Goal: Task Accomplishment & Management: Manage account settings

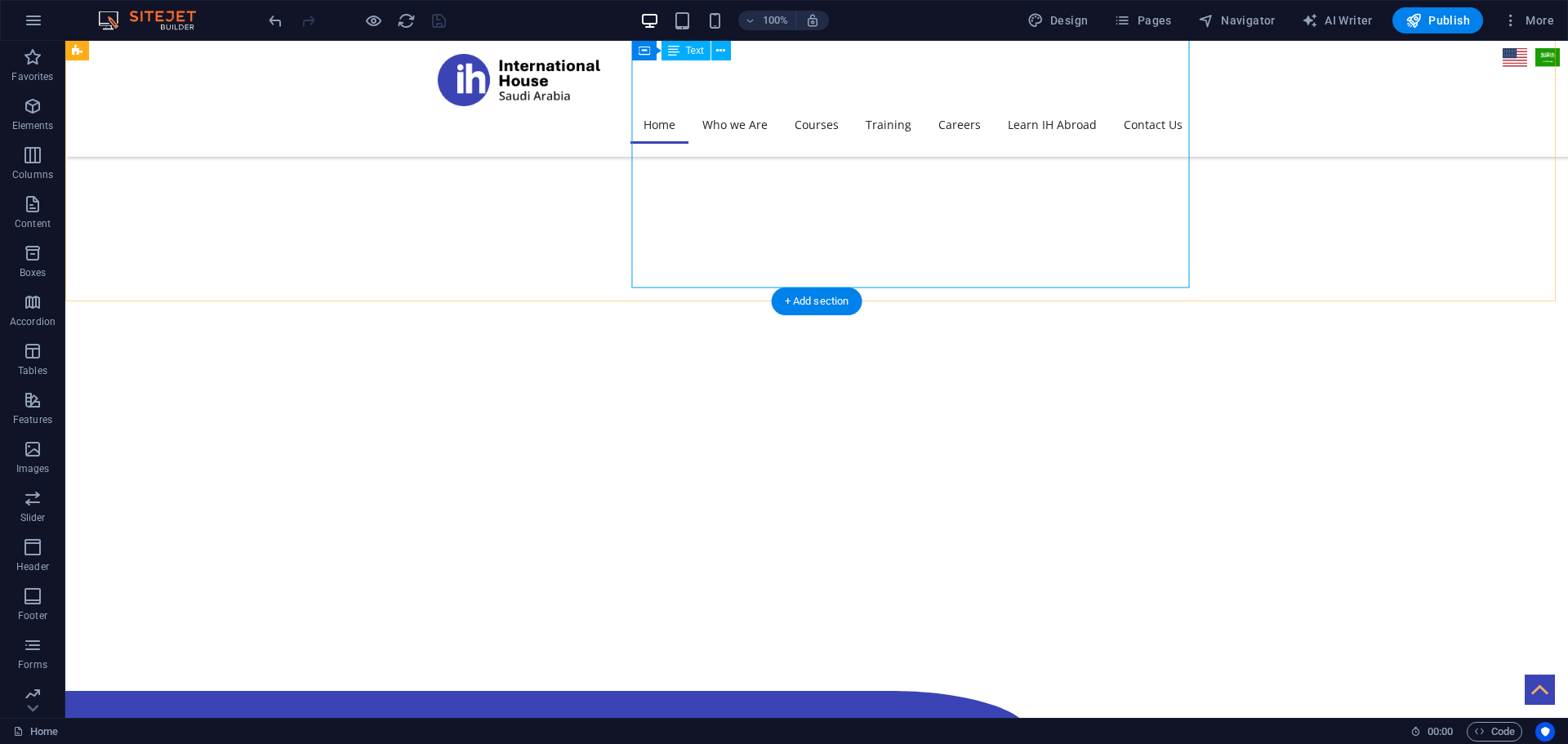
scroll to position [2889, 0]
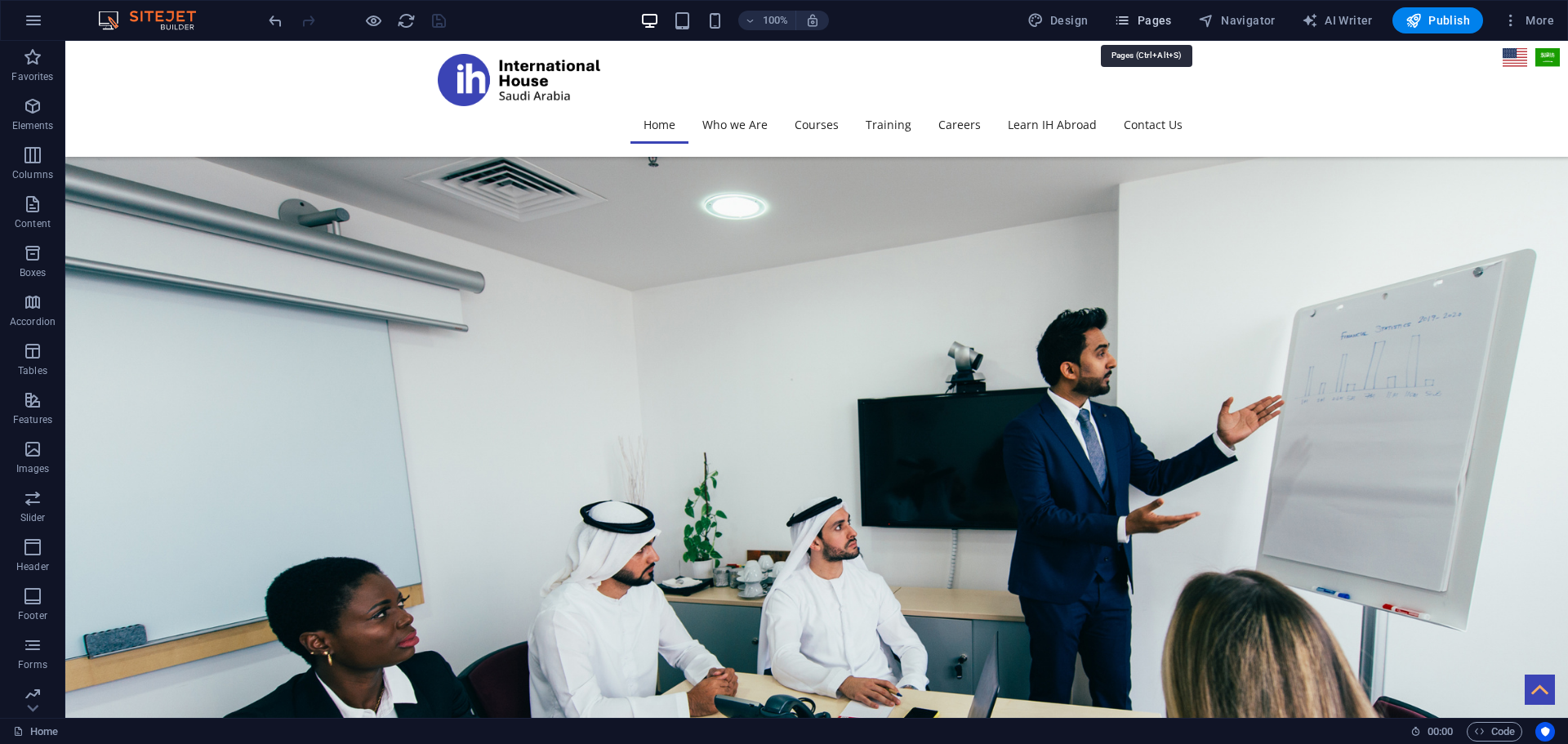
click at [1137, 16] on span "Pages" at bounding box center [1142, 20] width 57 height 16
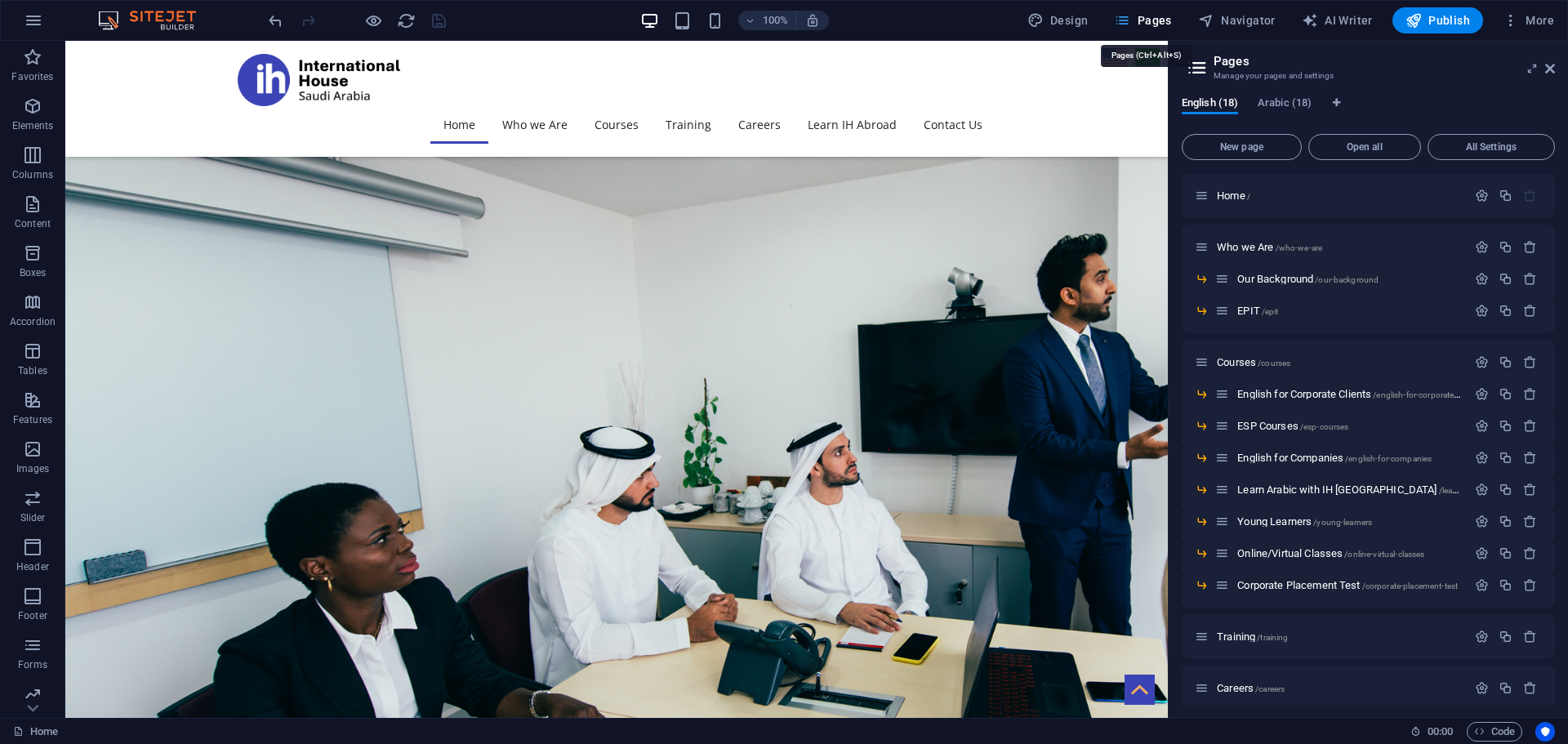
scroll to position [2826, 0]
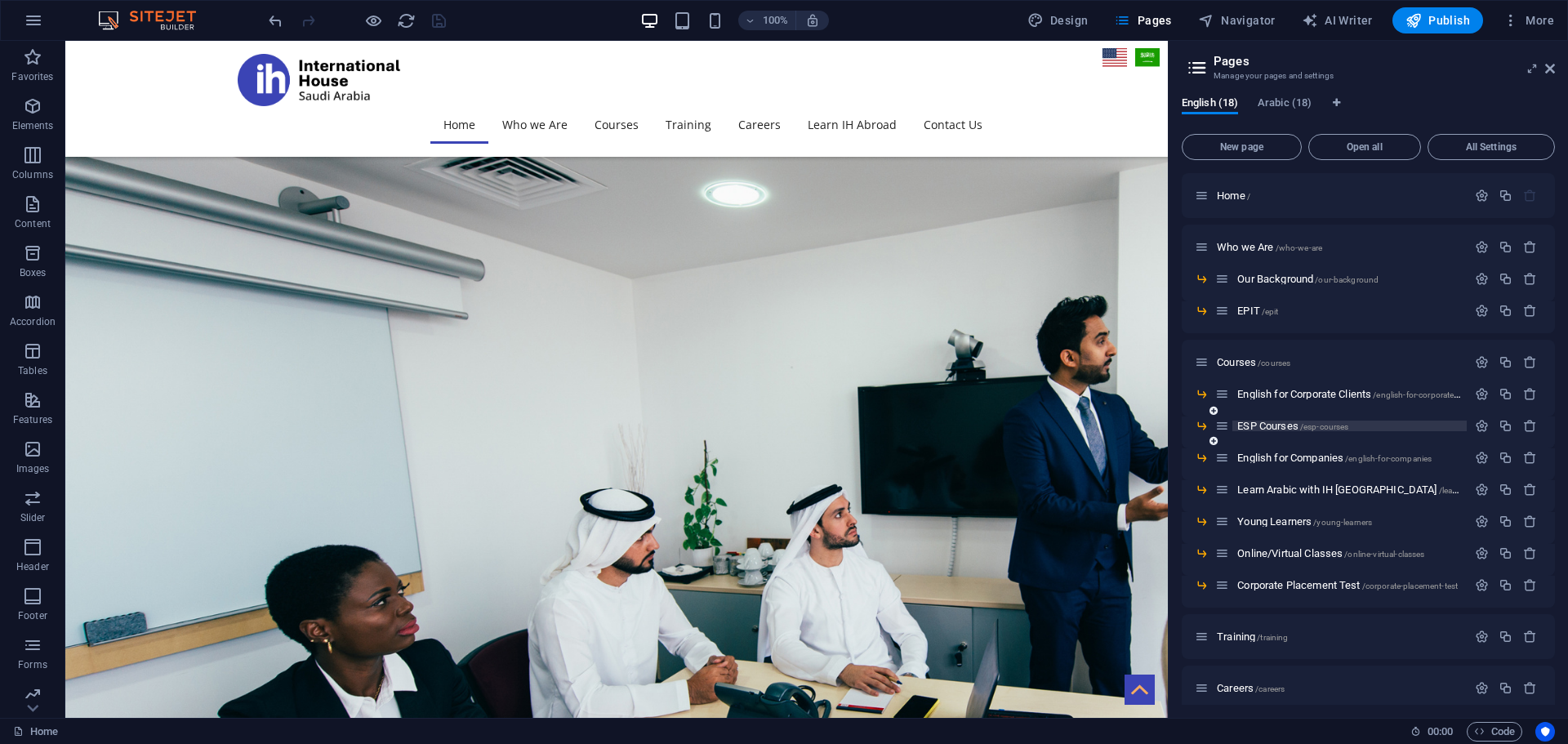
click at [1269, 427] on span "ESP Courses /esp-courses" at bounding box center [1292, 426] width 111 height 13
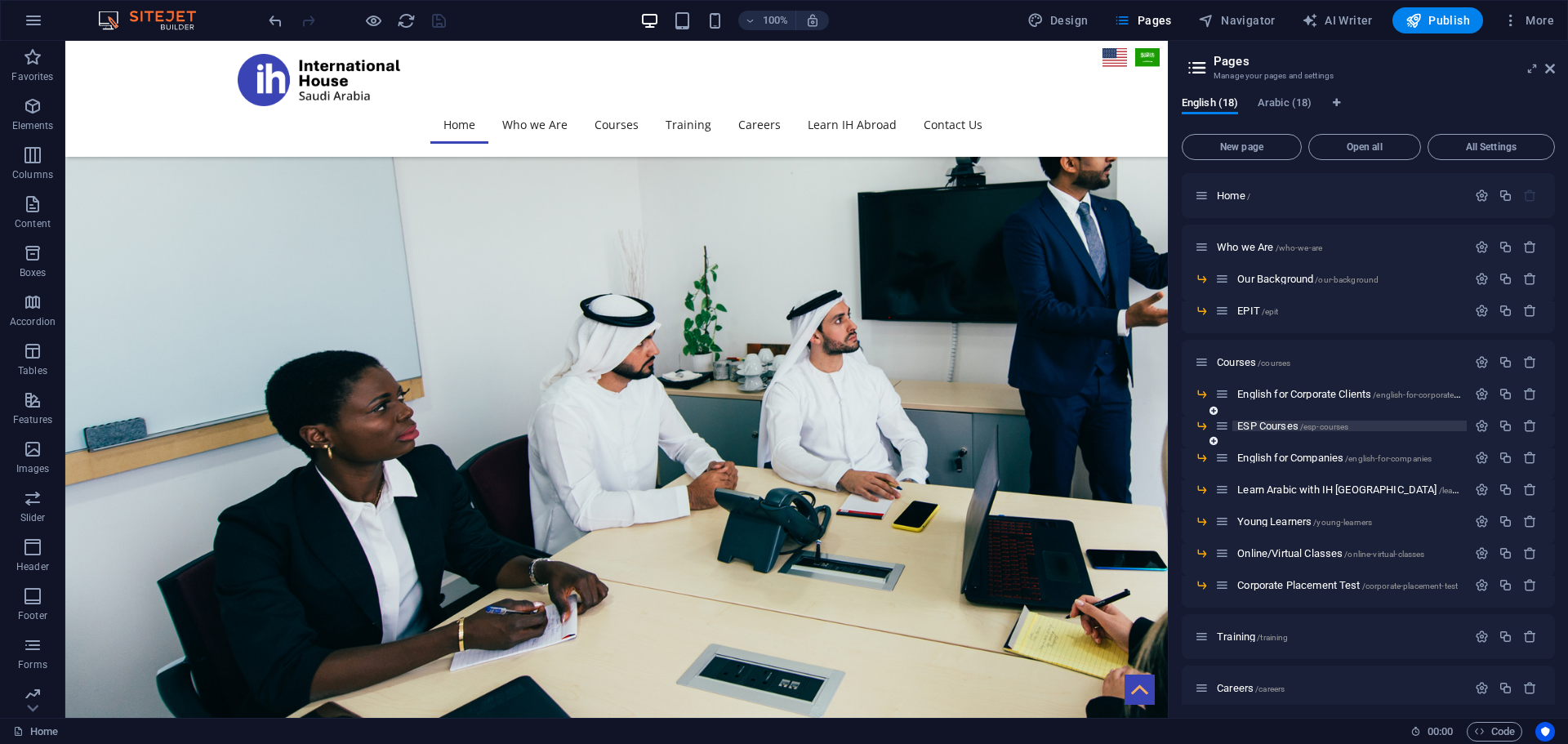
scroll to position [0, 0]
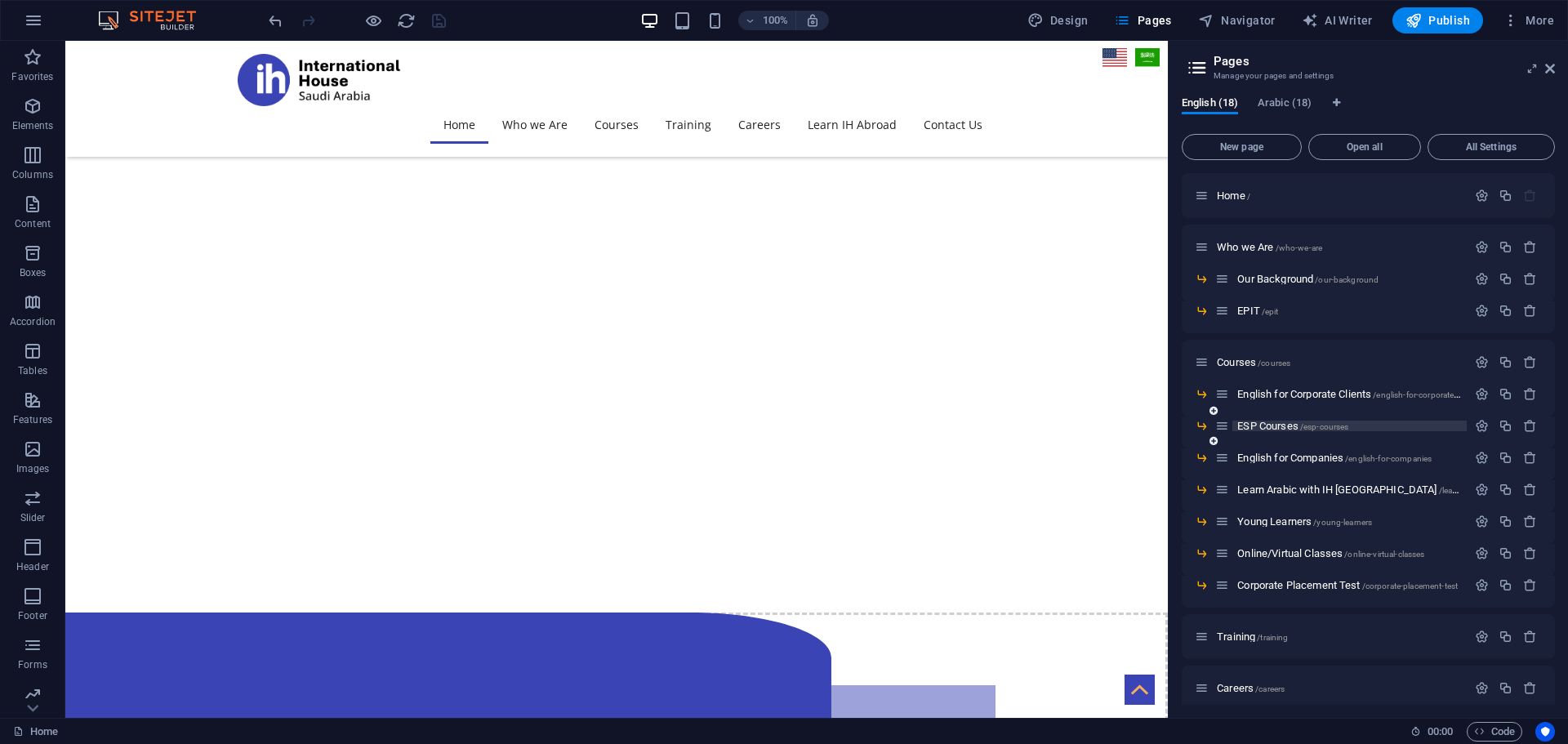
click at [1269, 427] on div "ESP Courses /esp-courses" at bounding box center [1367, 432] width 373 height 32
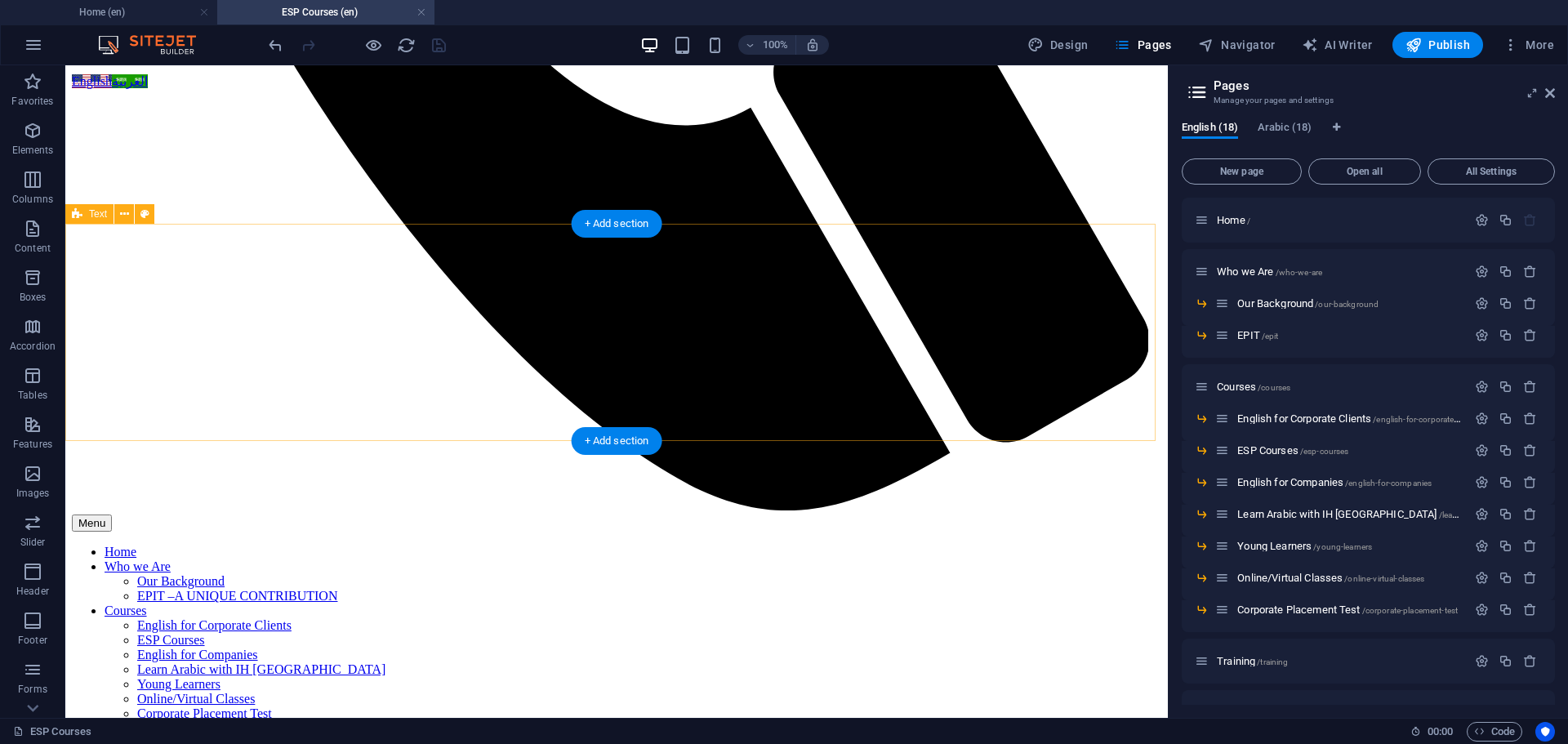
scroll to position [1223, 0]
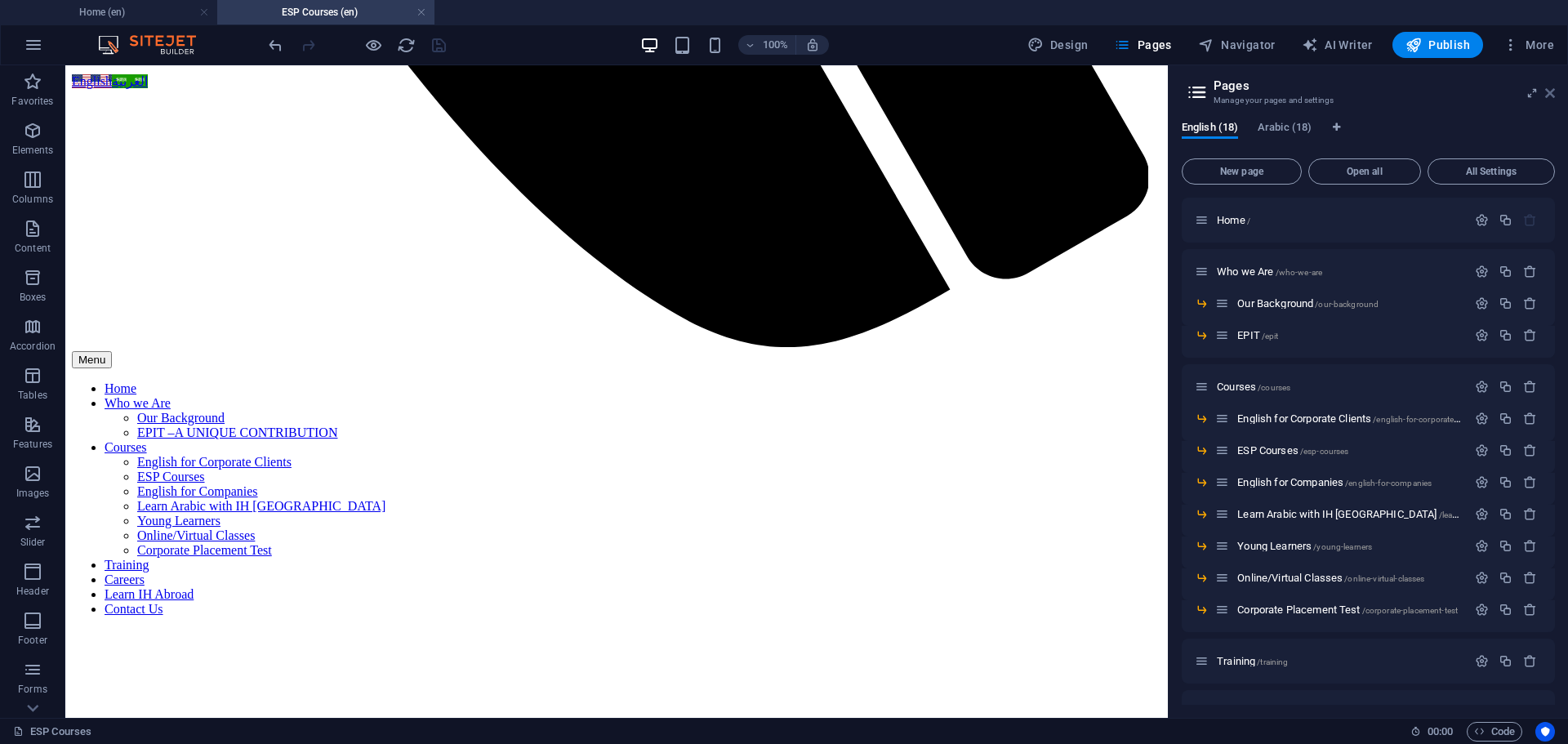
click at [1551, 90] on icon at bounding box center [1550, 94] width 10 height 14
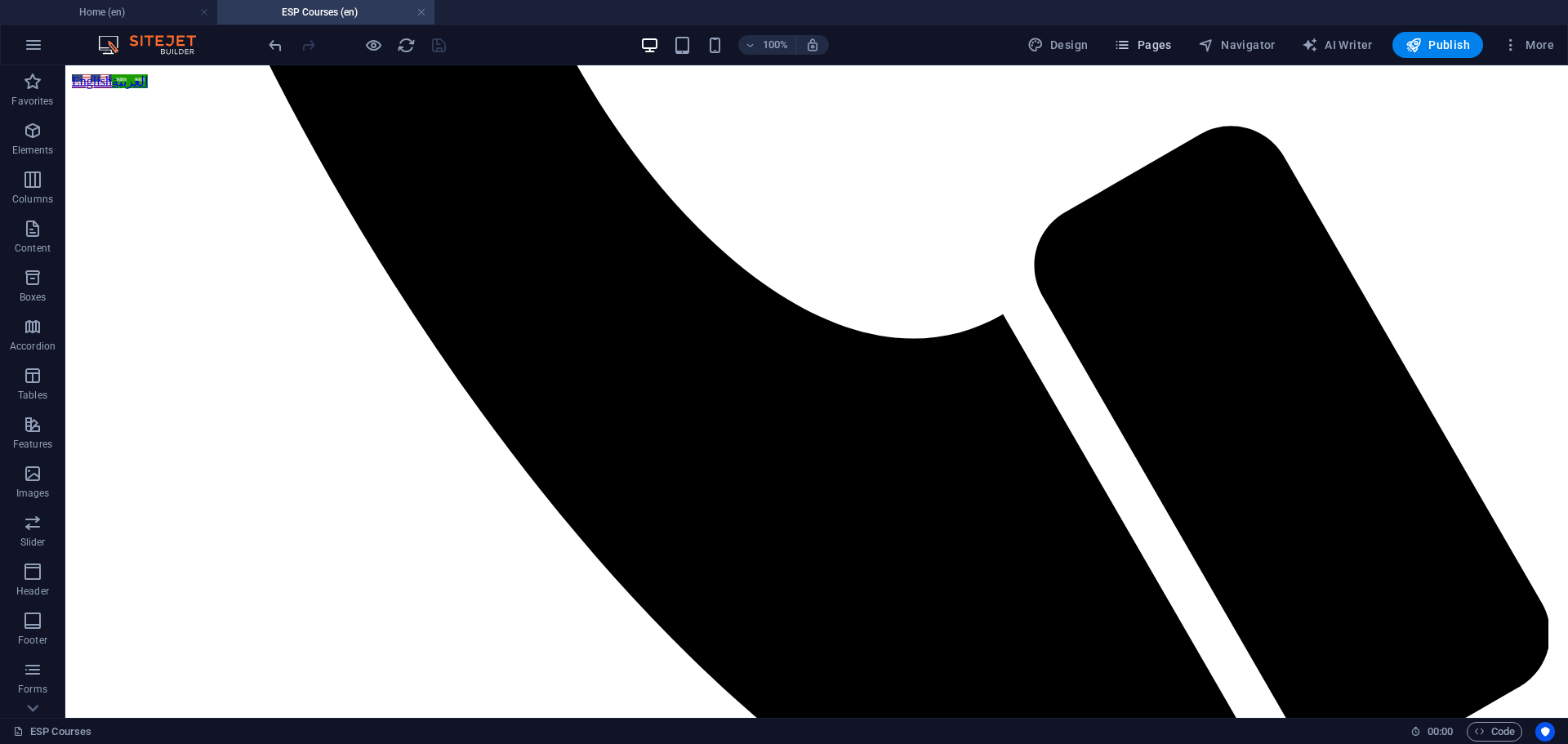
click at [1141, 46] on span "Pages" at bounding box center [1142, 44] width 57 height 16
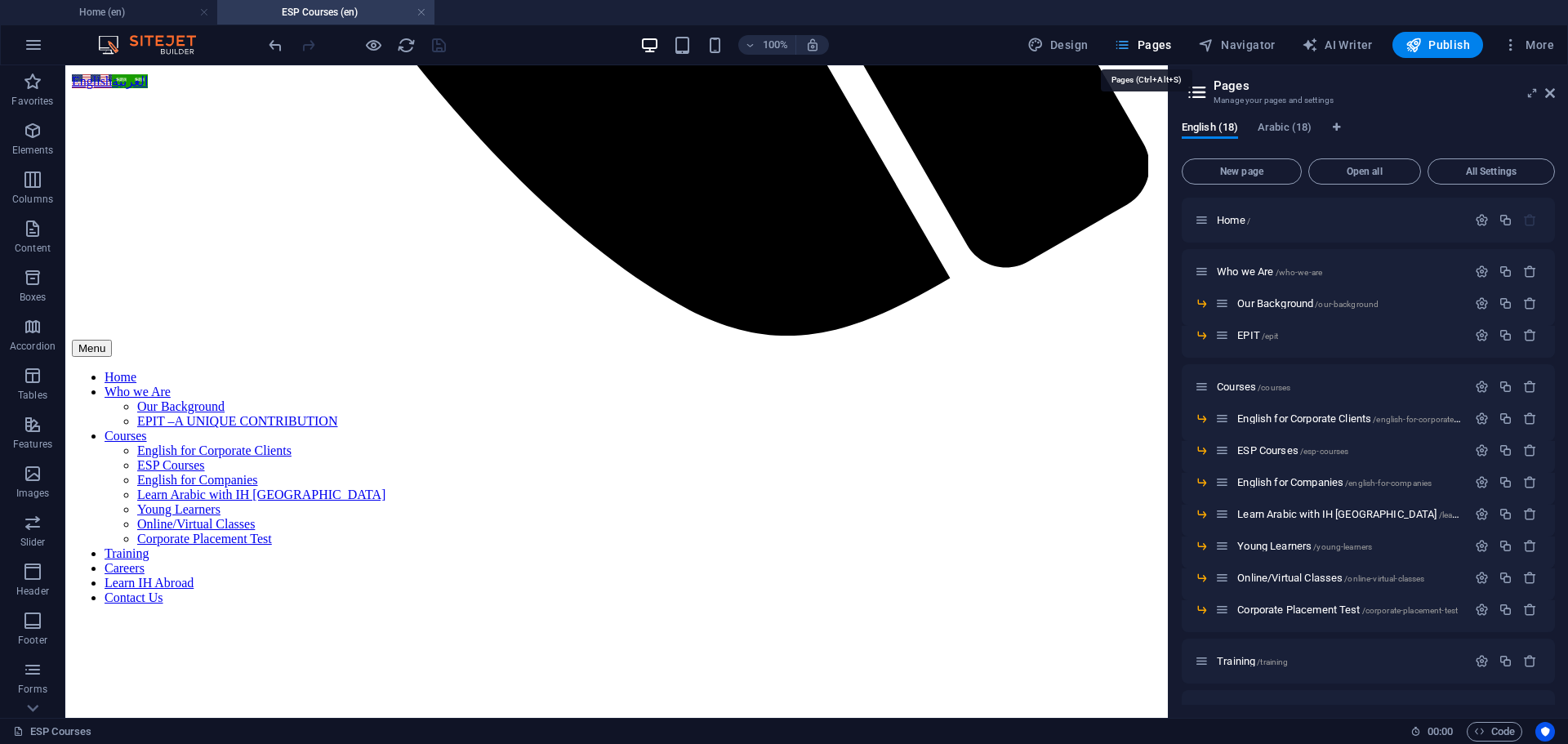
scroll to position [1223, 0]
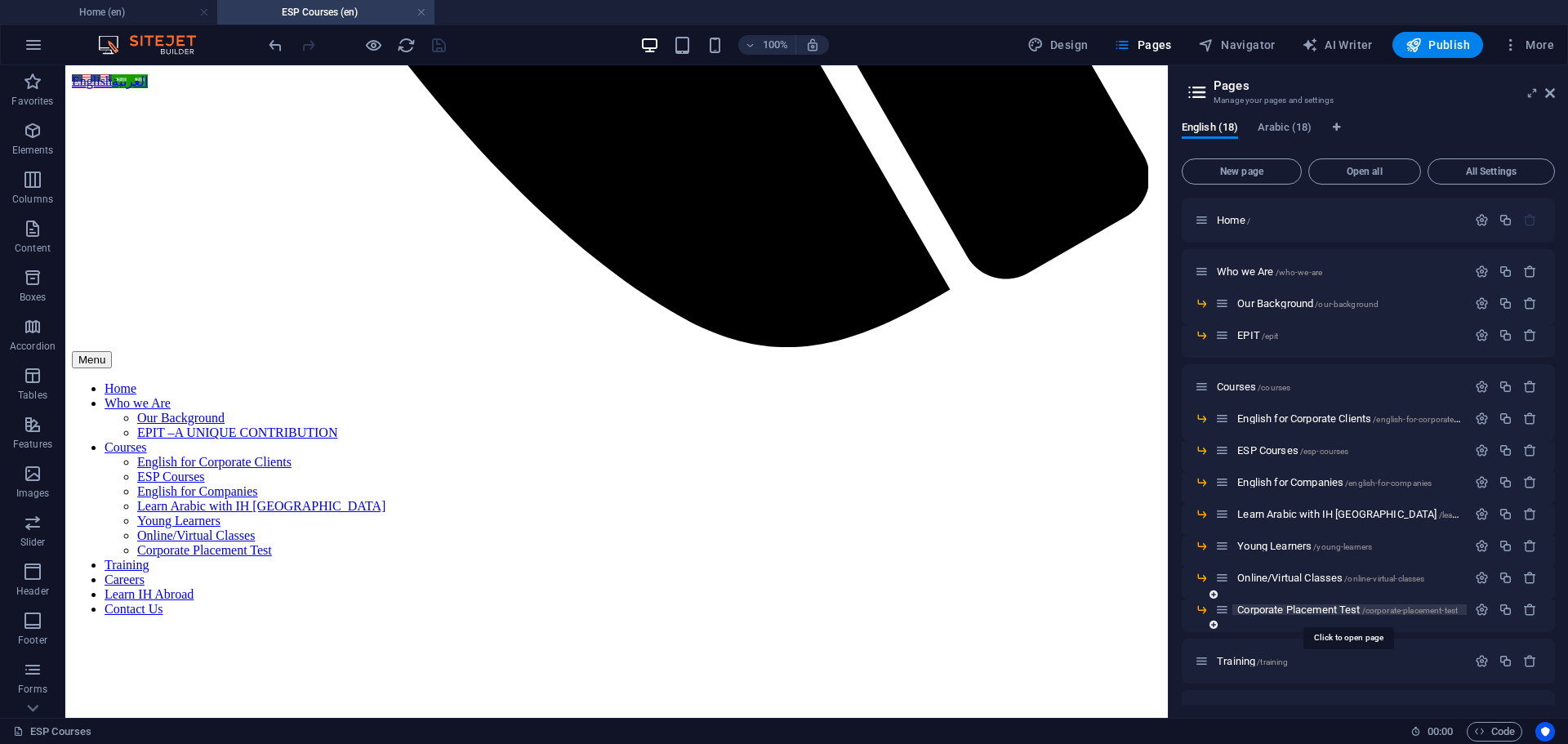
click at [1288, 604] on span "Corporate Placement Test /corporate-placement-test" at bounding box center [1347, 609] width 220 height 13
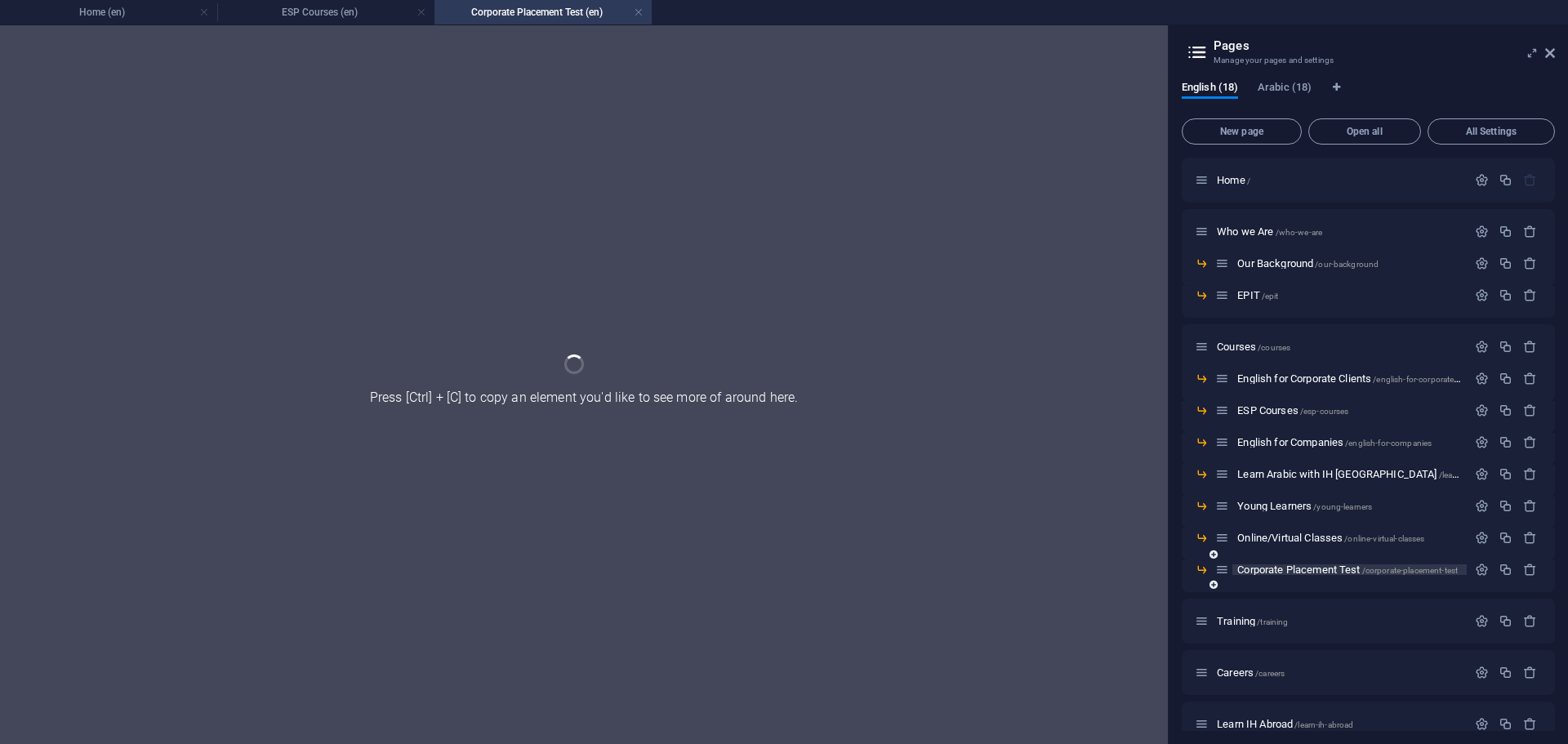
scroll to position [0, 0]
click at [1288, 604] on div "Training /training" at bounding box center [1367, 620] width 373 height 45
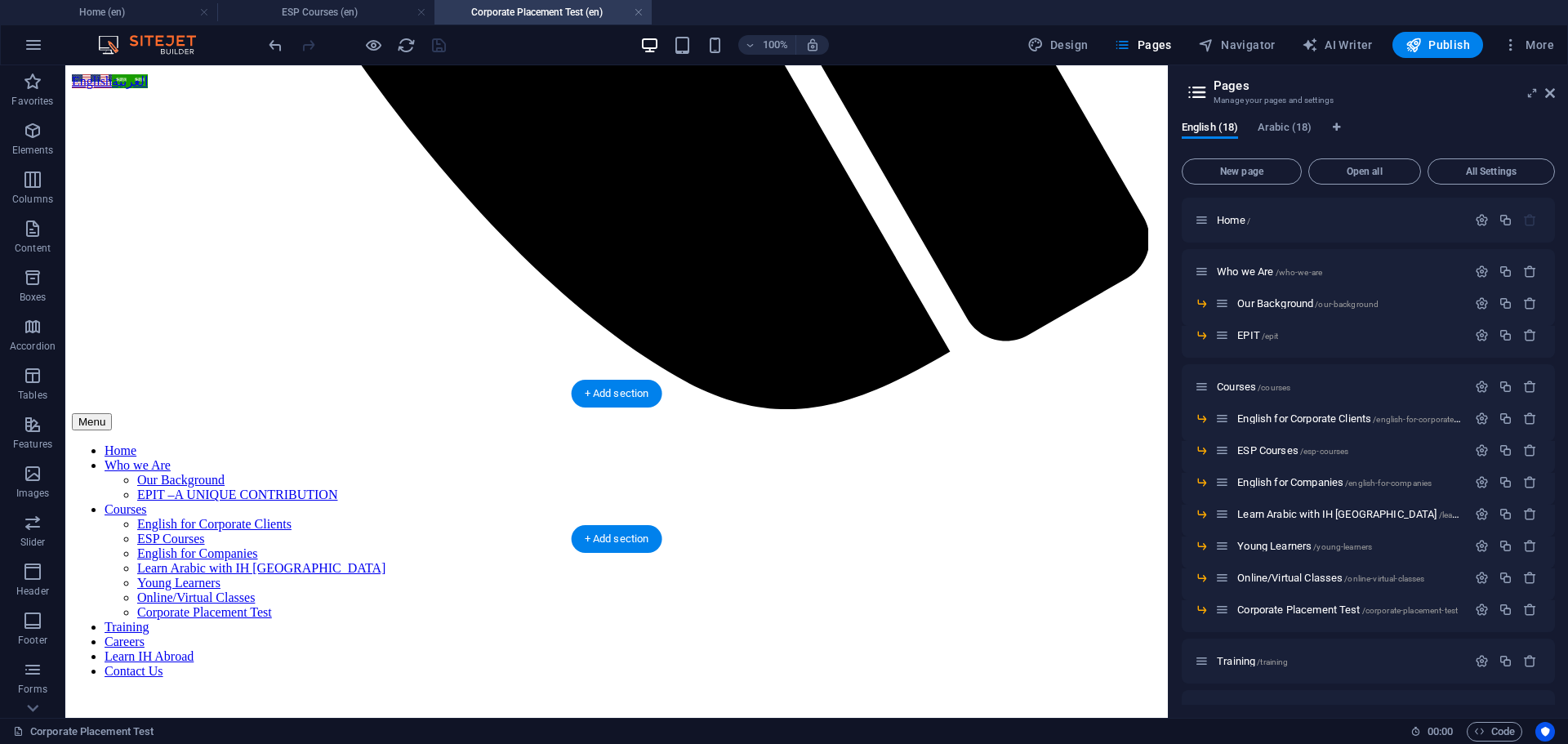
scroll to position [1068, 0]
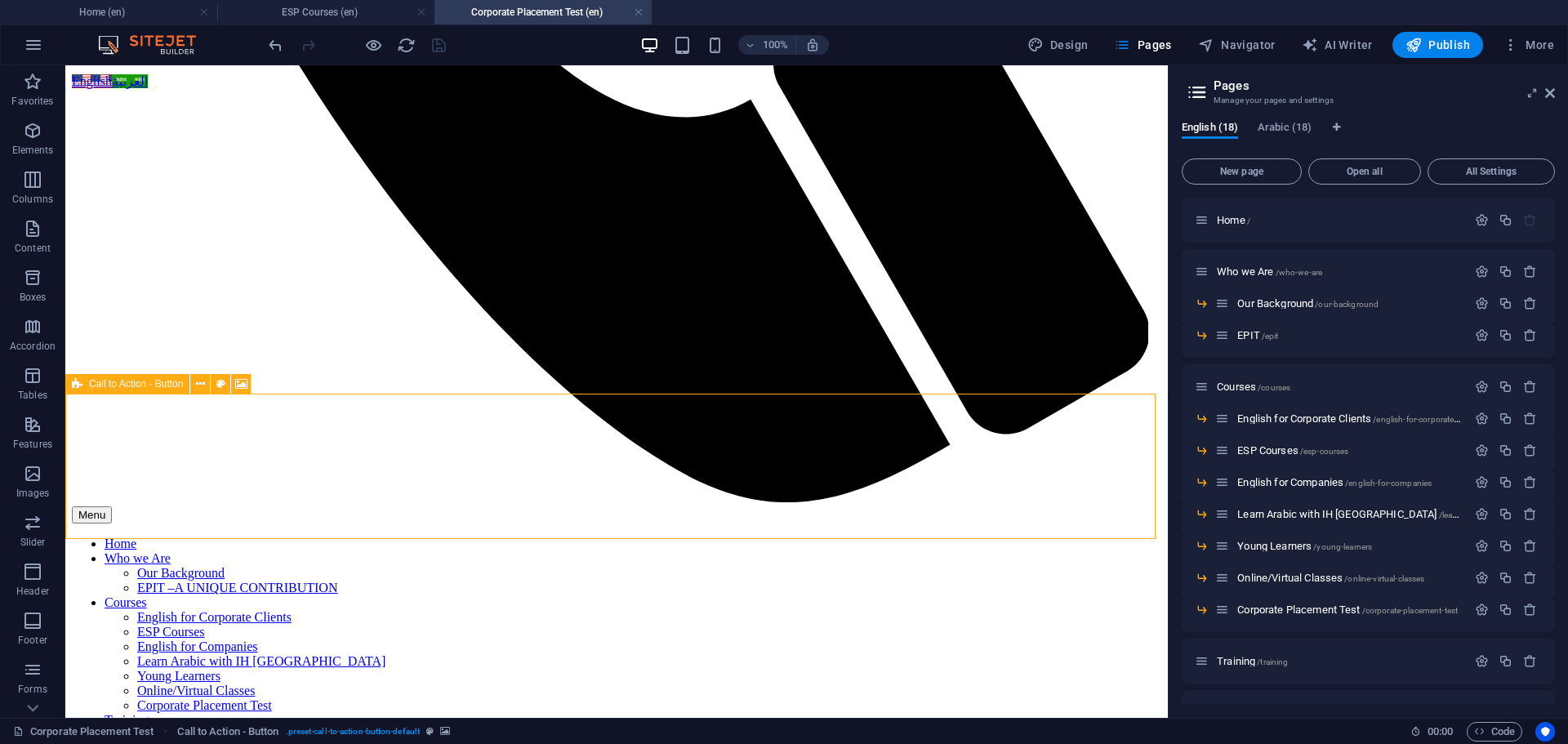
click at [94, 382] on span "Call to Action - Button" at bounding box center [135, 384] width 94 height 10
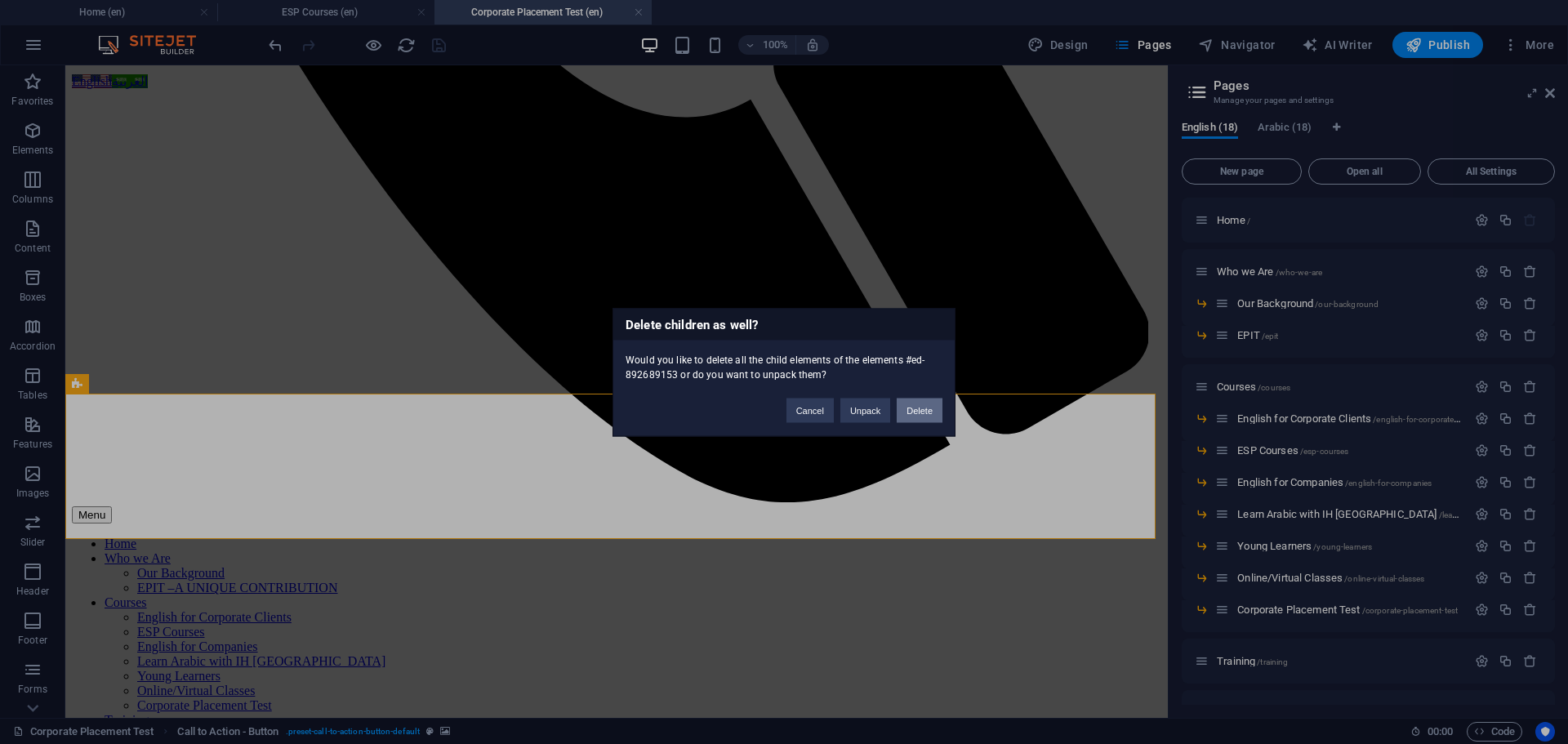
click at [911, 403] on button "Delete" at bounding box center [919, 409] width 45 height 24
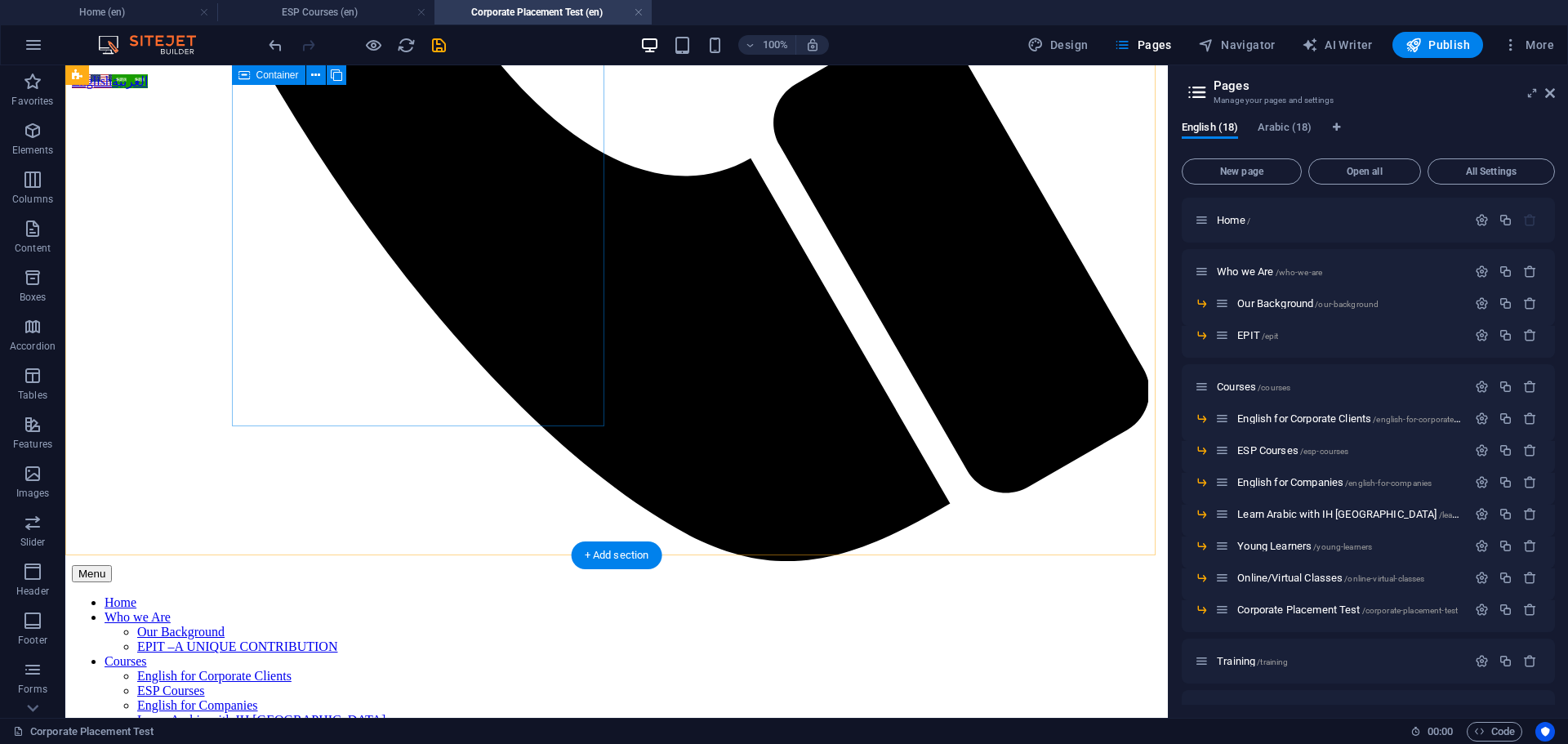
scroll to position [904, 0]
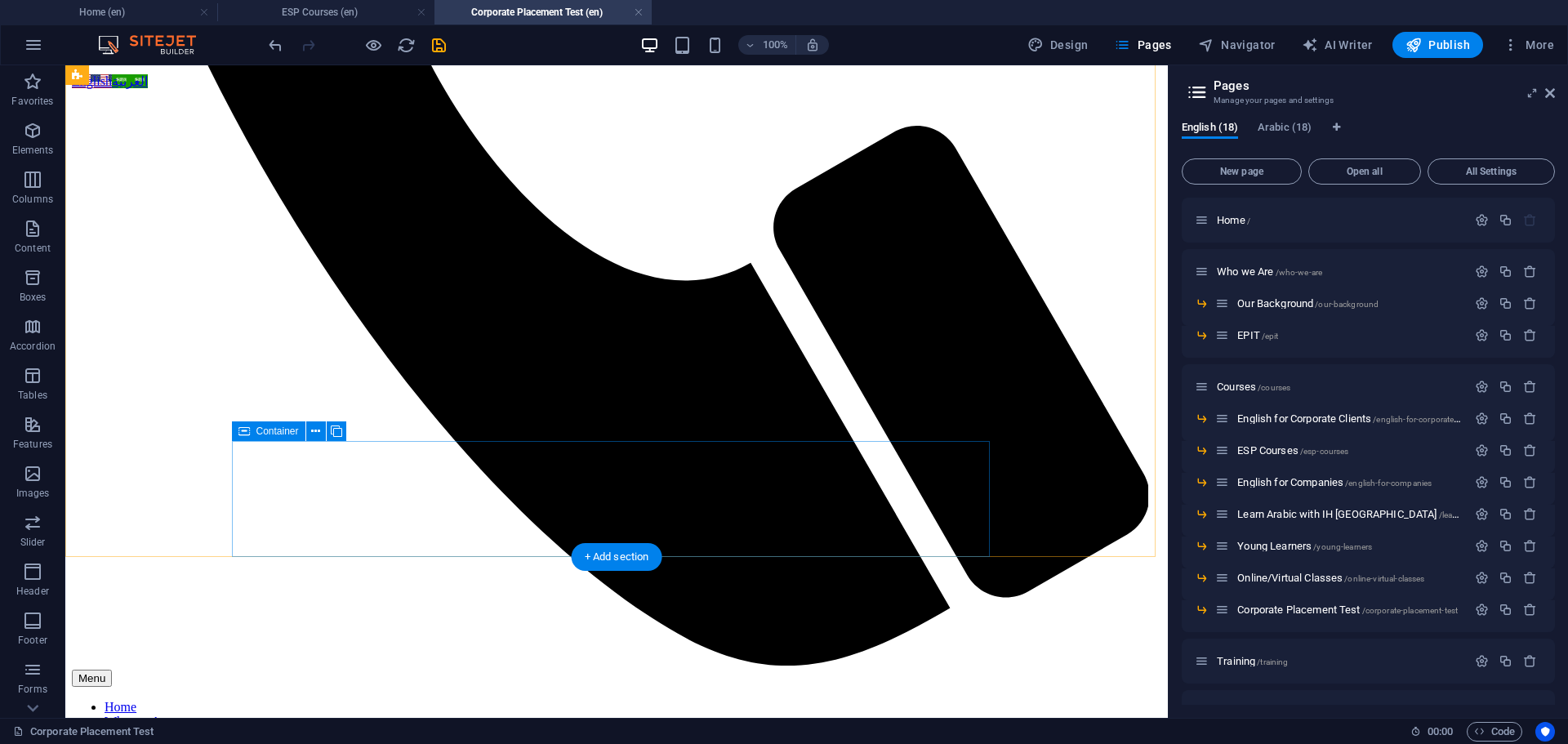
click at [275, 431] on span "Container" at bounding box center [278, 431] width 42 height 10
click at [442, 41] on icon "save" at bounding box center [438, 44] width 18 height 18
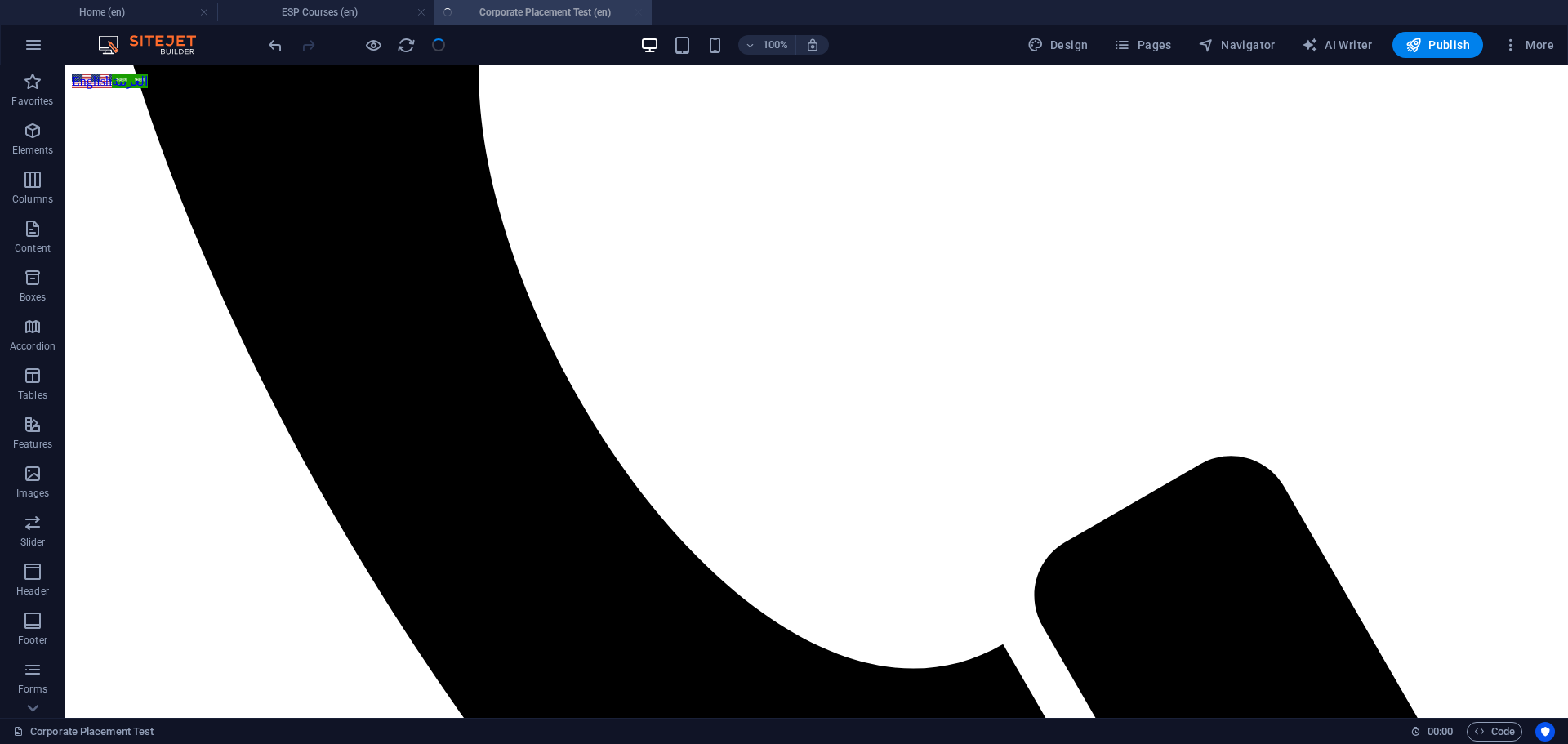
scroll to position [916, 0]
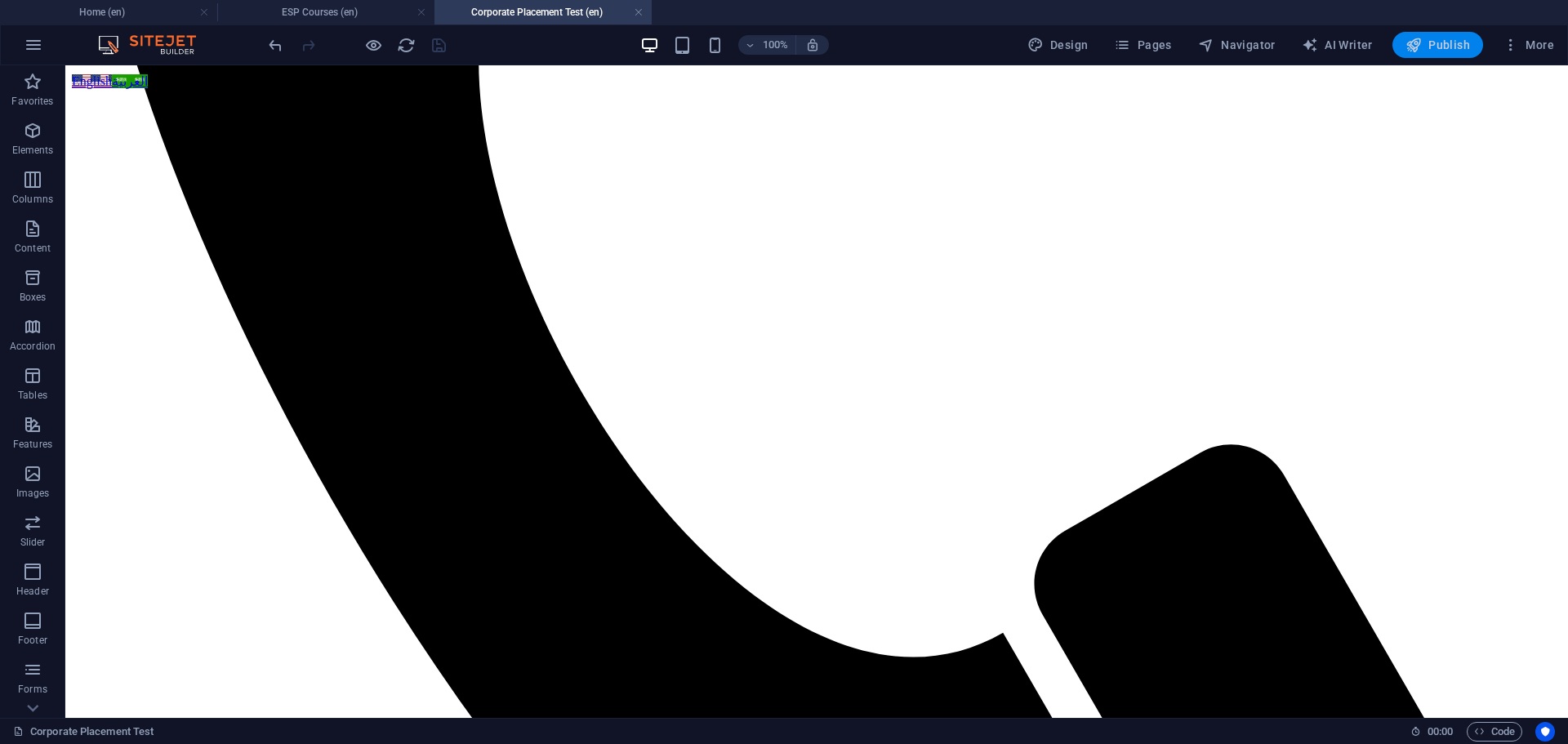
click at [1425, 48] on span "Publish" at bounding box center [1437, 44] width 65 height 16
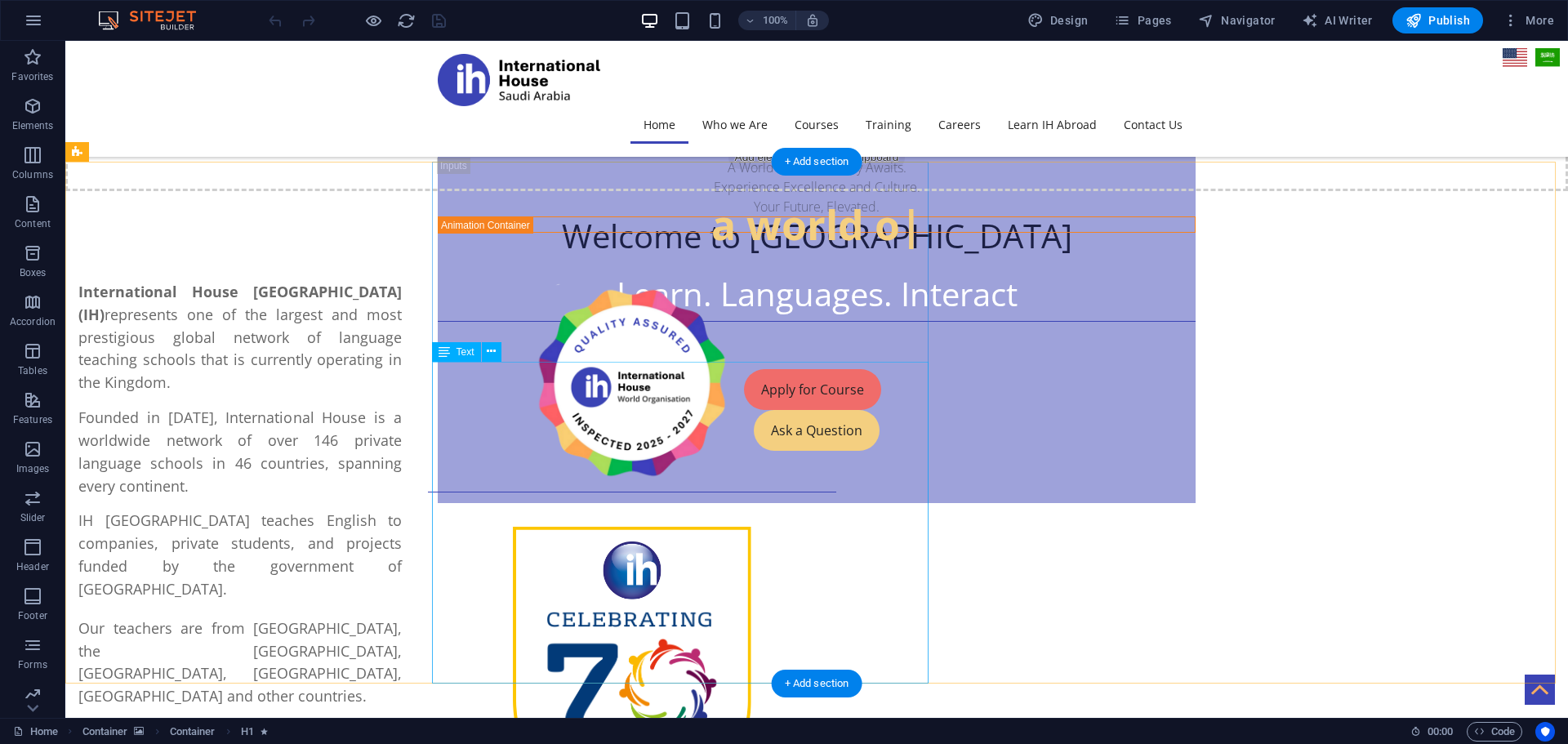
scroll to position [734, 0]
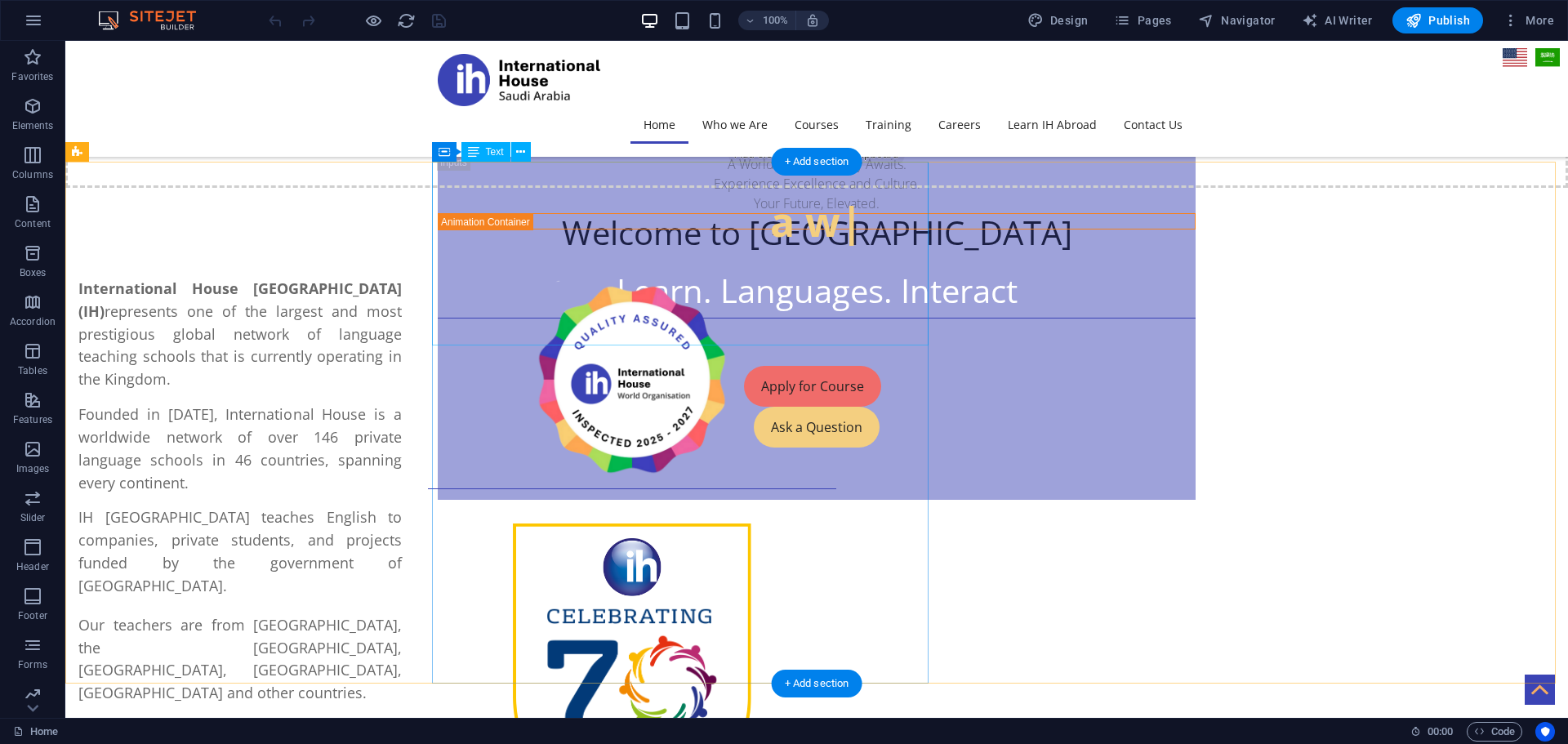
click at [401, 278] on div "International House Saudi Arabia (IH) represents one of the largest and most pr…" at bounding box center [239, 438] width 323 height 320
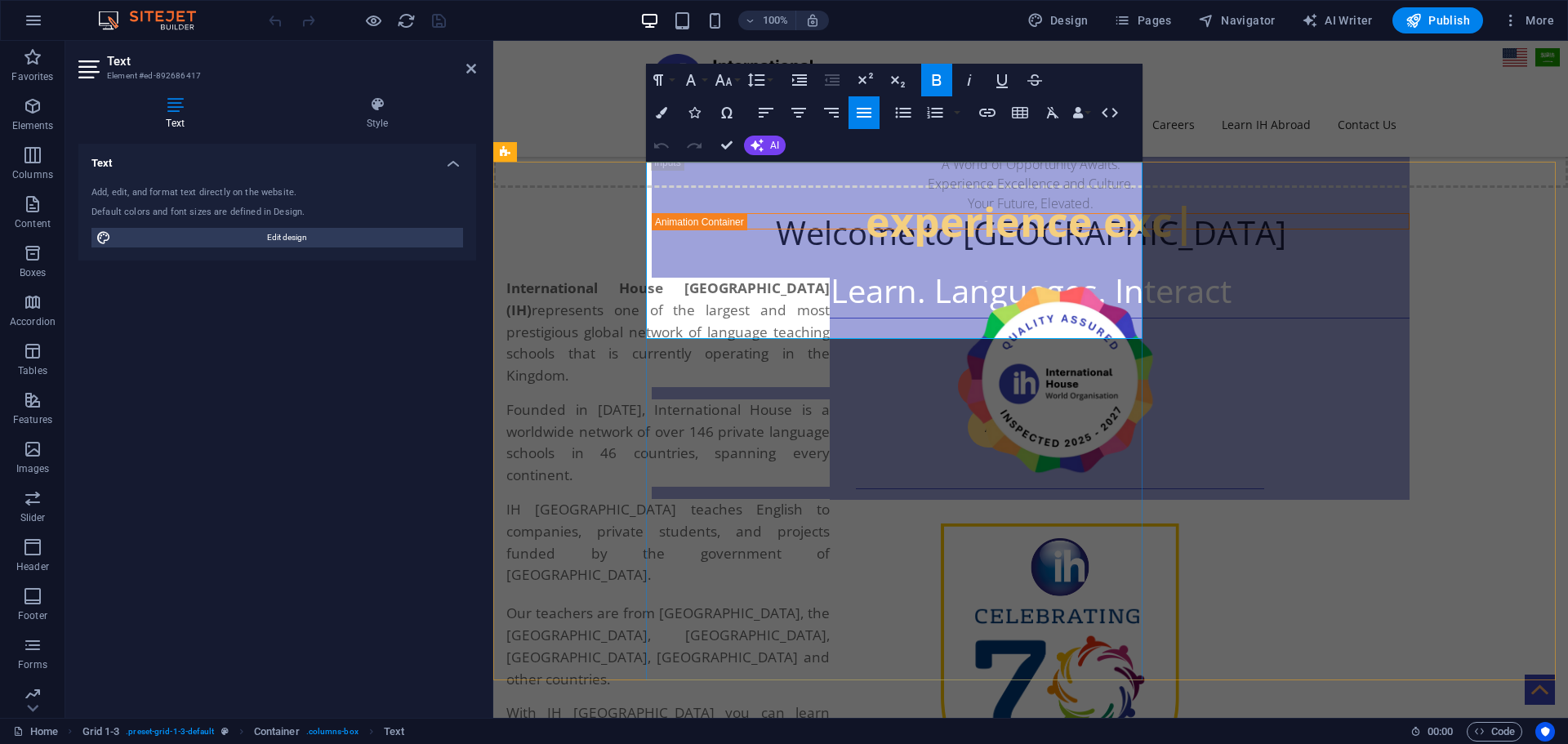
click at [830, 400] on span "Founded in 1953, International House is a worldwide network of over 146 private…" at bounding box center [668, 442] width 323 height 84
click at [646, 400] on span "Founded in 1953, International House is a worldwide network of over 130+ privat…" at bounding box center [668, 442] width 323 height 84
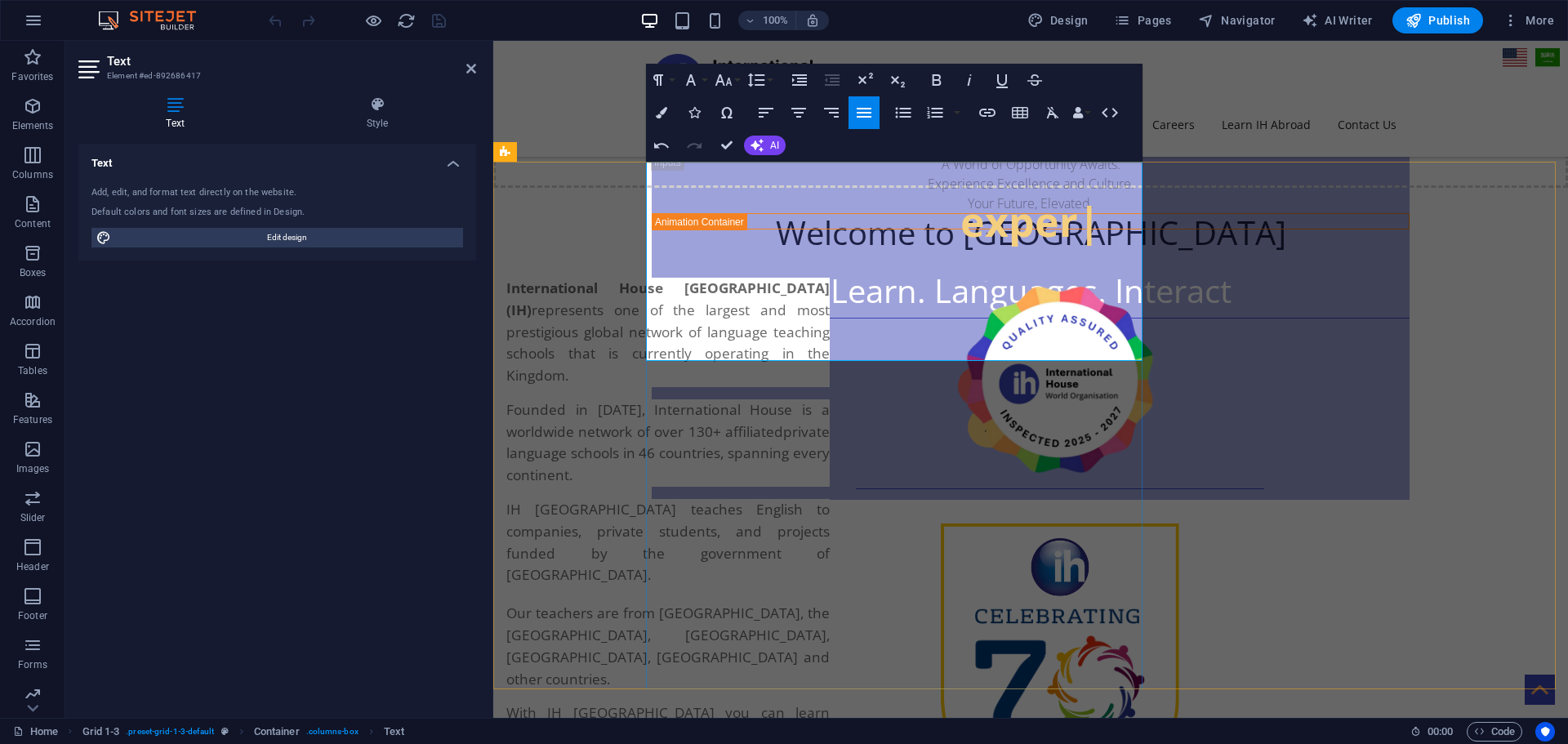
click at [830, 400] on span "Founded in 1953, International House is a worldwide network of over 130+ affili…" at bounding box center [668, 442] width 323 height 84
click at [1441, 356] on div "International House Saudi Arabia (IH) represents one of the largest and most pr…" at bounding box center [1030, 705] width 1074 height 855
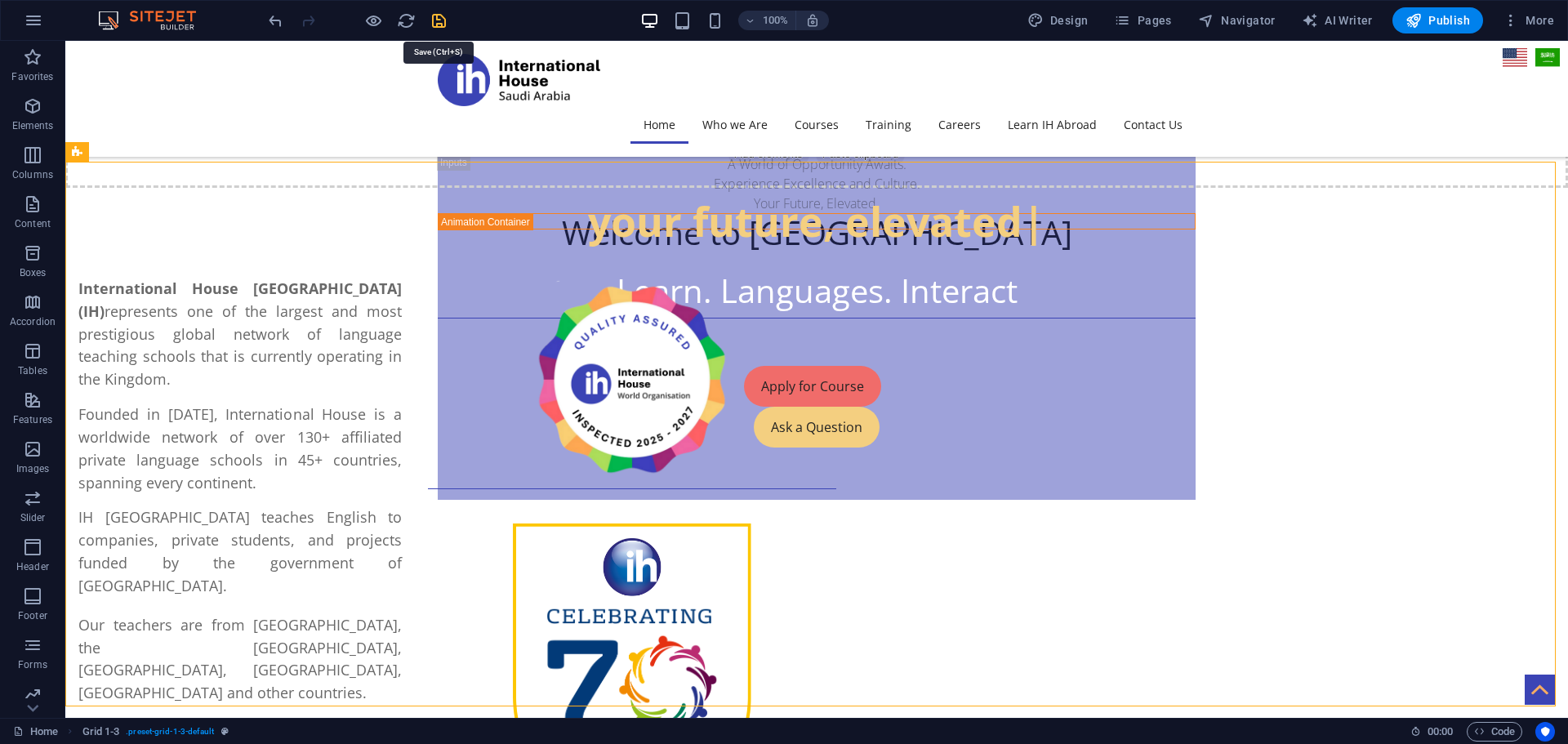
click at [432, 18] on icon "save" at bounding box center [438, 20] width 18 height 18
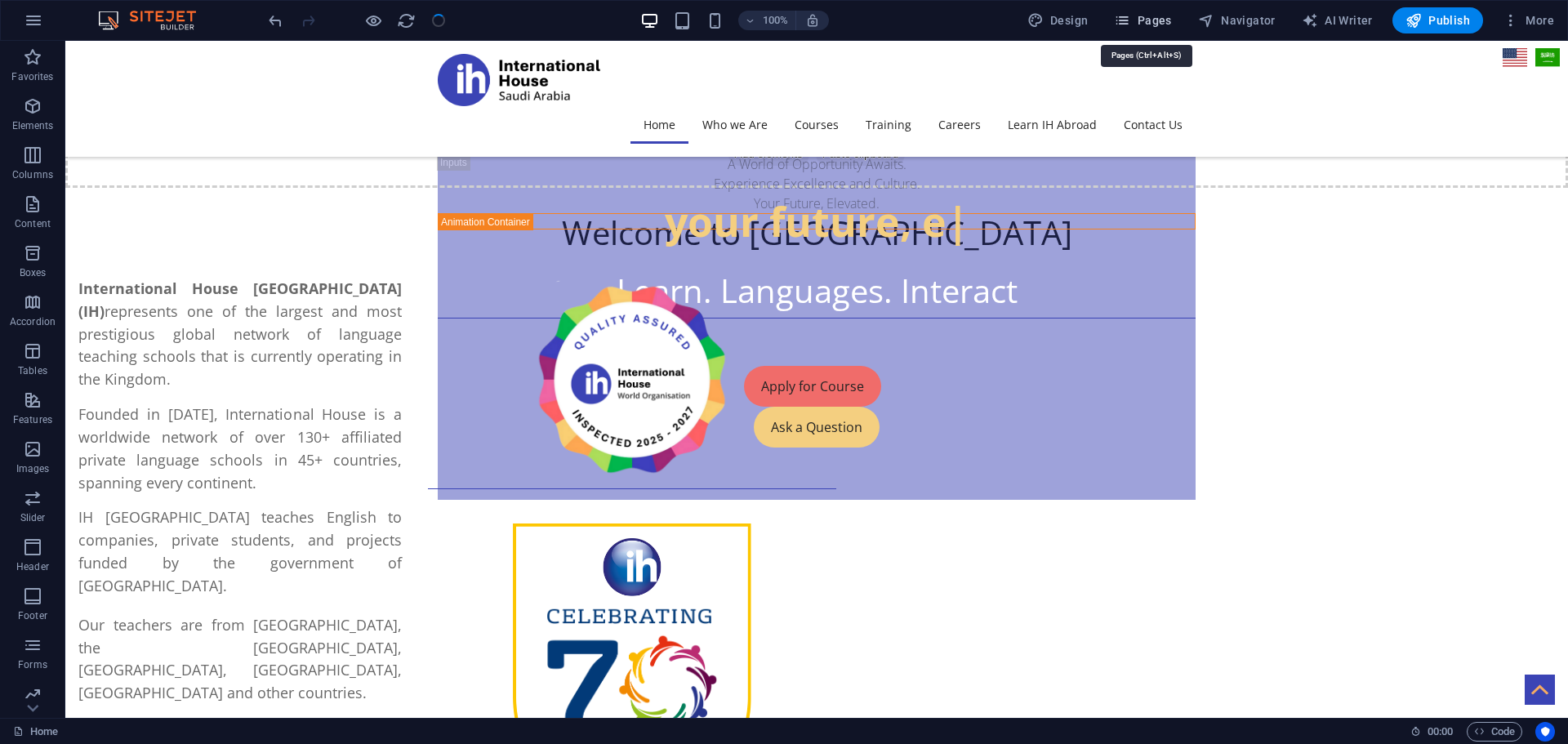
click at [1143, 17] on span "Pages" at bounding box center [1142, 20] width 57 height 16
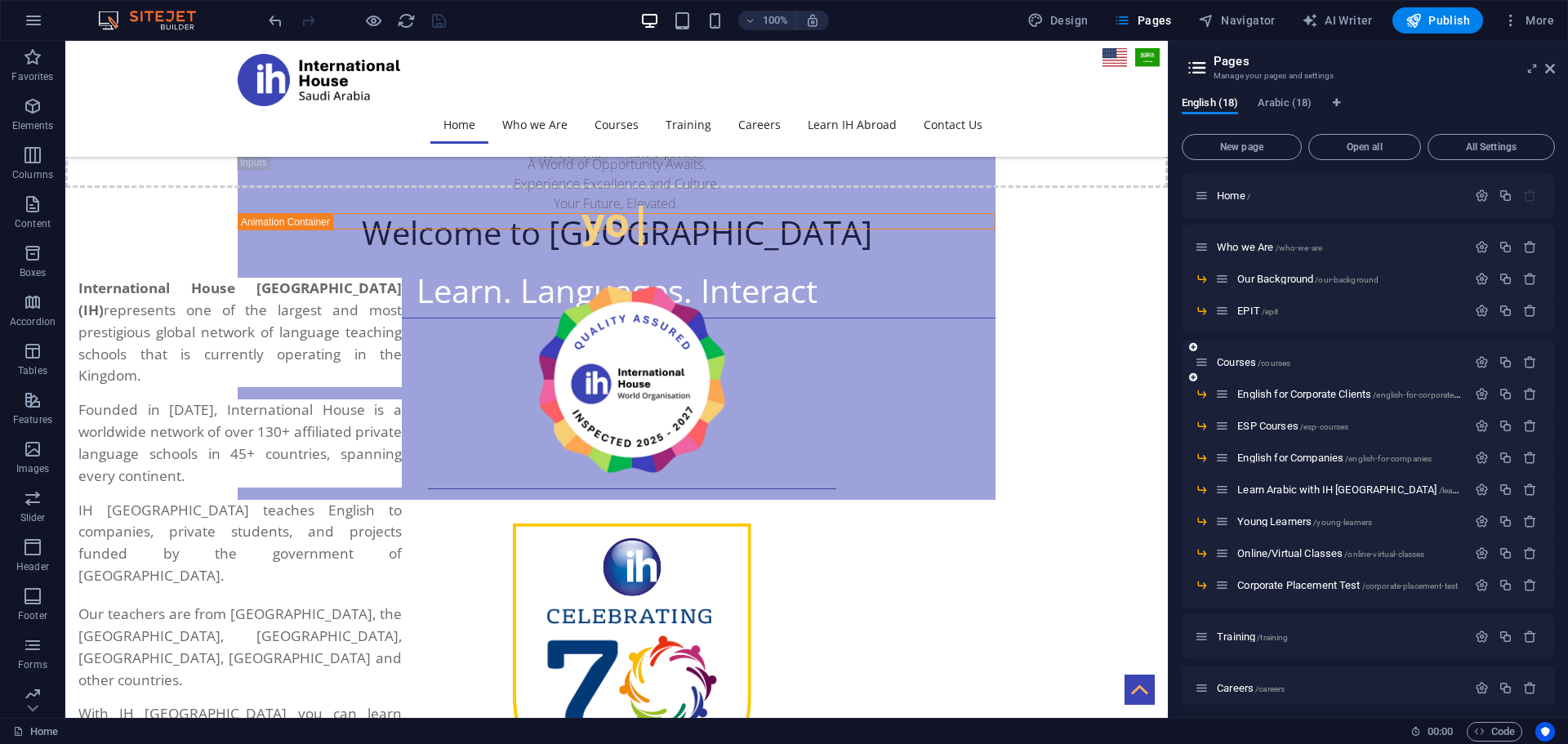
scroll to position [82, 0]
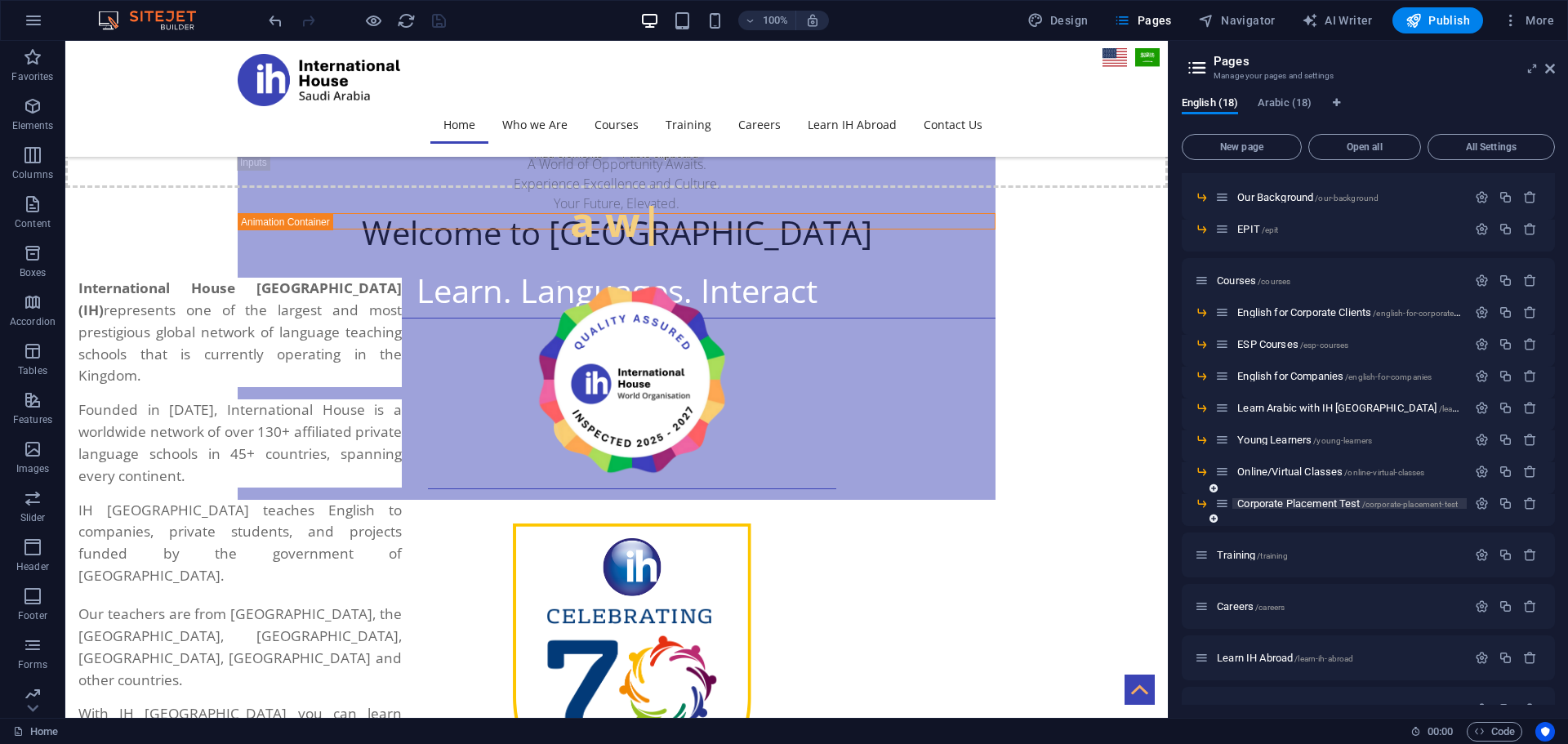
click at [1292, 501] on span "Corporate Placement Test /corporate-placement-test" at bounding box center [1347, 503] width 220 height 13
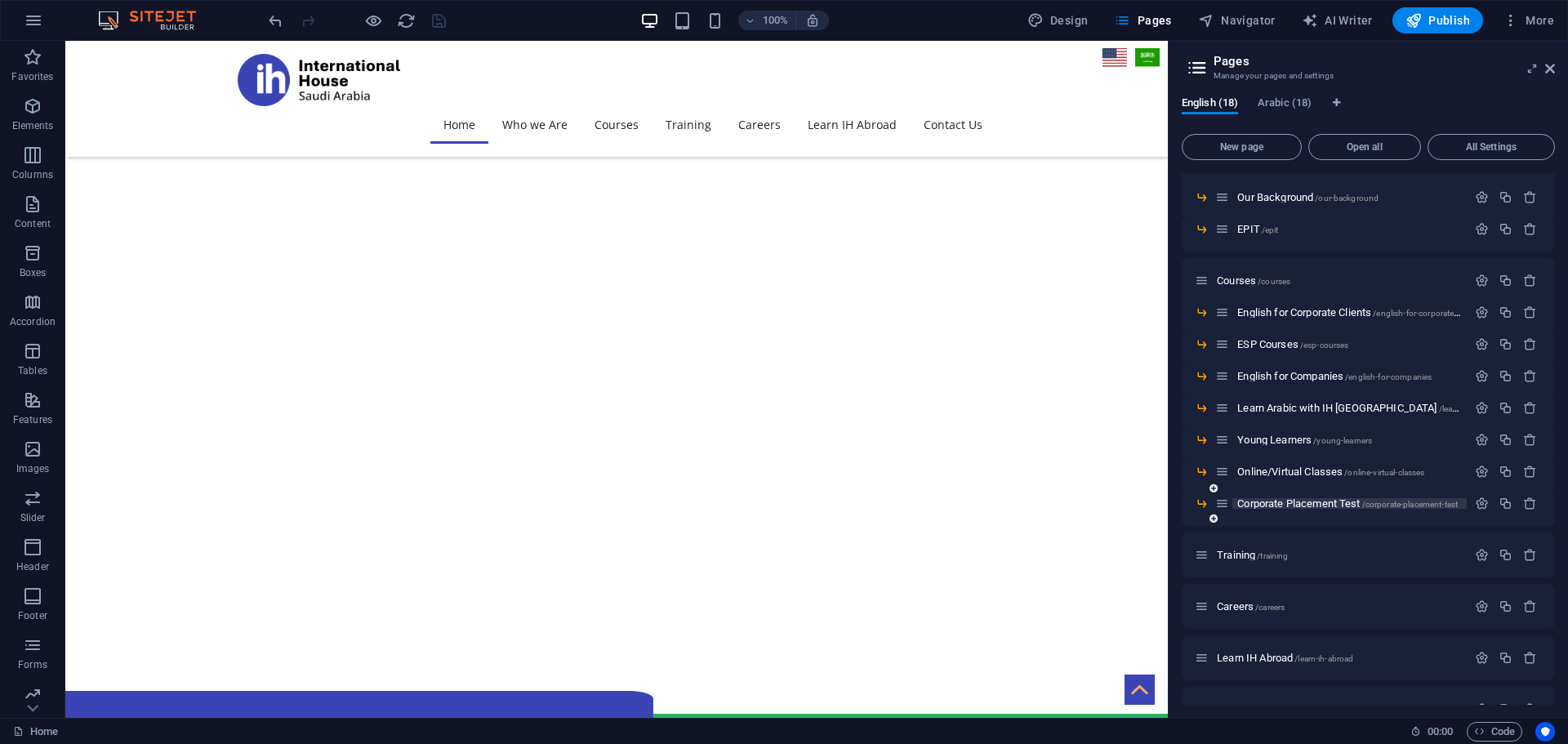
click at [1292, 501] on div "Corporate Placement Test /corporate-placement-test" at bounding box center [1367, 510] width 373 height 32
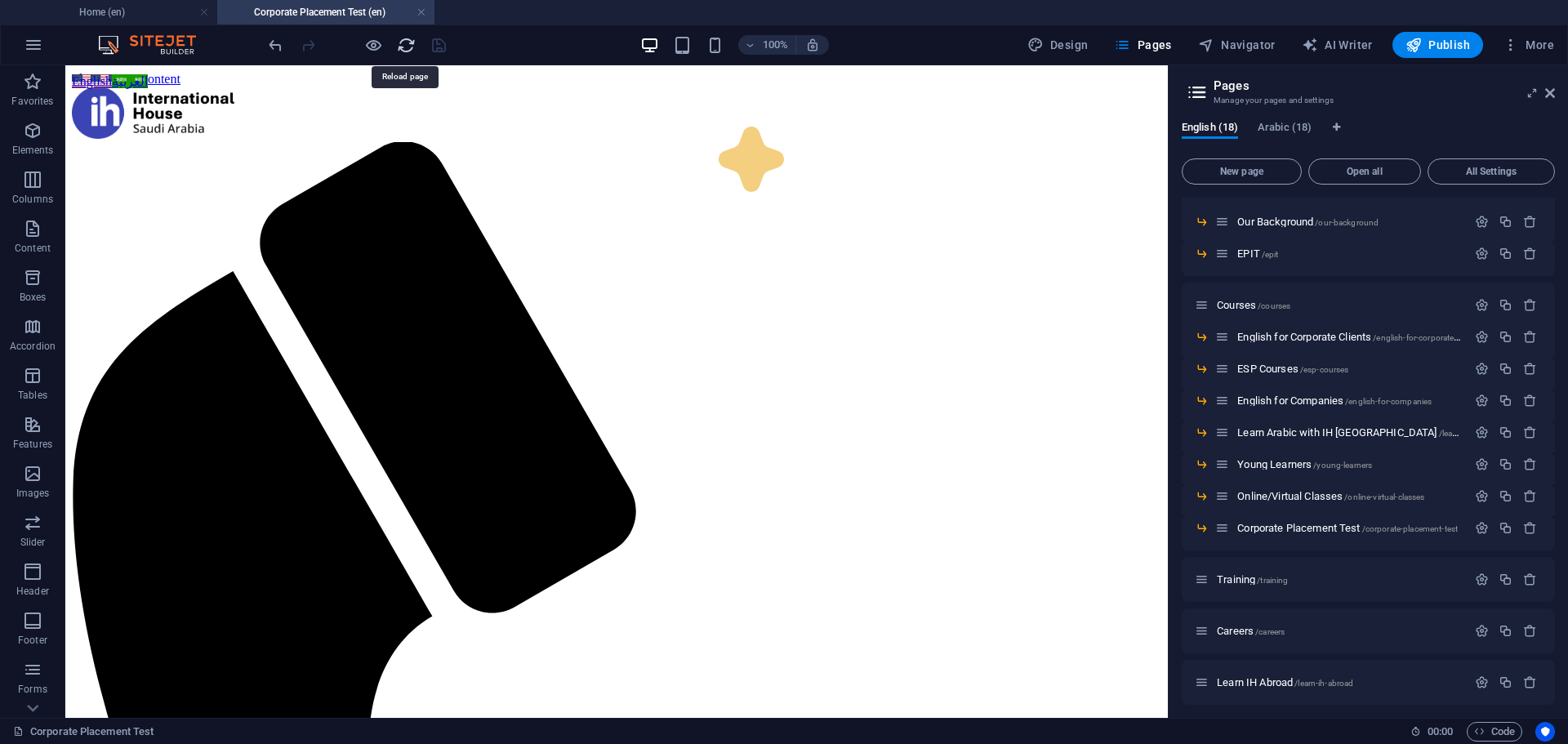
click at [401, 41] on icon "reload" at bounding box center [405, 44] width 18 height 18
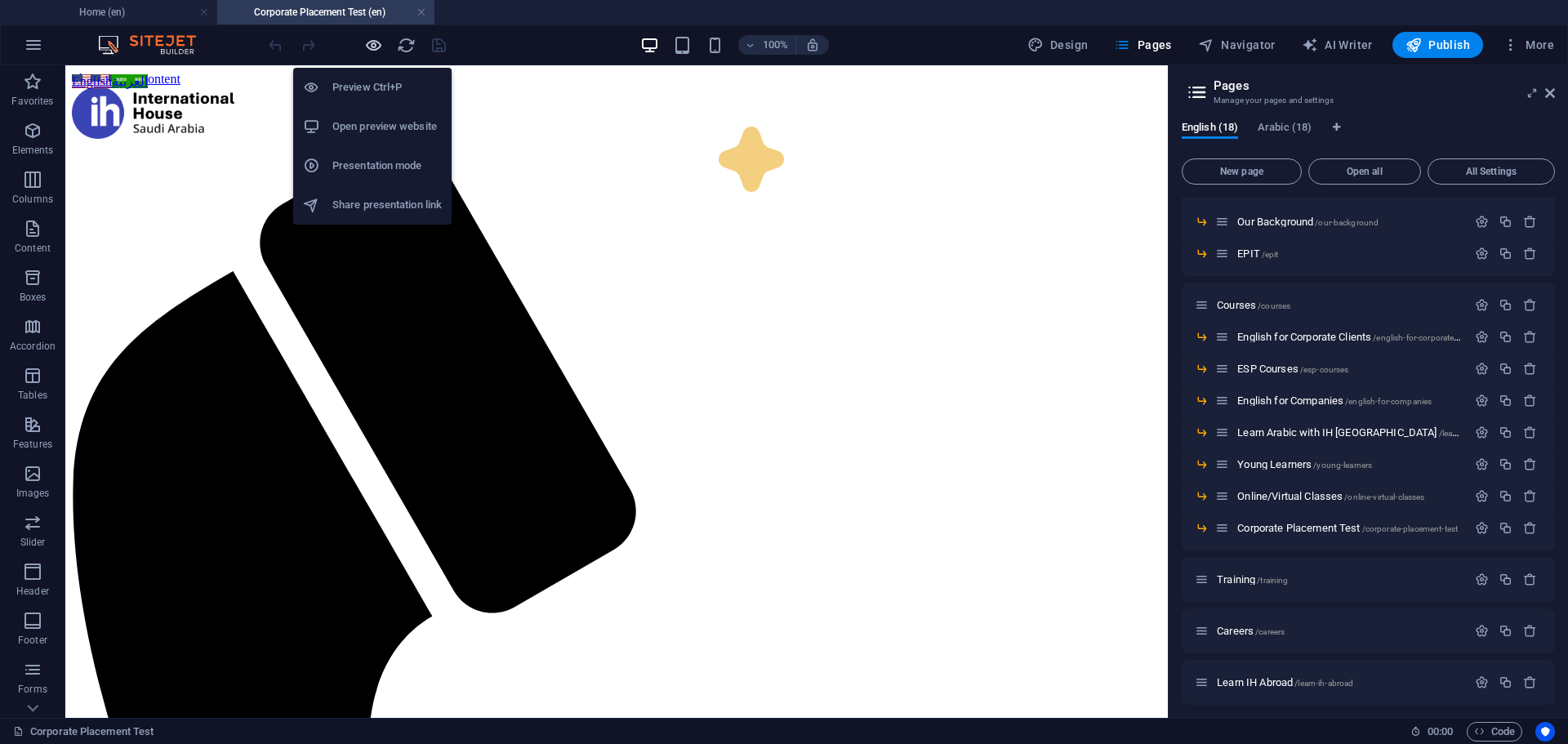
click at [370, 46] on icon "button" at bounding box center [372, 44] width 18 height 18
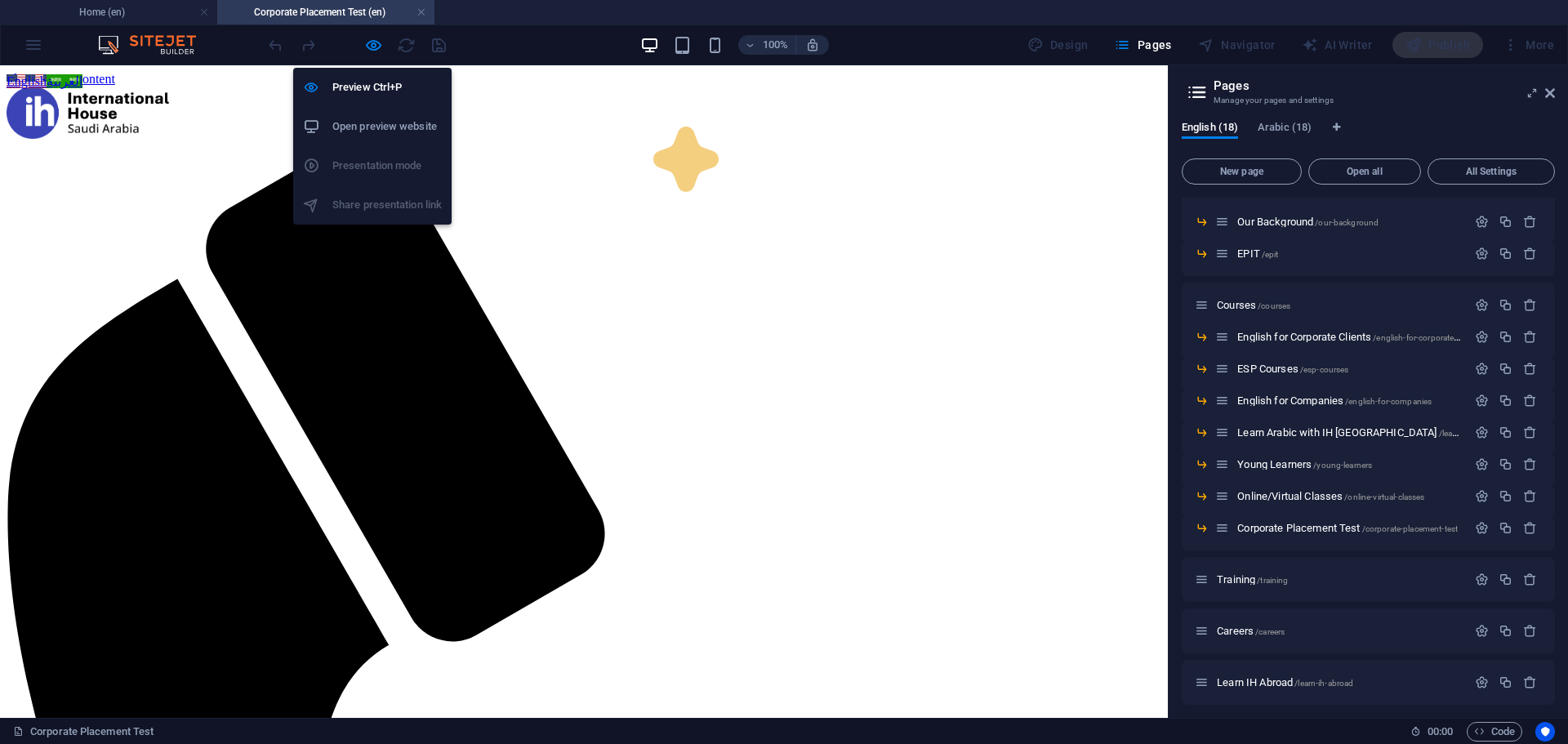
click at [352, 124] on h6 "Open preview website" at bounding box center [386, 126] width 109 height 19
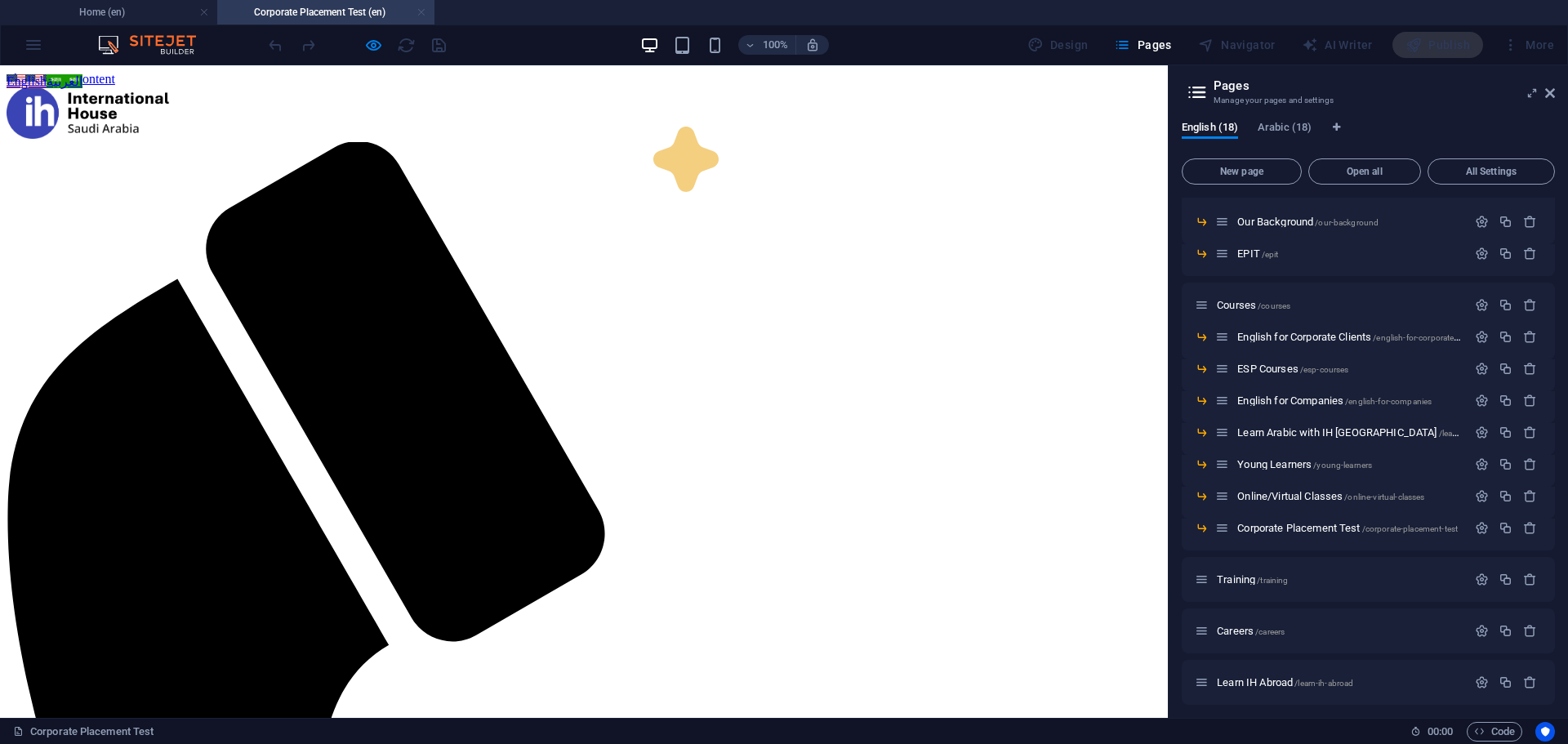
click at [421, 11] on link at bounding box center [422, 13] width 10 height 15
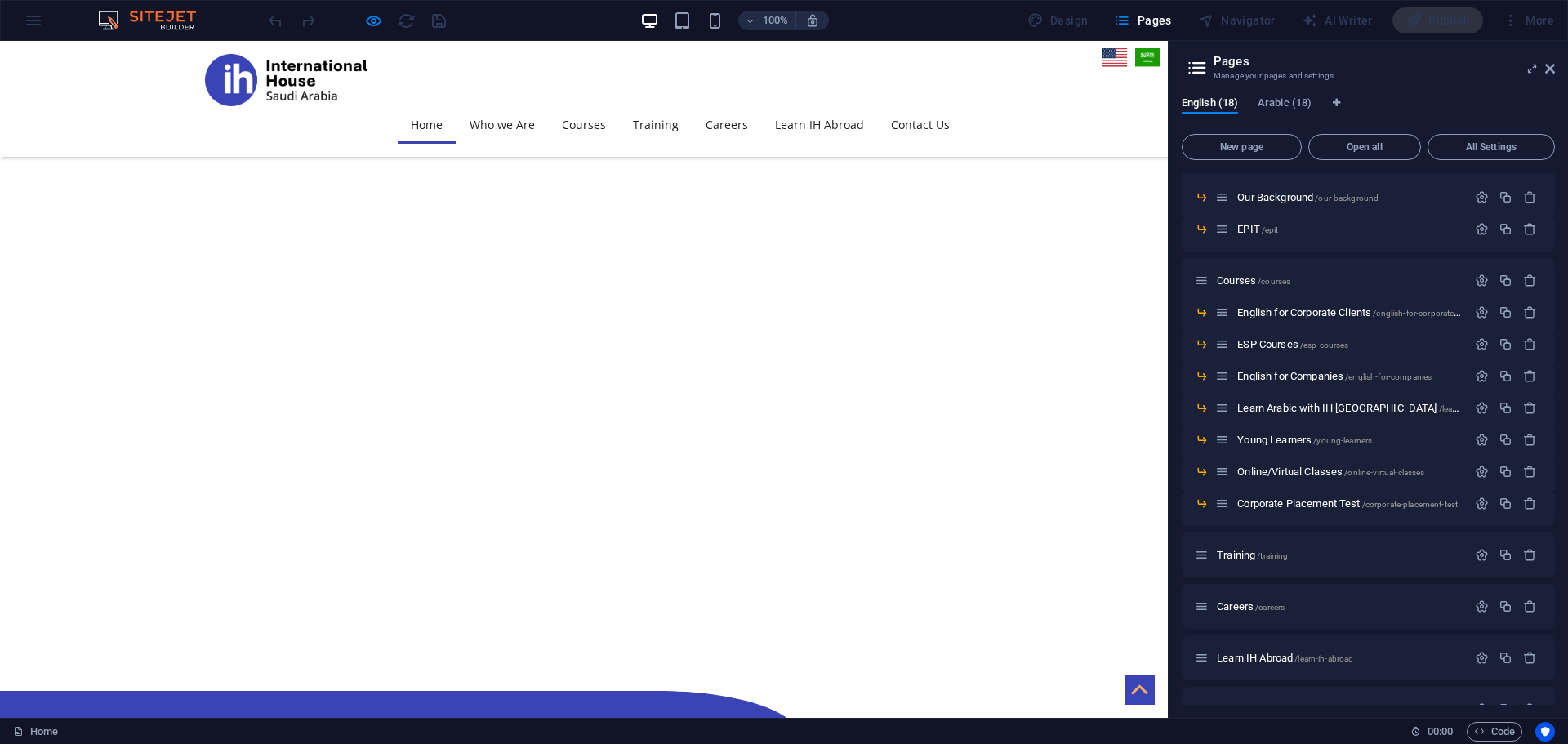
scroll to position [734, 0]
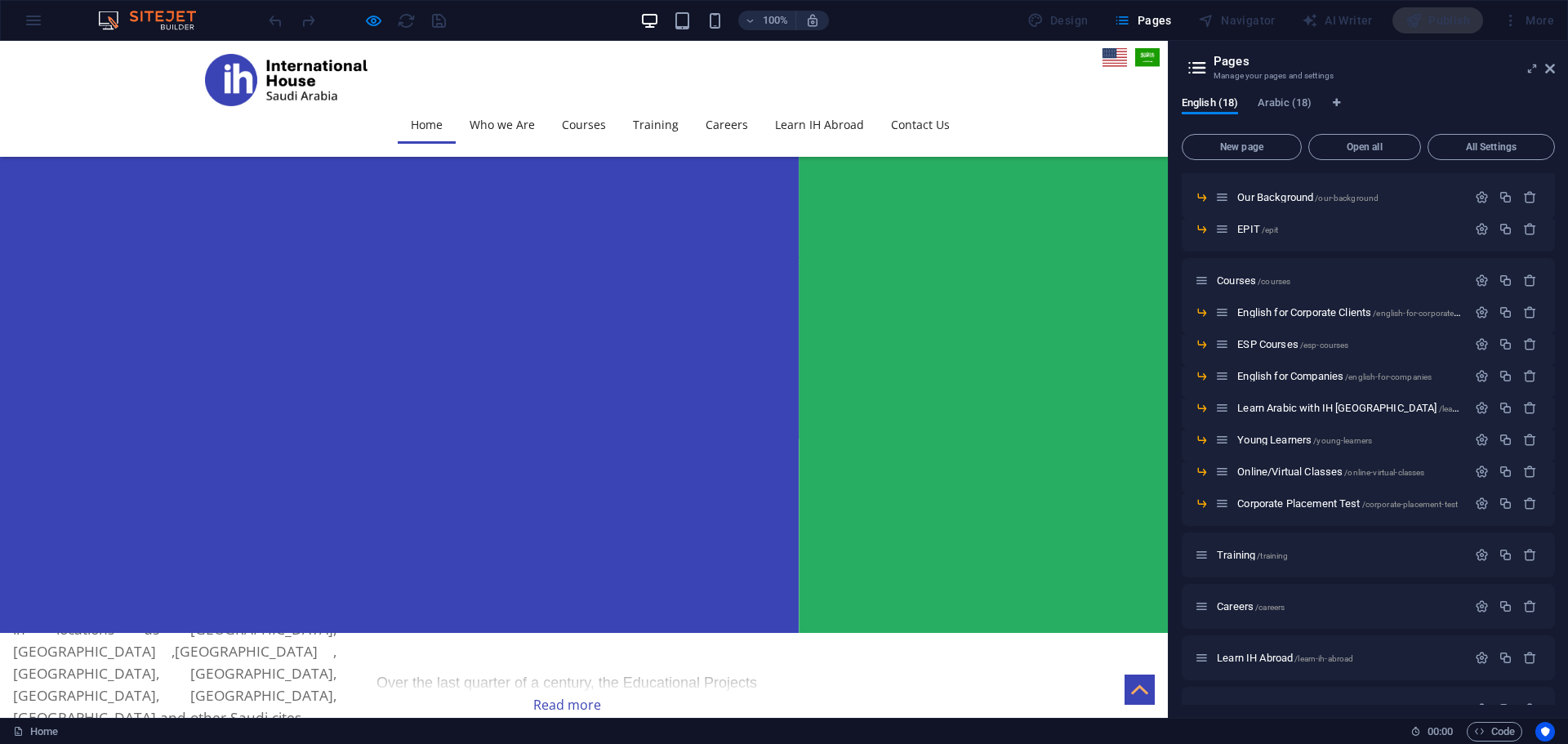
click at [1555, 73] on aside "Pages Manage your pages and settings English (18) Arabic (18) New page Open all…" at bounding box center [1367, 378] width 400 height 676
click at [1552, 67] on icon at bounding box center [1550, 69] width 10 height 14
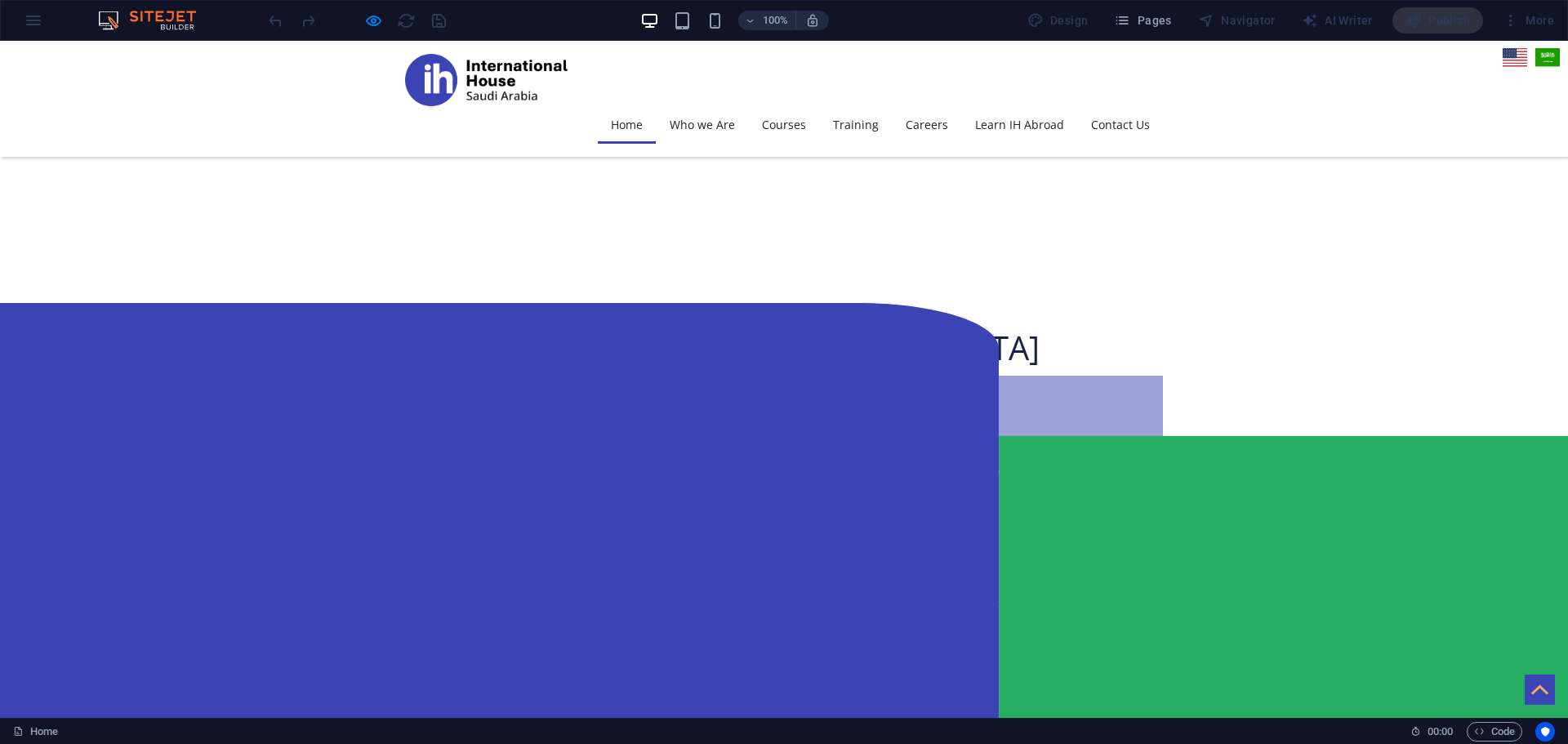
scroll to position [245, 0]
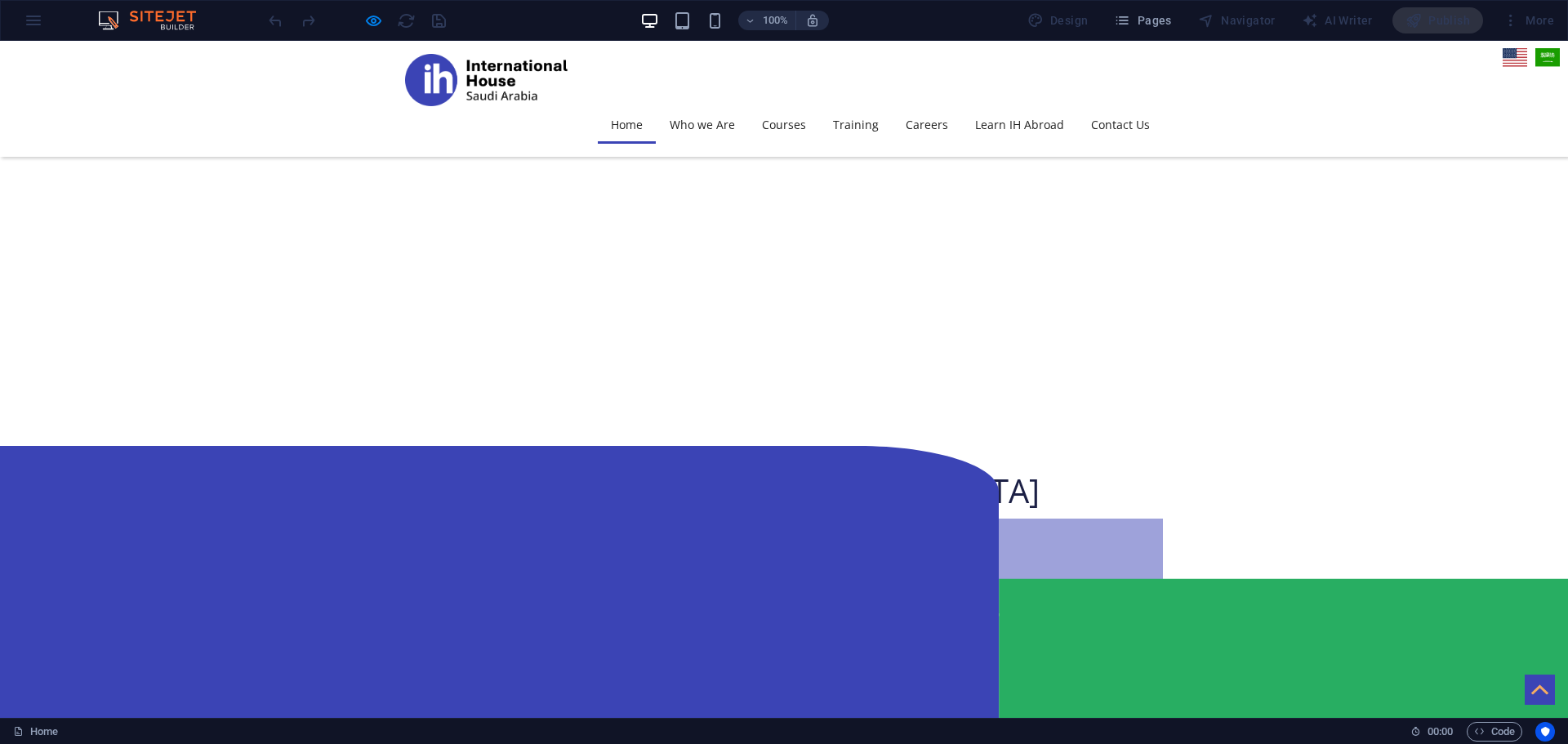
click at [383, 22] on div at bounding box center [357, 20] width 183 height 26
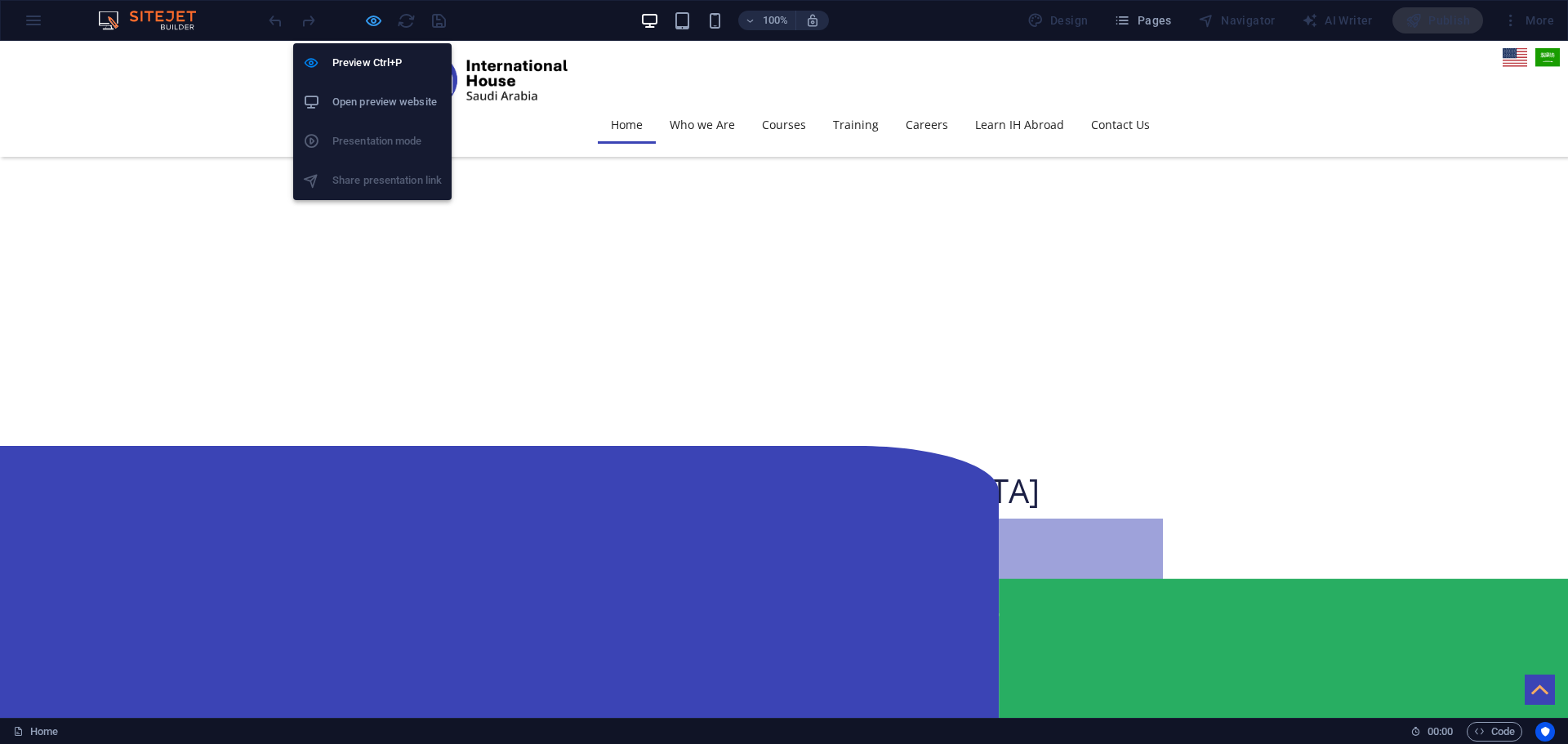
click at [370, 21] on icon "button" at bounding box center [372, 20] width 18 height 18
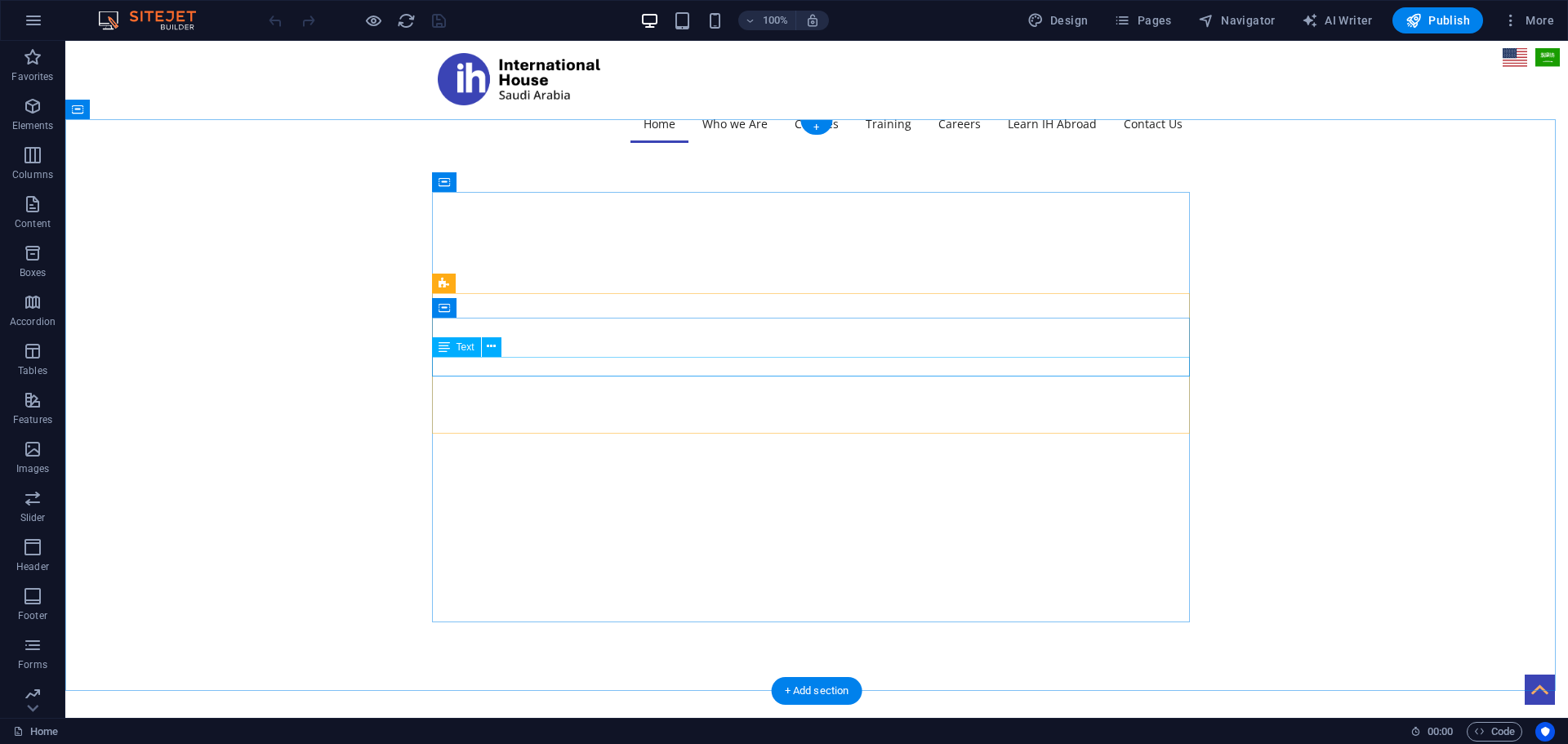
scroll to position [0, 0]
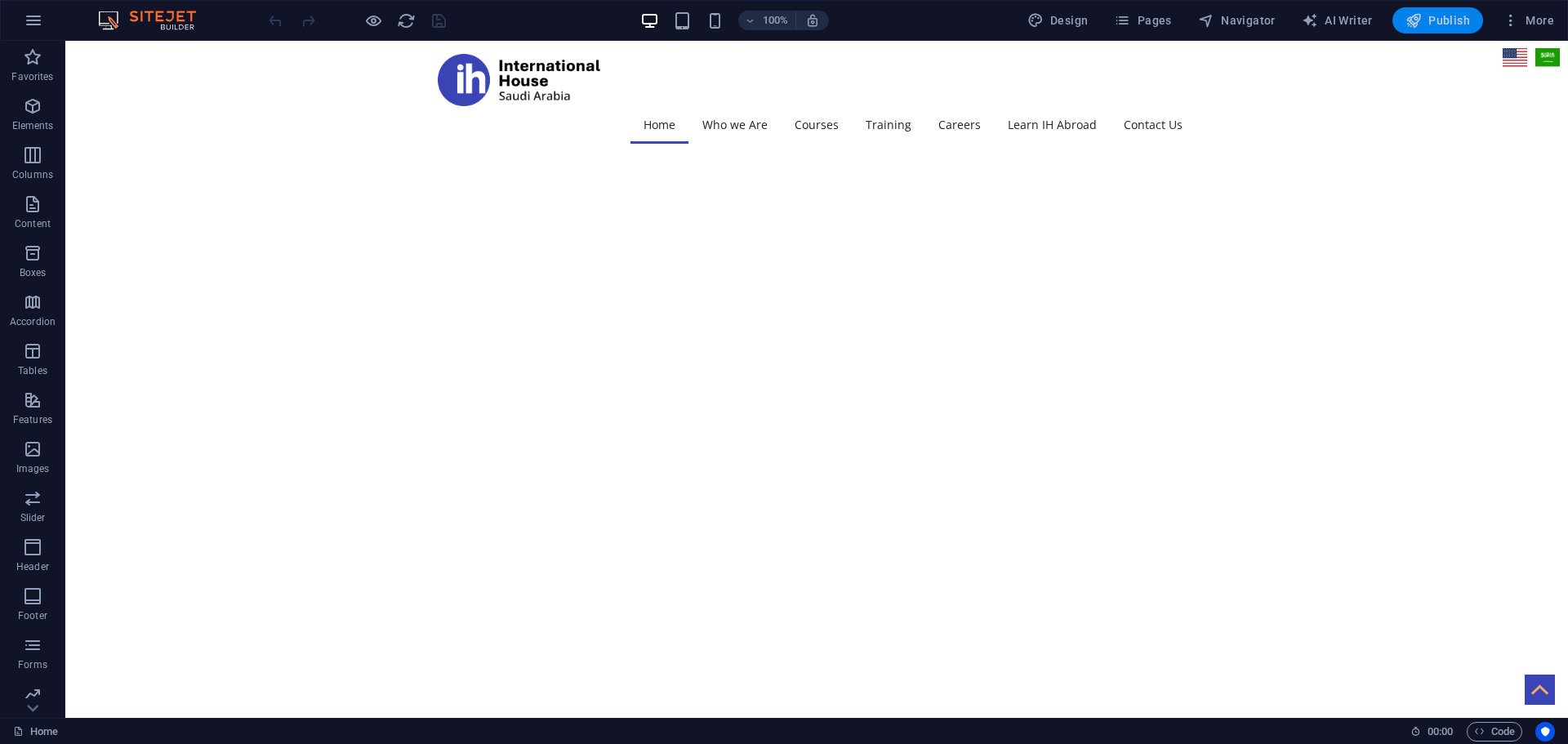
click at [1443, 24] on span "Publish" at bounding box center [1437, 20] width 65 height 16
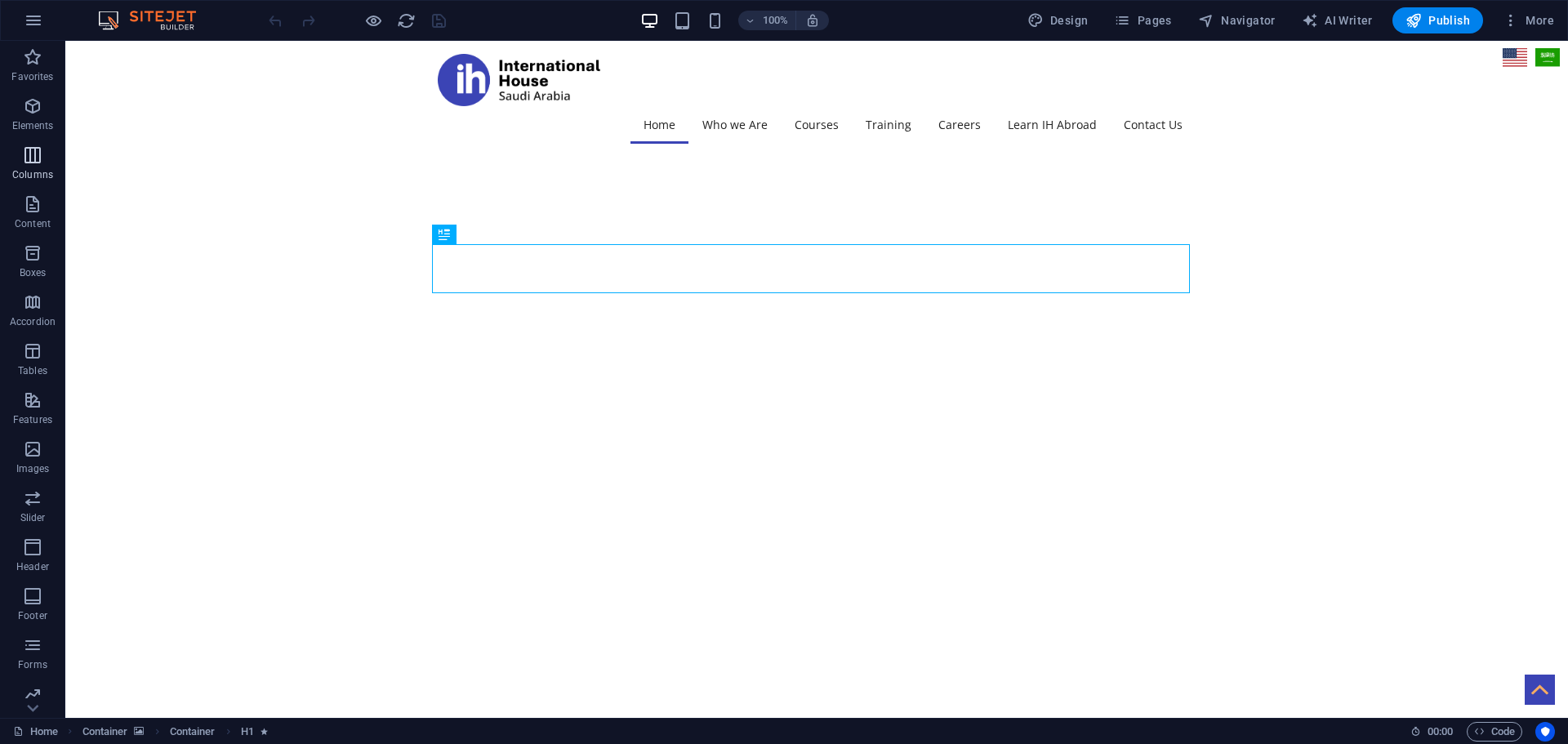
click at [37, 156] on icon "button" at bounding box center [33, 155] width 19 height 19
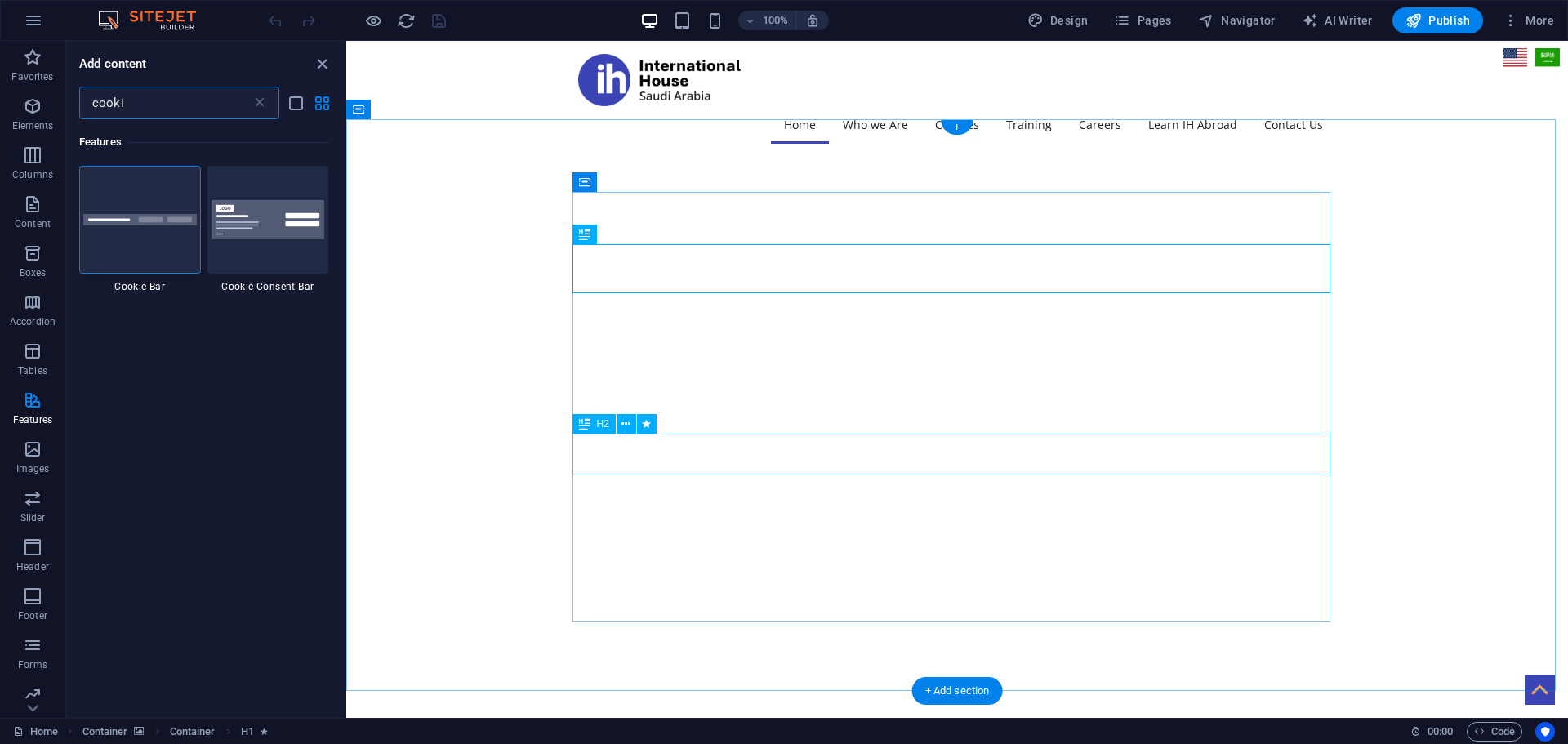
type input "cooki"
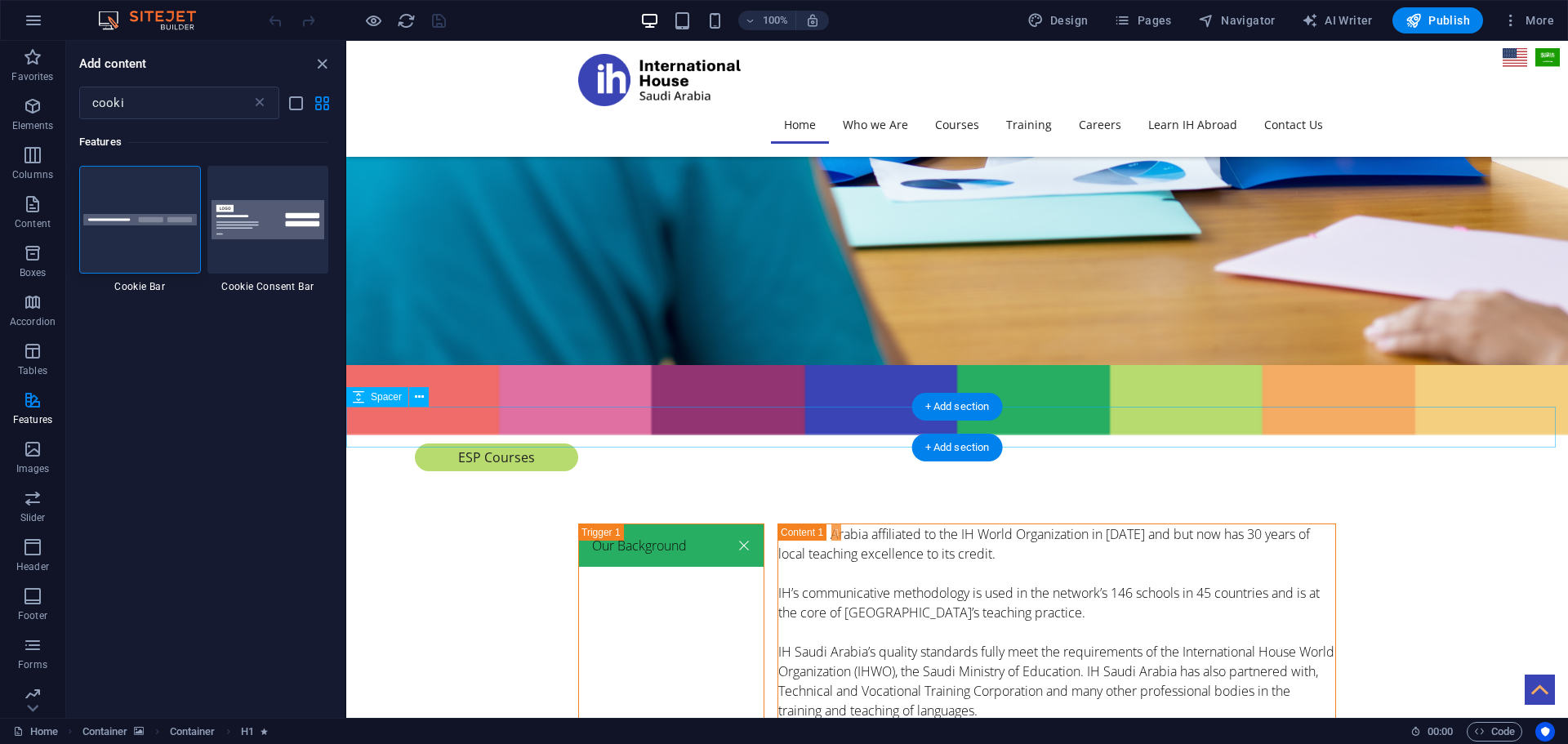
scroll to position [5489, 0]
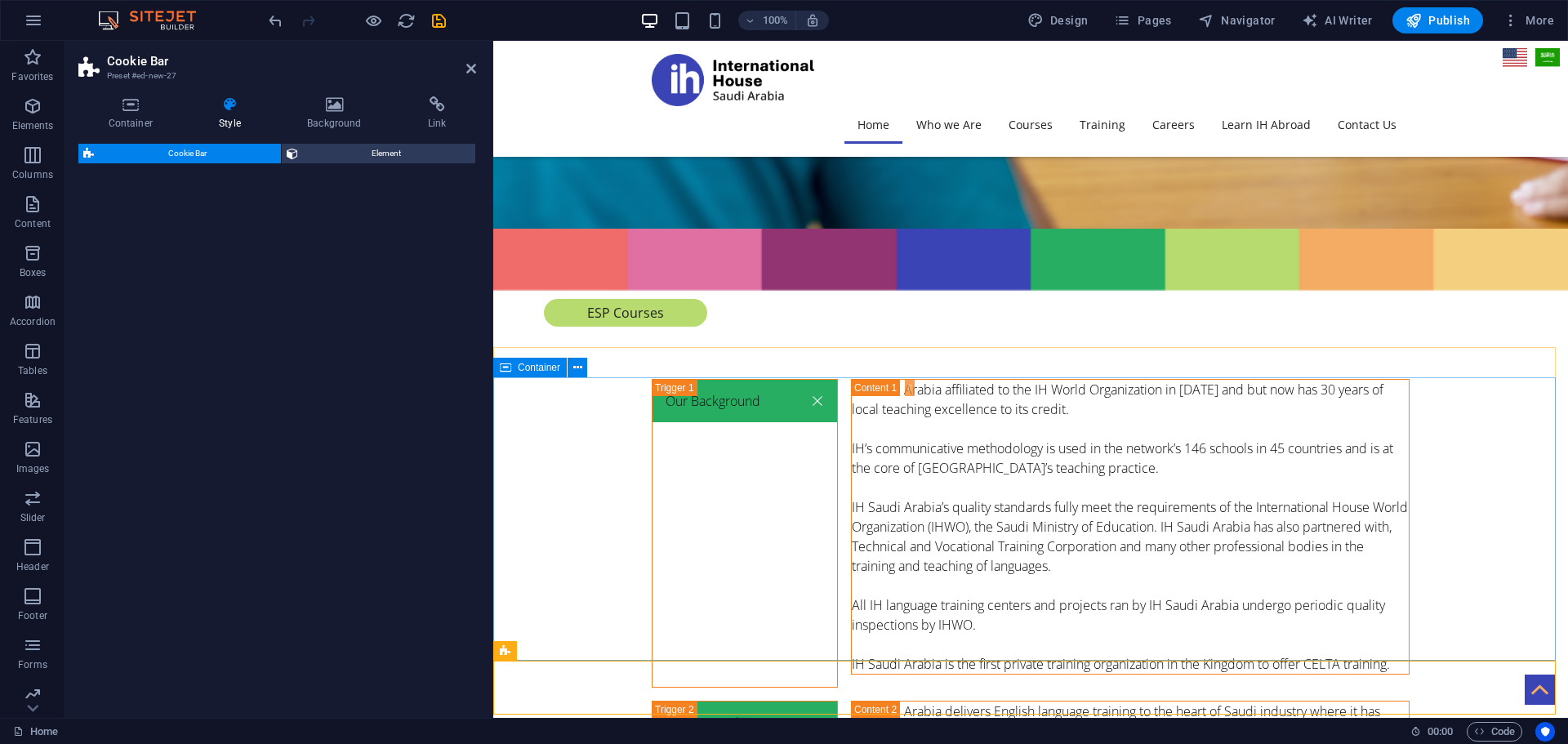
select select "px"
select select "rem"
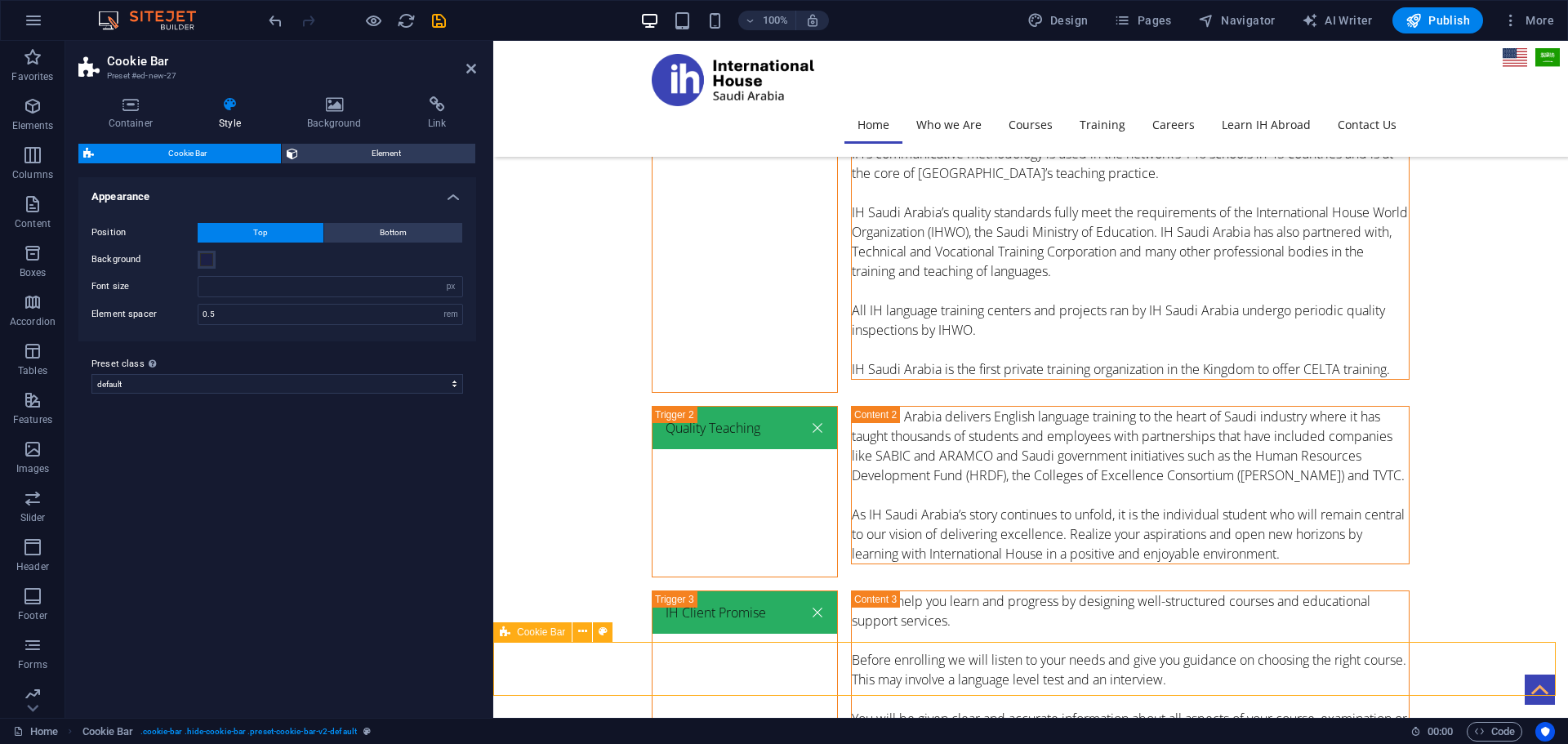
scroll to position [5800, 0]
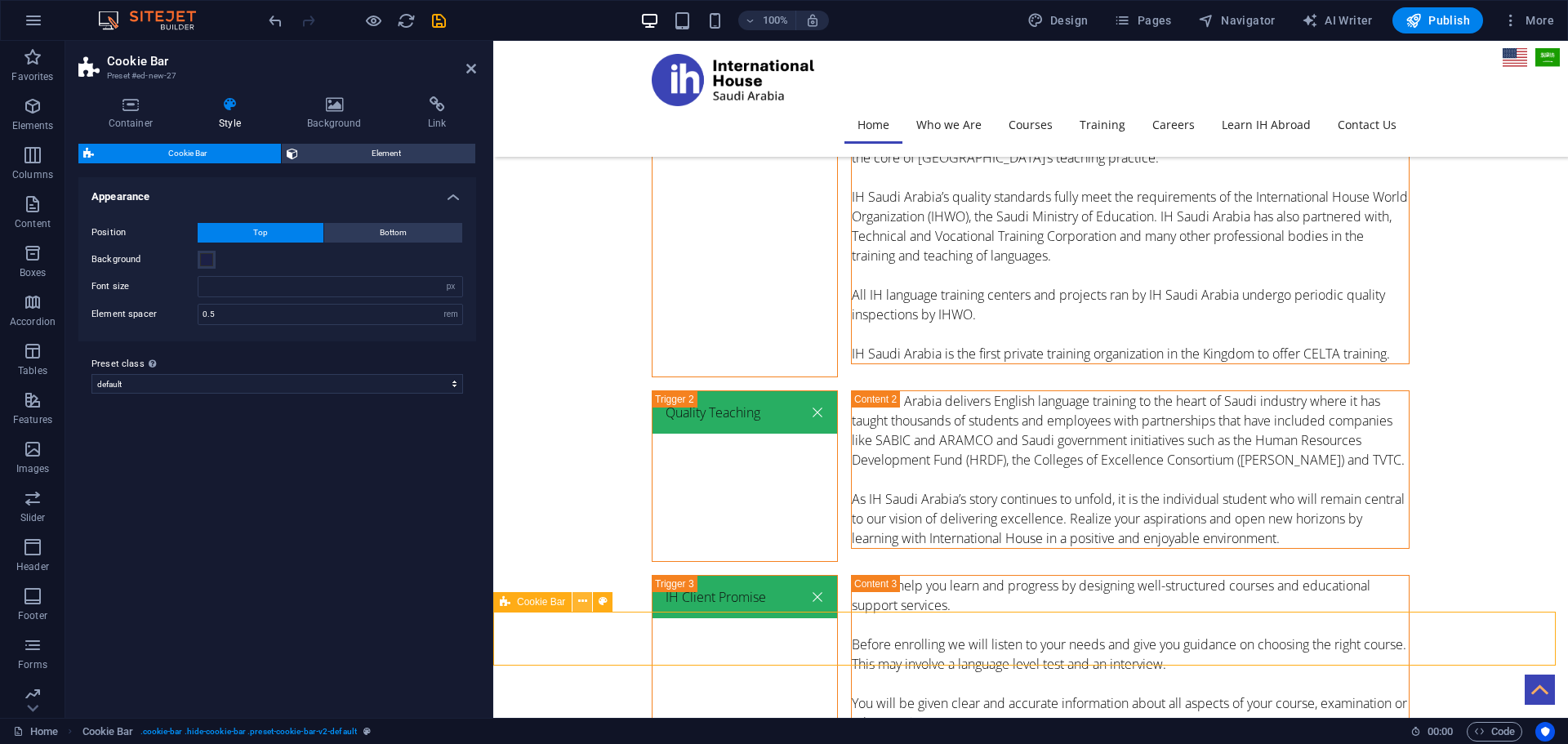
click at [580, 598] on icon at bounding box center [582, 601] width 9 height 17
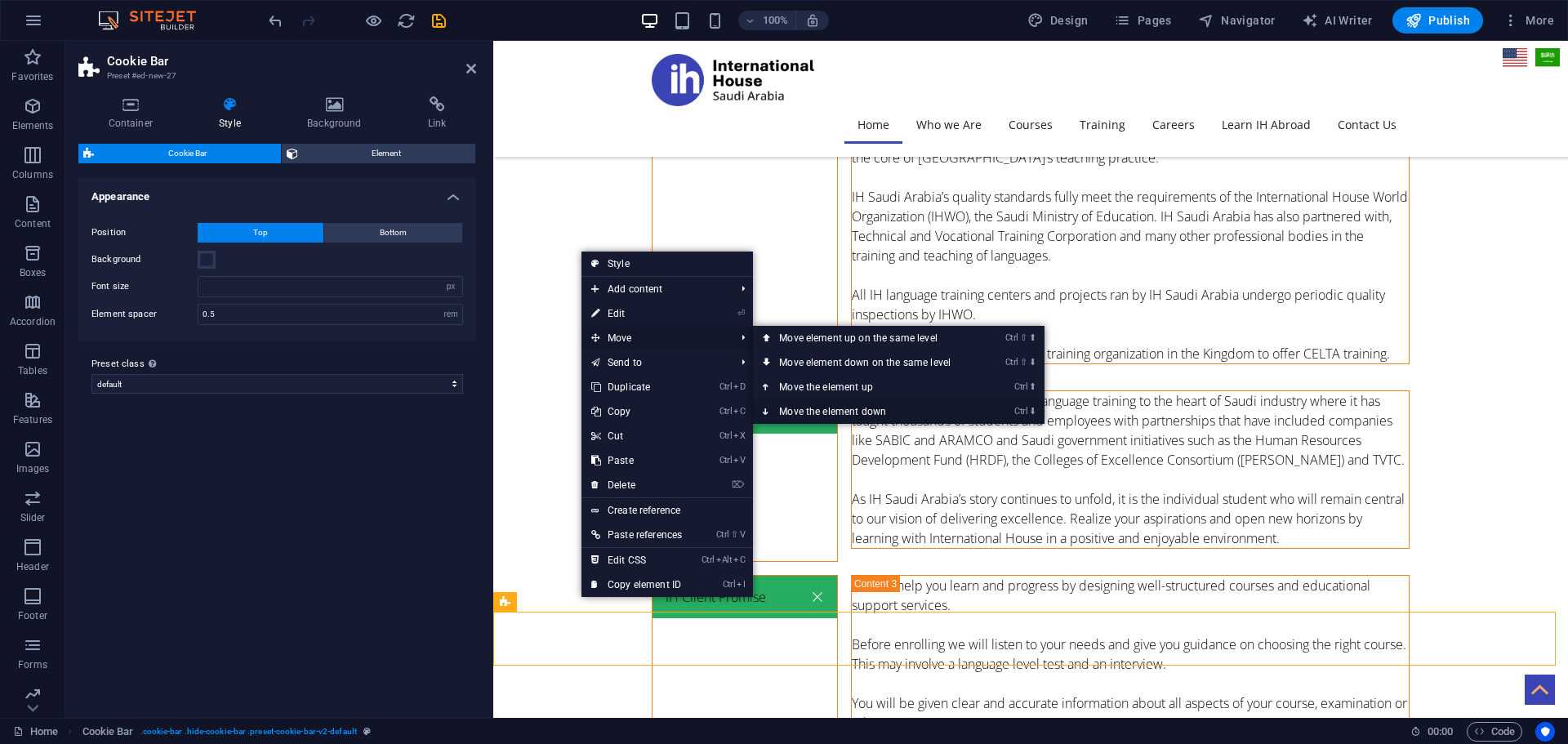
click at [833, 410] on link "Ctrl ⬇ Move the element down" at bounding box center [867, 411] width 231 height 24
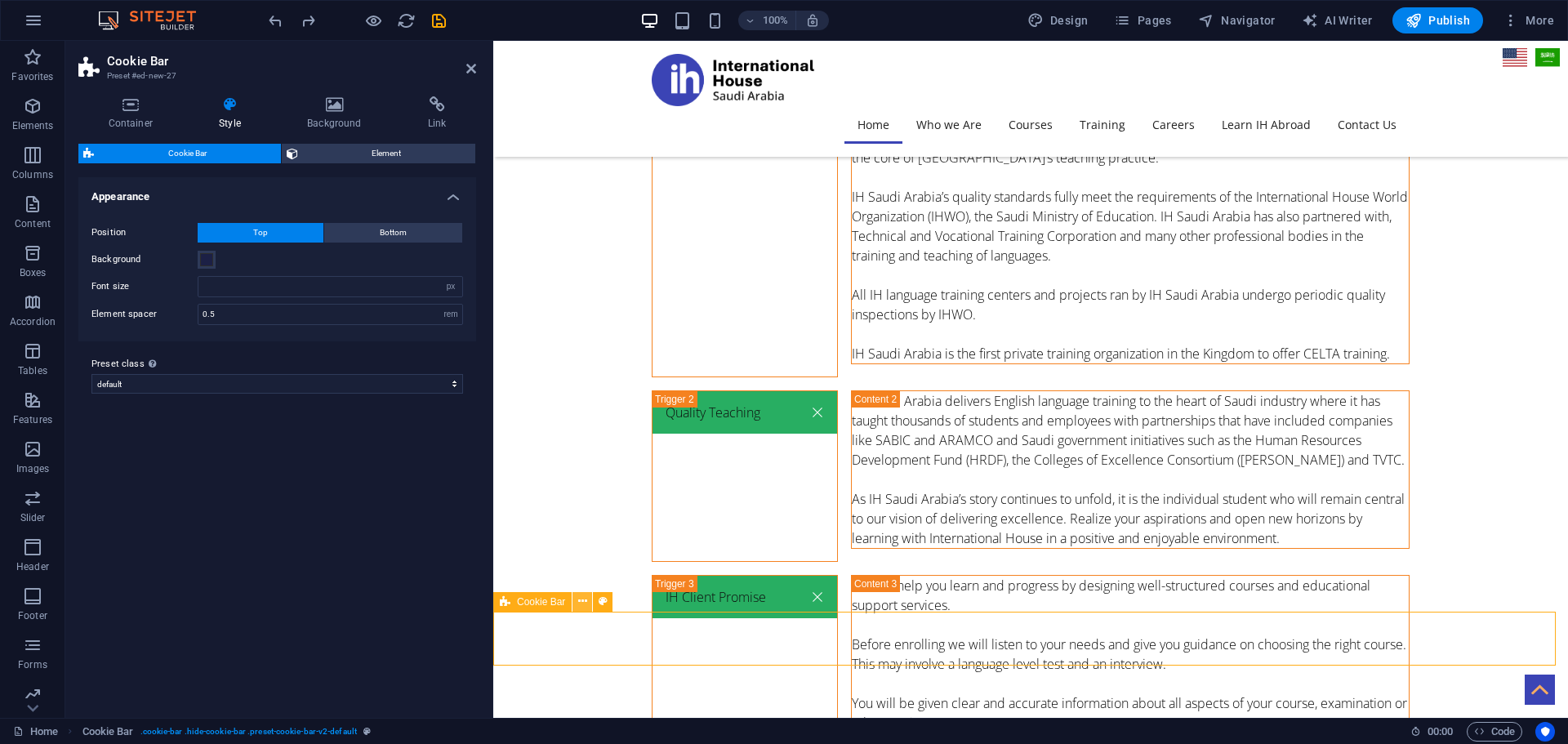
click at [582, 600] on icon at bounding box center [582, 601] width 9 height 17
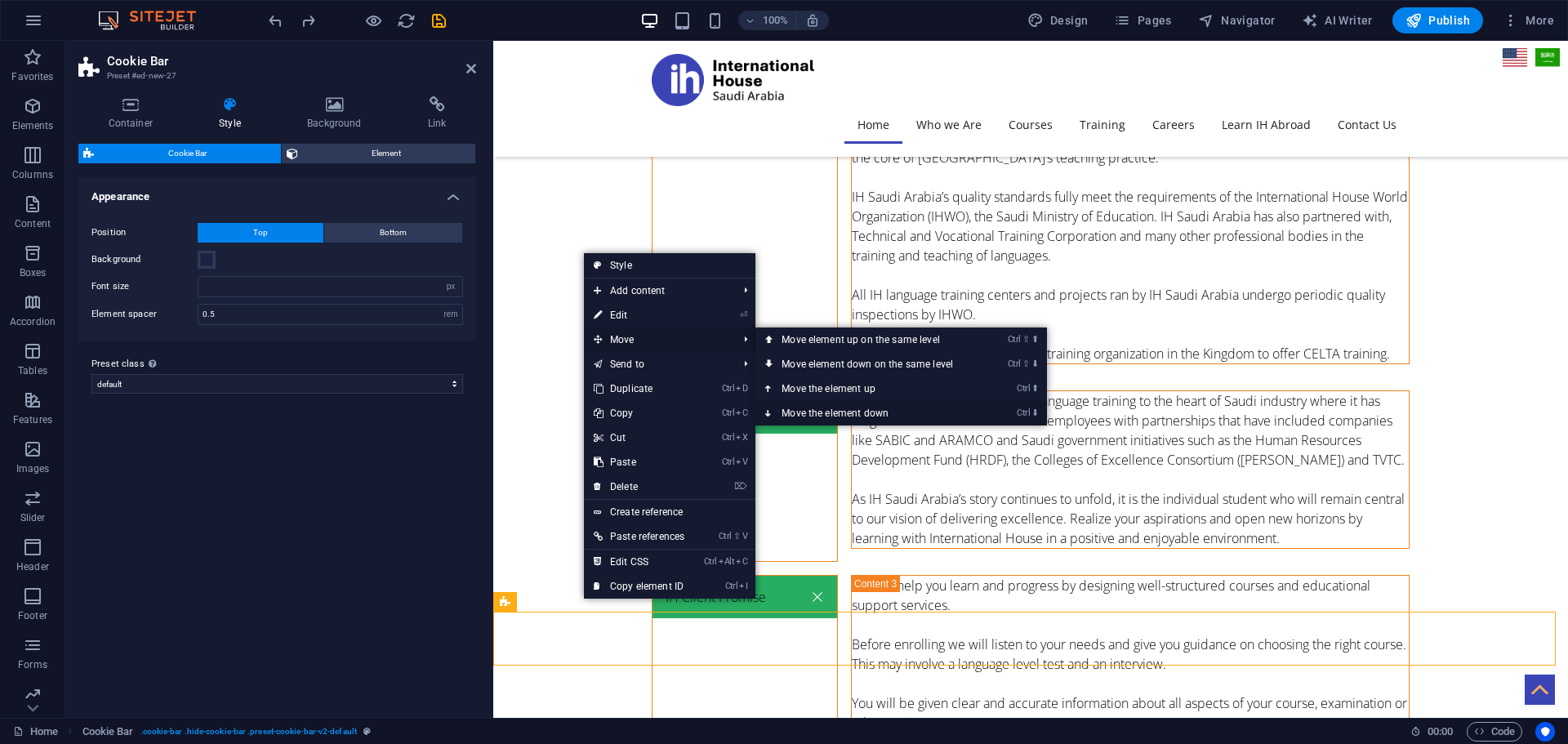
click at [839, 409] on link "Ctrl ⬇ Move the element down" at bounding box center [870, 412] width 231 height 24
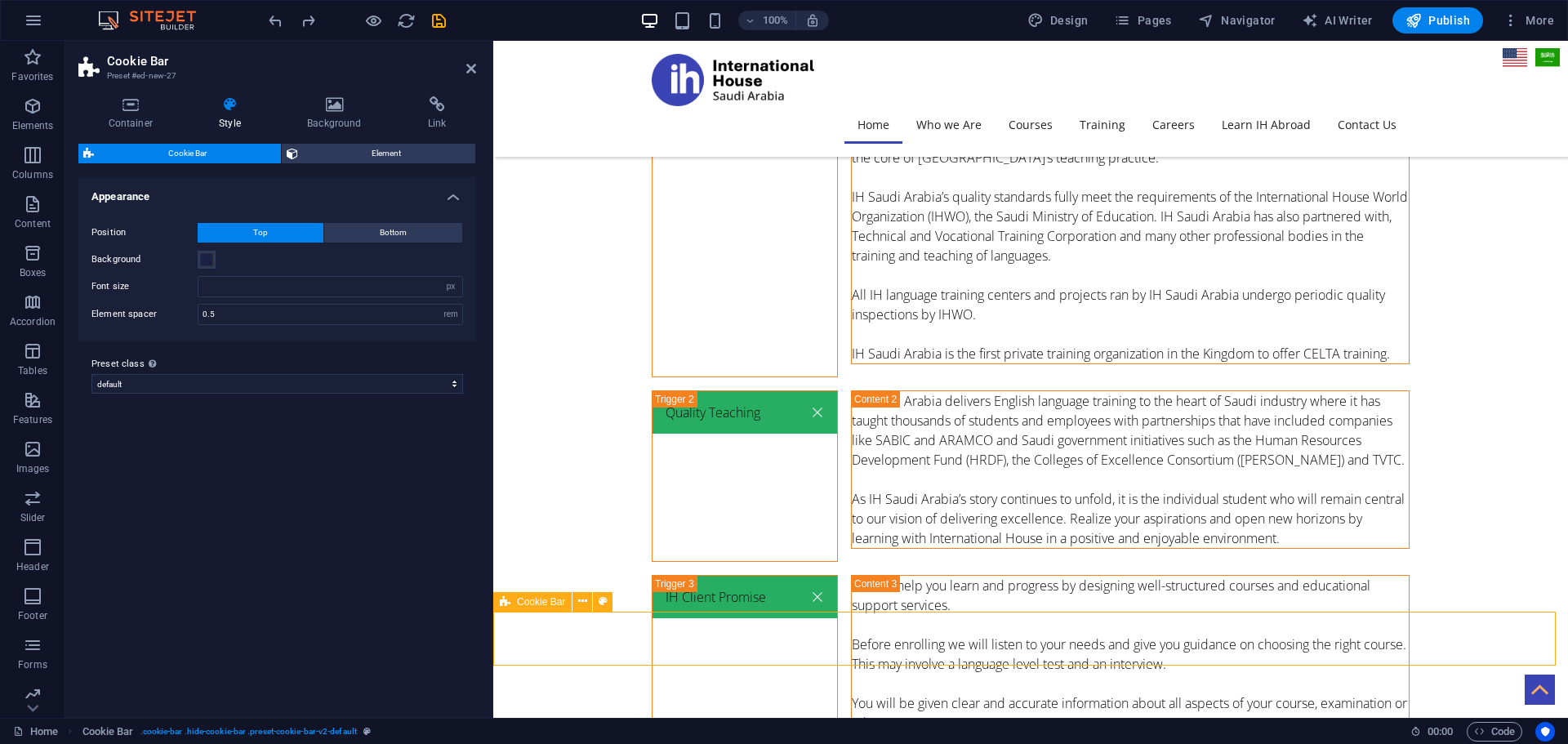
click at [532, 600] on span "Cookie Bar" at bounding box center [541, 602] width 48 height 10
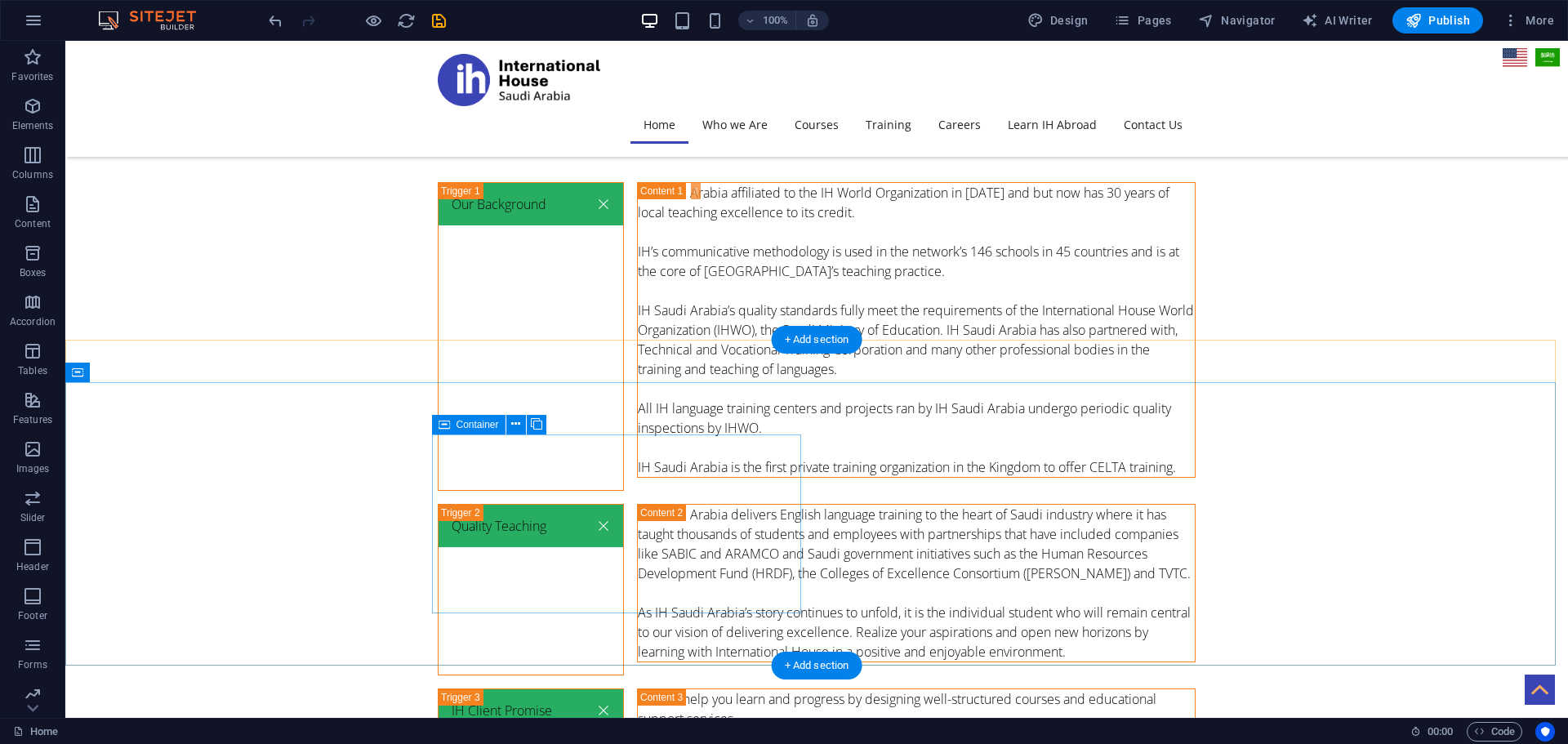
scroll to position [5605, 0]
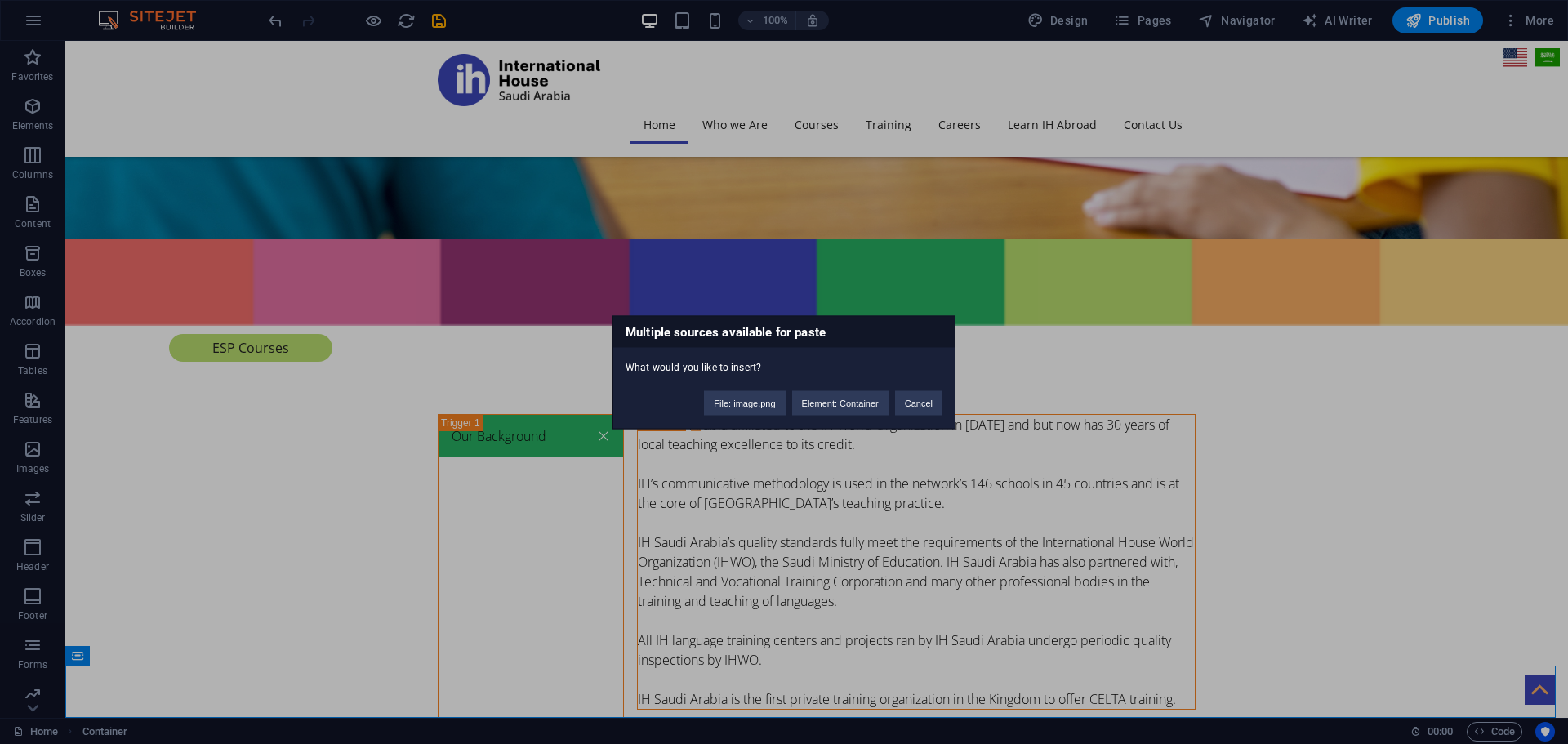
click at [1270, 701] on div "Multiple sources available for paste What would you like to insert? File: image…" at bounding box center [784, 372] width 1568 height 744
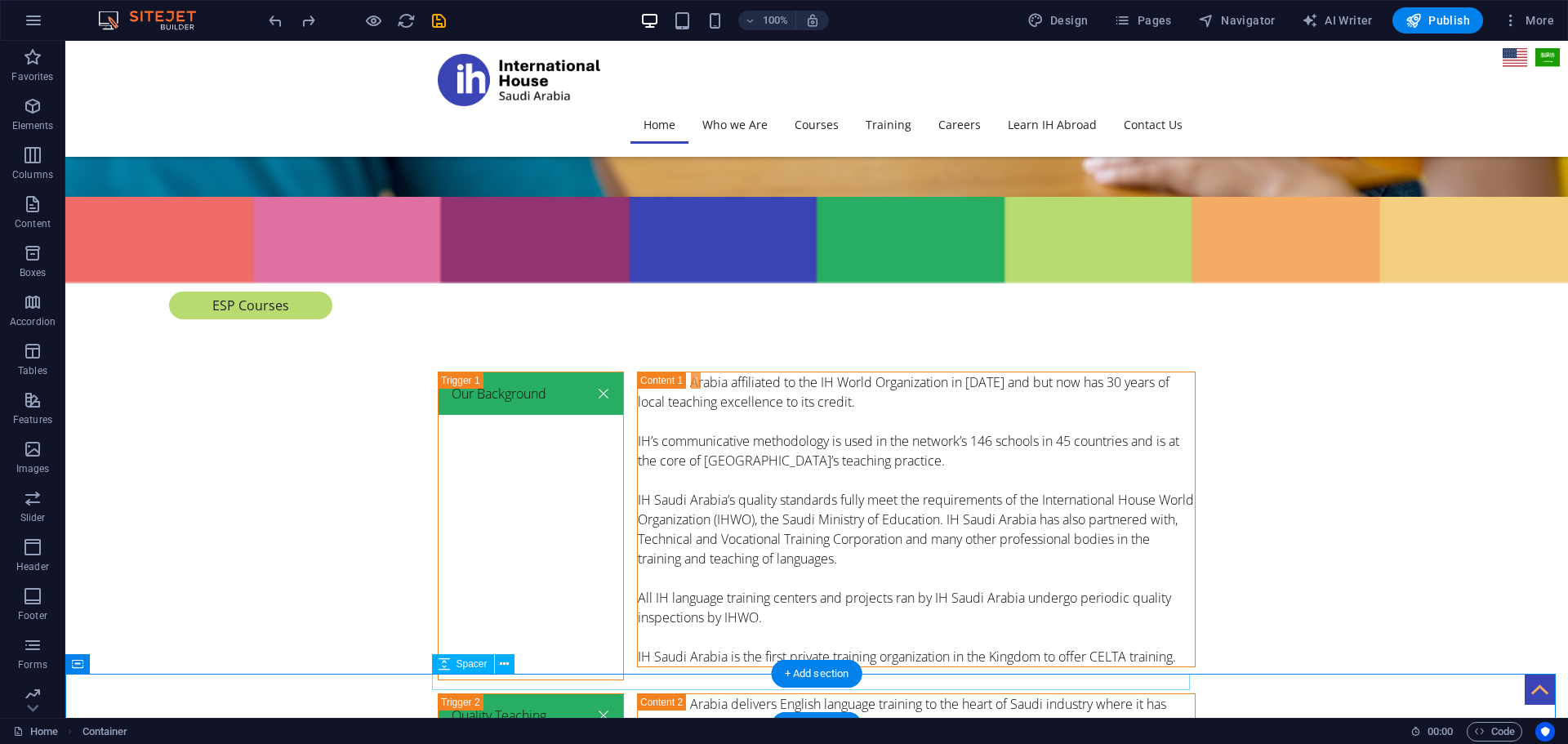
scroll to position [5659, 0]
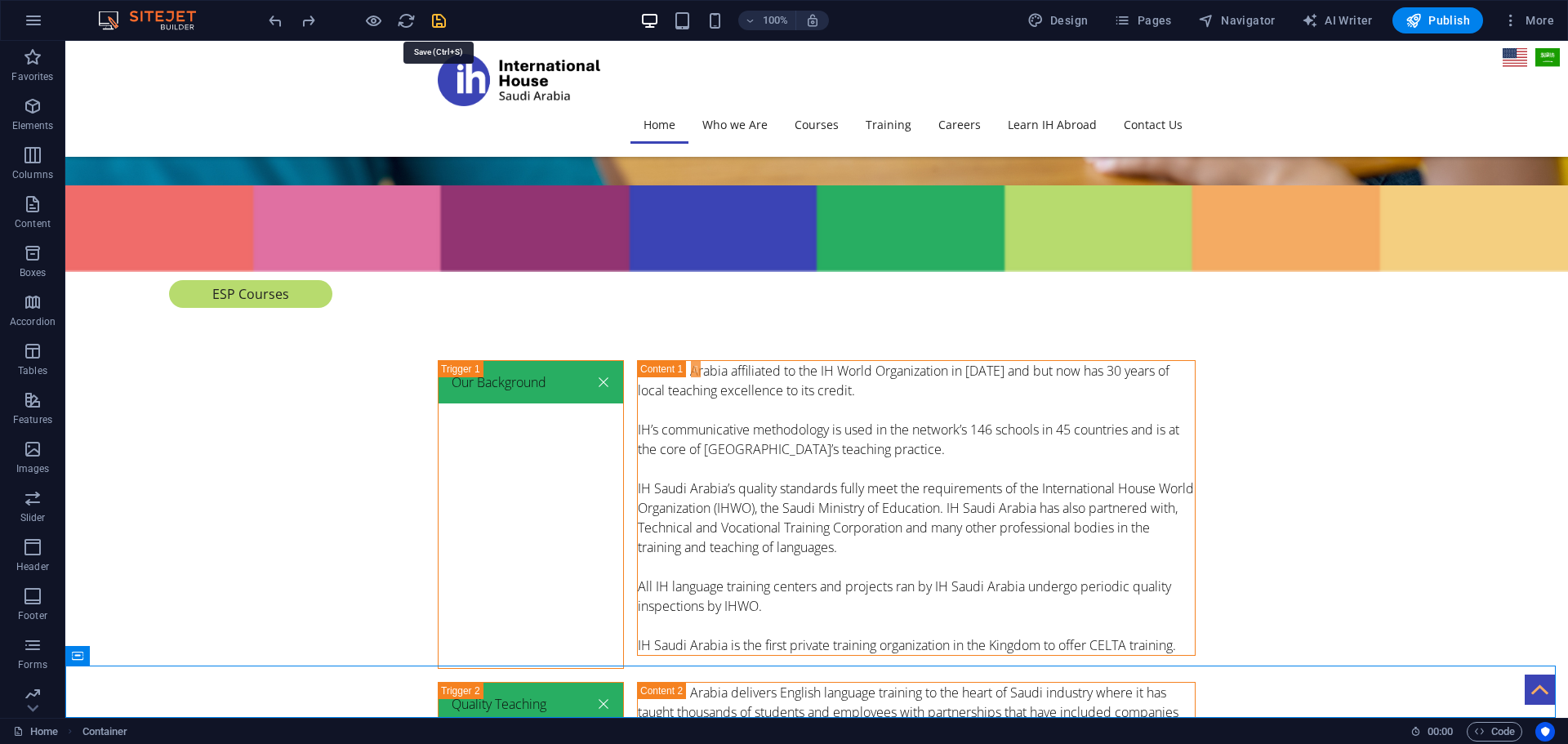
click at [438, 19] on icon "save" at bounding box center [438, 20] width 18 height 18
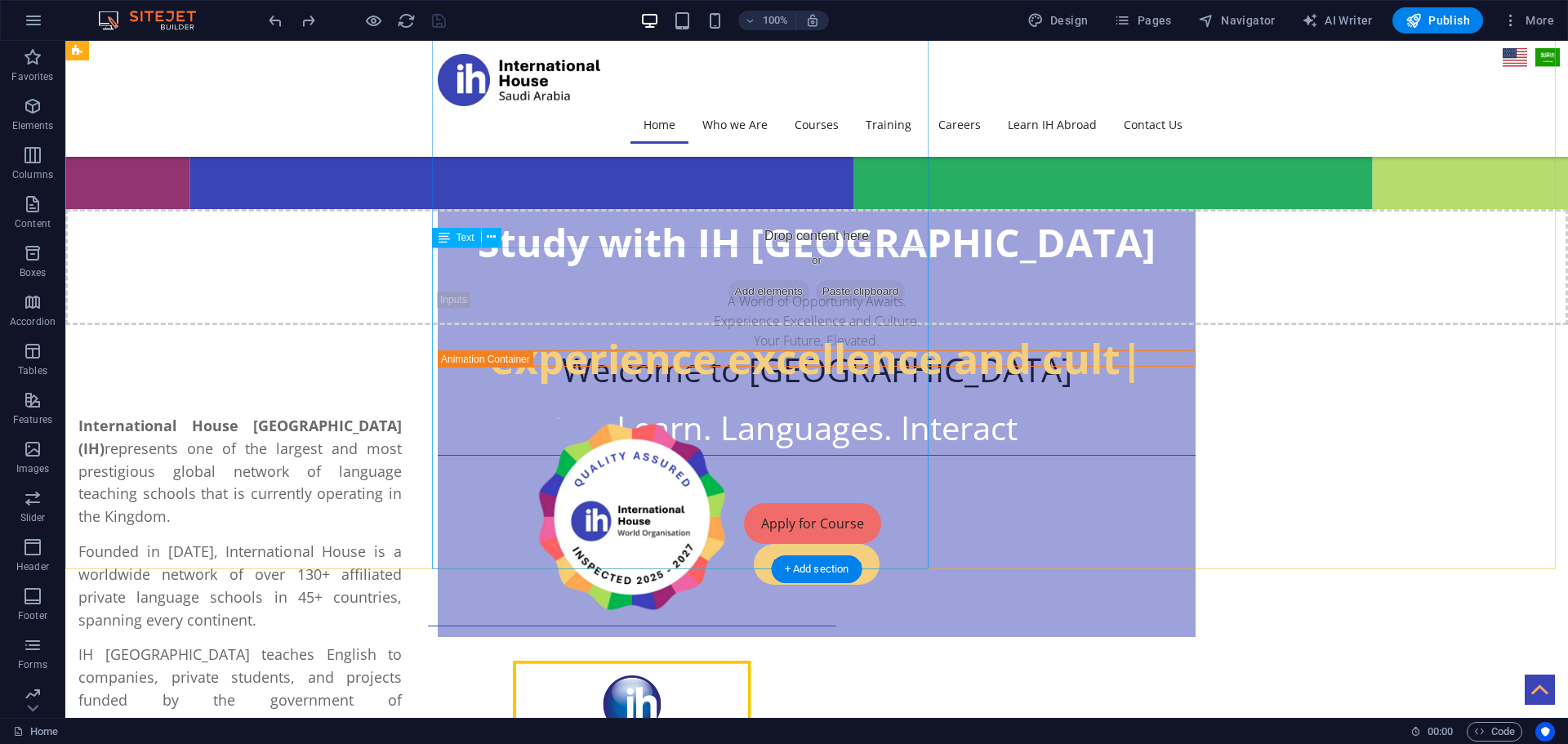
scroll to position [597, 0]
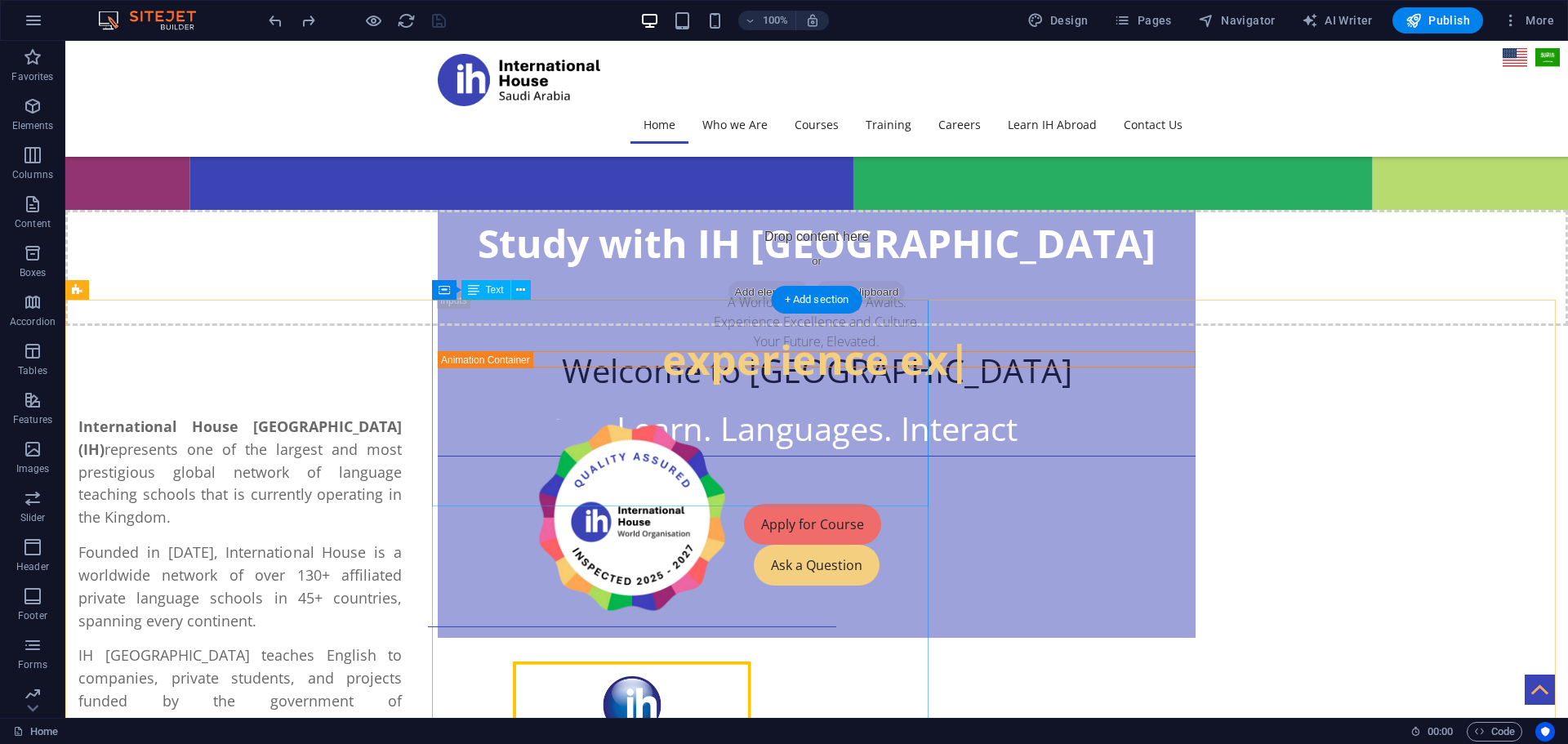
click at [401, 416] on div "International House Saudi Arabia (IH) represents one of the largest and most pr…" at bounding box center [239, 576] width 323 height 320
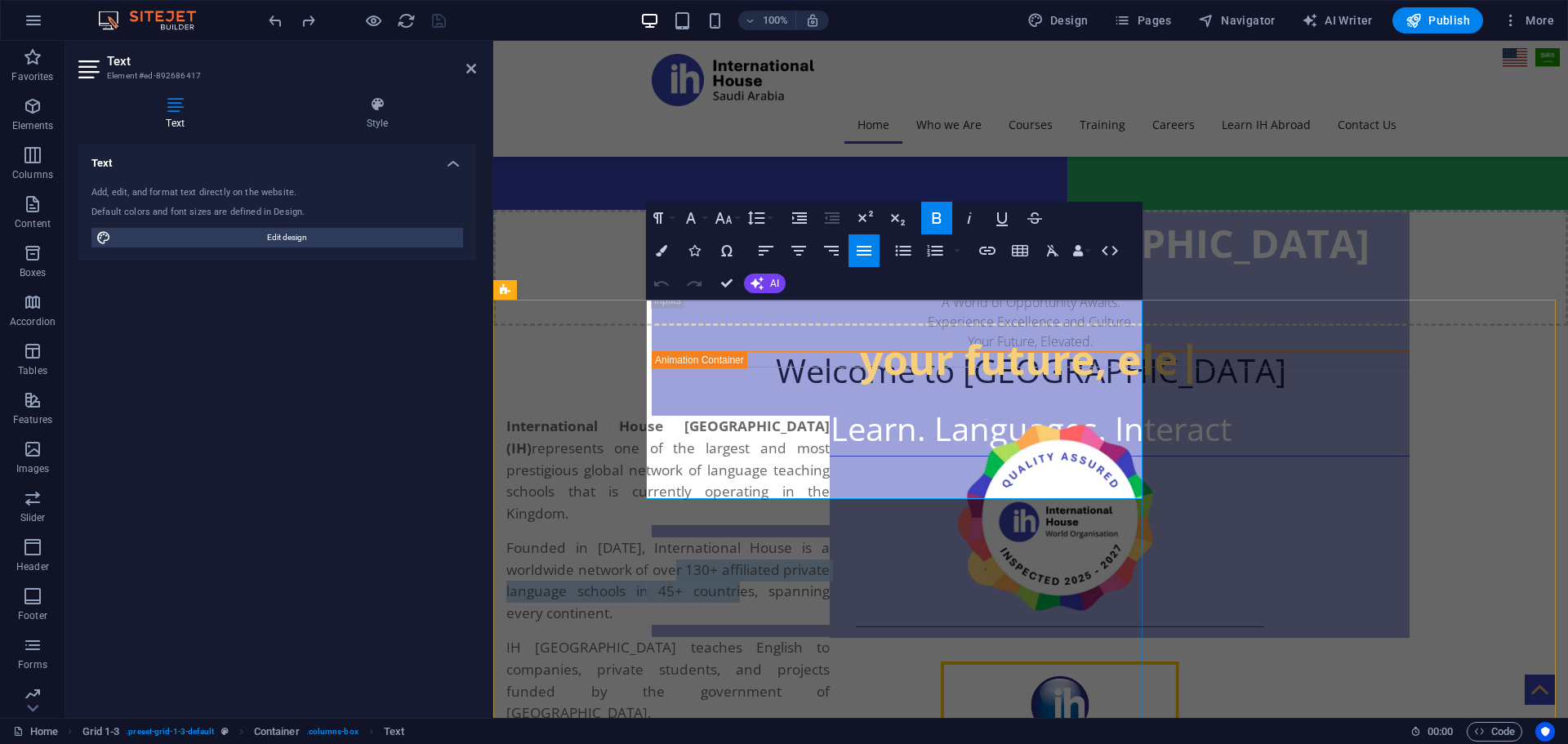
drag, startPoint x: 1113, startPoint y: 386, endPoint x: 1018, endPoint y: 410, distance: 98.0
click at [830, 538] on span "Founded in [DATE], International House is a worldwide network of over 130+ affi…" at bounding box center [668, 580] width 323 height 84
copy span "130+ affiliated private language schools in 45+ countries"
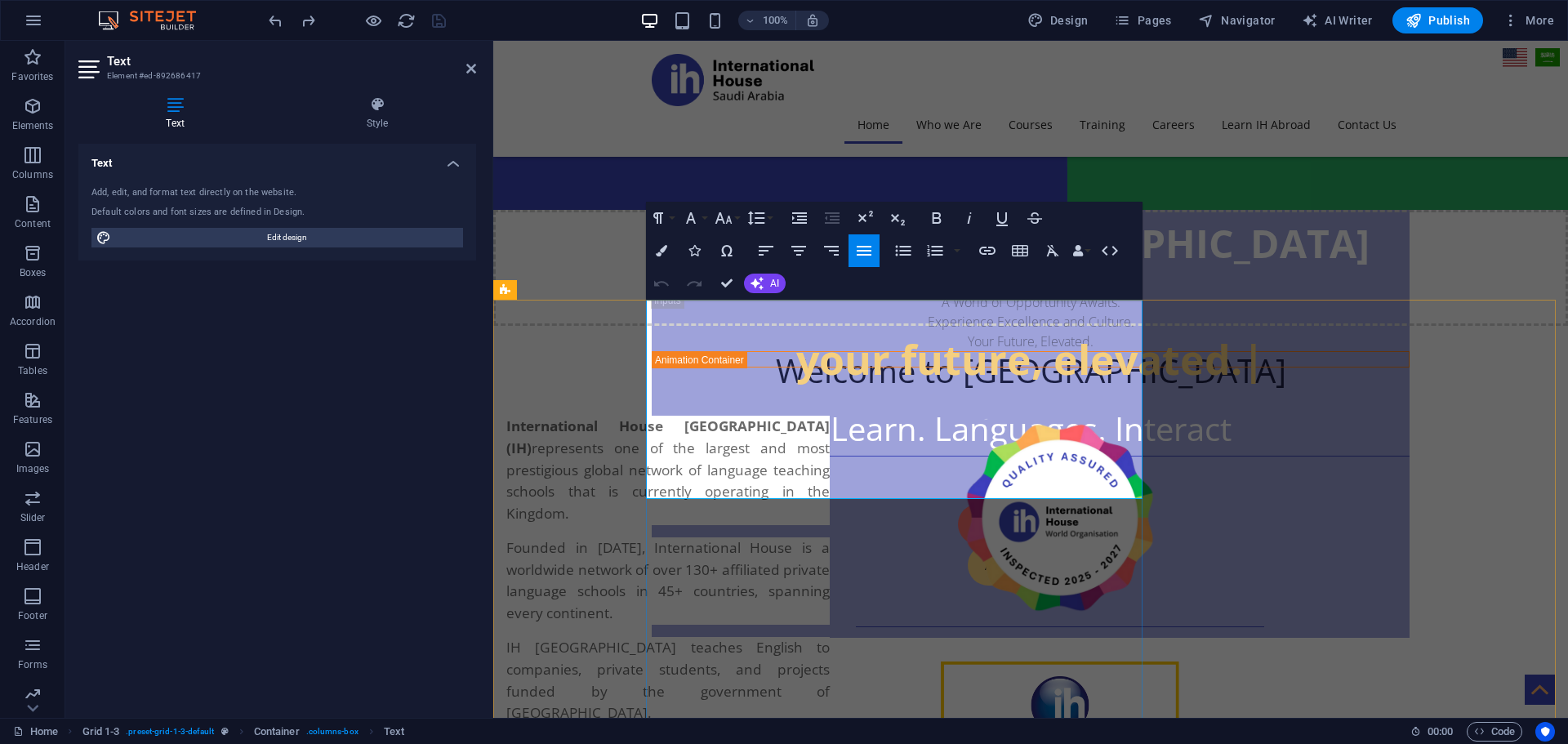
click at [830, 447] on div "International House Saudi Arabia (IH) represents one of the largest and most pr…" at bounding box center [668, 570] width 323 height 309
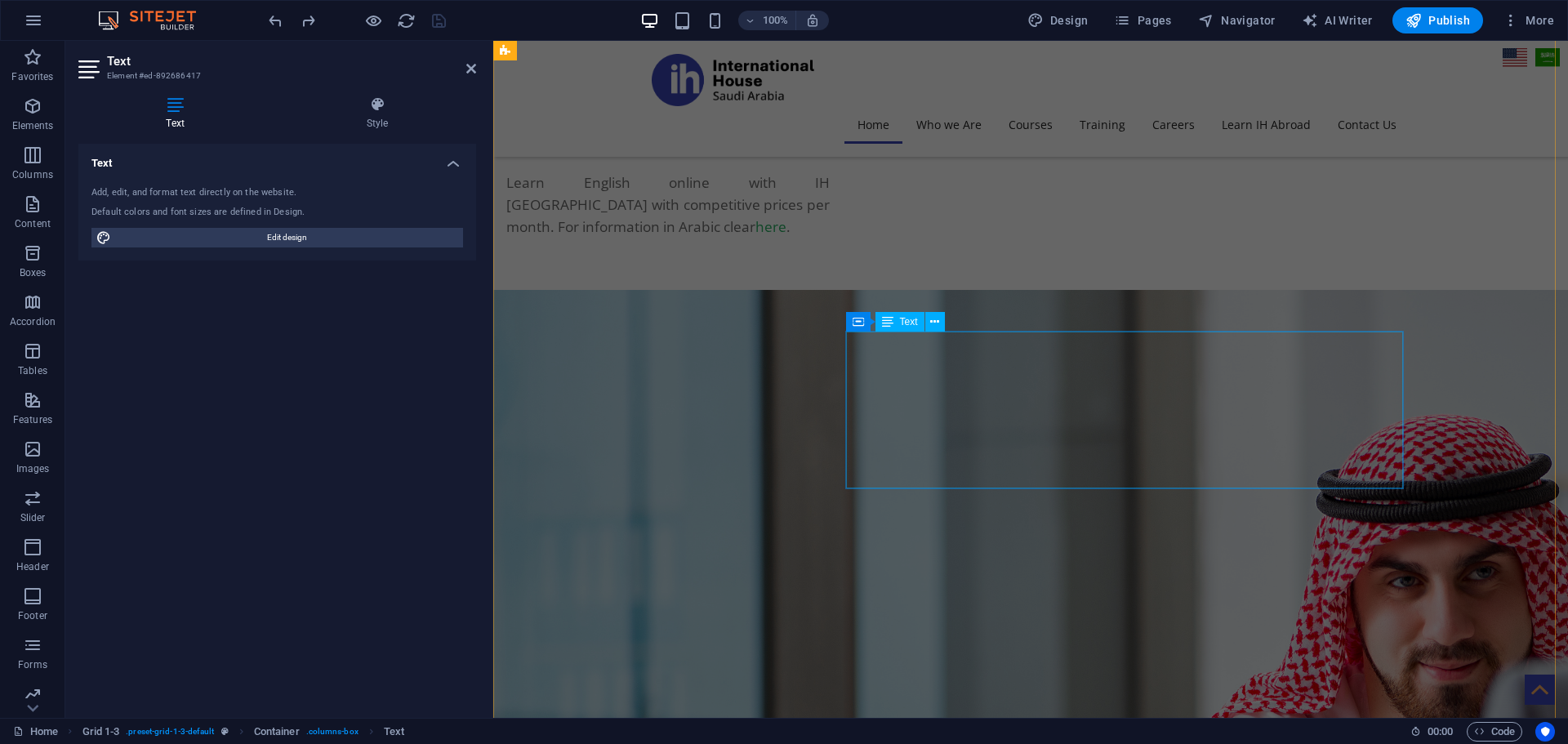
scroll to position [1495, 0]
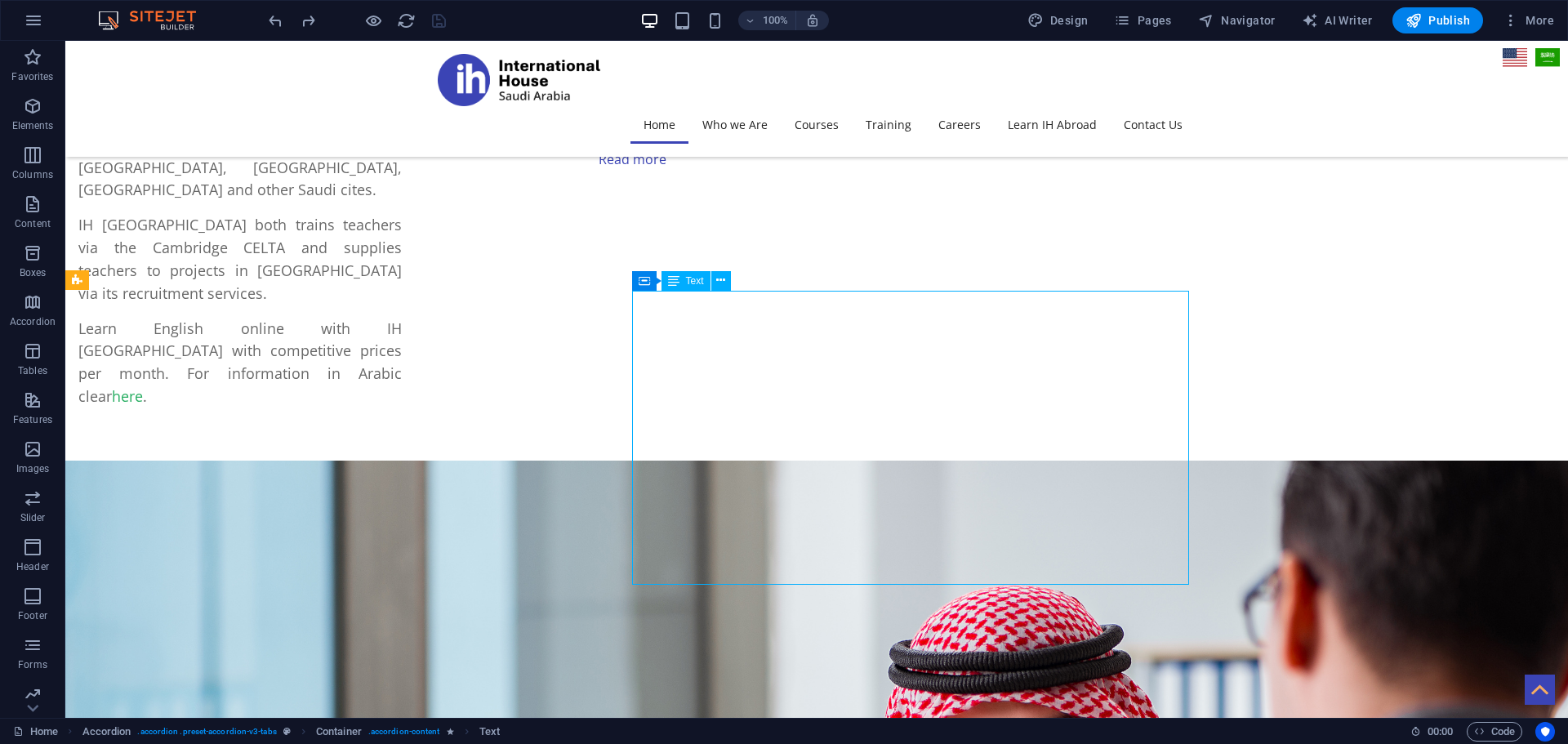
drag, startPoint x: 982, startPoint y: 357, endPoint x: 555, endPoint y: 356, distance: 427.0
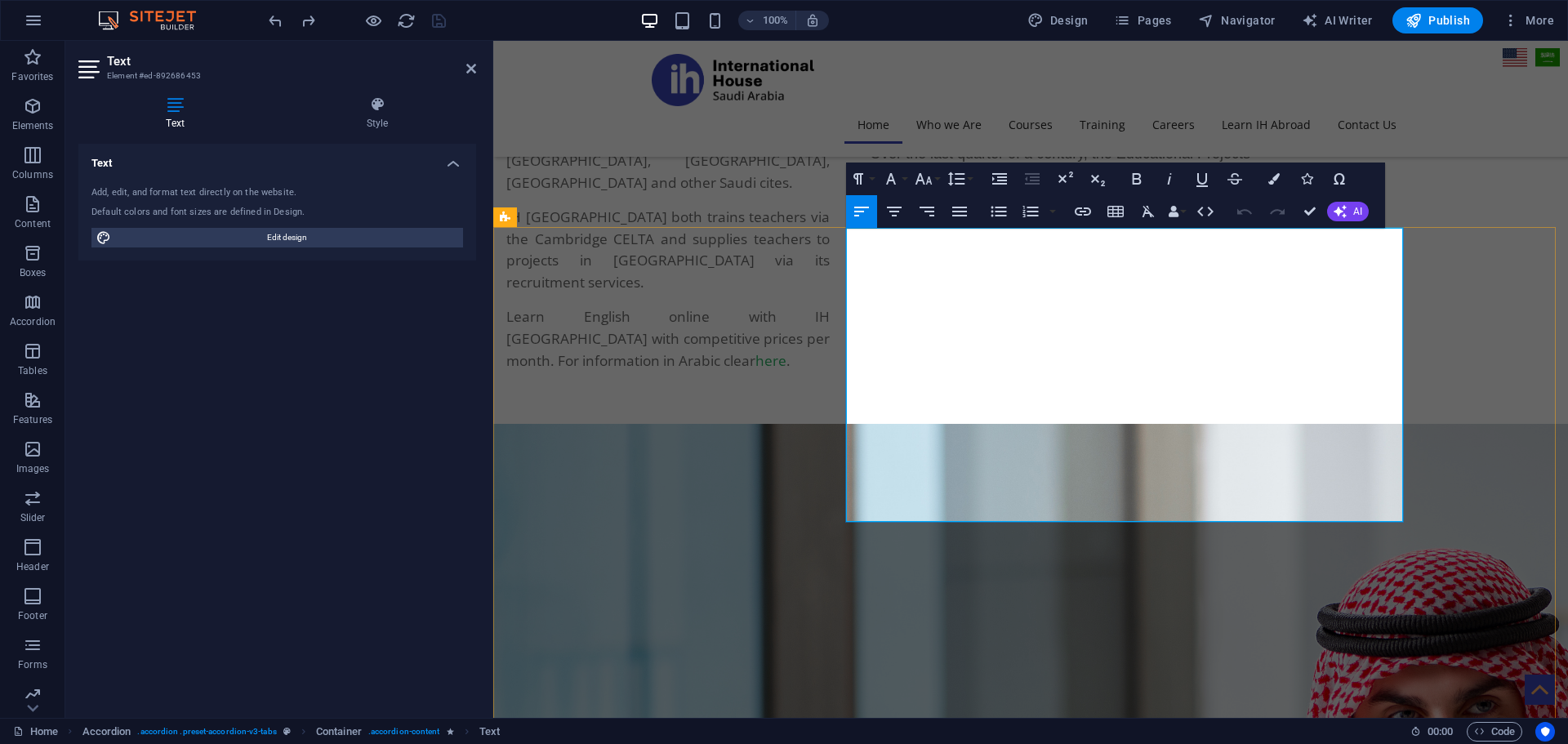
scroll to position [1495, 0]
drag, startPoint x: 1305, startPoint y: 208, endPoint x: 1225, endPoint y: 188, distance: 82.5
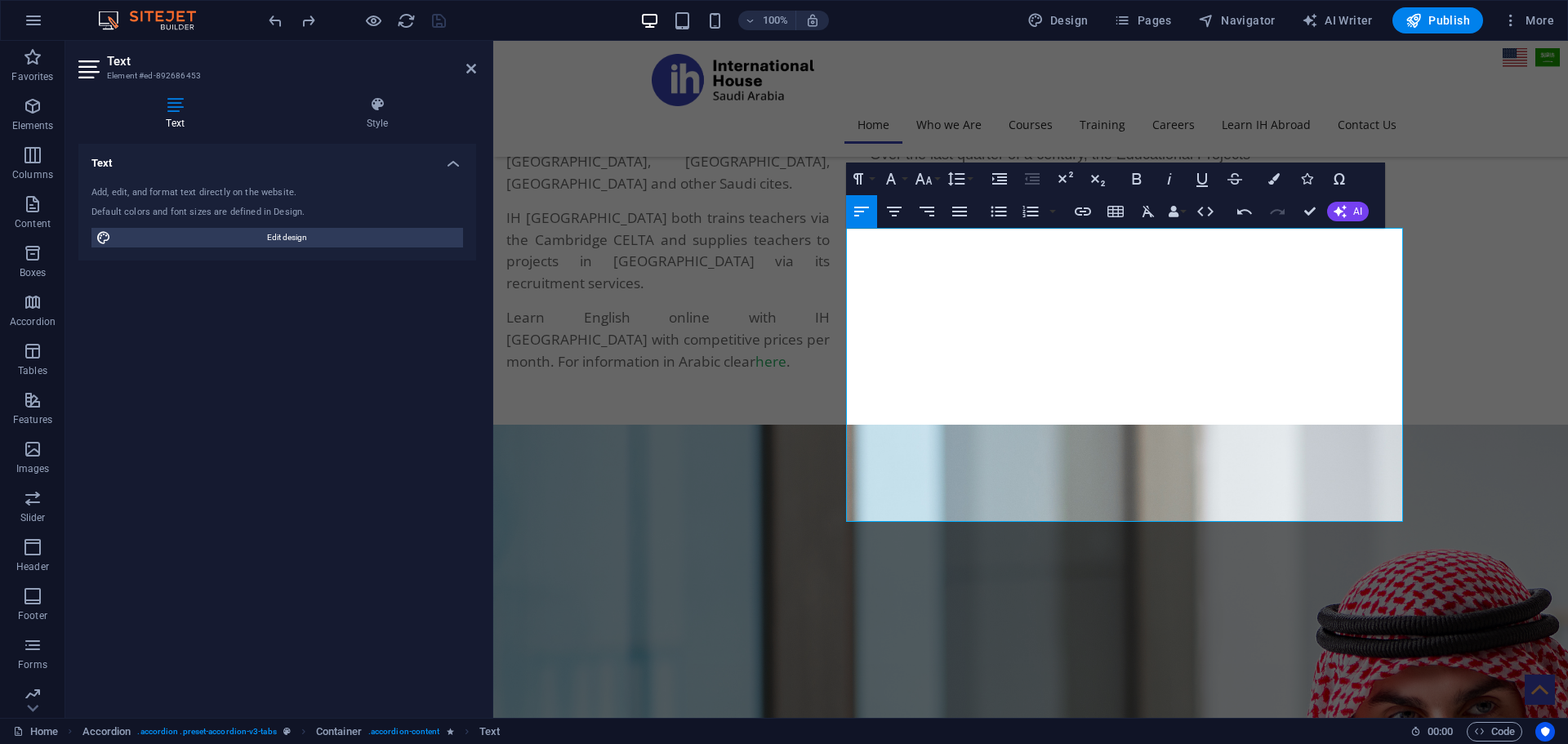
scroll to position [1575, 0]
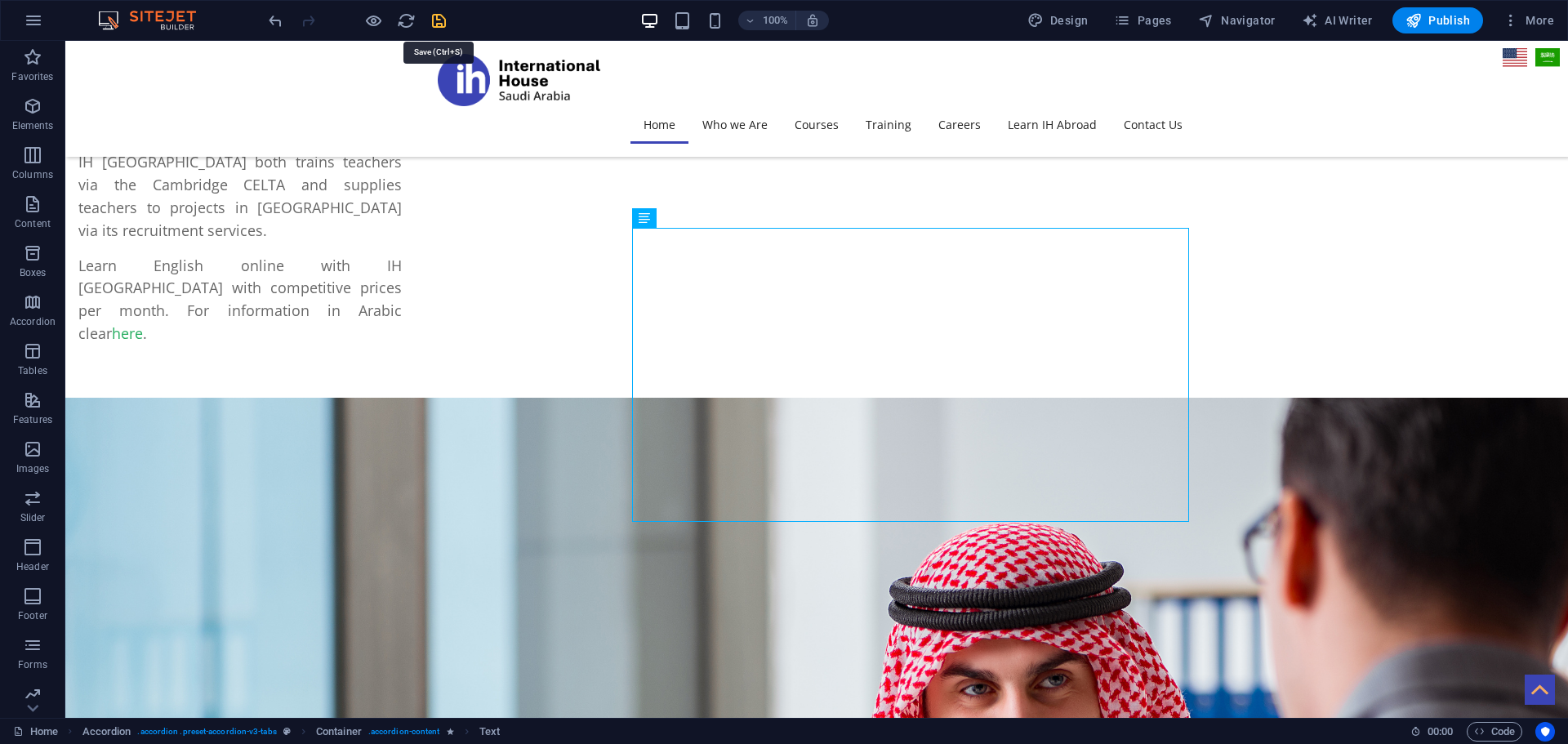
click at [433, 19] on icon "save" at bounding box center [438, 20] width 18 height 18
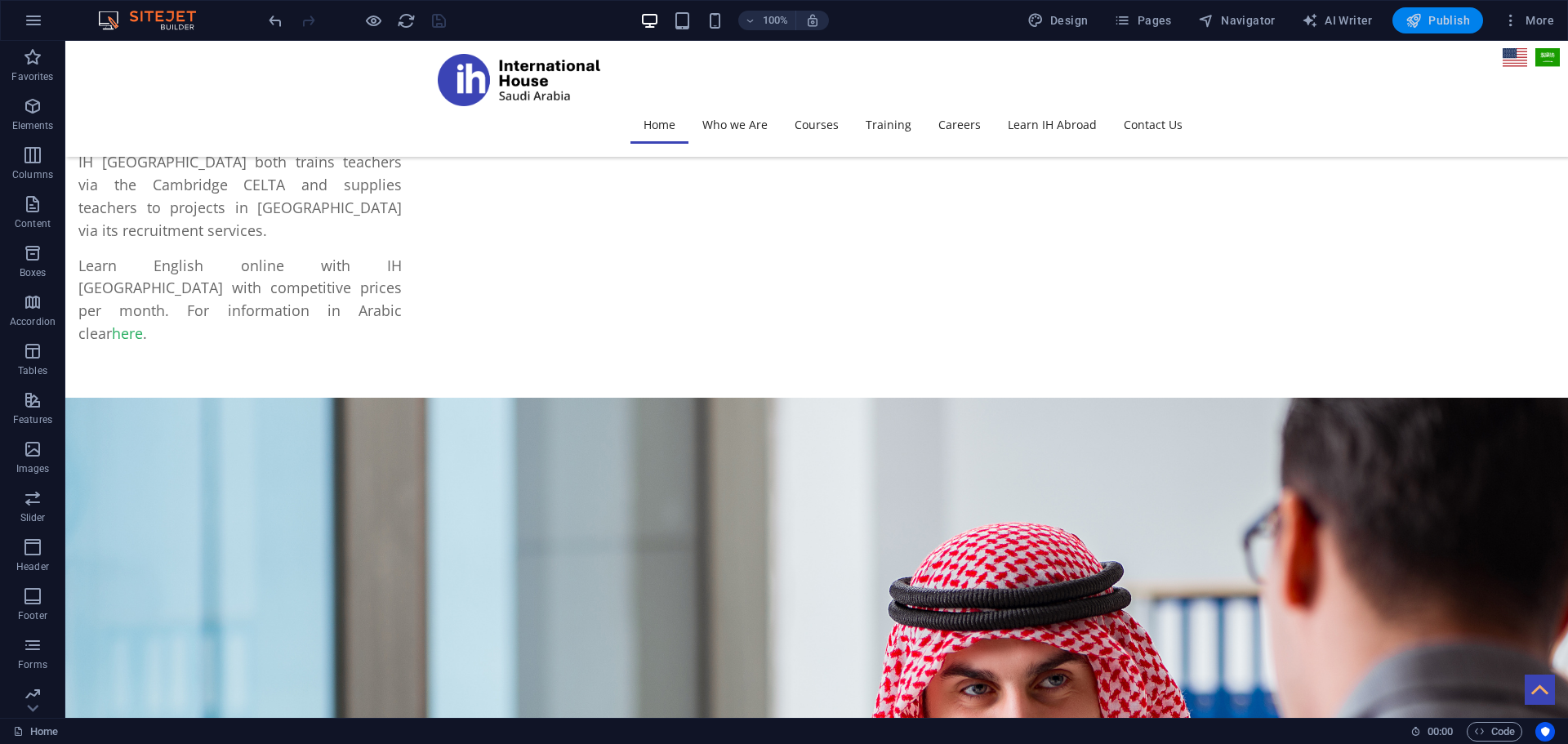
click at [1433, 19] on span "Publish" at bounding box center [1437, 20] width 65 height 16
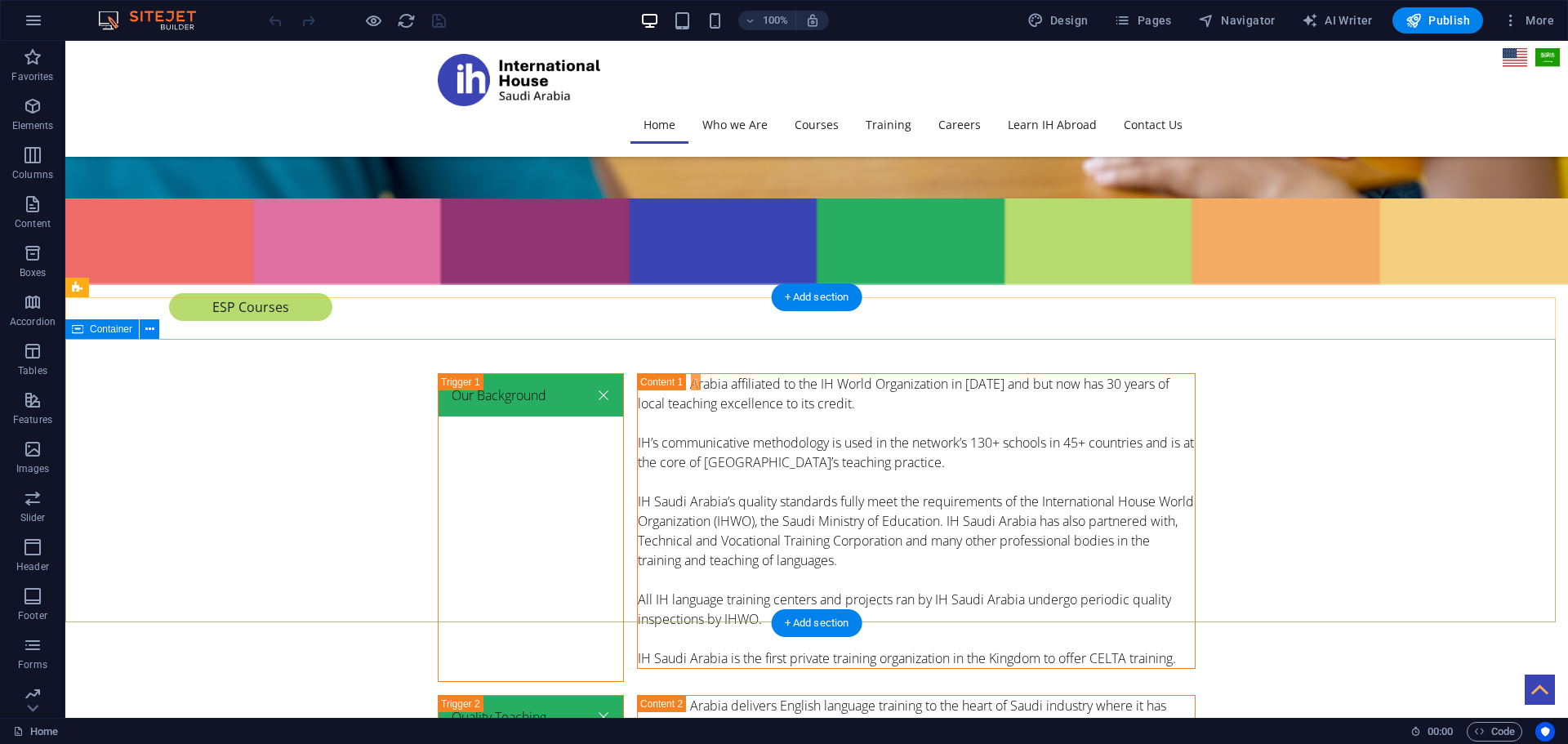
scroll to position [5659, 0]
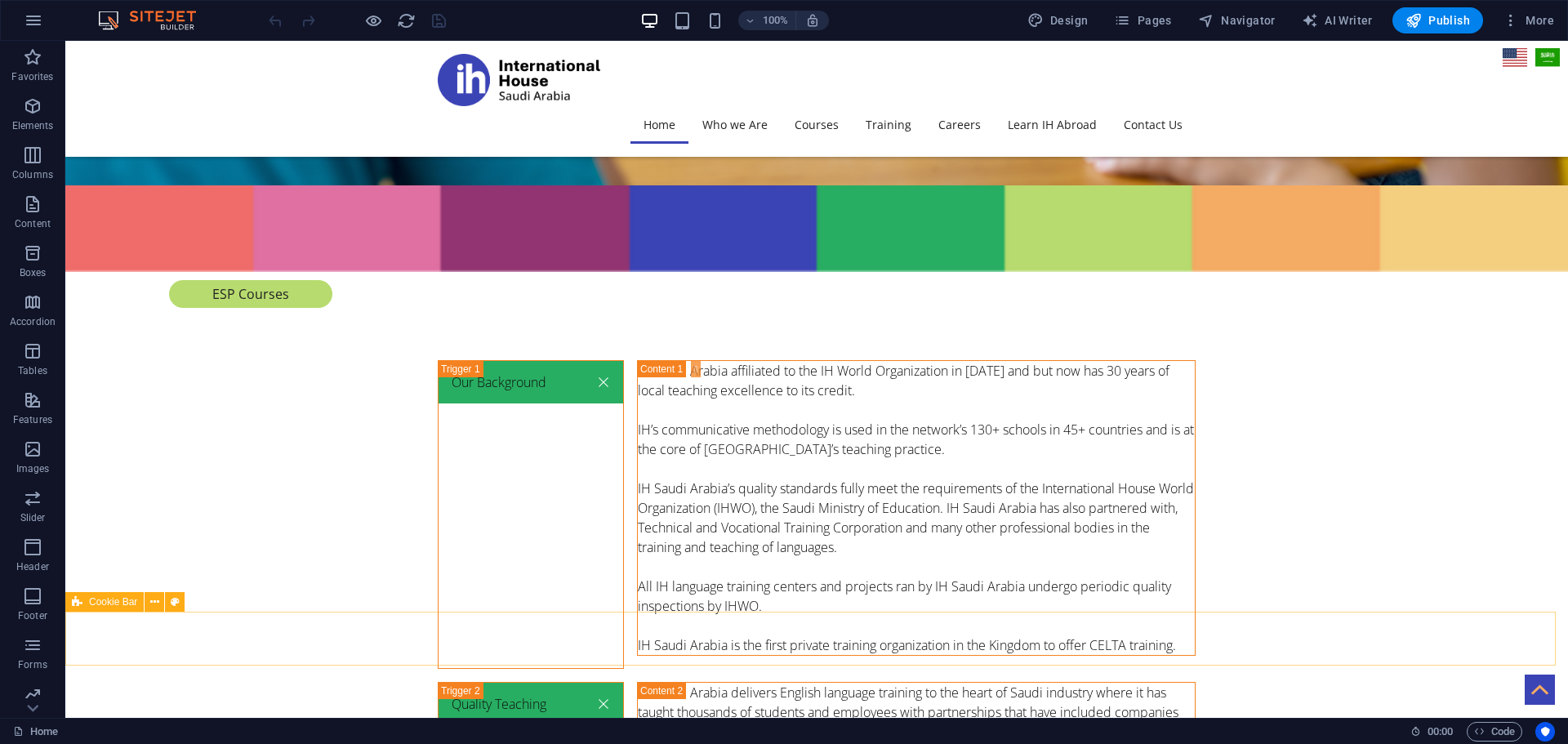
click at [103, 602] on span "Cookie Bar" at bounding box center [113, 602] width 48 height 10
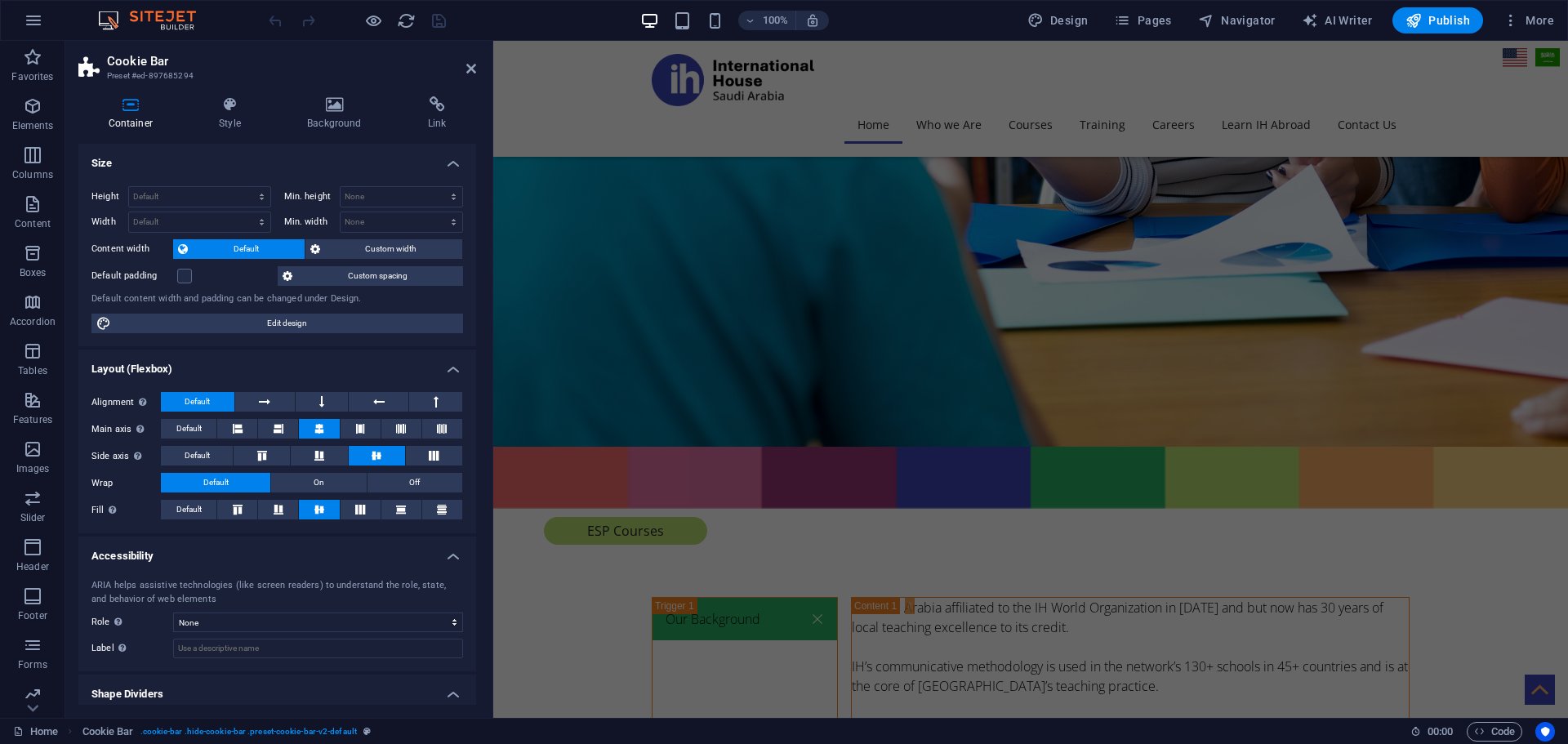
scroll to position [5800, 0]
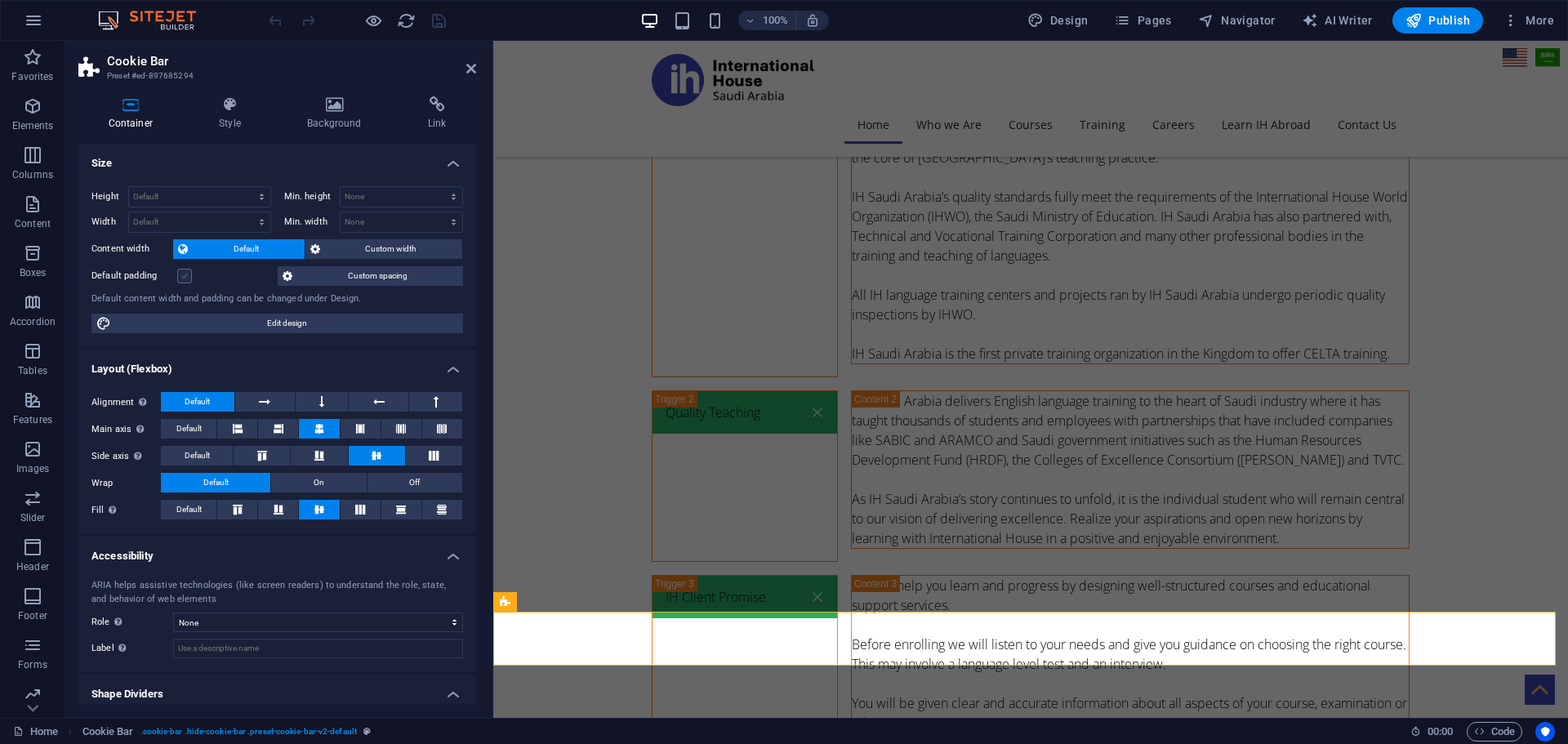
click at [191, 270] on label at bounding box center [184, 275] width 14 height 14
click at [0, 0] on input "Default padding" at bounding box center [0, 0] width 0 height 0
click at [191, 270] on label at bounding box center [184, 275] width 14 height 14
click at [0, 0] on input "Default padding" at bounding box center [0, 0] width 0 height 0
click at [384, 247] on span "Custom width" at bounding box center [392, 249] width 133 height 19
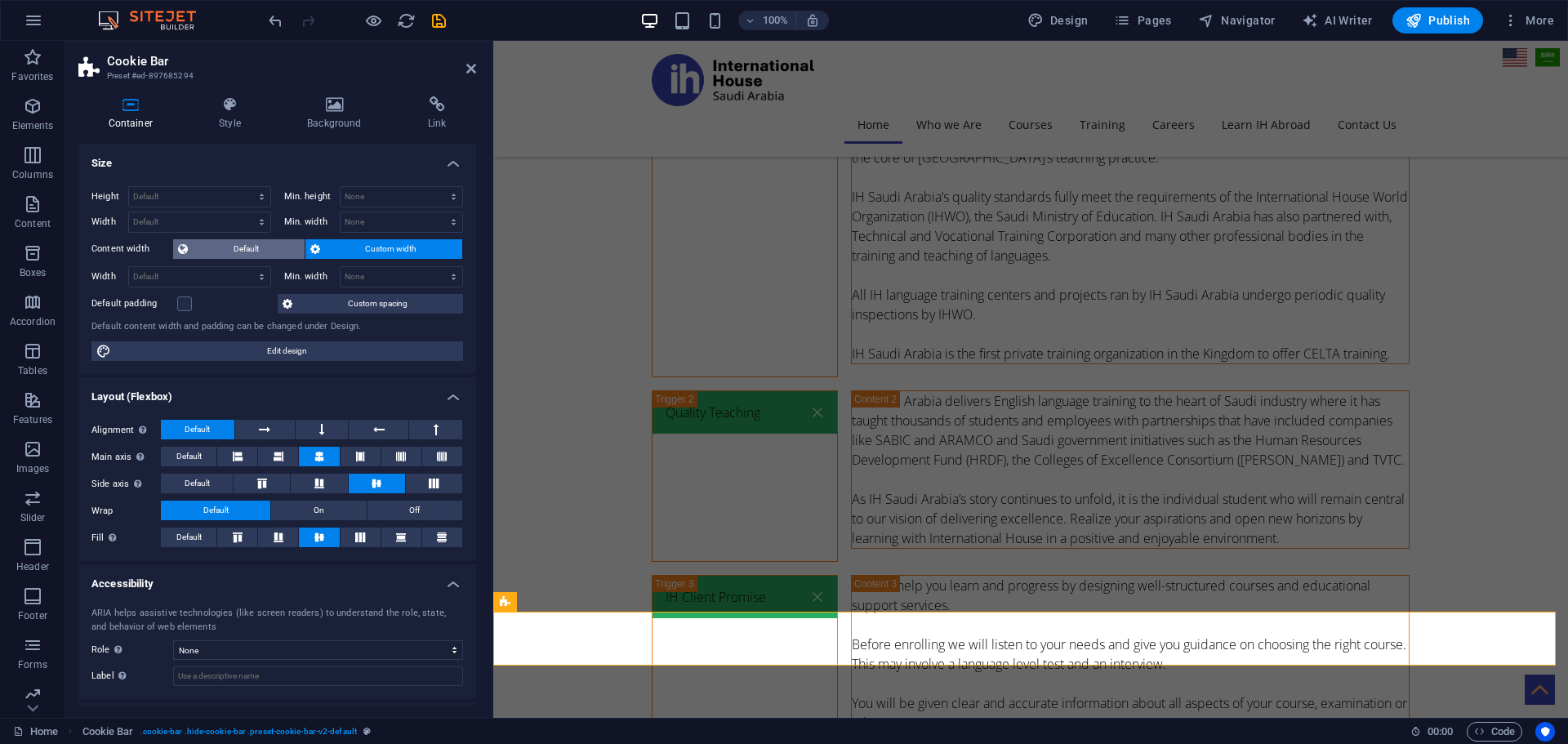
click at [191, 241] on button "Default" at bounding box center [238, 249] width 131 height 19
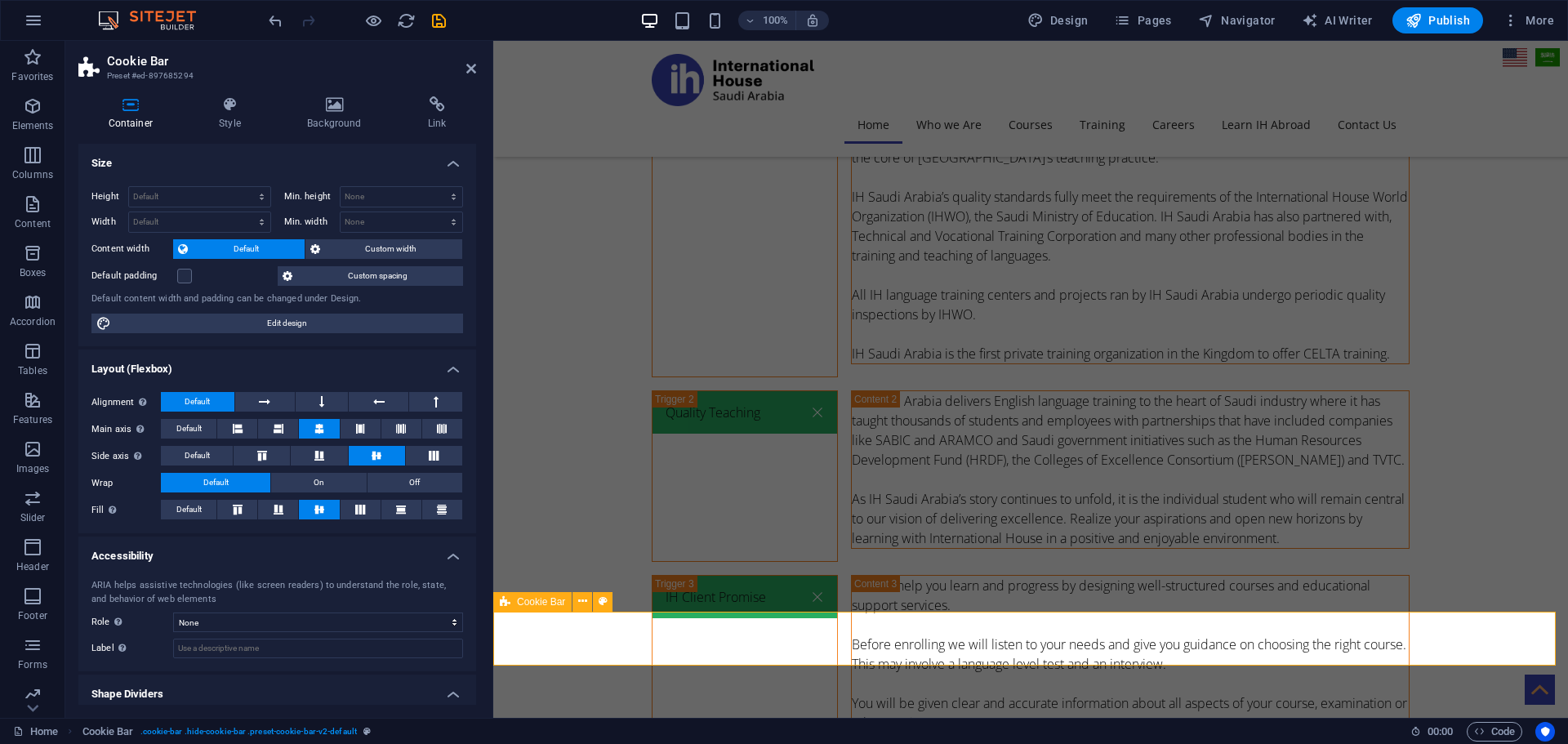
click at [551, 601] on span "Cookie Bar" at bounding box center [541, 602] width 48 height 10
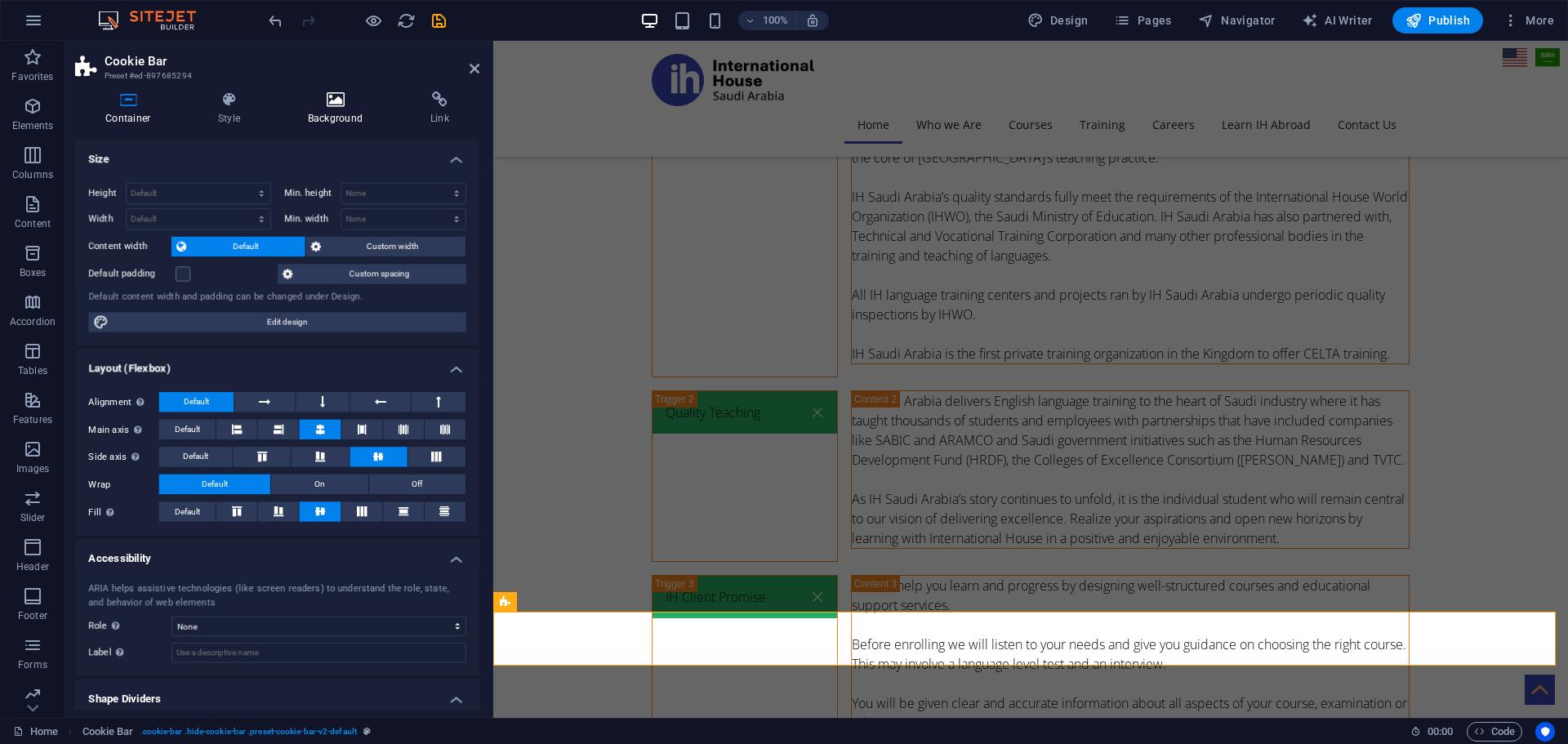
click at [347, 103] on icon at bounding box center [335, 104] width 114 height 16
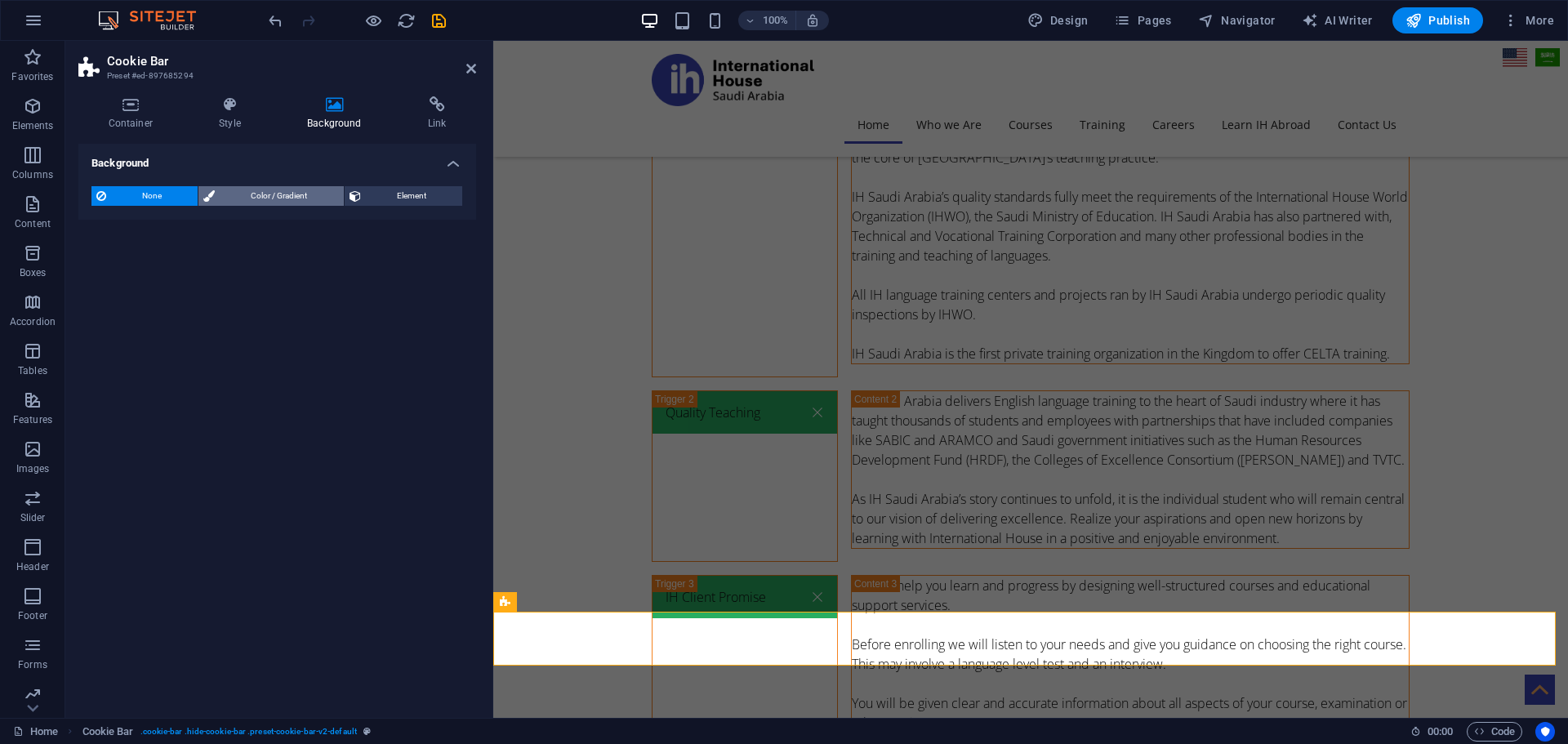
click at [279, 197] on span "Color / Gradient" at bounding box center [279, 196] width 119 height 19
click at [90, 262] on div "None Color / Gradient Element Stretch background to full-width Color overlay Pl…" at bounding box center [277, 229] width 398 height 112
click at [99, 264] on span at bounding box center [101, 261] width 18 height 18
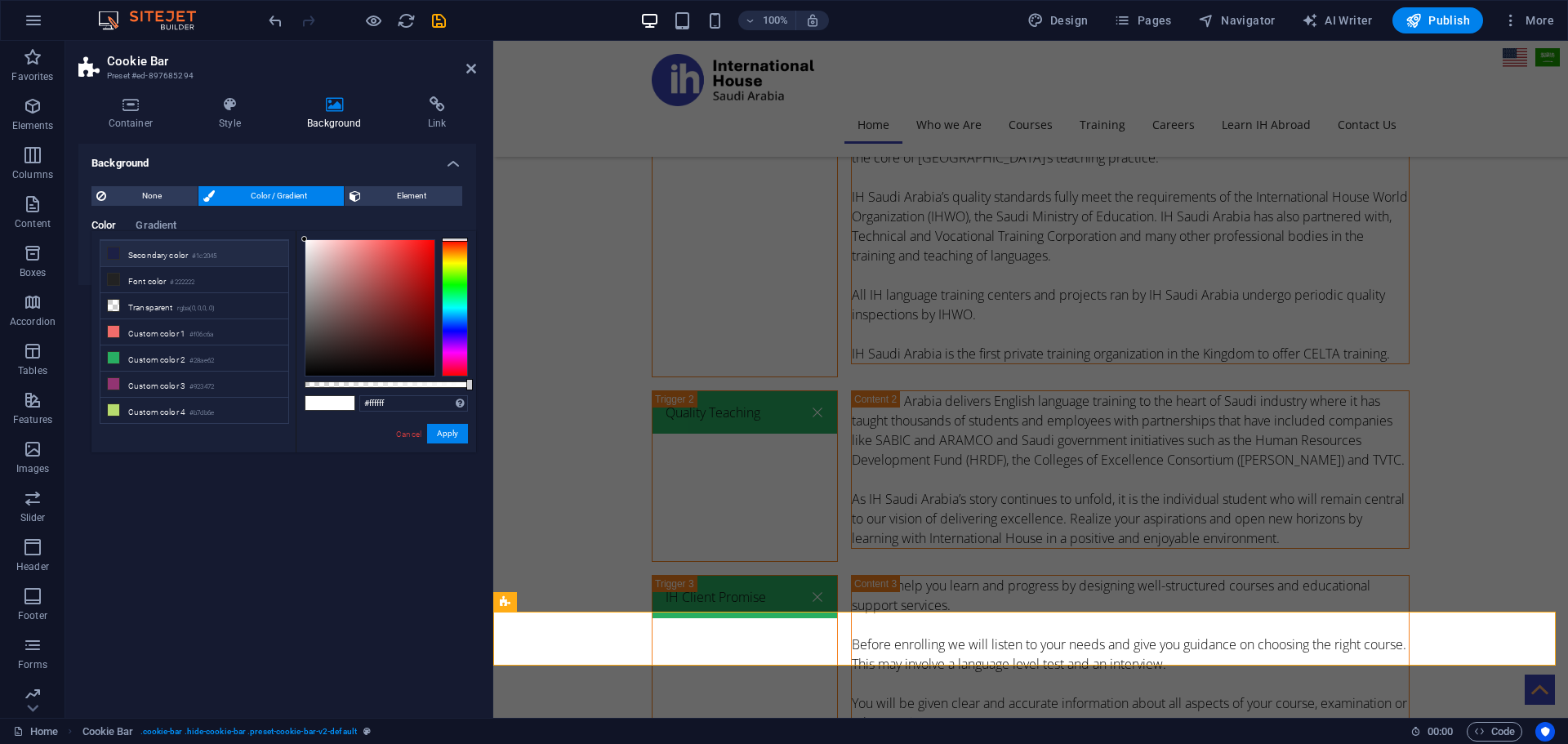
scroll to position [70, 0]
click at [174, 391] on li "Custom color 4 #b7db6e" at bounding box center [194, 392] width 188 height 26
type input "#b7db6e"
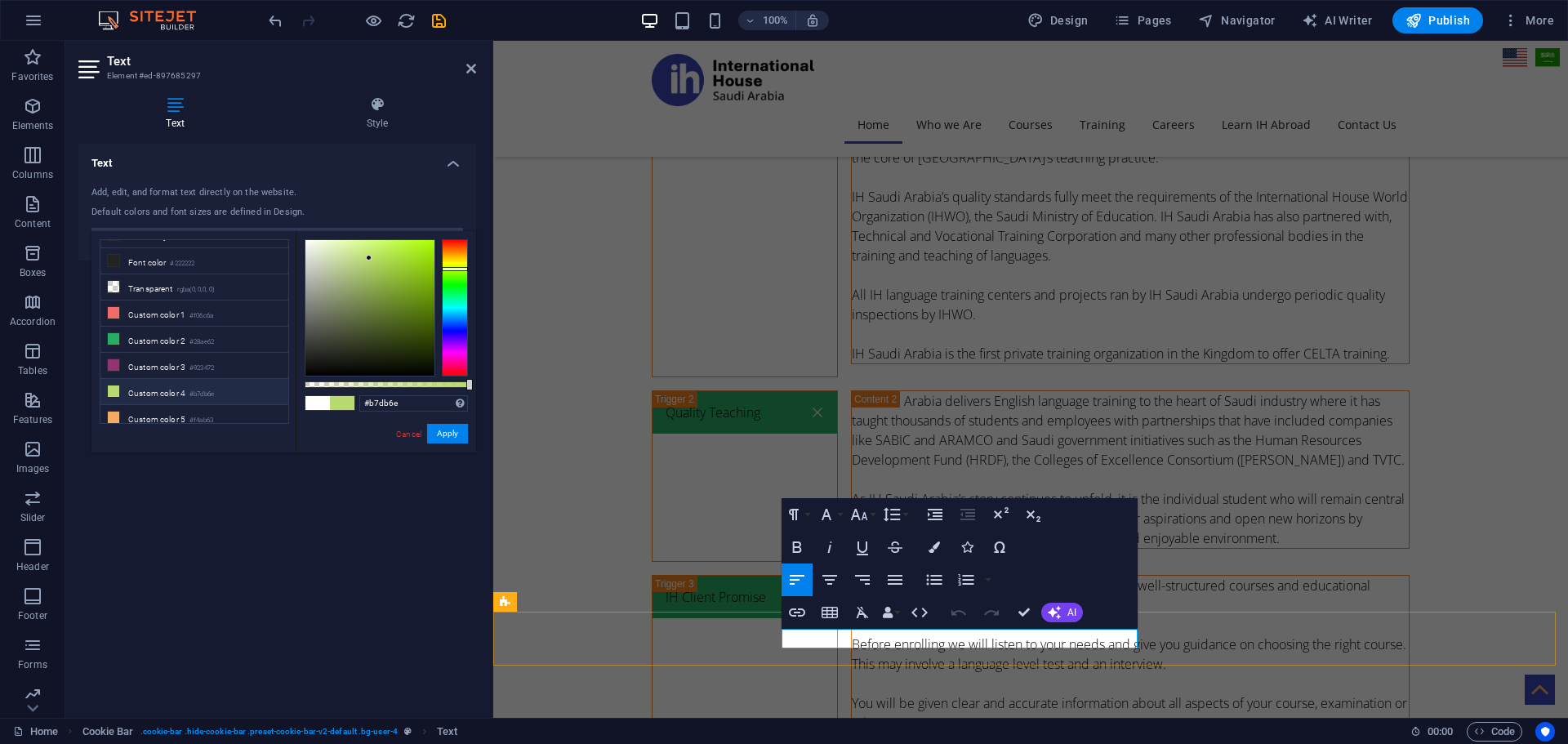
click at [934, 542] on icon "button" at bounding box center [934, 547] width 12 height 12
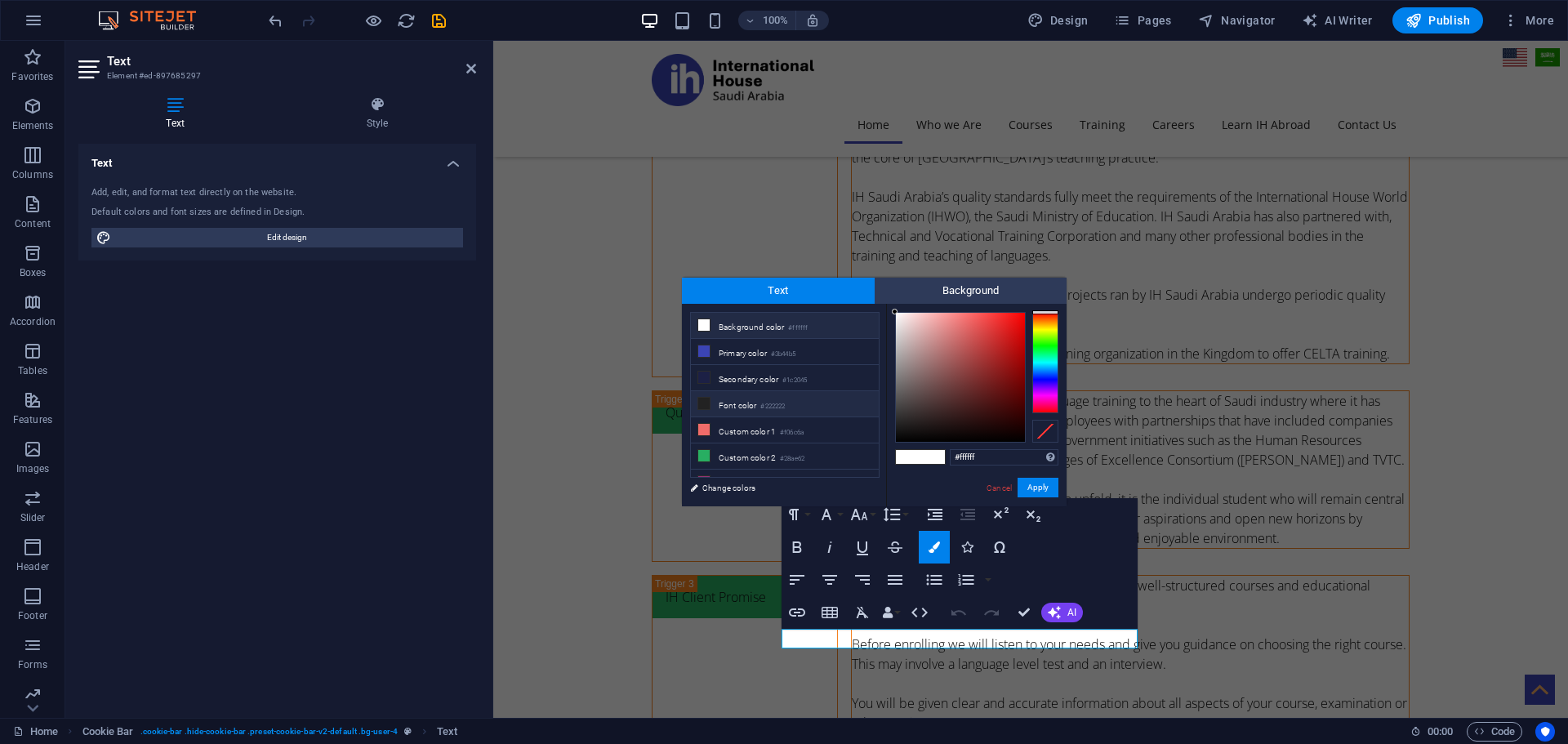
click at [740, 396] on li "Font color #222222" at bounding box center [784, 403] width 188 height 26
type input "#222222"
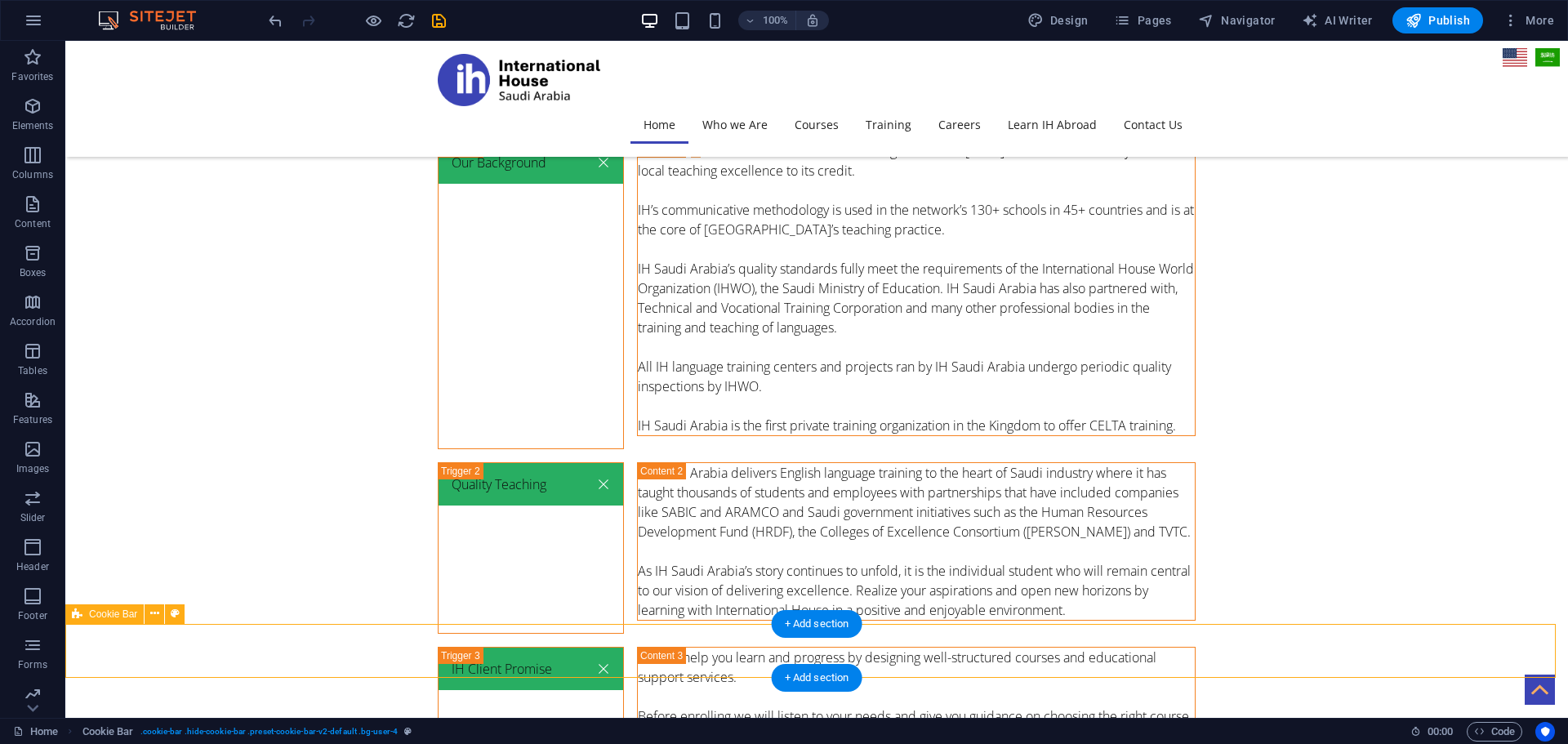
scroll to position [5647, 0]
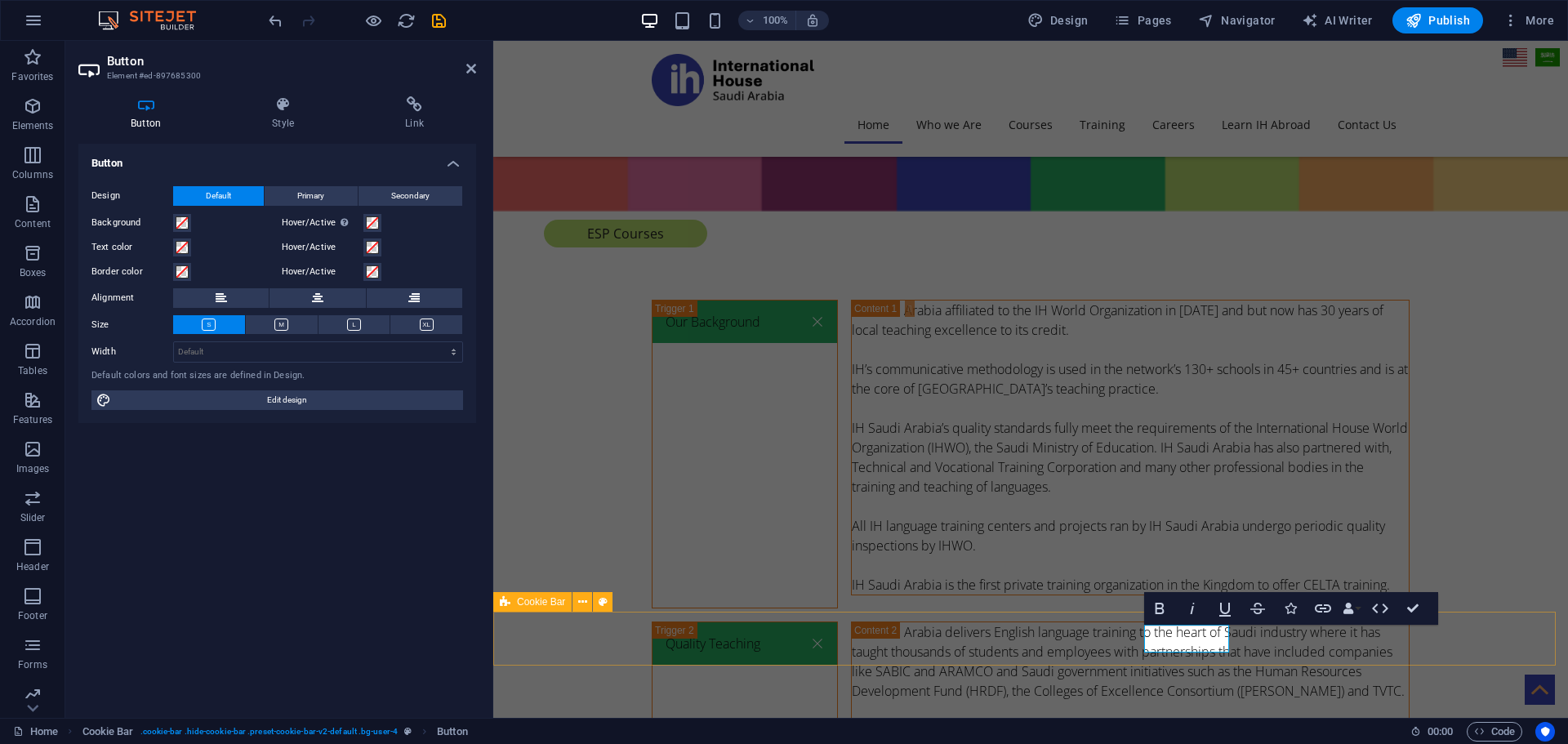
scroll to position [5800, 0]
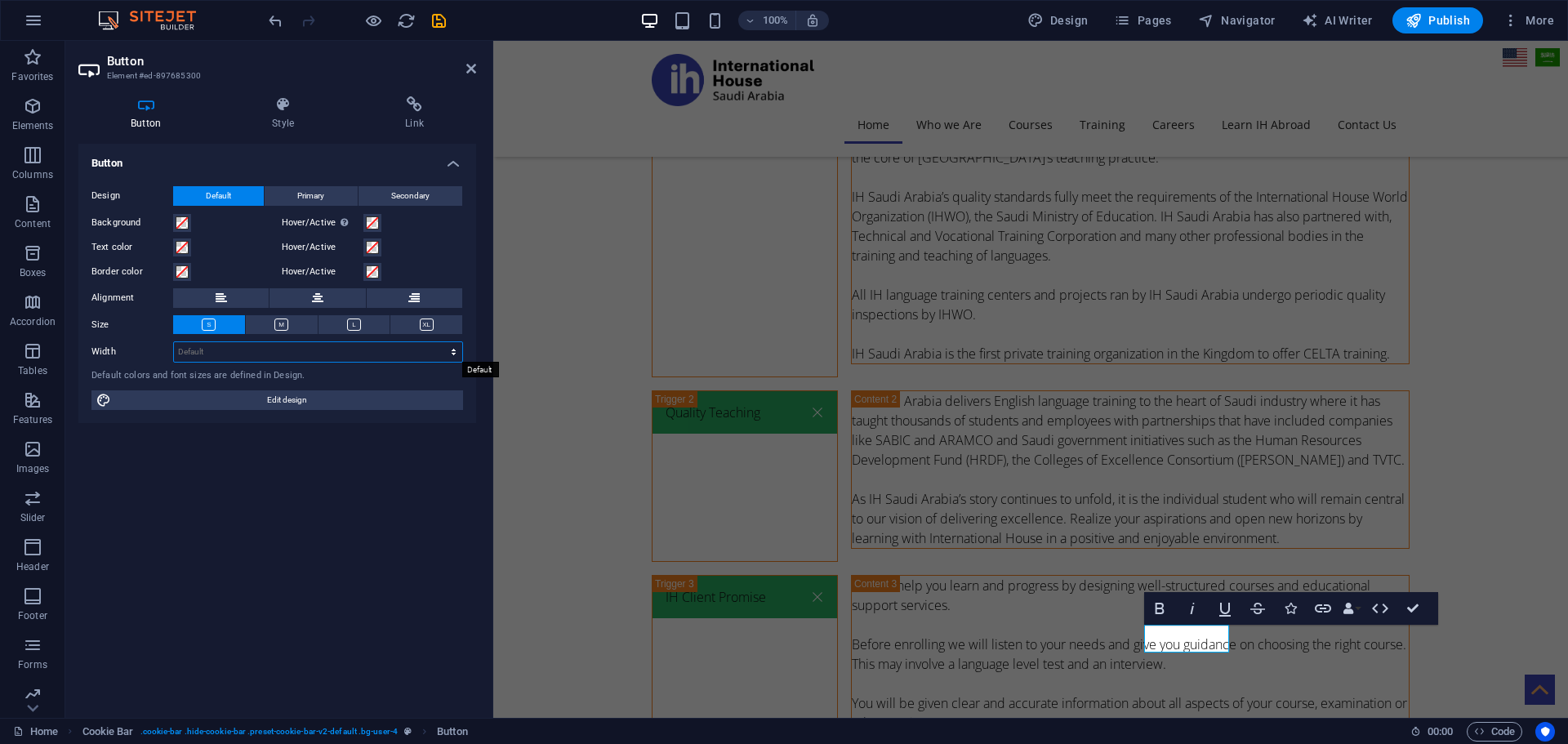
click at [289, 353] on select "Default px rem % em vh vw" at bounding box center [317, 352] width 289 height 19
select select "px"
click at [439, 343] on select "Default px rem % em vh vw" at bounding box center [317, 352] width 289 height 19
type input "150"
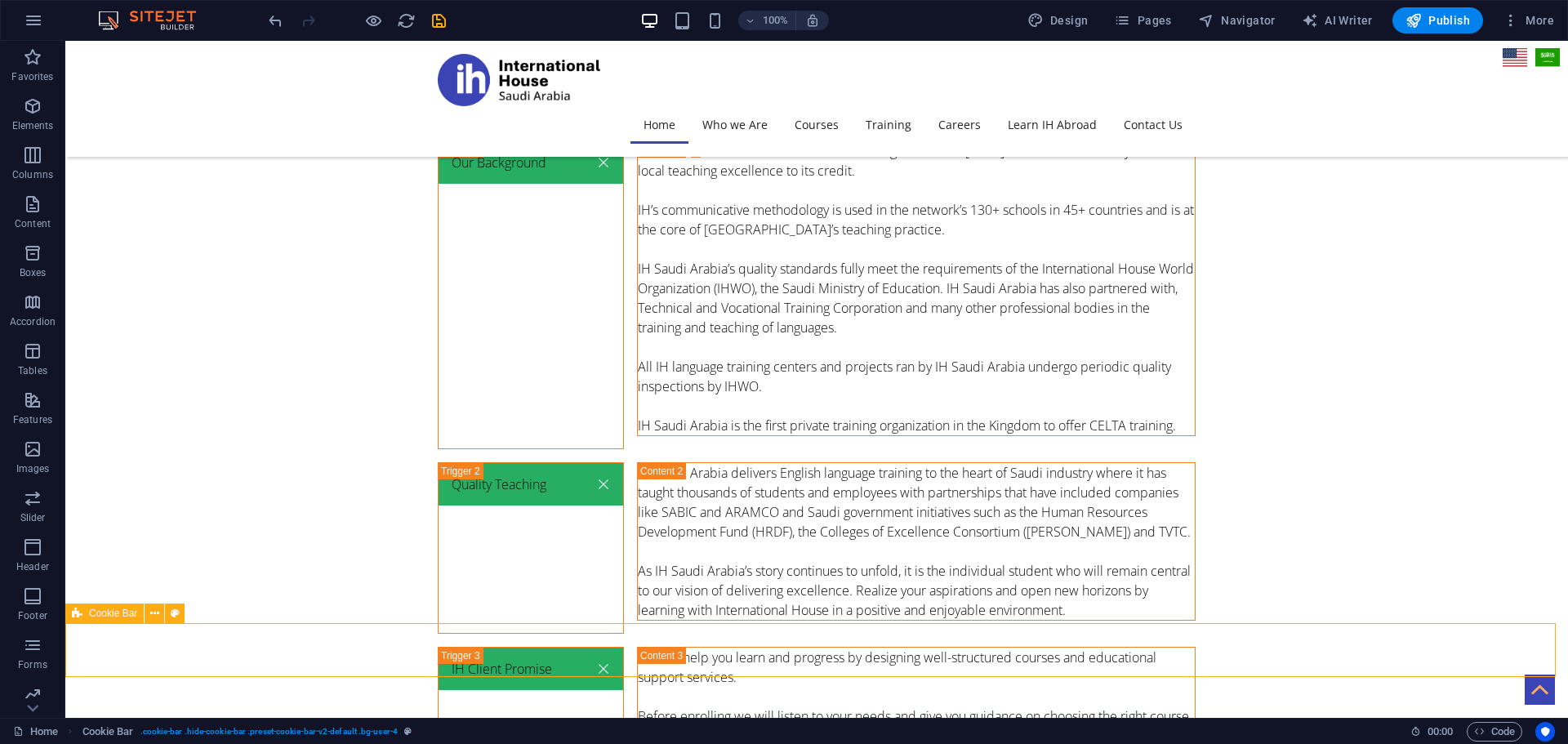
scroll to position [5647, 0]
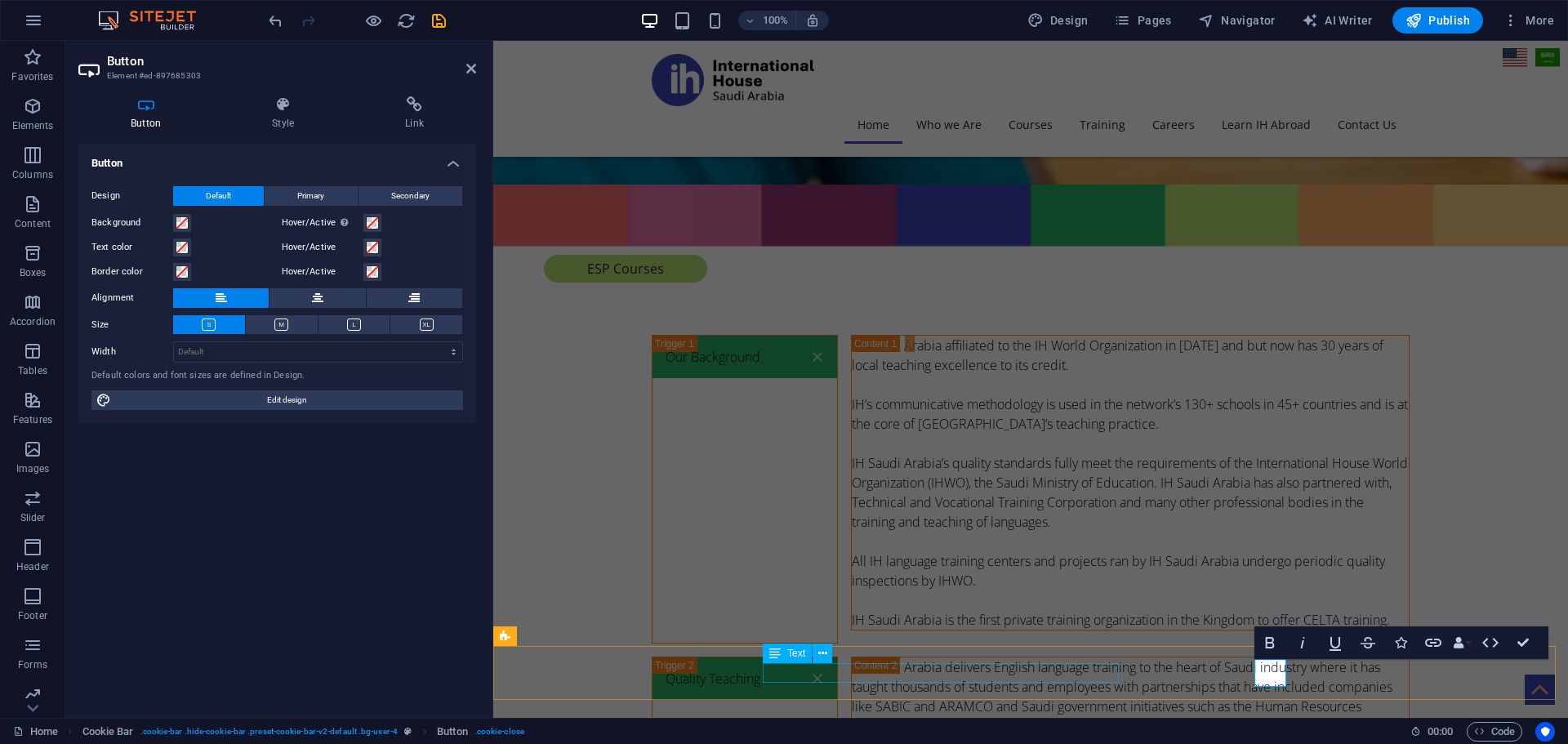
scroll to position [5765, 0]
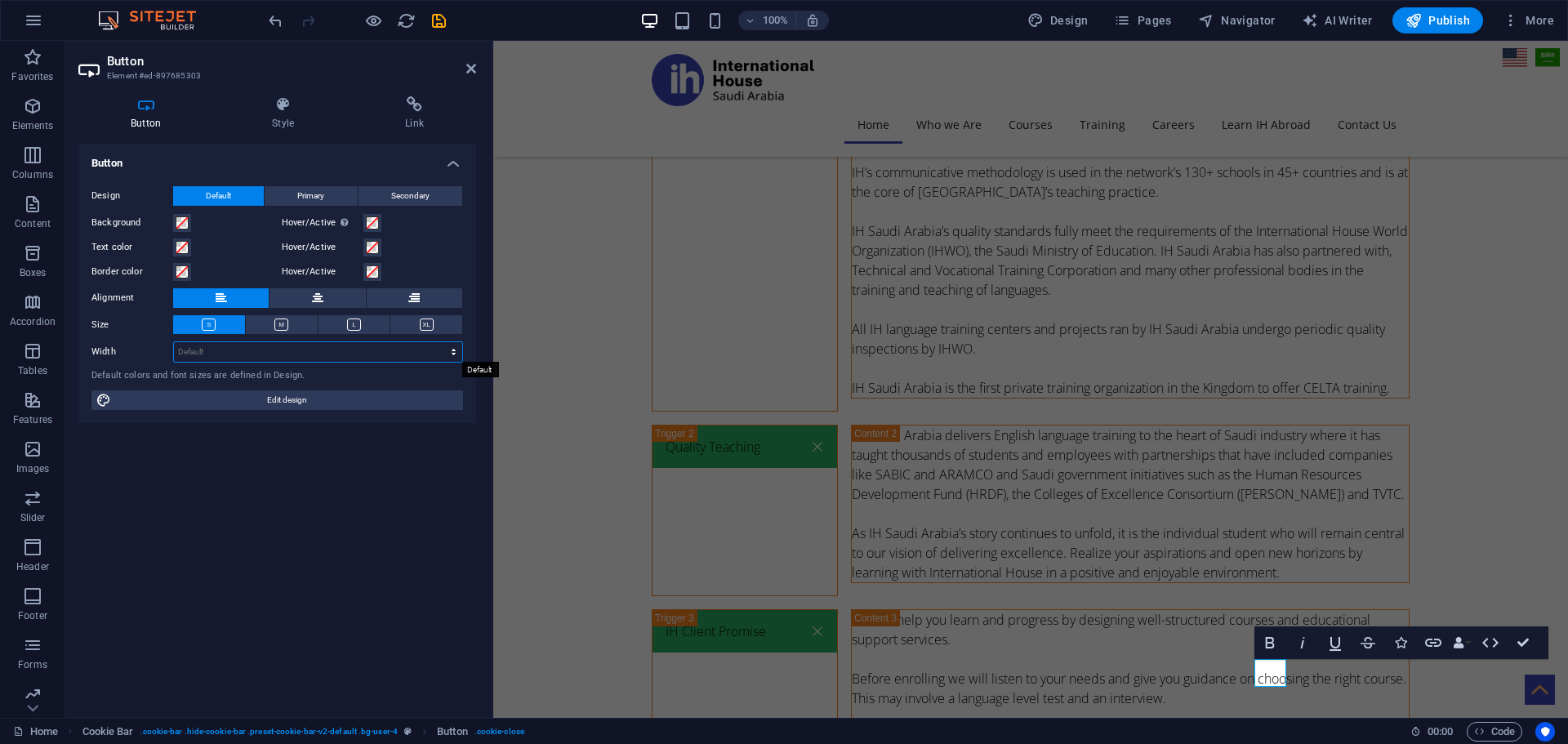
click at [279, 358] on select "Default px rem % em vh vw" at bounding box center [317, 352] width 289 height 19
select select "px"
click at [439, 343] on select "Default px rem % em vh vw" at bounding box center [317, 352] width 289 height 19
type input "1"
type input "50"
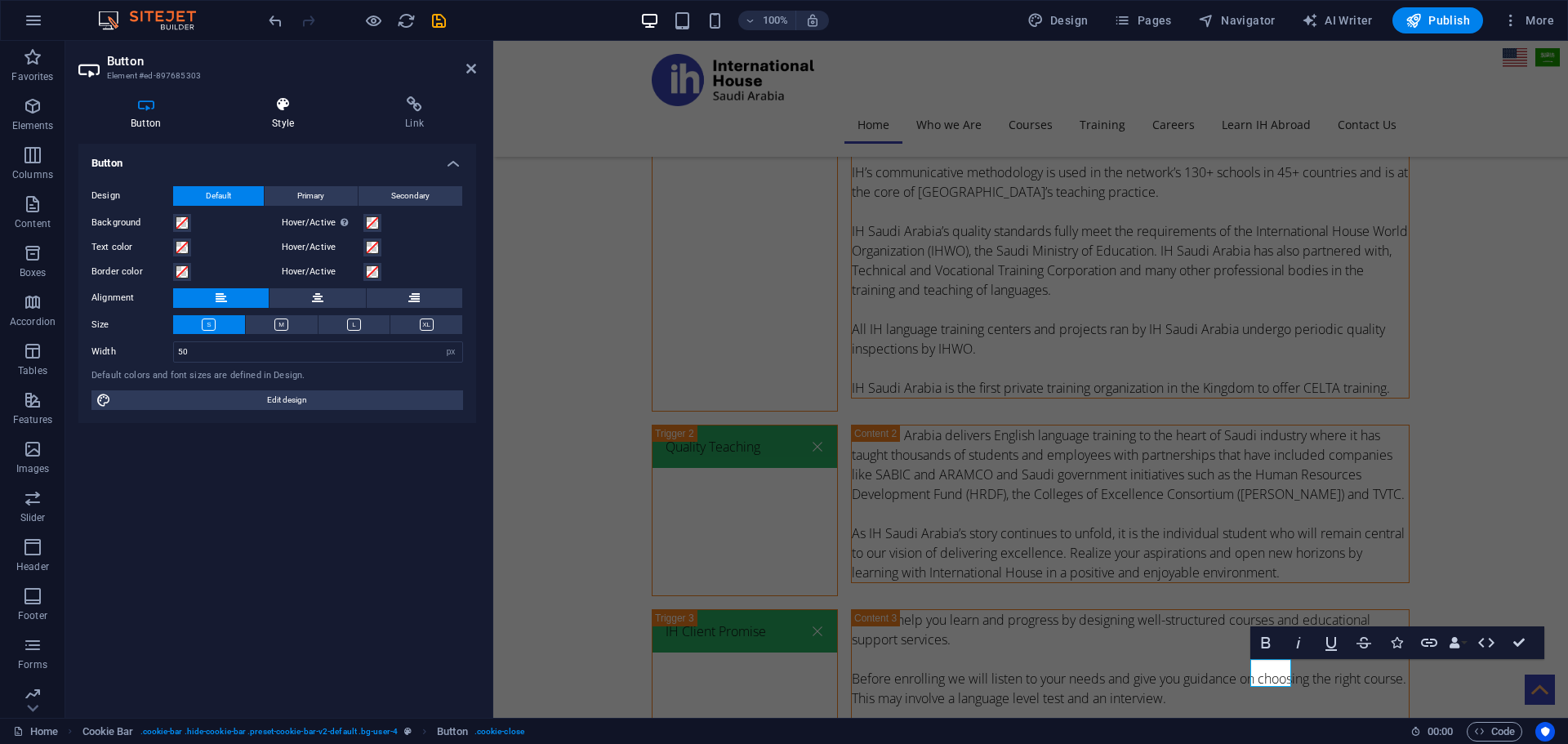
click at [291, 113] on h4 "Style" at bounding box center [287, 114] width 133 height 35
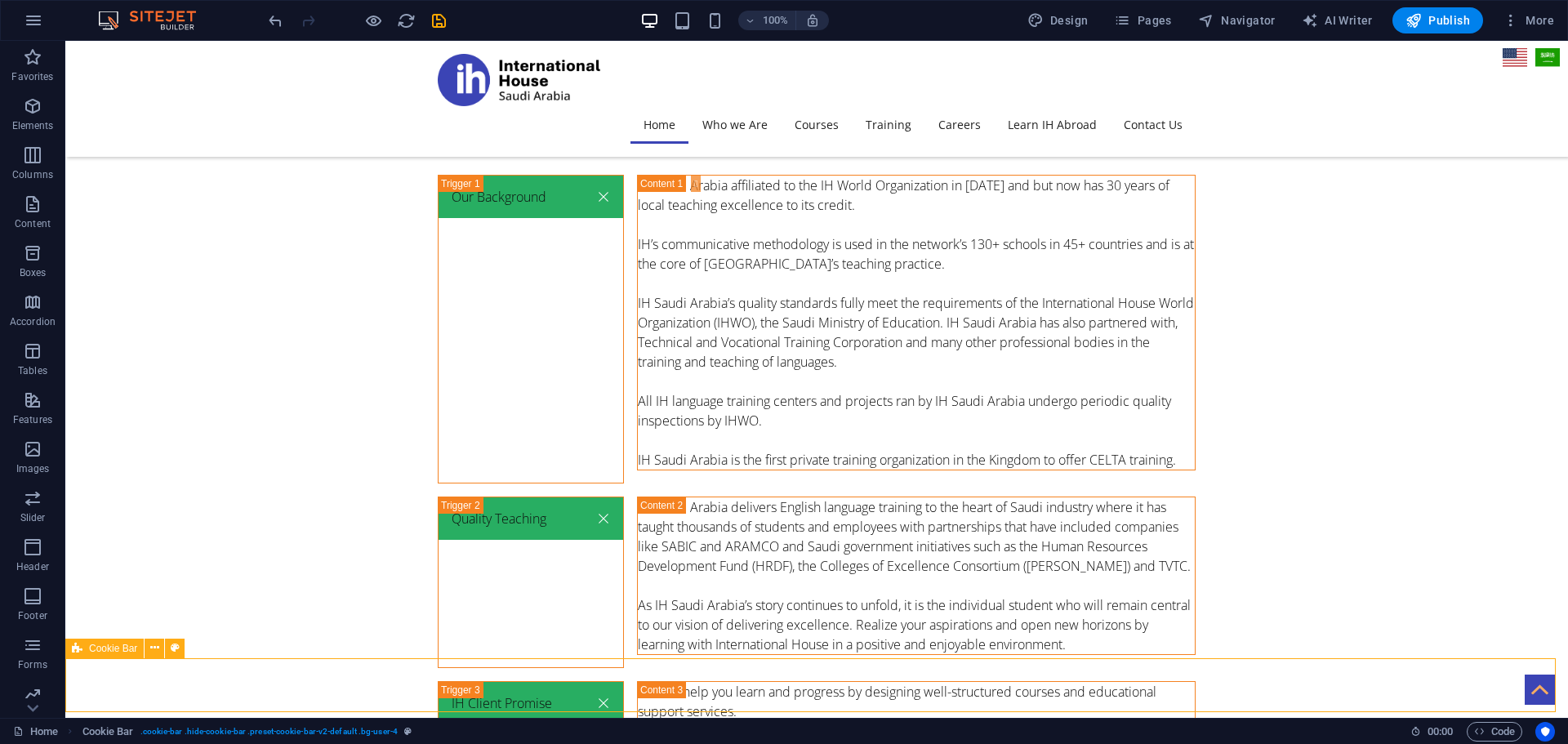
scroll to position [5613, 0]
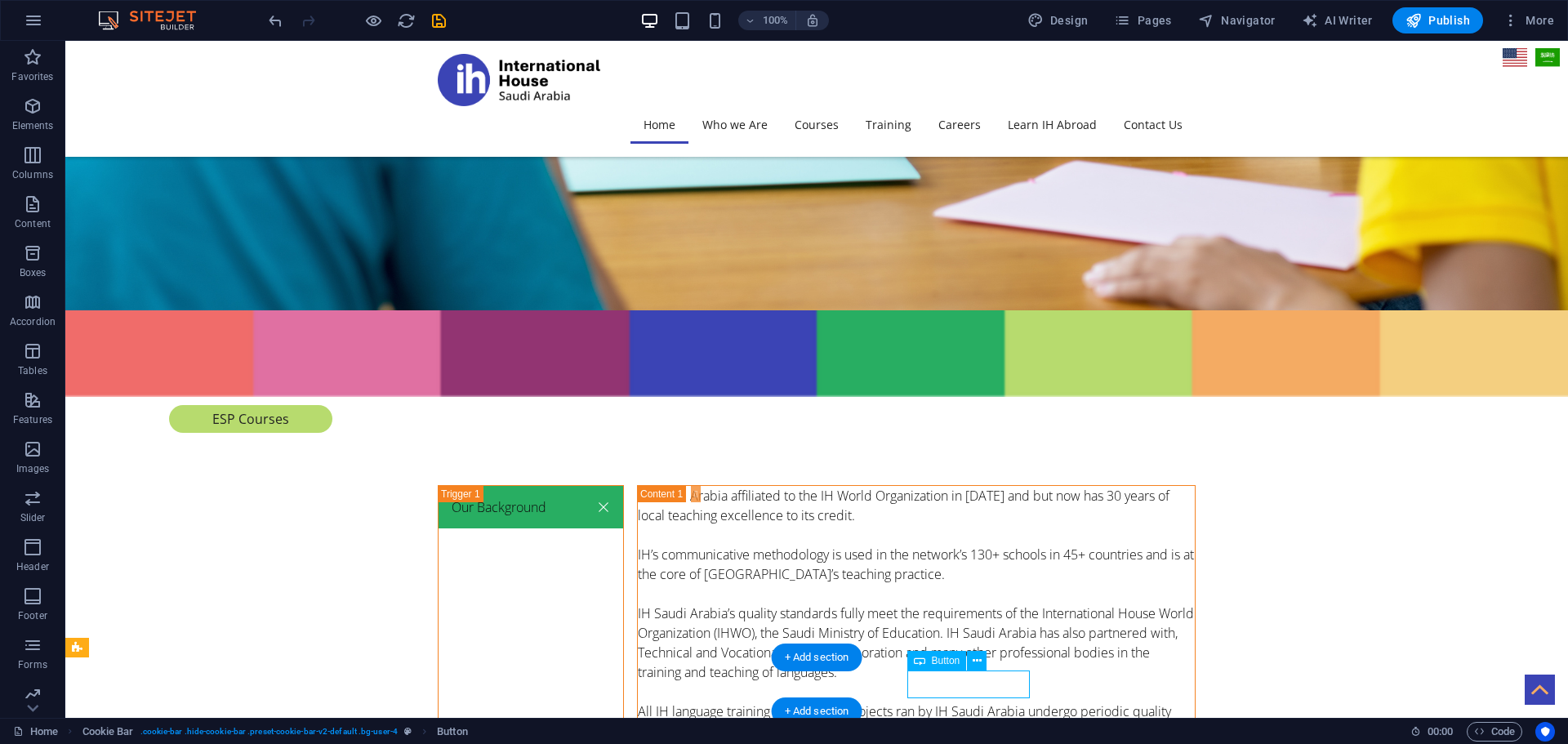
select select "px"
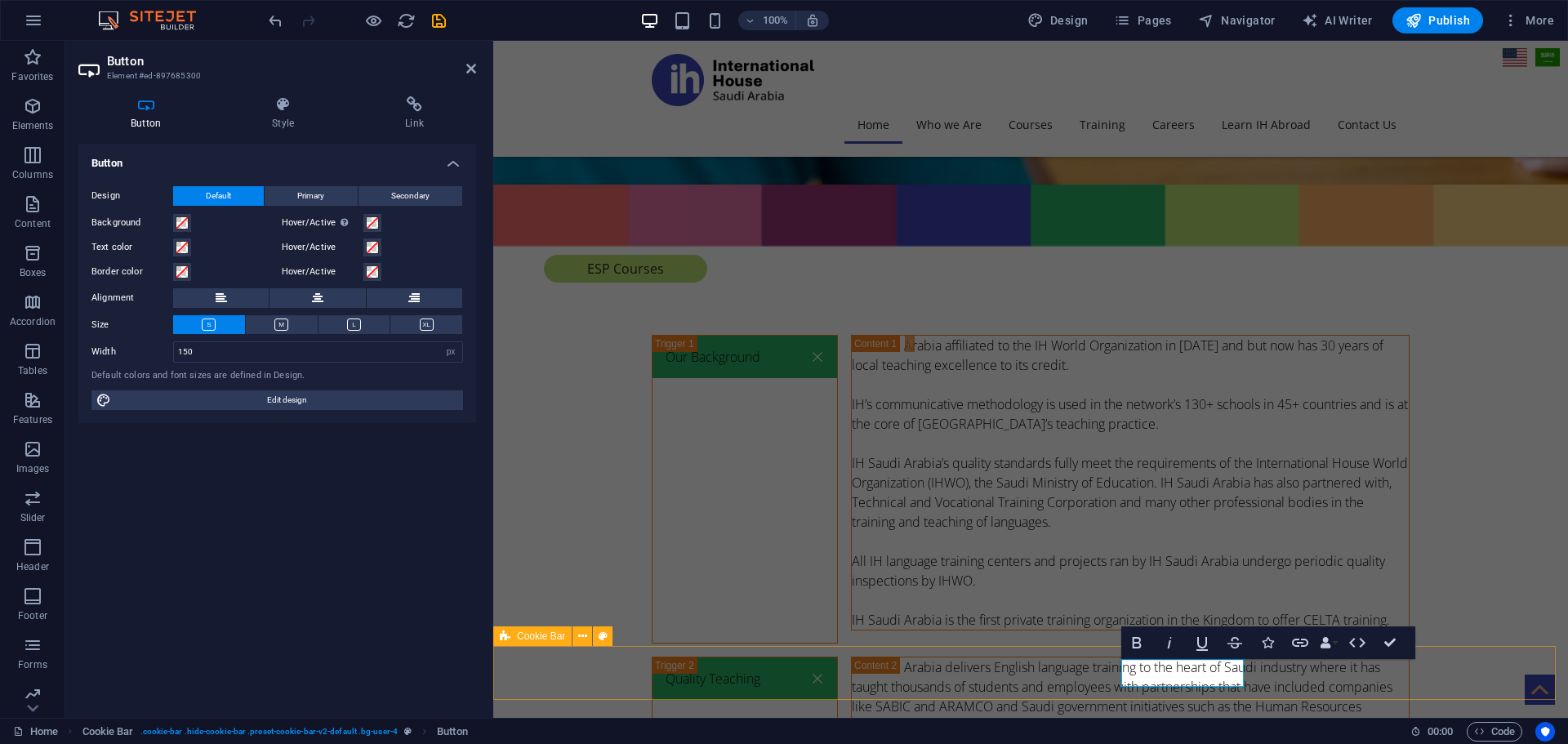
scroll to position [5765, 0]
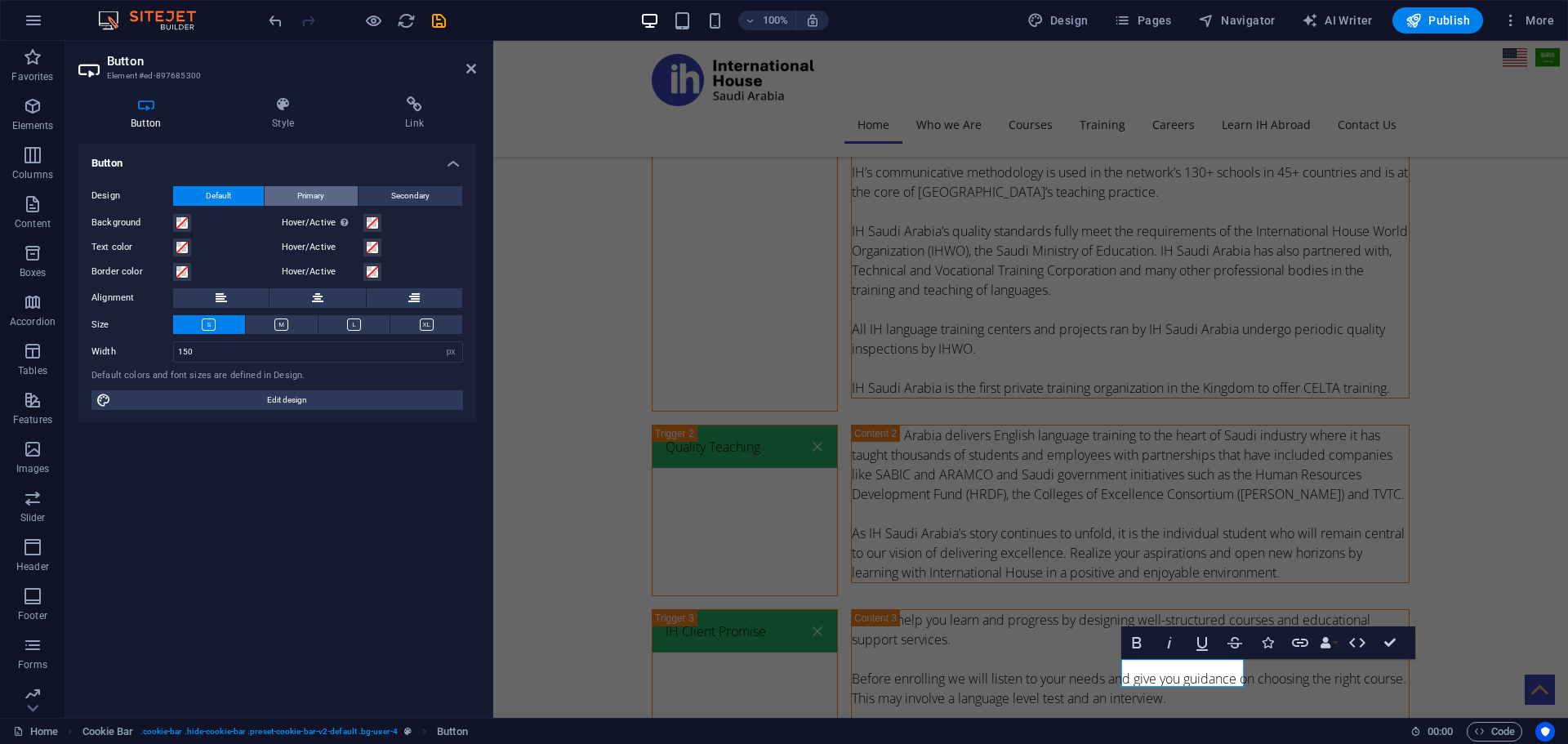
click at [310, 198] on span "Primary" at bounding box center [311, 196] width 27 height 19
click at [431, 186] on button "Secondary" at bounding box center [409, 196] width 103 height 19
click at [326, 188] on button "Primary" at bounding box center [311, 196] width 93 height 19
click at [205, 183] on div "Design Default Primary Secondary Background Hover/Active Switch to preview mode…" at bounding box center [277, 298] width 398 height 251
click at [236, 205] on button "Default" at bounding box center [218, 196] width 91 height 19
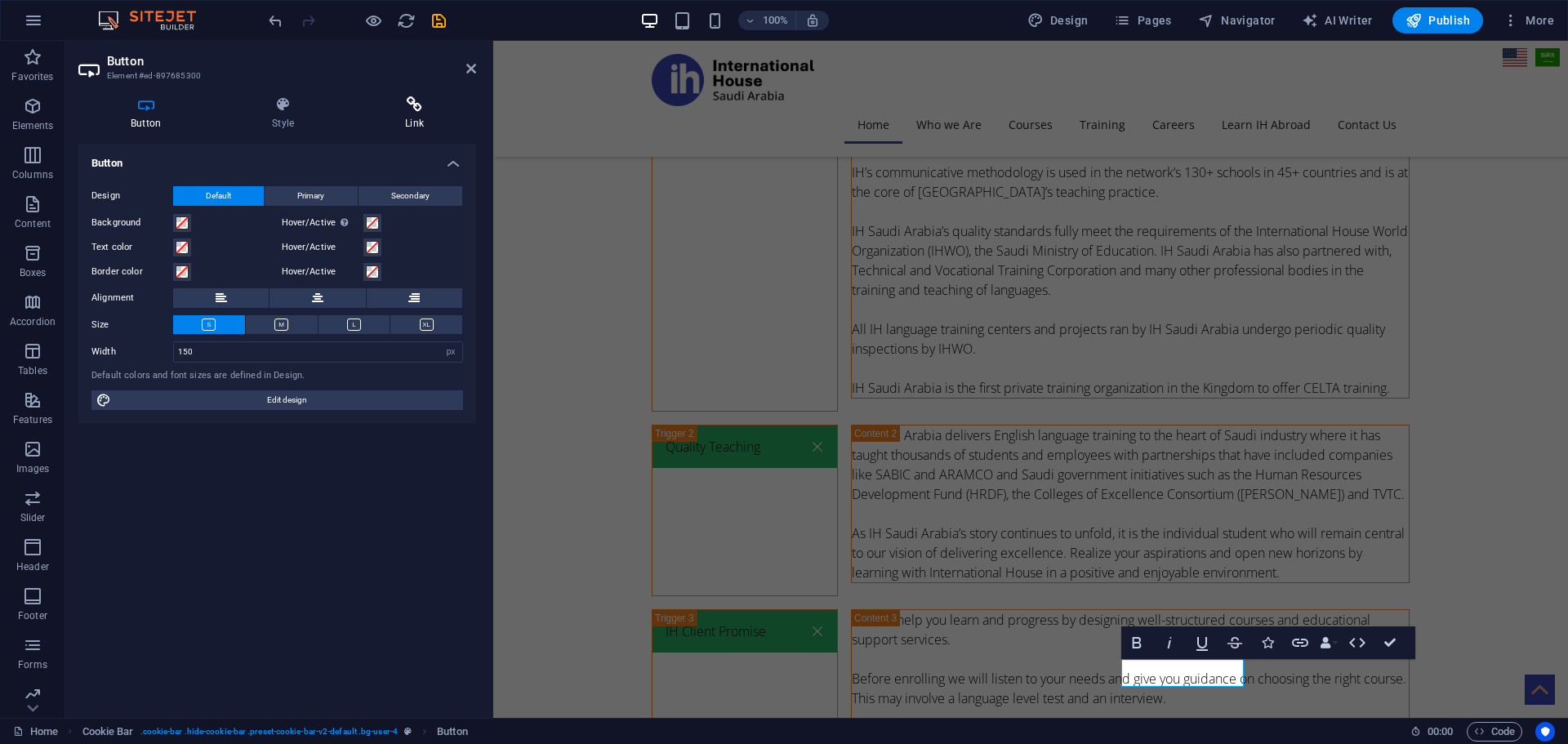
click at [419, 109] on icon at bounding box center [415, 104] width 124 height 16
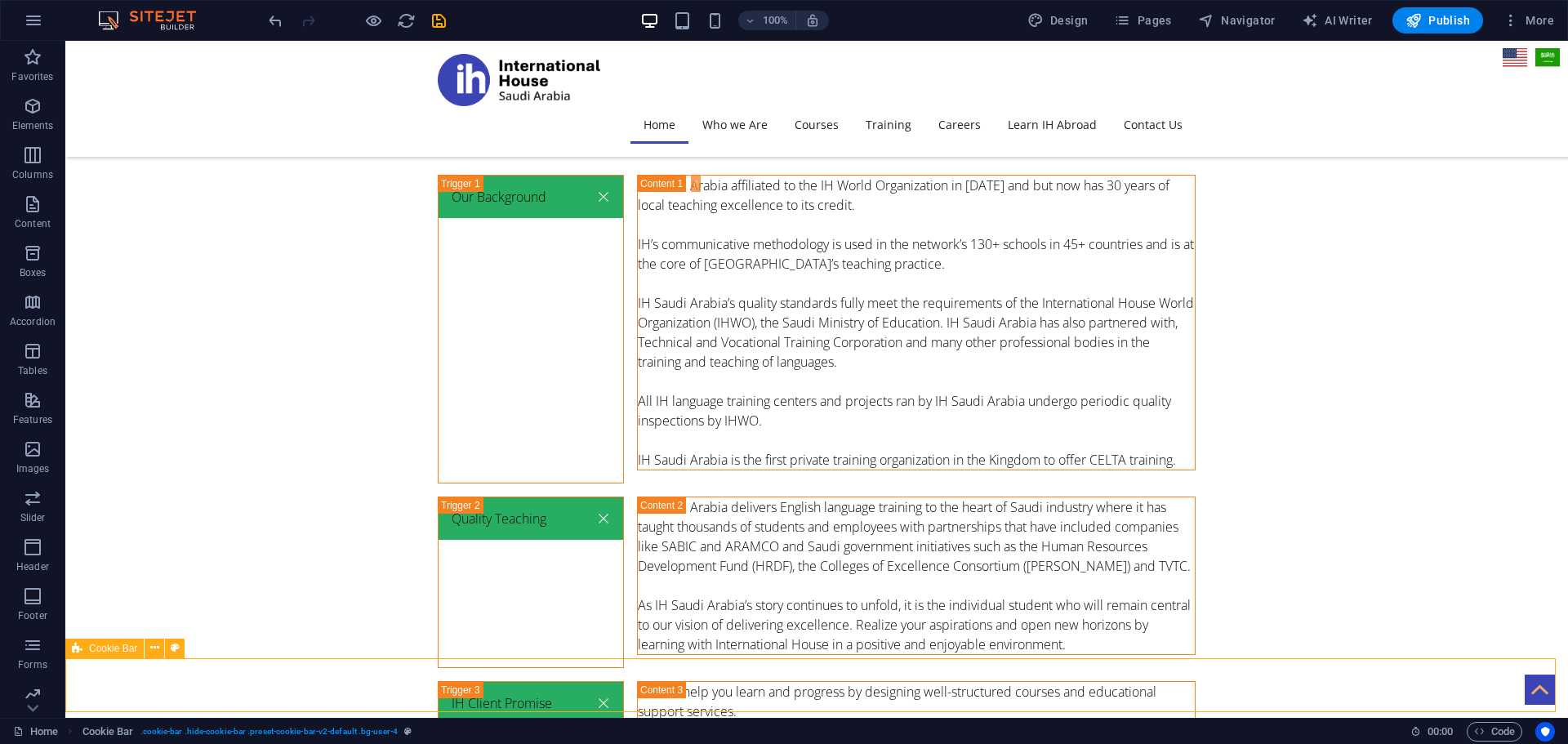
scroll to position [5613, 0]
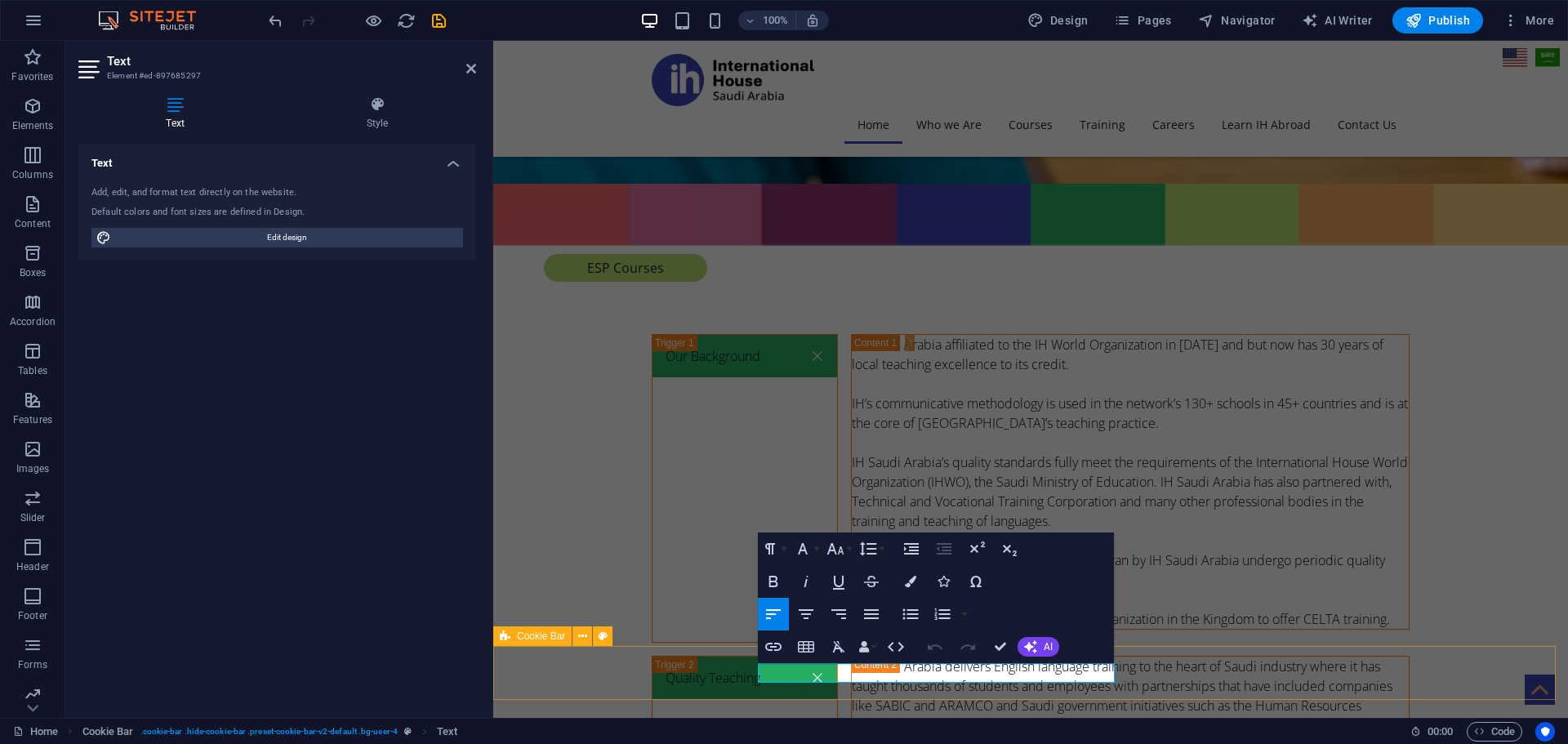
scroll to position [5765, 0]
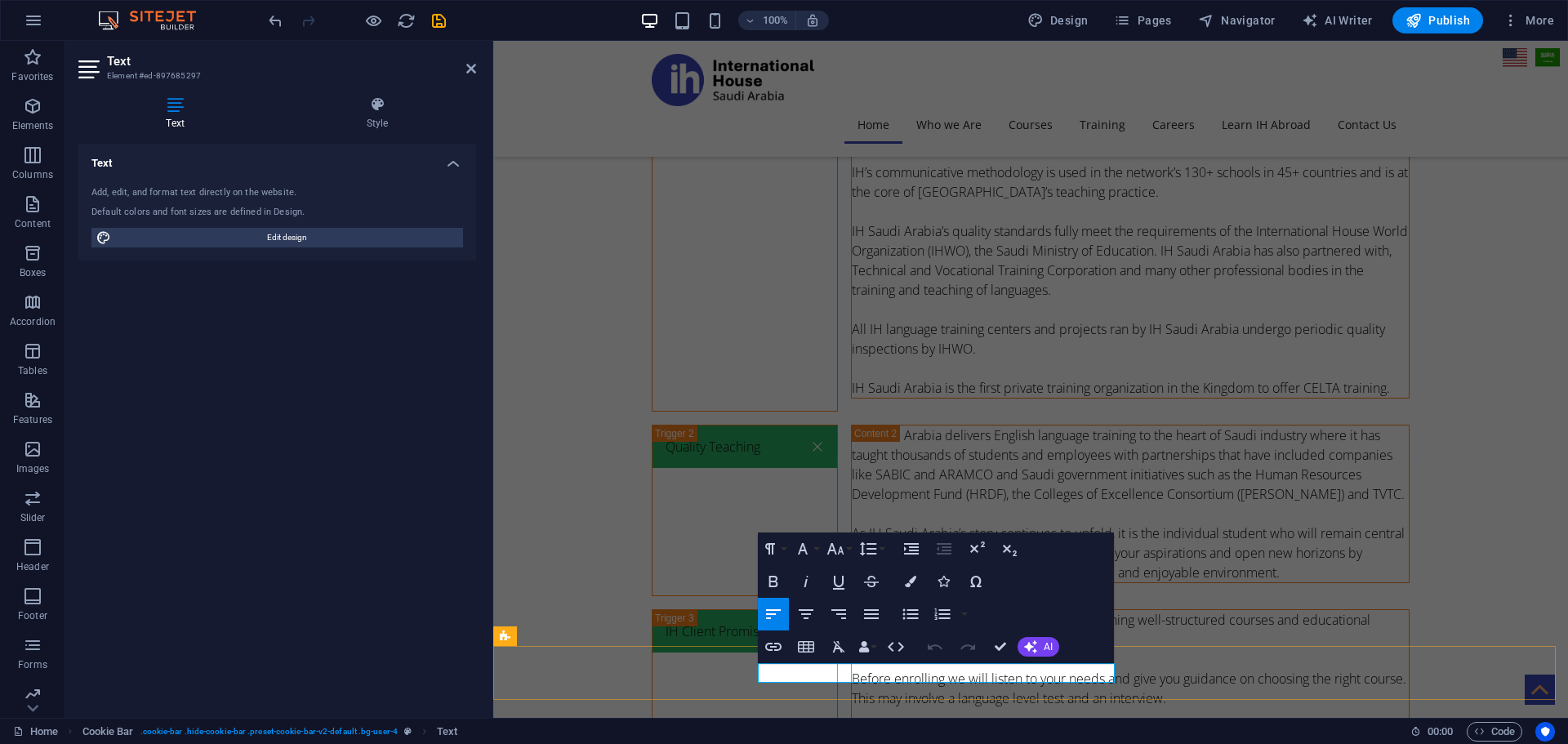
click at [901, 583] on button "Colors" at bounding box center [910, 582] width 31 height 33
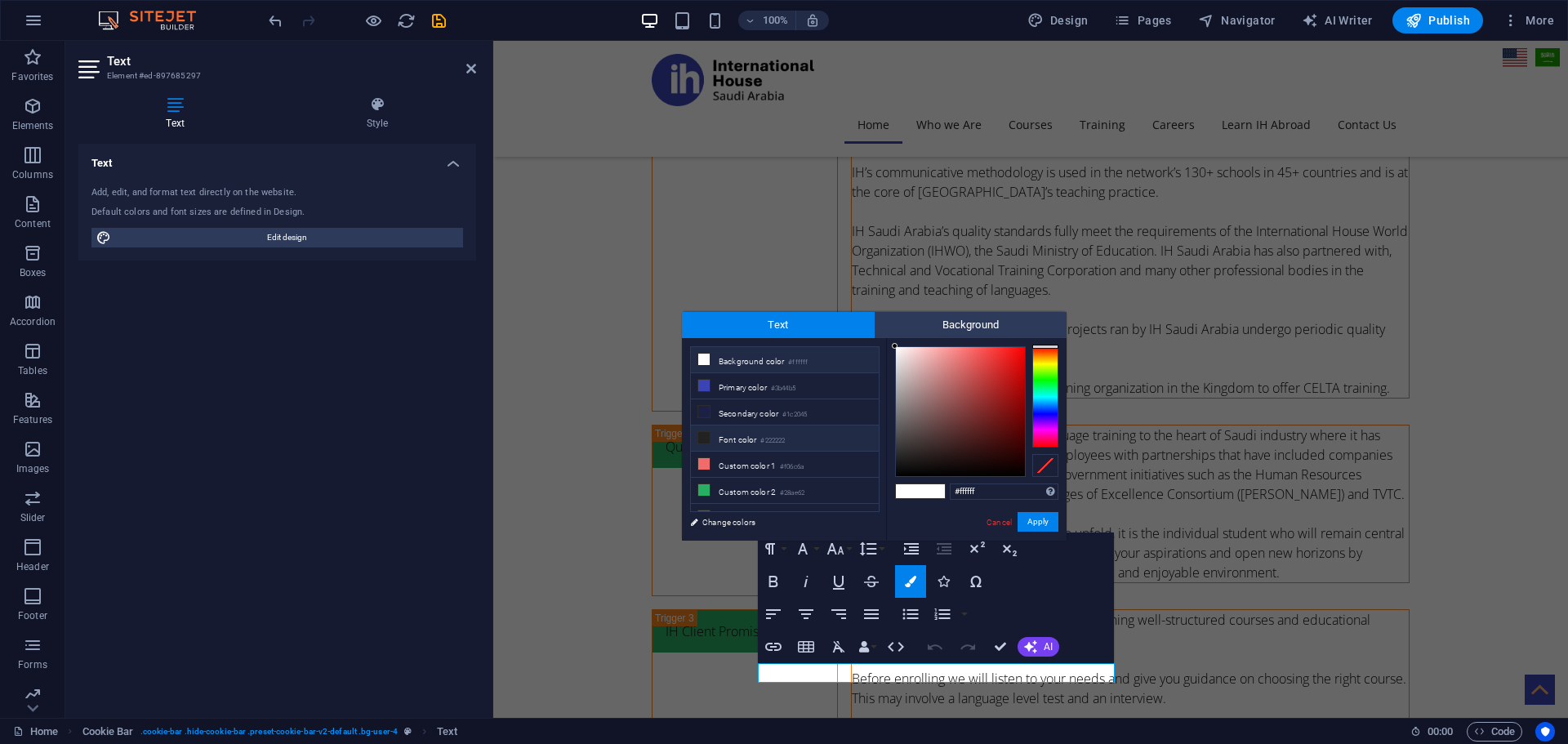
click at [740, 435] on li "Font color #222222" at bounding box center [784, 438] width 188 height 26
type input "#222222"
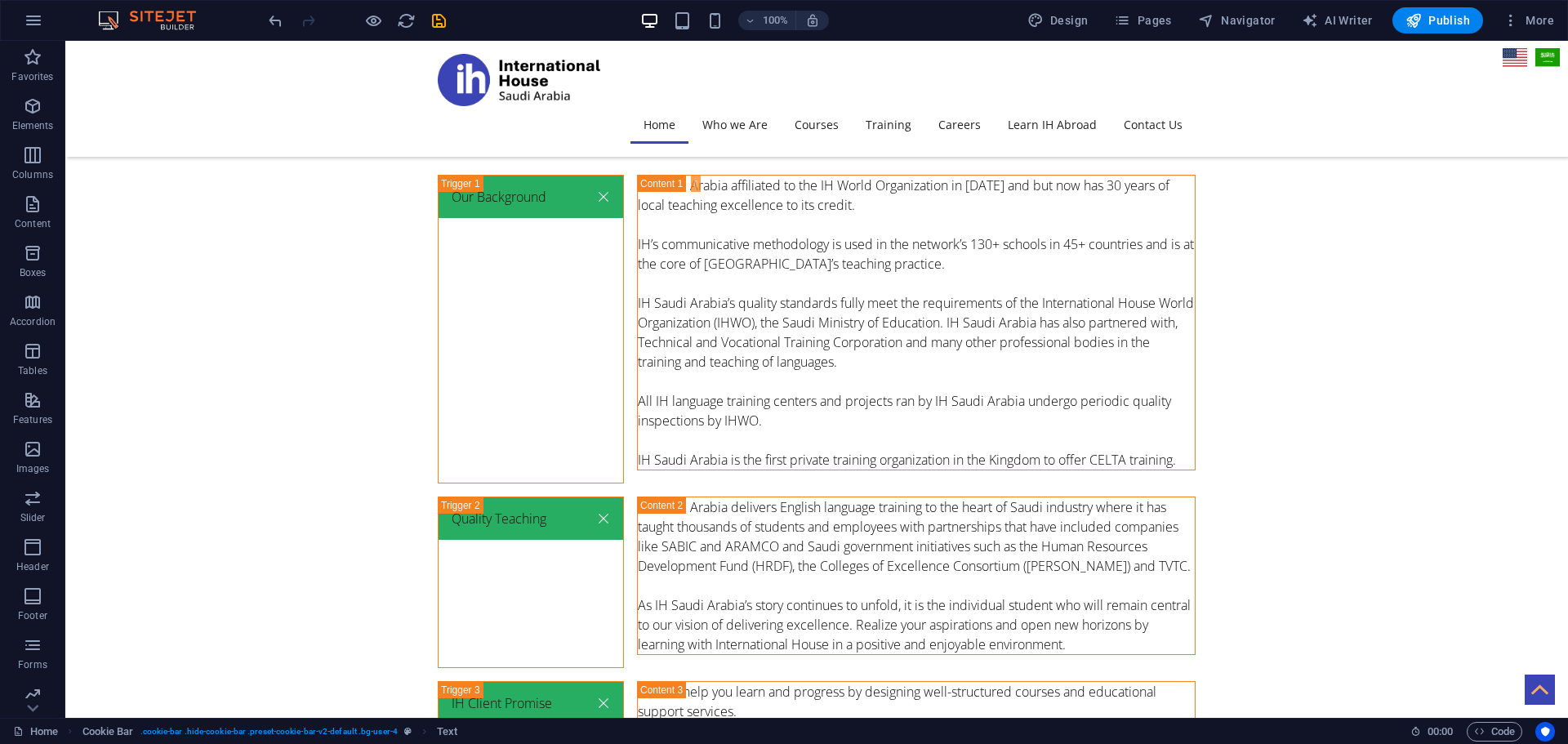
scroll to position [5613, 0]
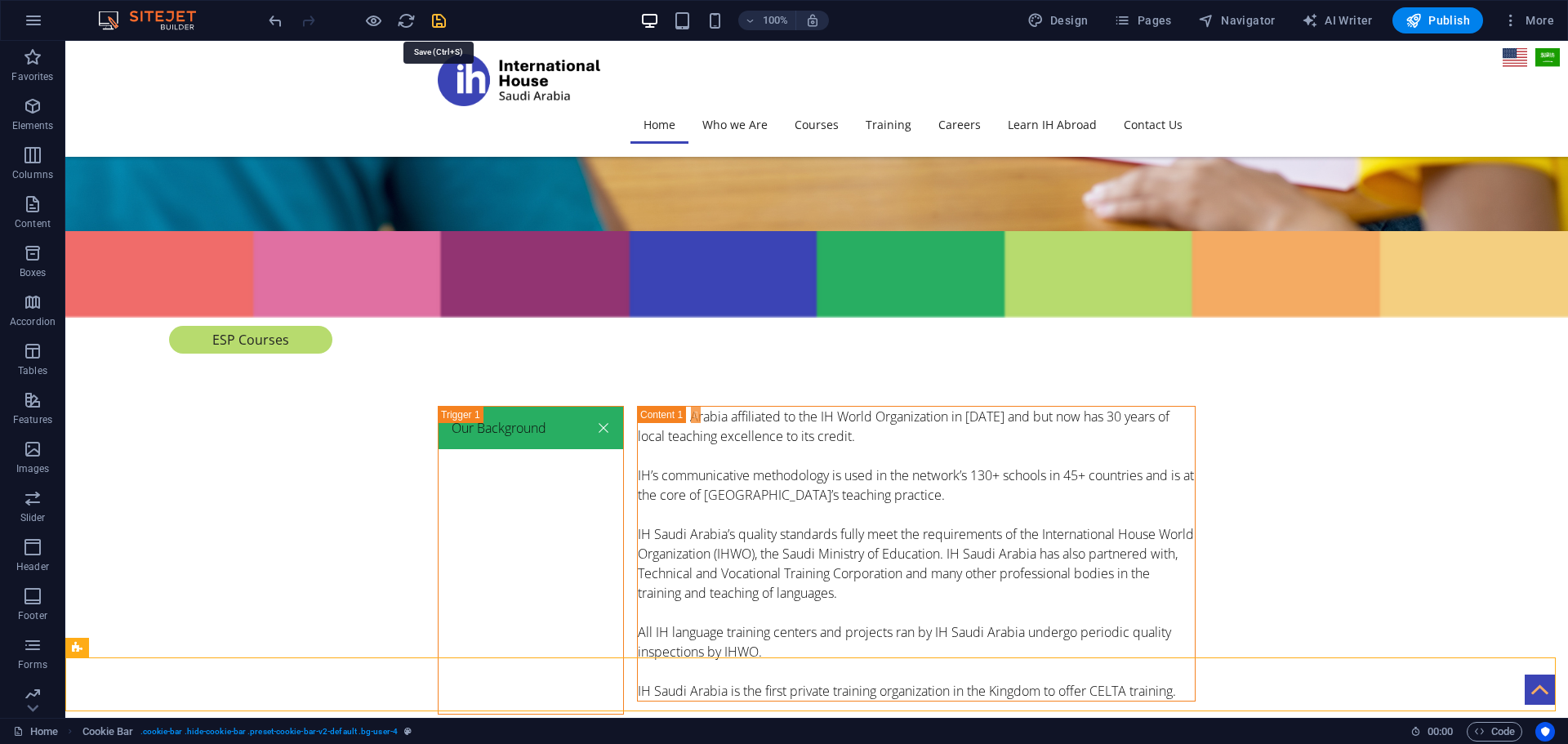
click at [429, 24] on icon "save" at bounding box center [438, 20] width 18 height 18
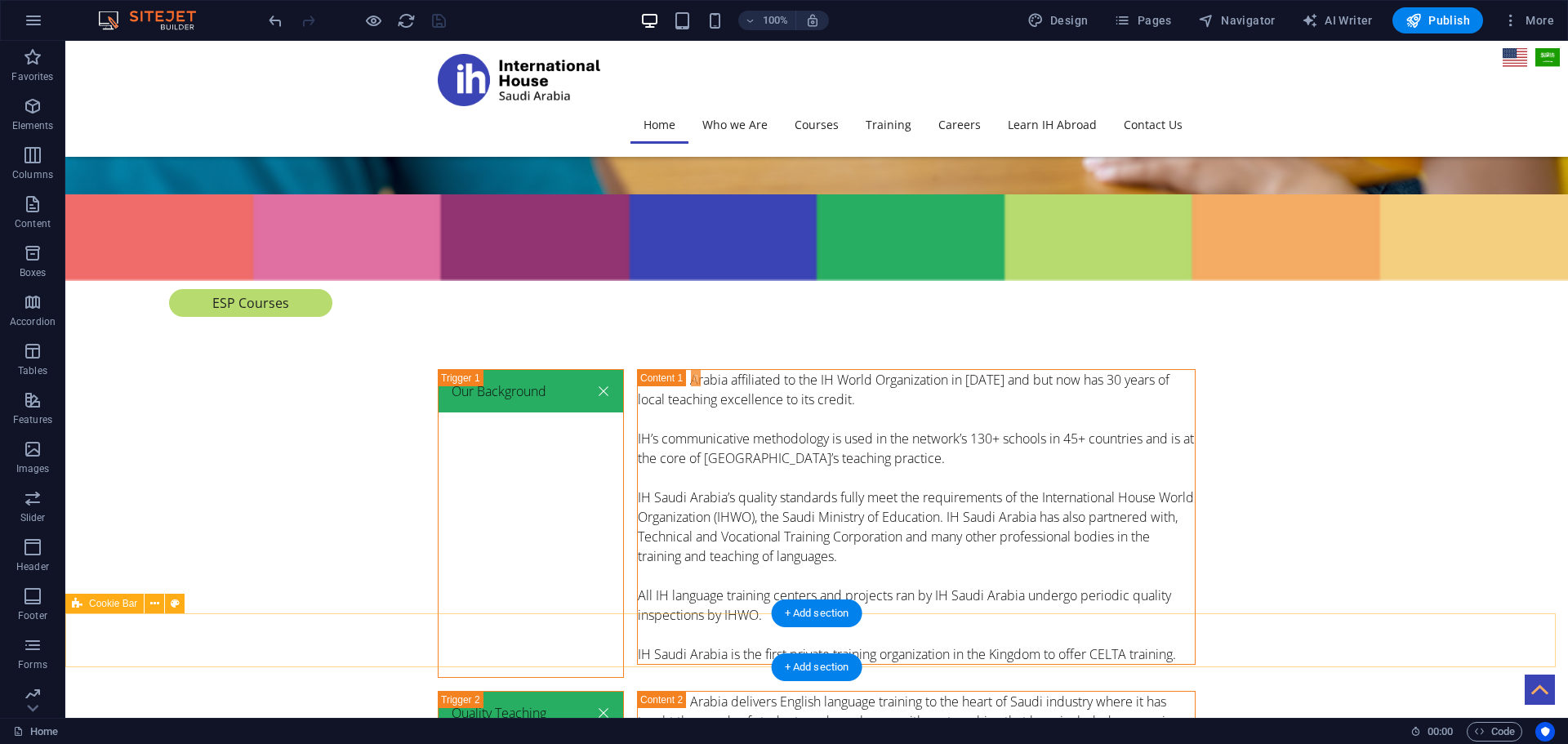
scroll to position [5659, 0]
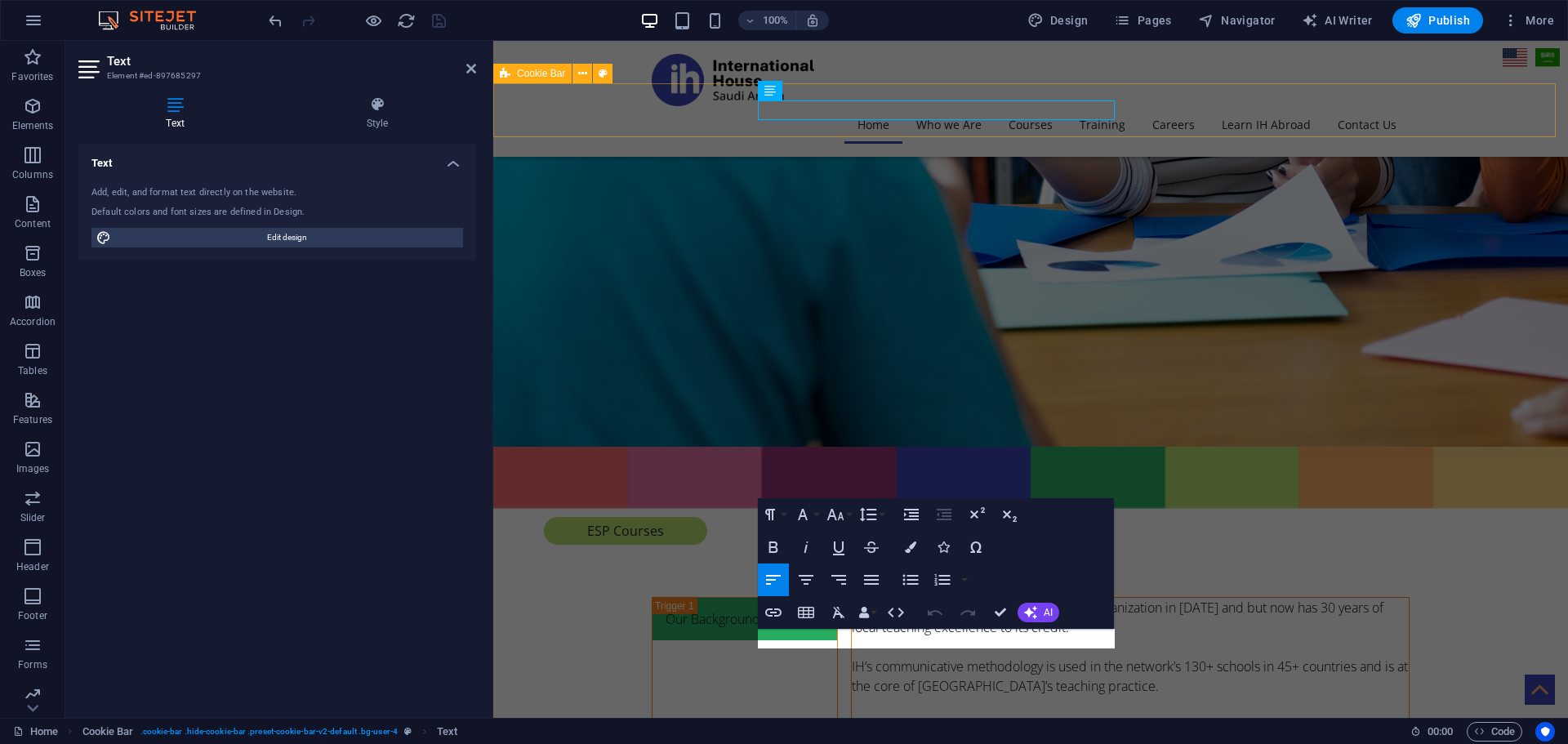
scroll to position [5800, 0]
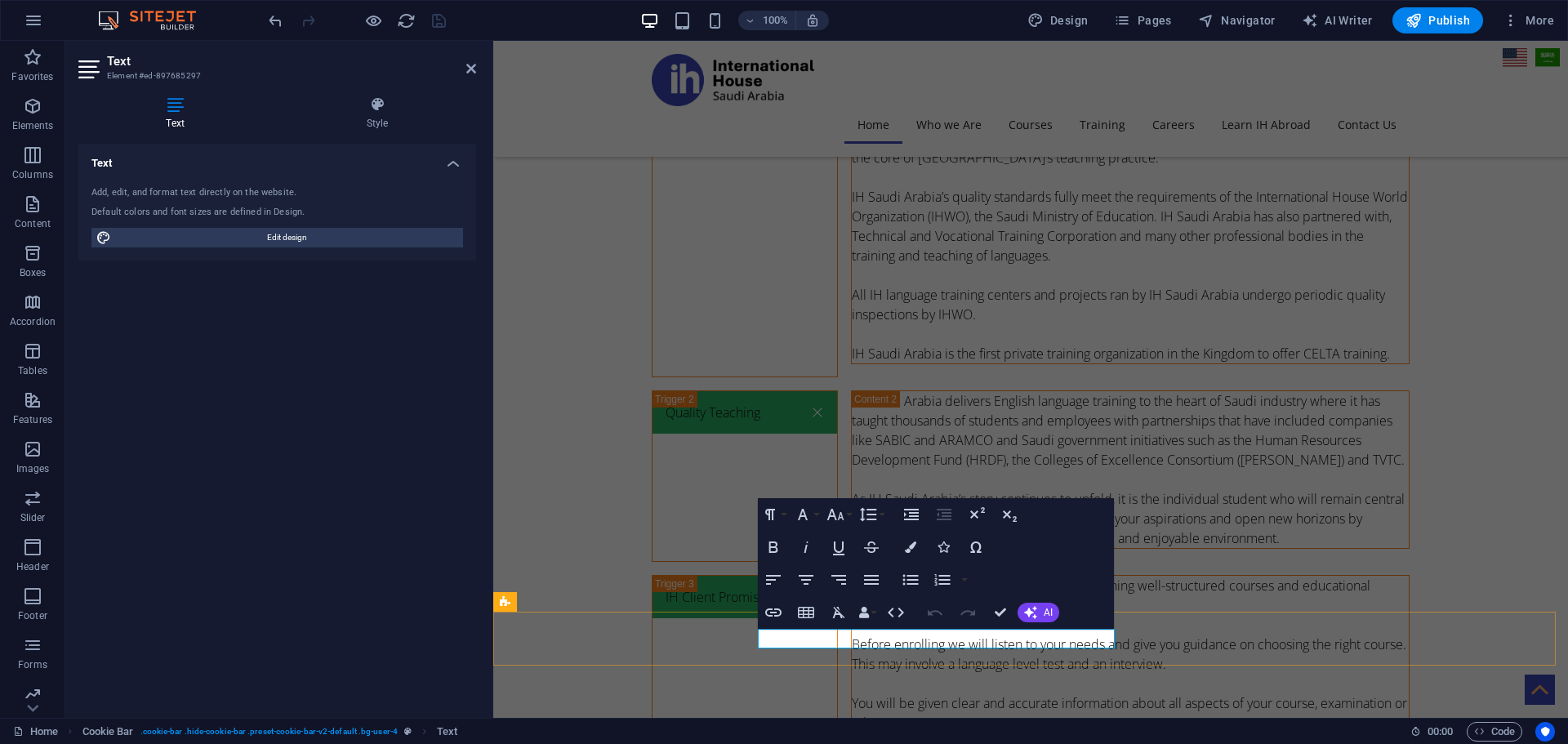
click at [917, 546] on button "Colors" at bounding box center [910, 547] width 31 height 33
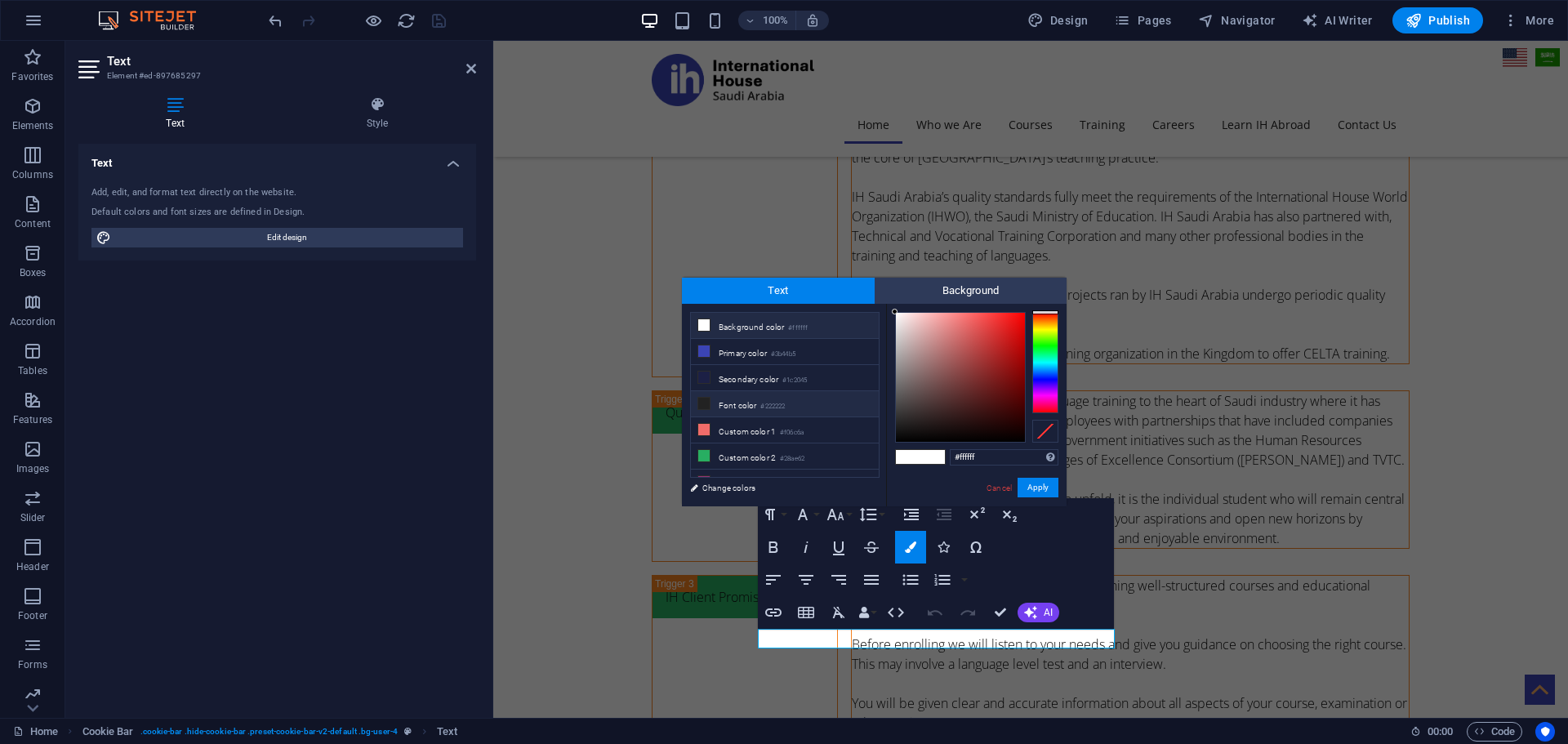
click at [756, 400] on li "Font color #222222" at bounding box center [784, 403] width 188 height 26
type input "#222222"
click at [1039, 483] on button "Apply" at bounding box center [1037, 487] width 41 height 19
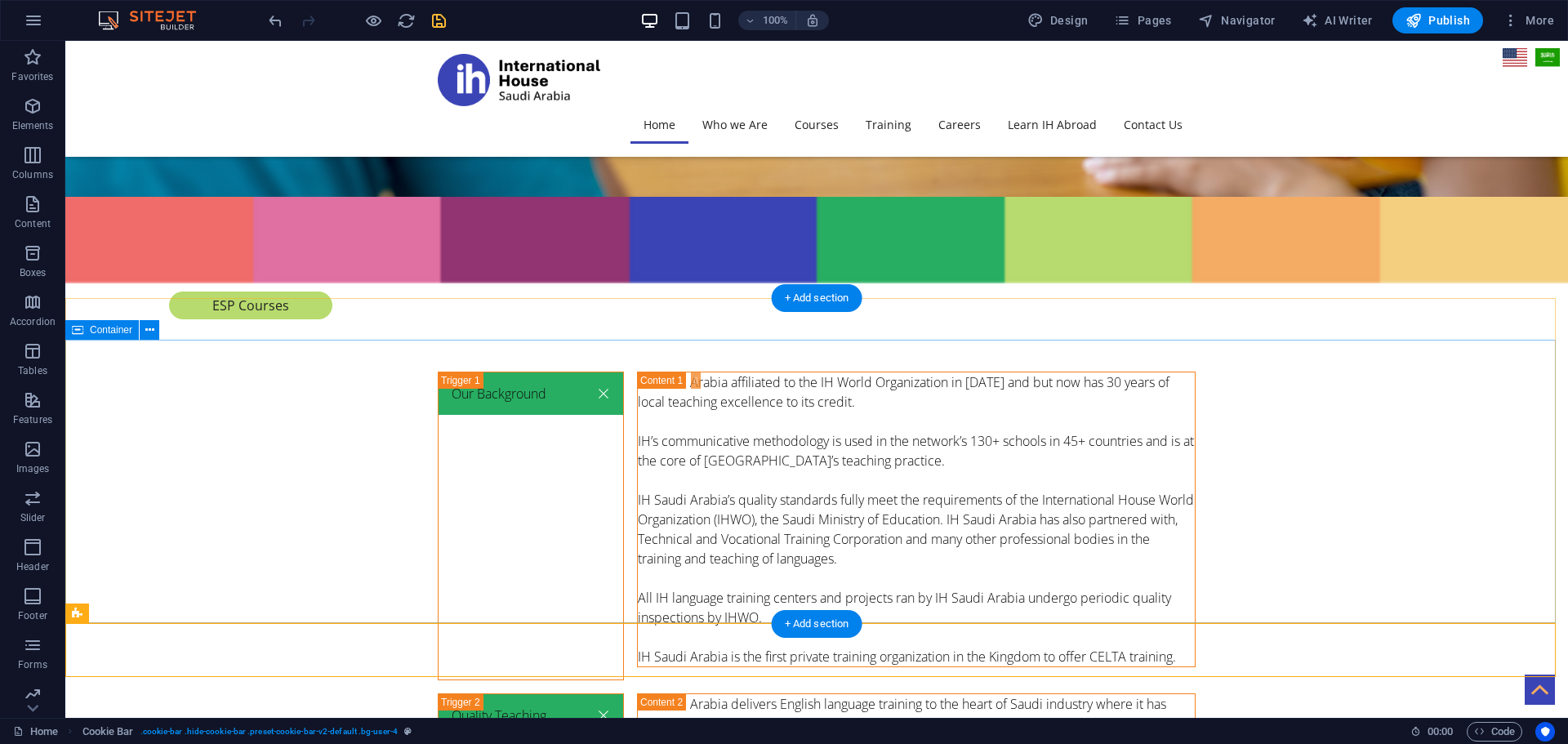
scroll to position [5659, 0]
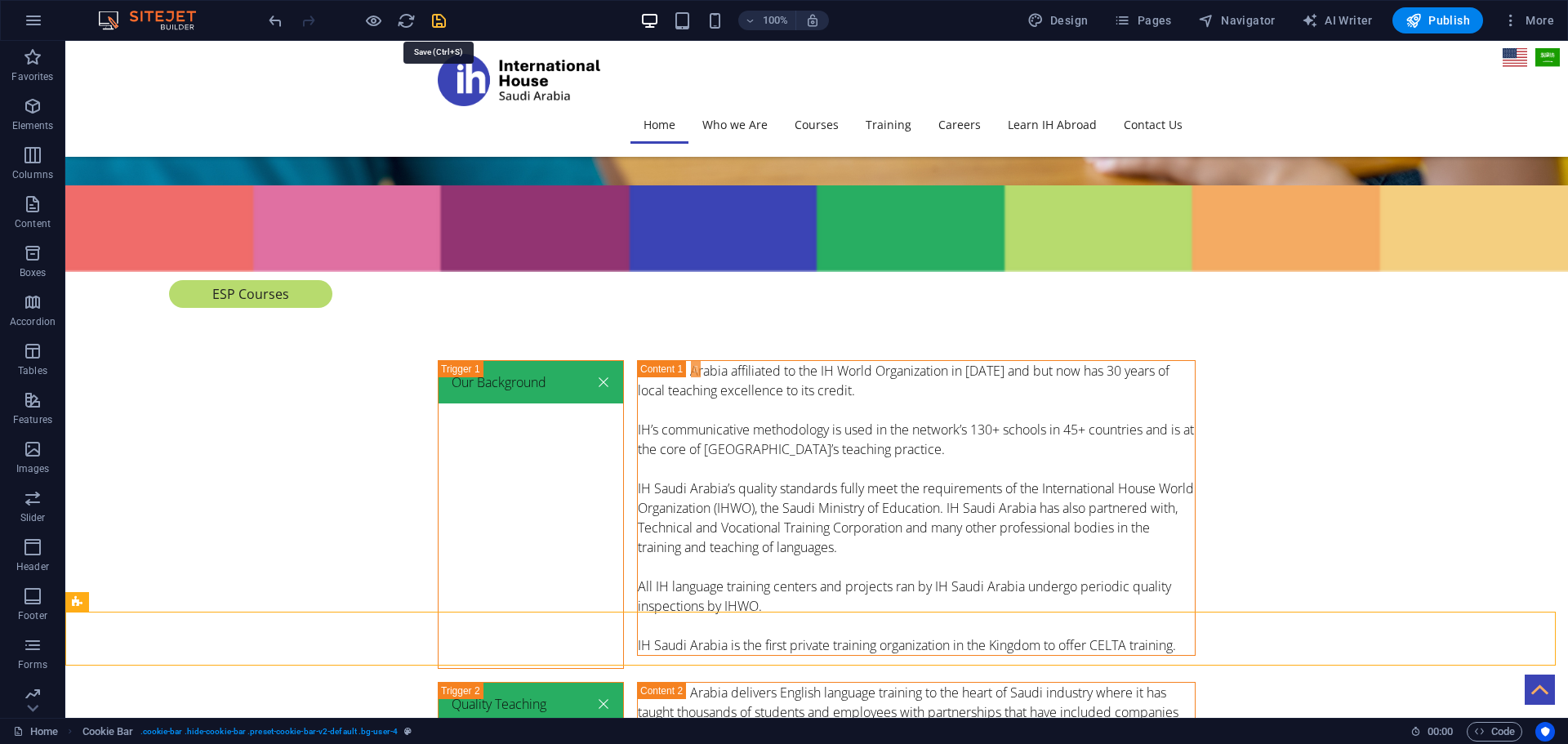
click at [444, 19] on icon "save" at bounding box center [438, 20] width 18 height 18
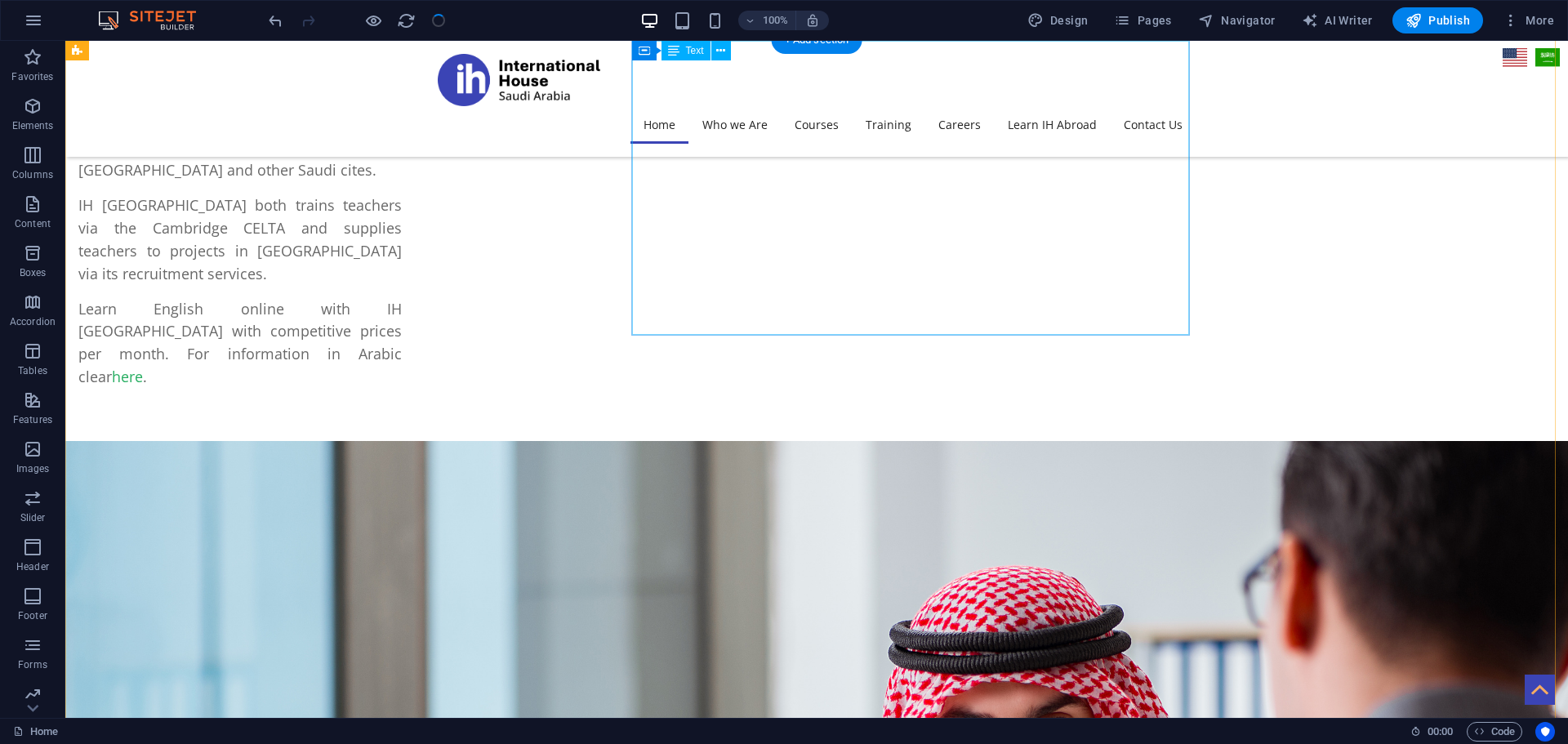
scroll to position [1495, 0]
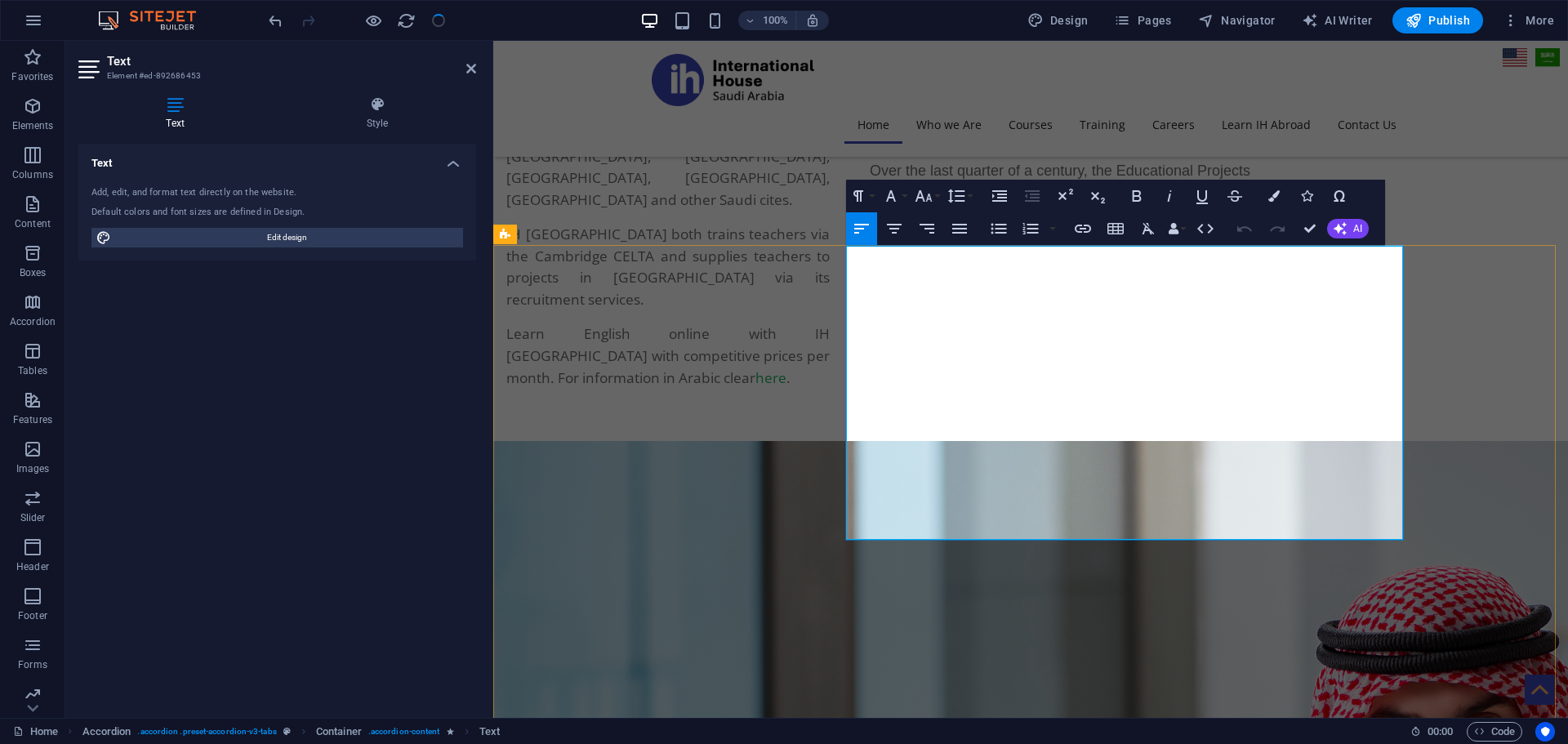
scroll to position [1477, 0]
drag, startPoint x: 1186, startPoint y: 308, endPoint x: 989, endPoint y: 335, distance: 198.8
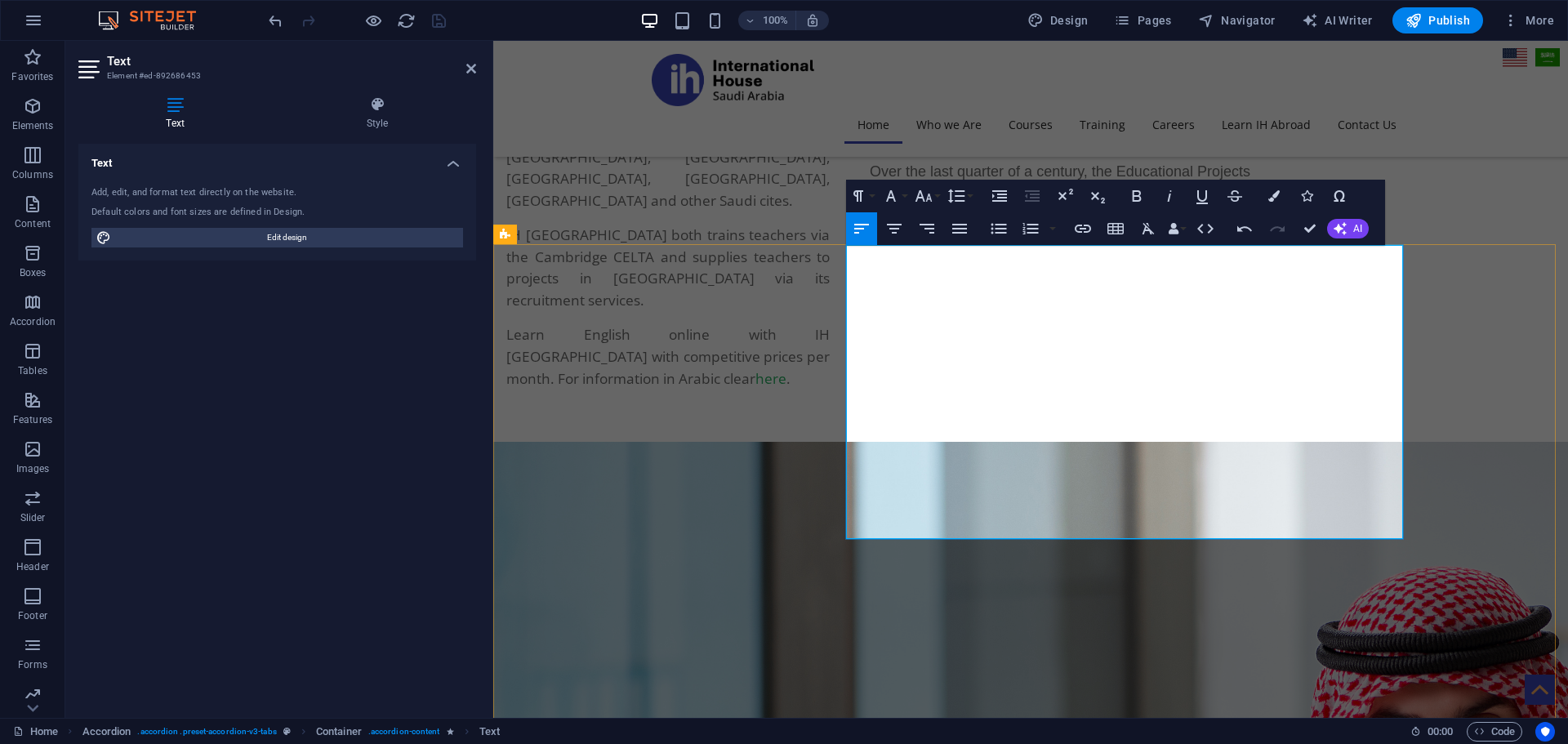
copy p "130+ affiliated private language schools in 45+ countries"
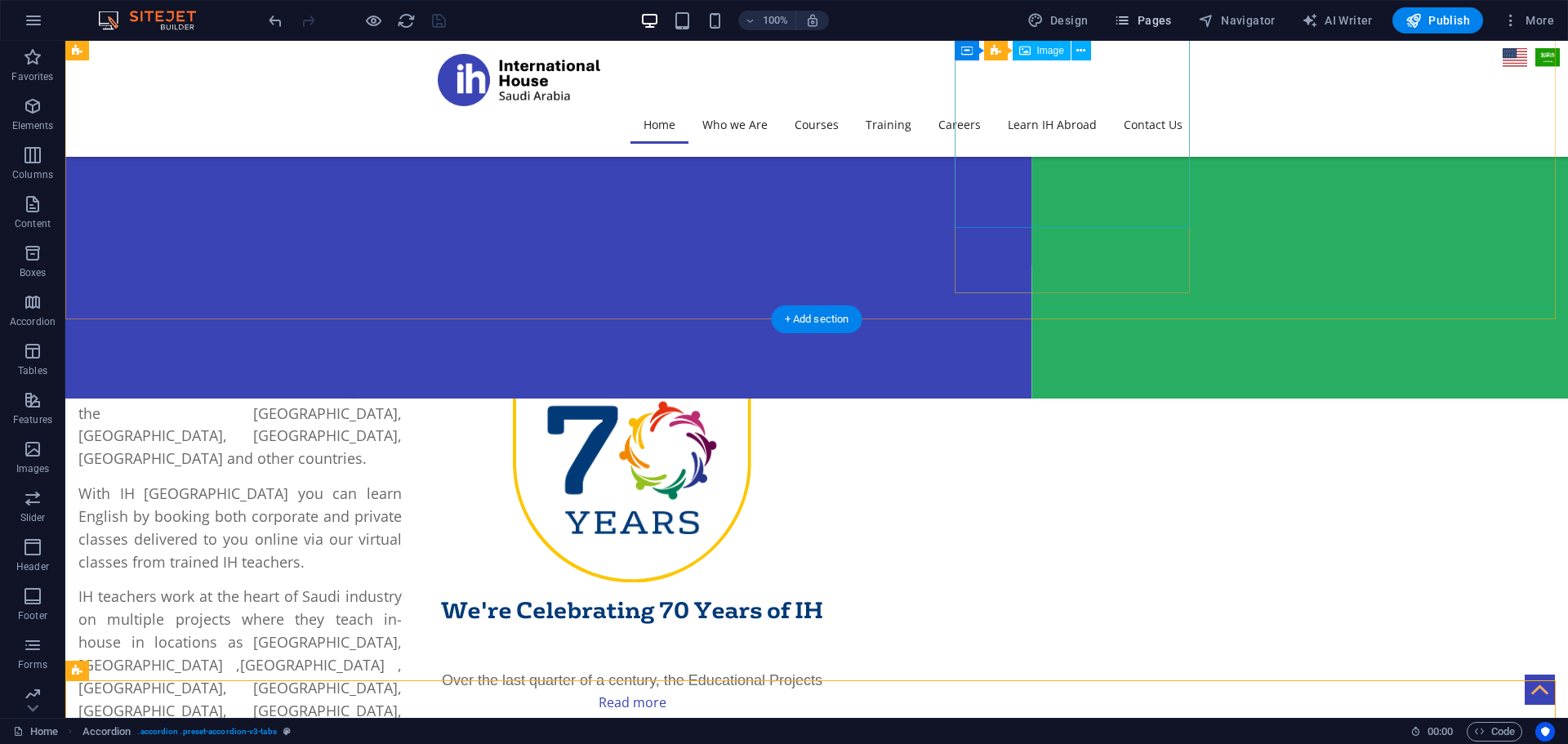
scroll to position [904, 0]
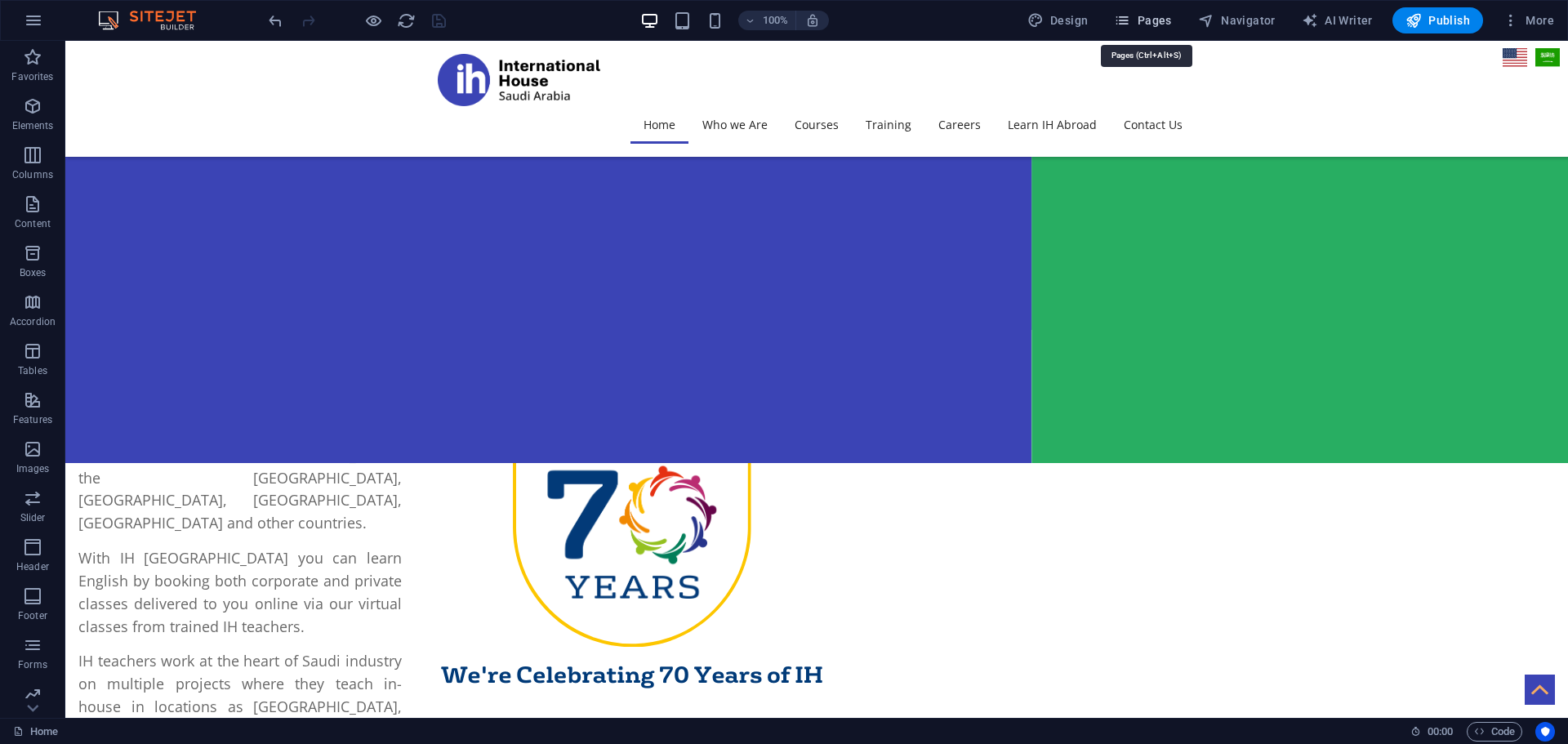
click at [1130, 13] on icon "button" at bounding box center [1121, 20] width 16 height 16
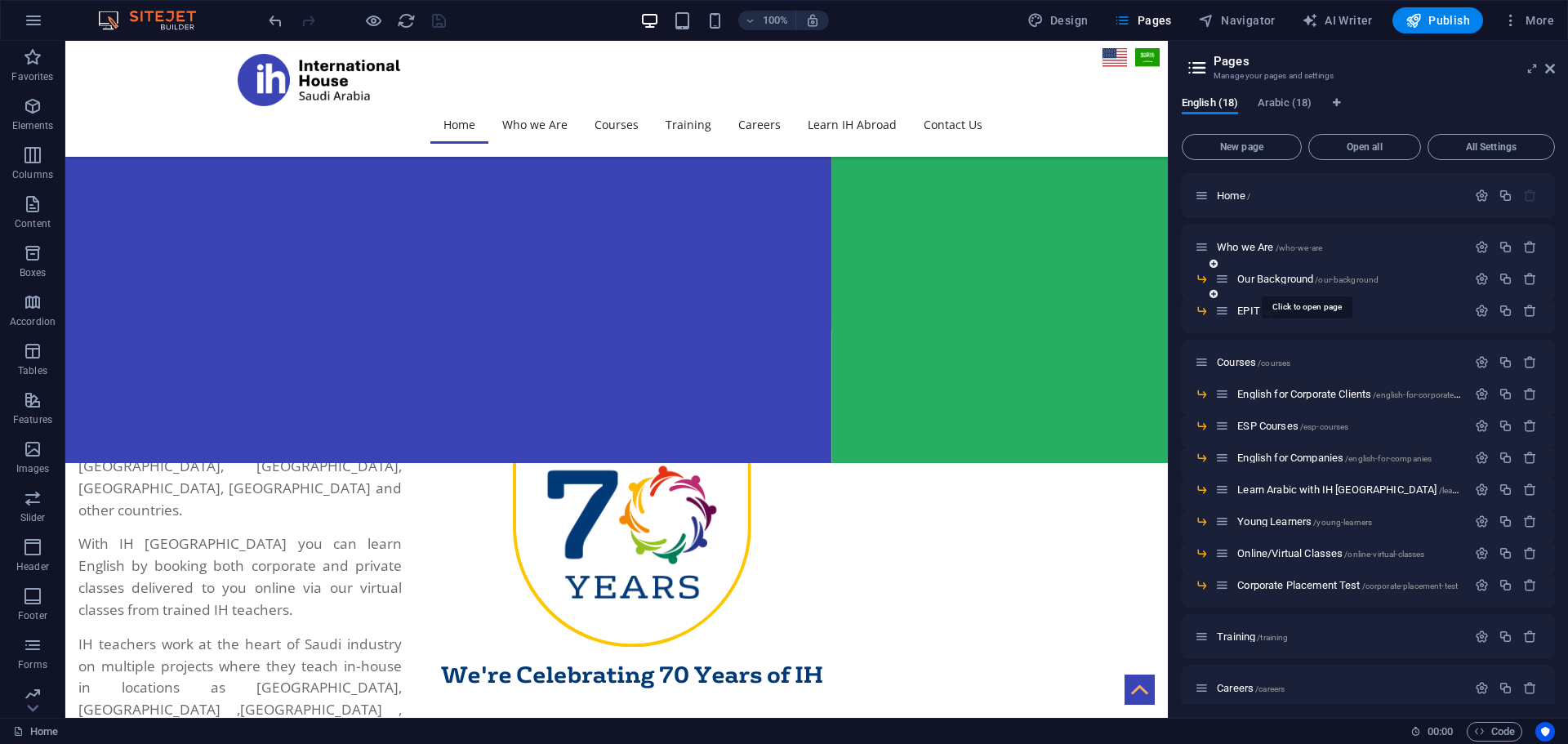
click at [1277, 283] on span "Our Background /our-background" at bounding box center [1307, 279] width 141 height 13
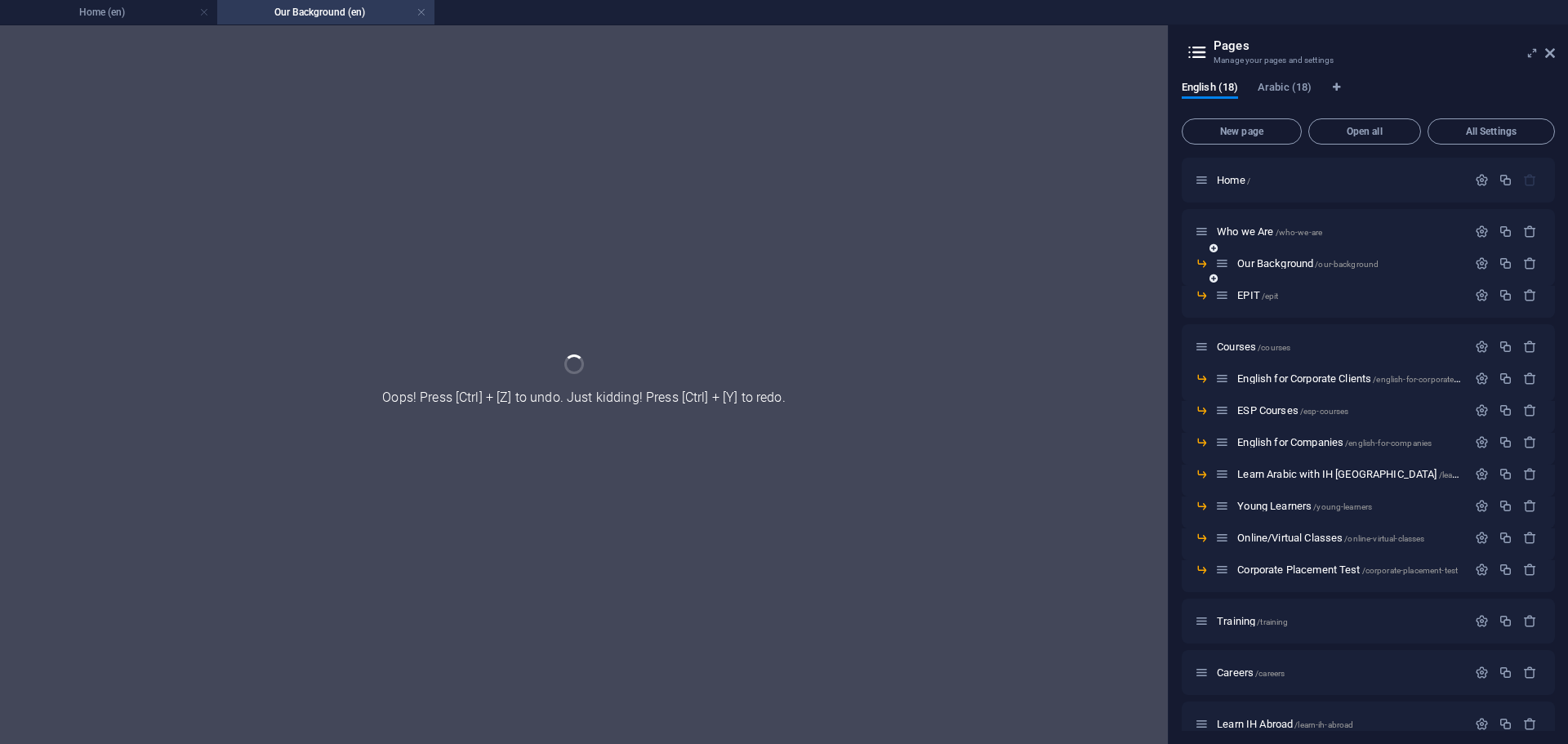
scroll to position [0, 0]
click at [1277, 283] on div "Our Background /our-background" at bounding box center [1367, 269] width 373 height 32
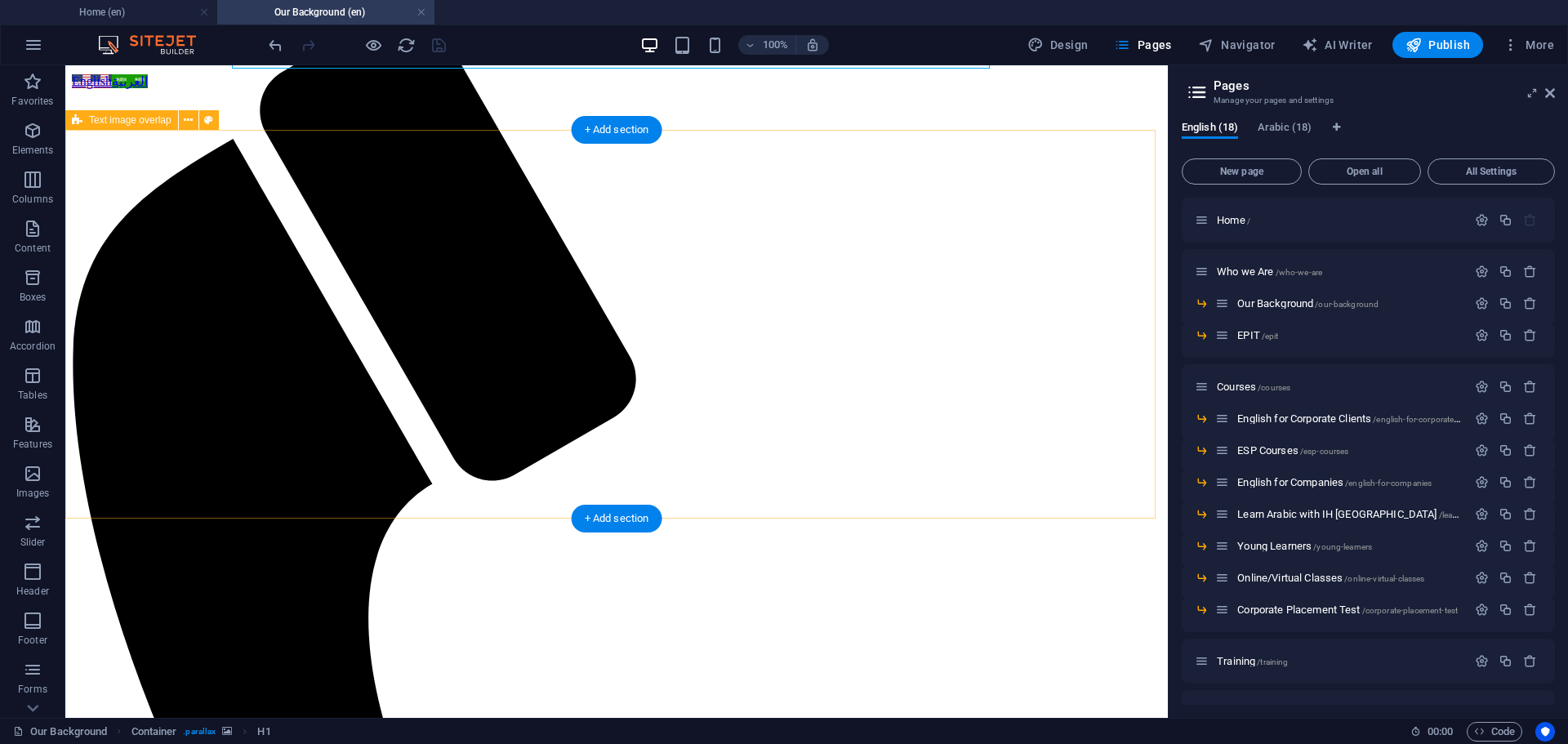
scroll to position [245, 0]
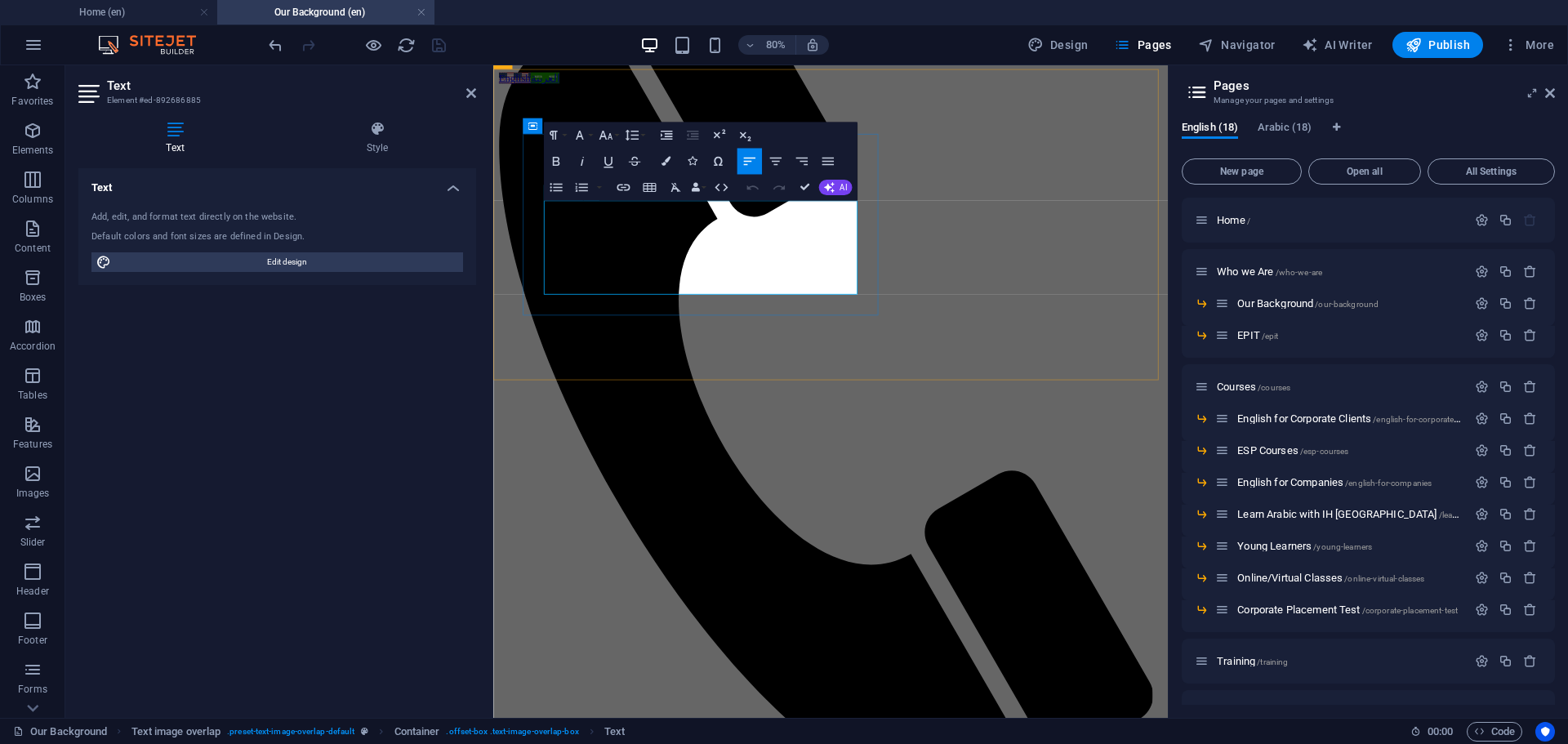
click at [718, 187] on icon "button" at bounding box center [721, 187] width 15 height 15
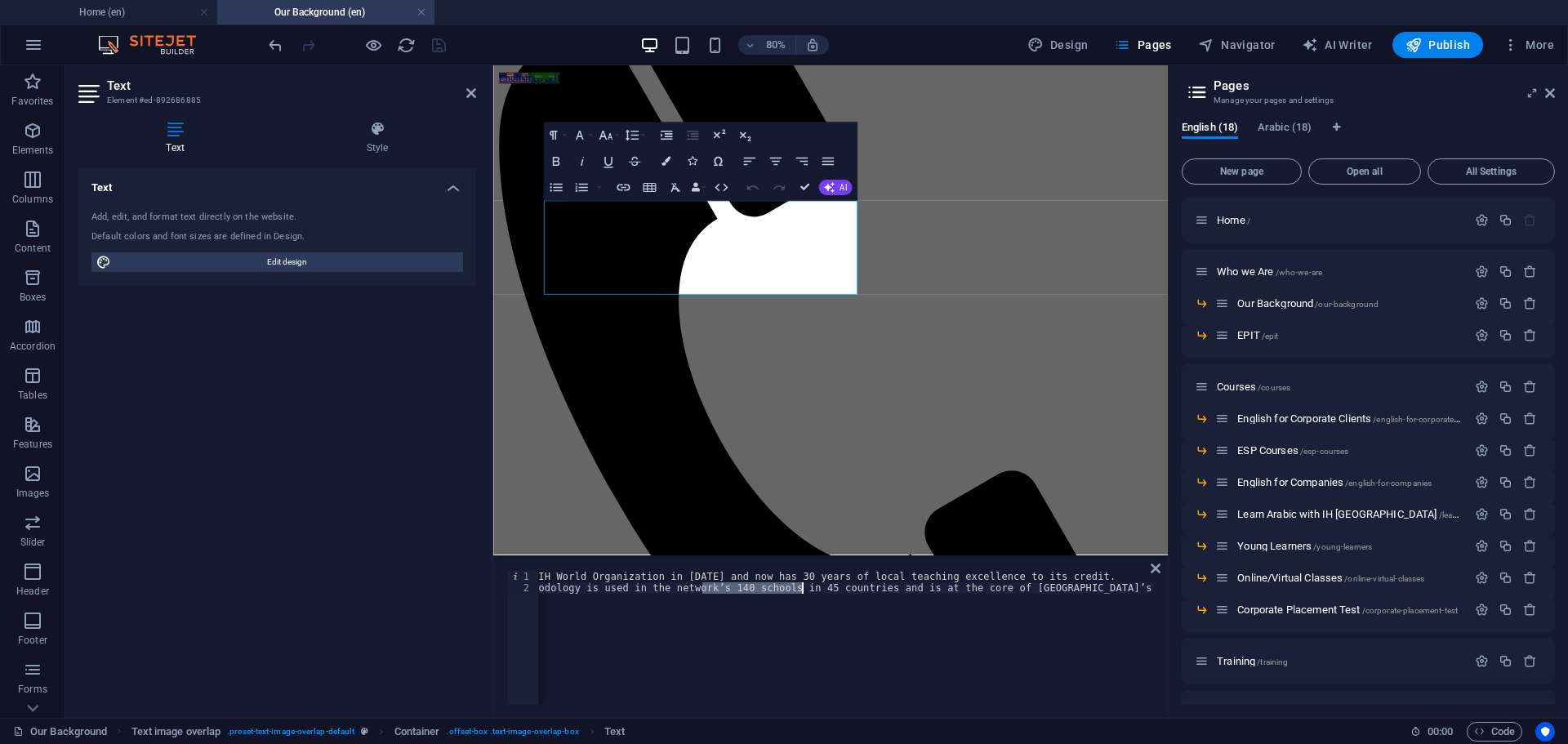
scroll to position [0, 233]
drag, startPoint x: 704, startPoint y: 587, endPoint x: 845, endPoint y: 593, distance: 141.1
click at [845, 593] on div "IH Saudi Arabia affiliated to the IH World Organization in [DATE] and now has 3…" at bounding box center [729, 647] width 848 height 153
click at [835, 590] on div "IH Saudi Arabia affiliated to the IH World Organization in [DATE] and now has 3…" at bounding box center [846, 637] width 616 height 134
click at [679, 591] on div "IH Saudi Arabia affiliated to the IH World Organization in [DATE] and now has 3…" at bounding box center [729, 647] width 848 height 153
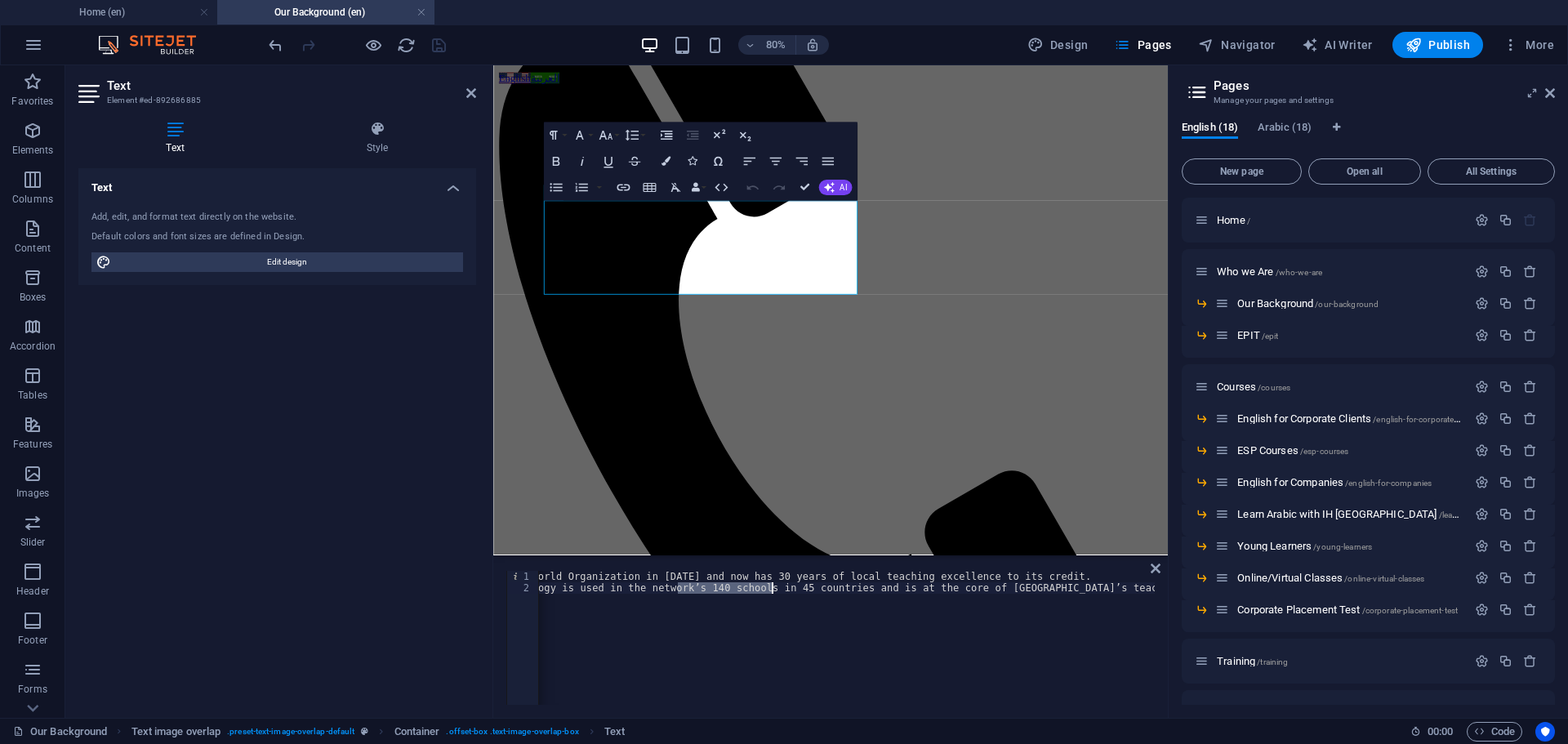
paste textarea "30+ affiliated private language schools in 45+ countries"
type textarea "<p><br></p>IH’s communicative methodology is used in the network’s 130+ affilia…"
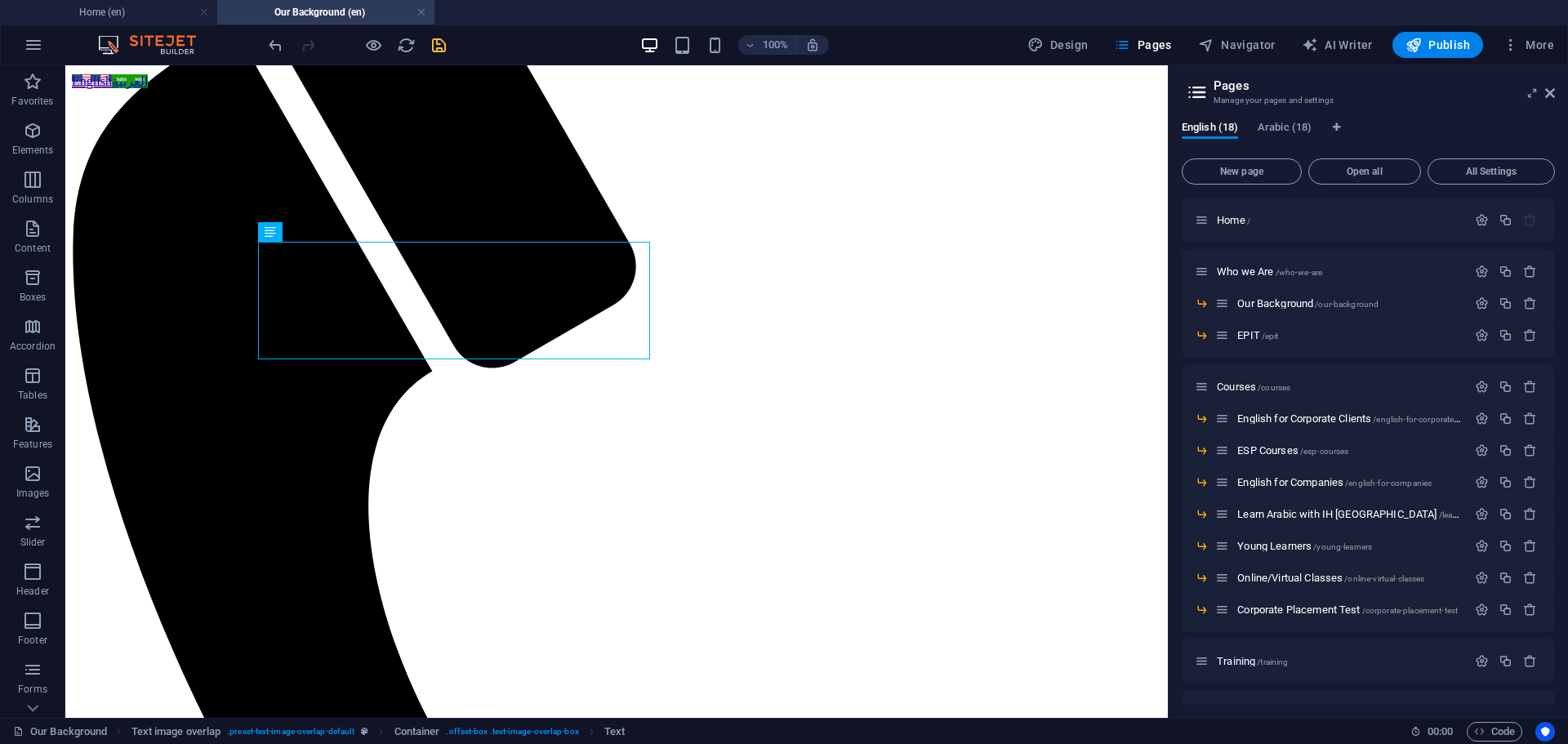
click at [432, 53] on icon "save" at bounding box center [438, 44] width 18 height 18
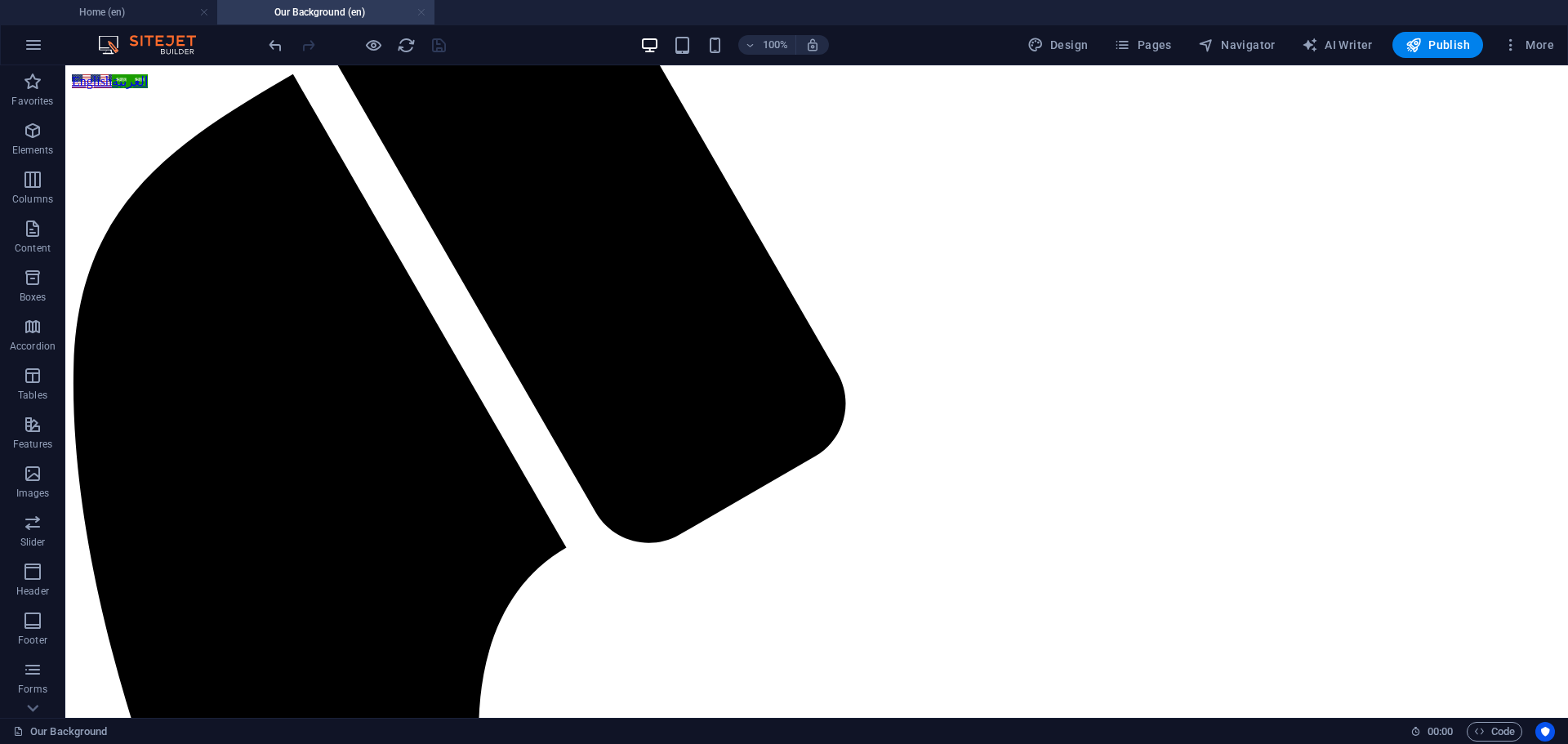
click at [424, 10] on link at bounding box center [422, 13] width 10 height 15
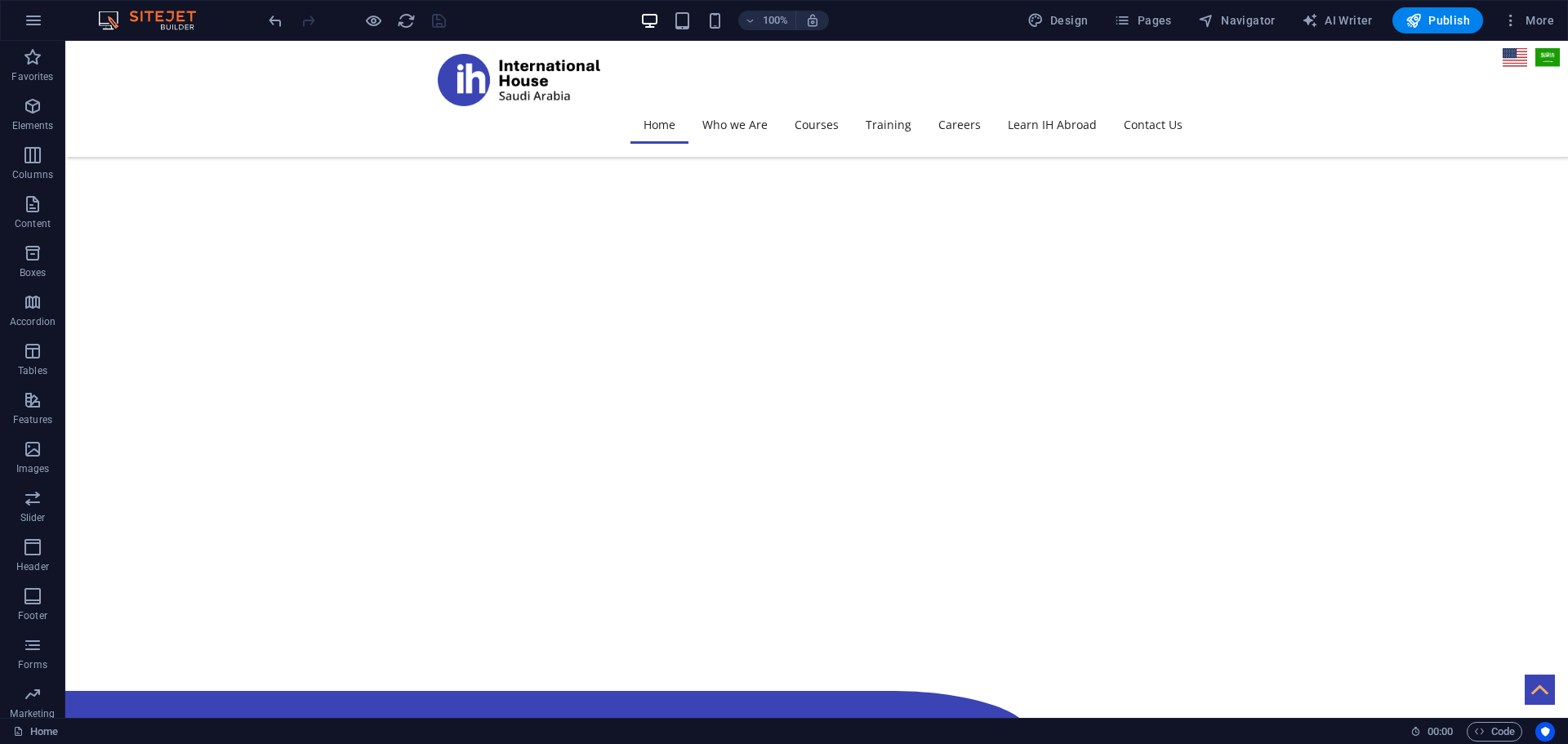
scroll to position [904, 0]
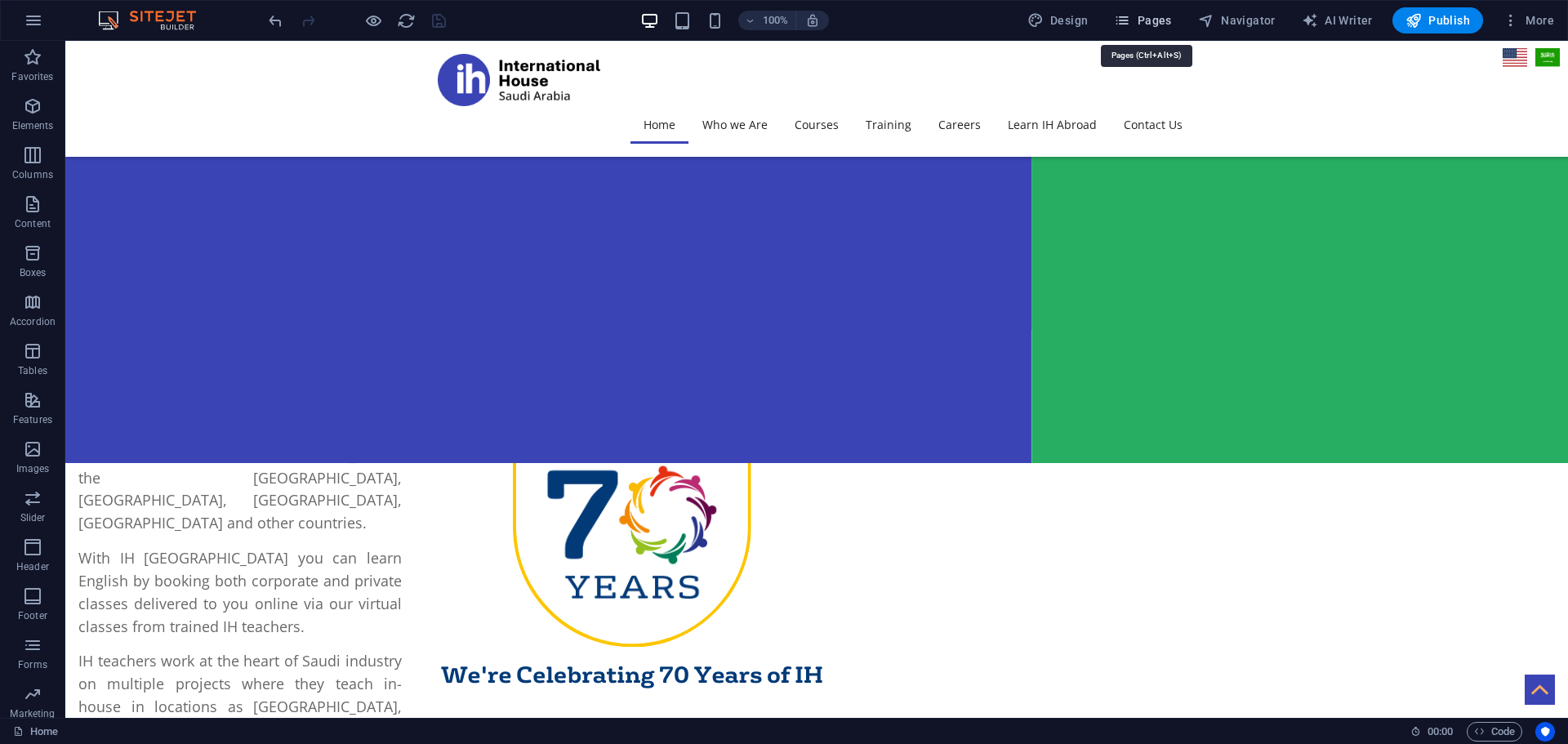
click at [1154, 17] on span "Pages" at bounding box center [1142, 20] width 57 height 16
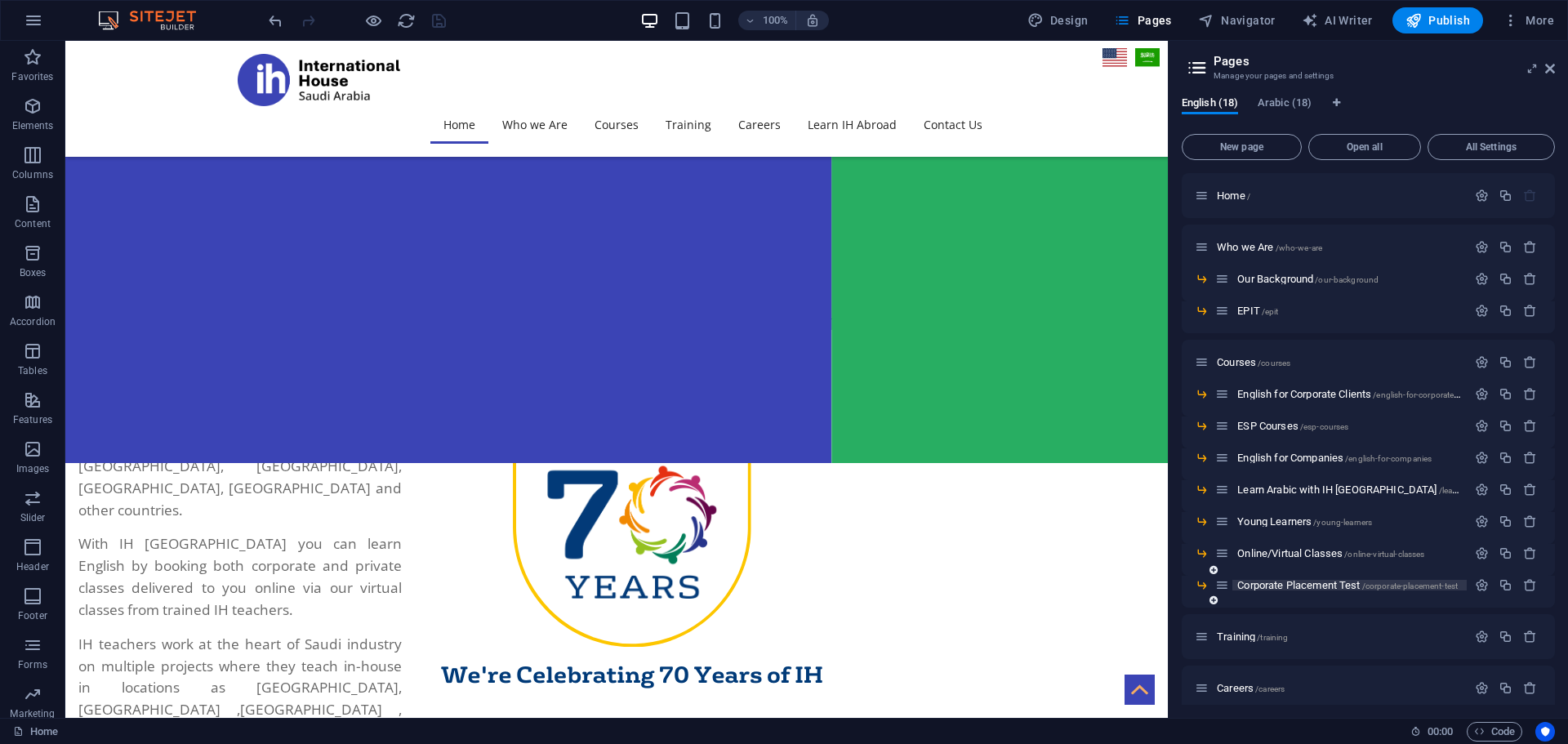
scroll to position [163, 0]
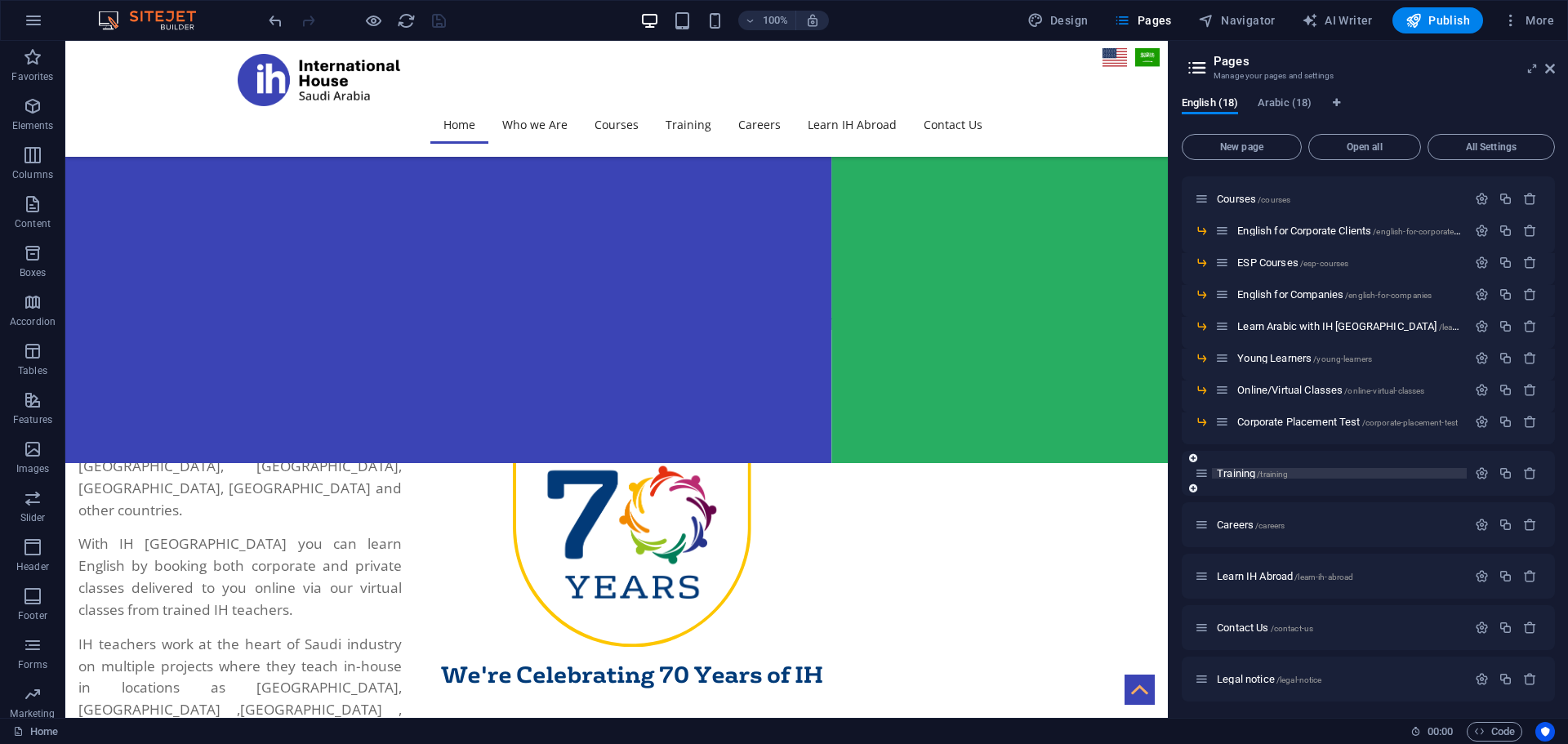
click at [1290, 477] on p "Training /training" at bounding box center [1339, 473] width 245 height 11
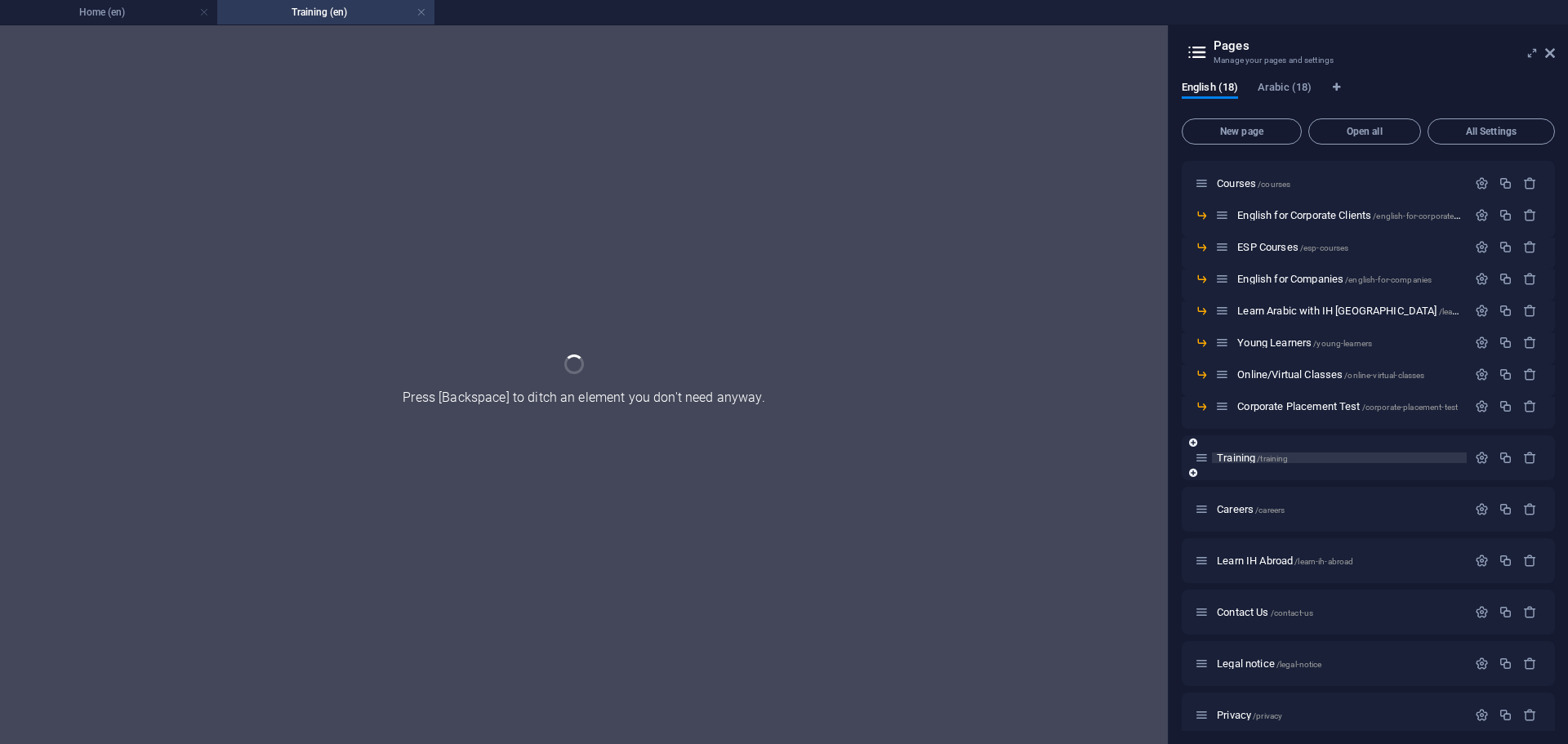
scroll to position [0, 0]
click at [1290, 477] on div "Training /training" at bounding box center [1367, 457] width 373 height 45
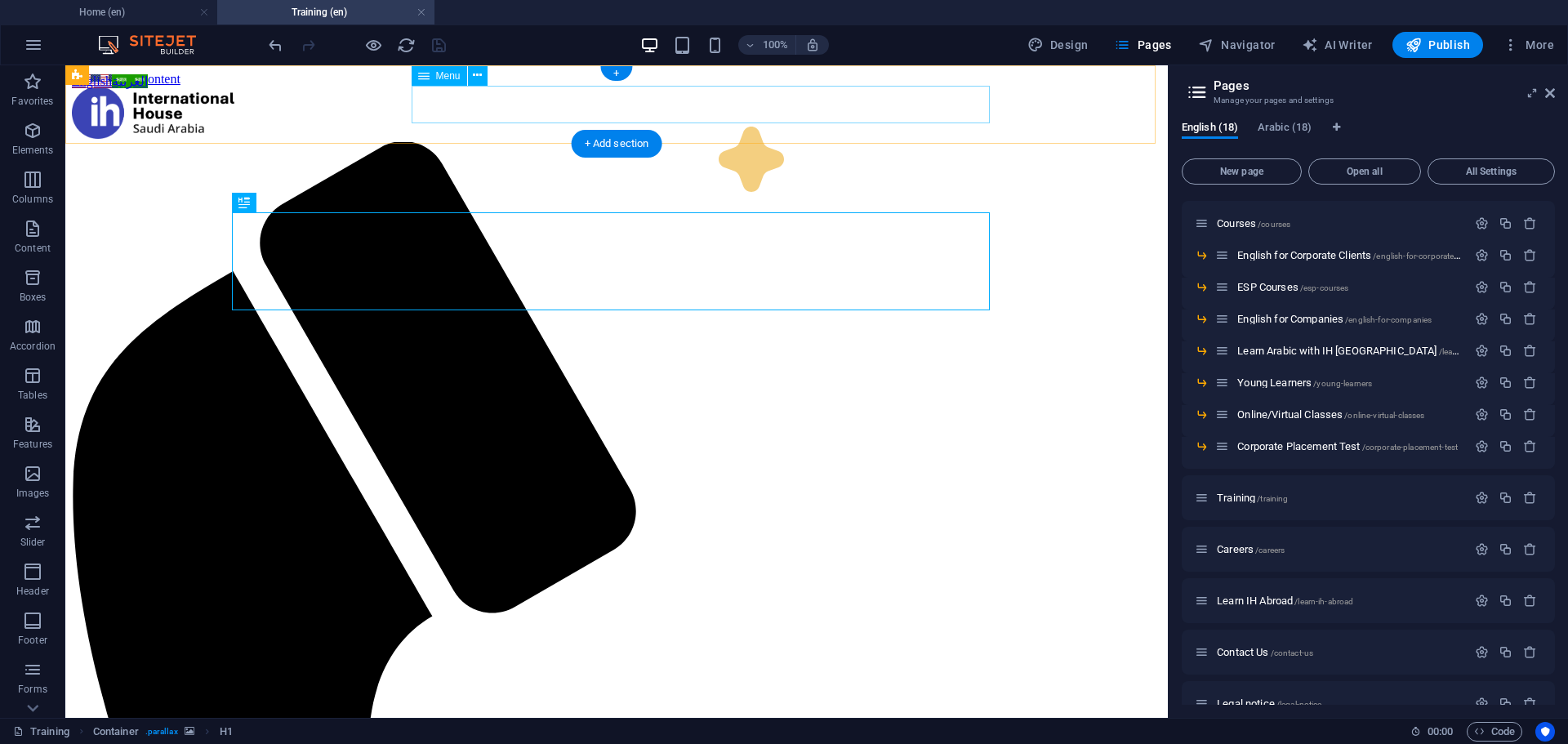
select select
select select "2"
select select
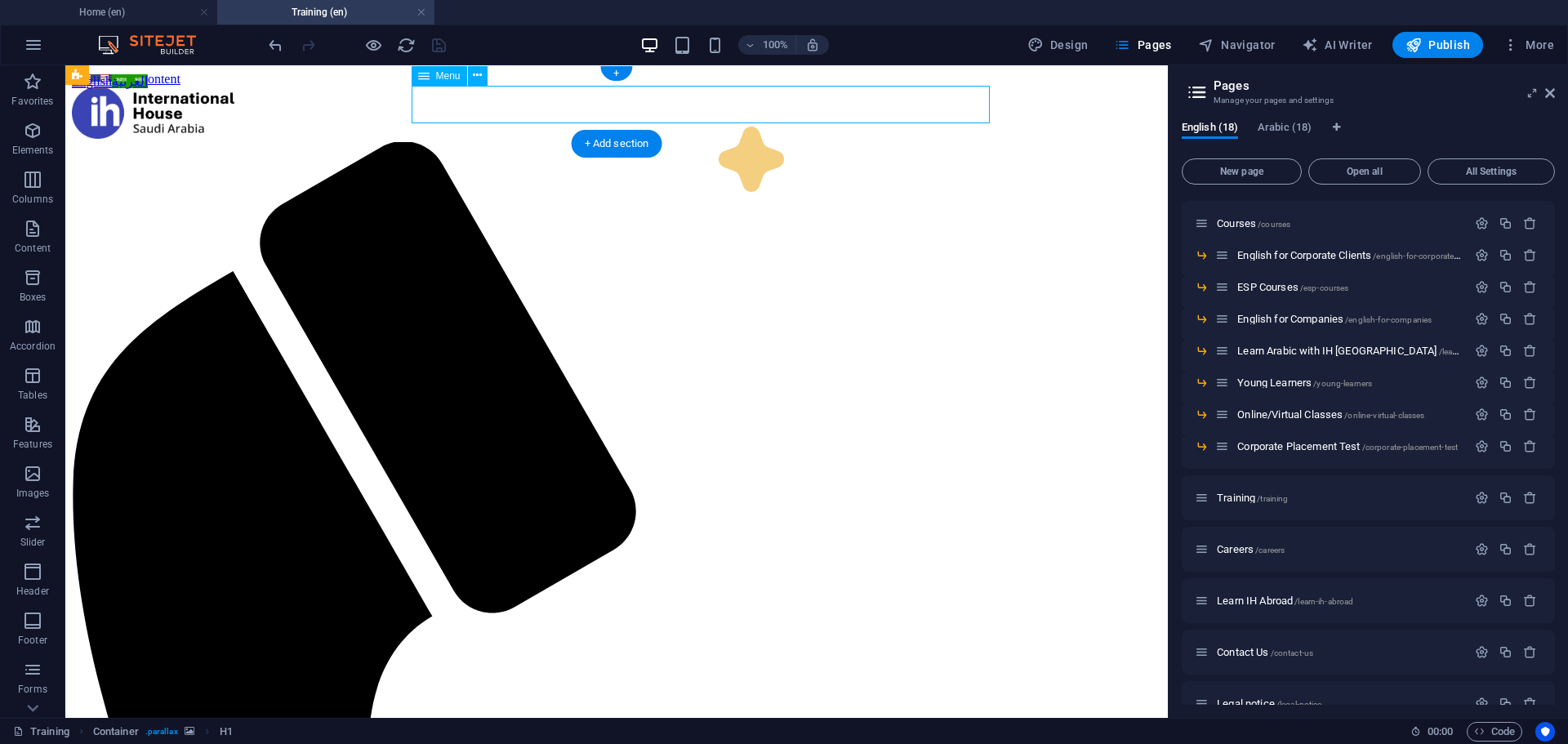
select select "3"
select select
select select "5"
select select
select select "6"
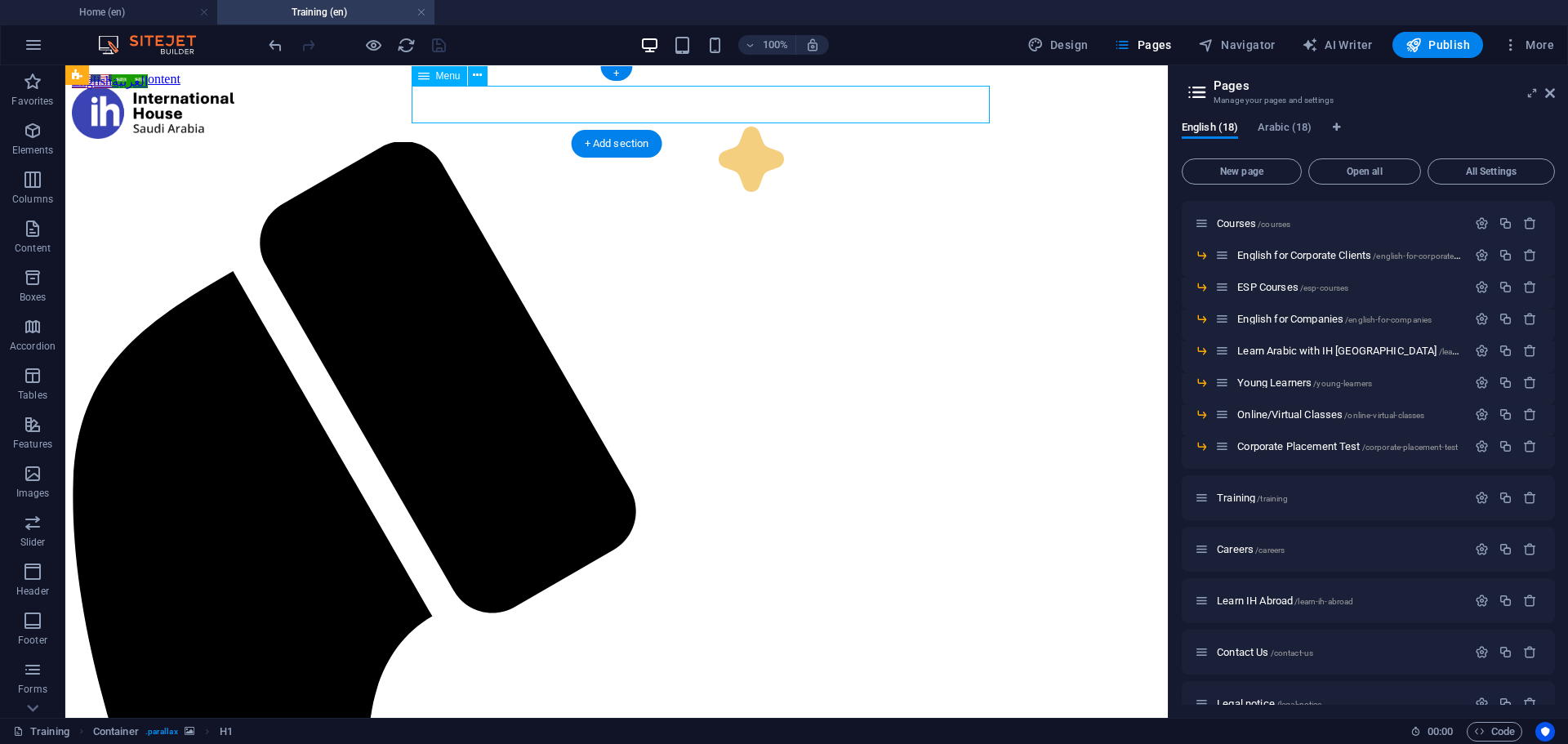
select select
select select "7"
select select
select select "8"
select select
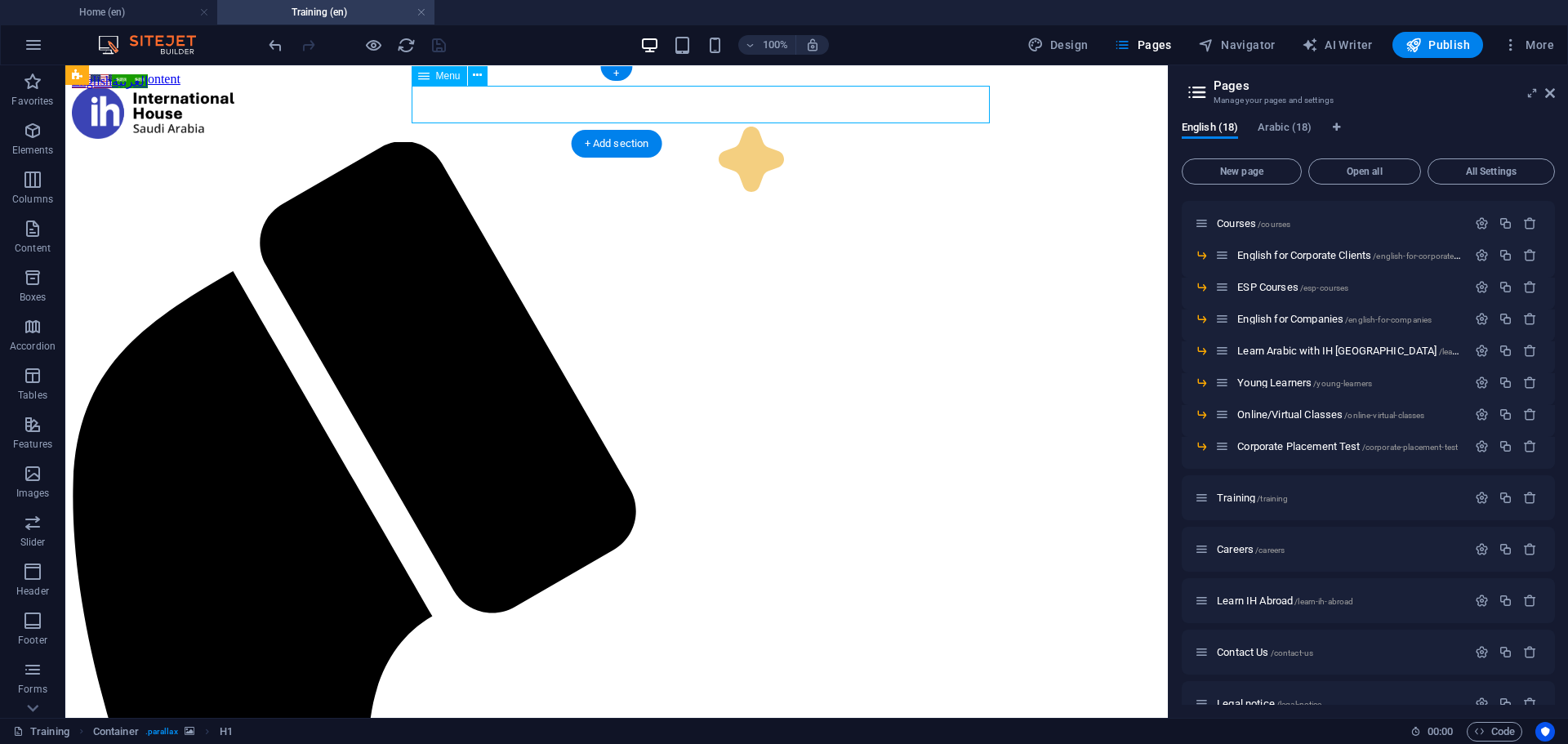
select select "9"
select select
select select "10"
select select
select select "11"
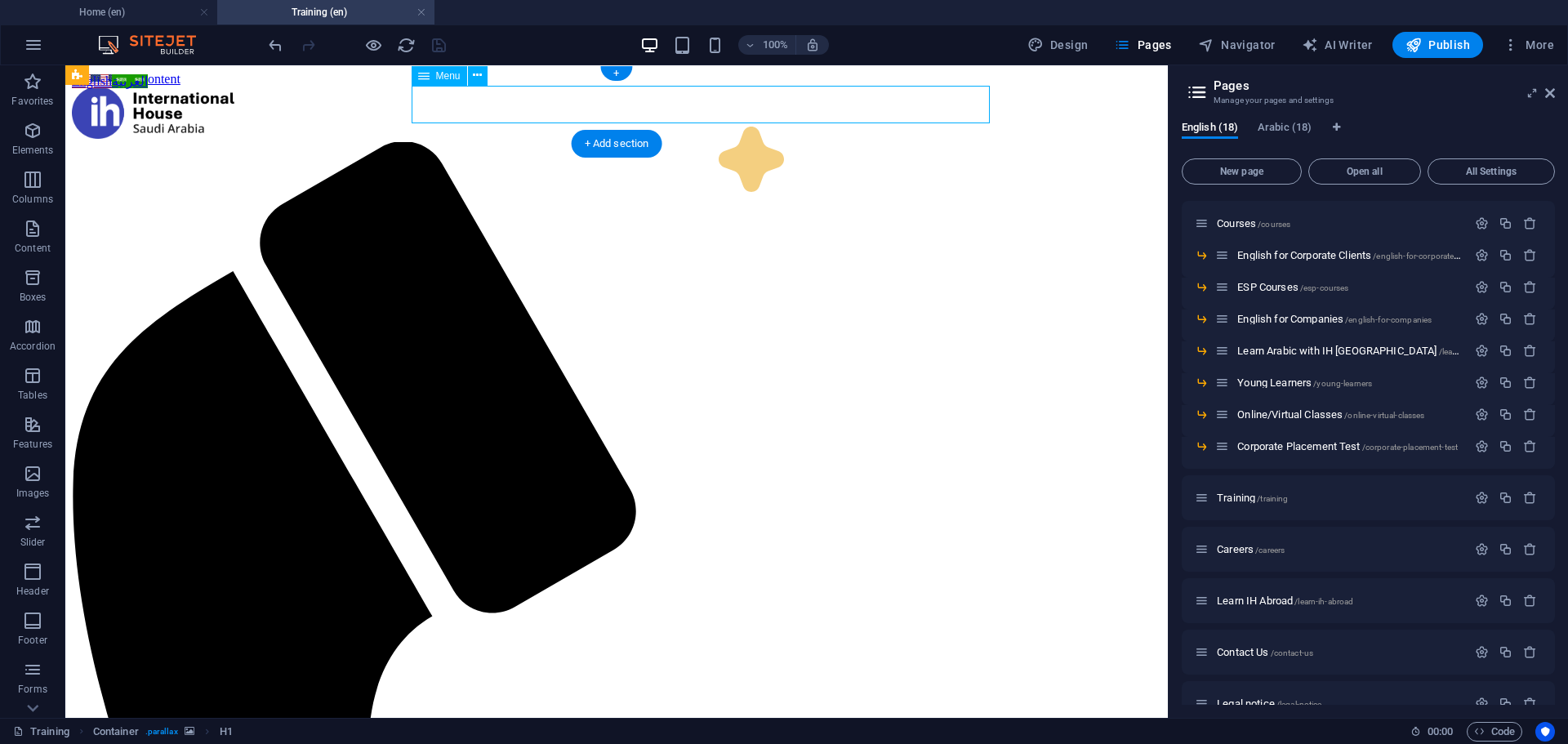
select select
select select "12"
select select
select select "13"
select select
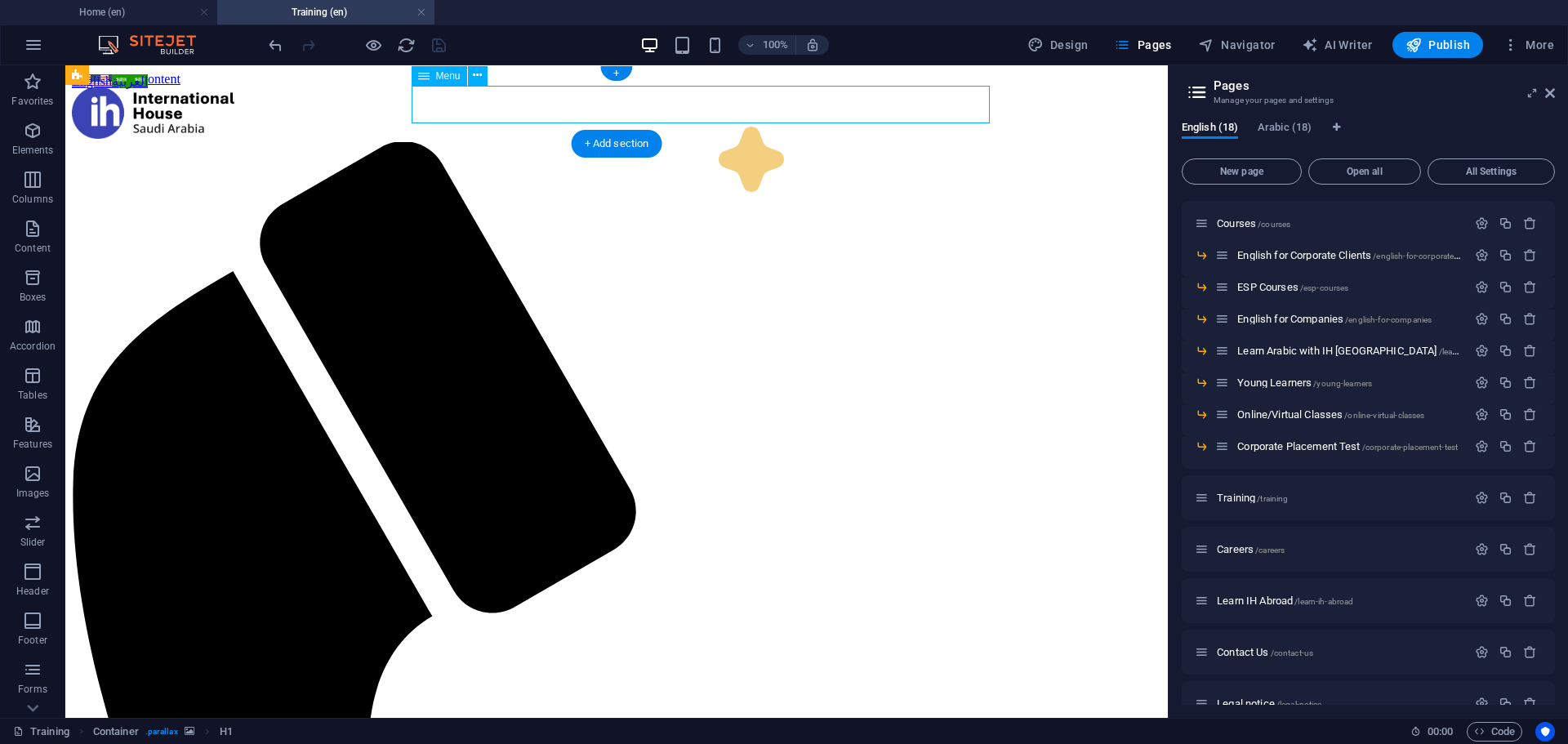
select select "14"
select select
select select "15"
select select
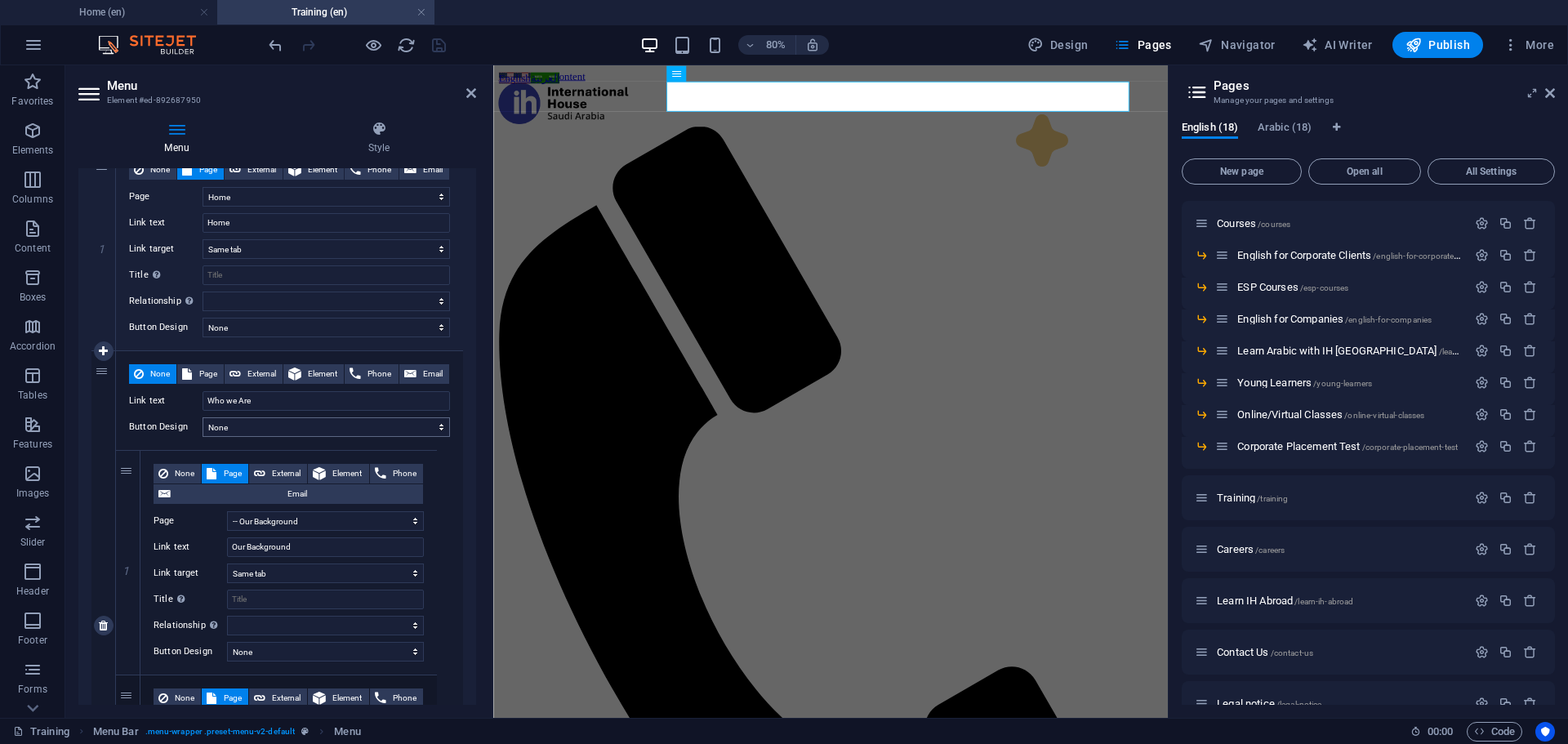
scroll to position [163, 0]
click at [270, 400] on input "Who we Are" at bounding box center [326, 400] width 247 height 19
type input "Who we a"
select select
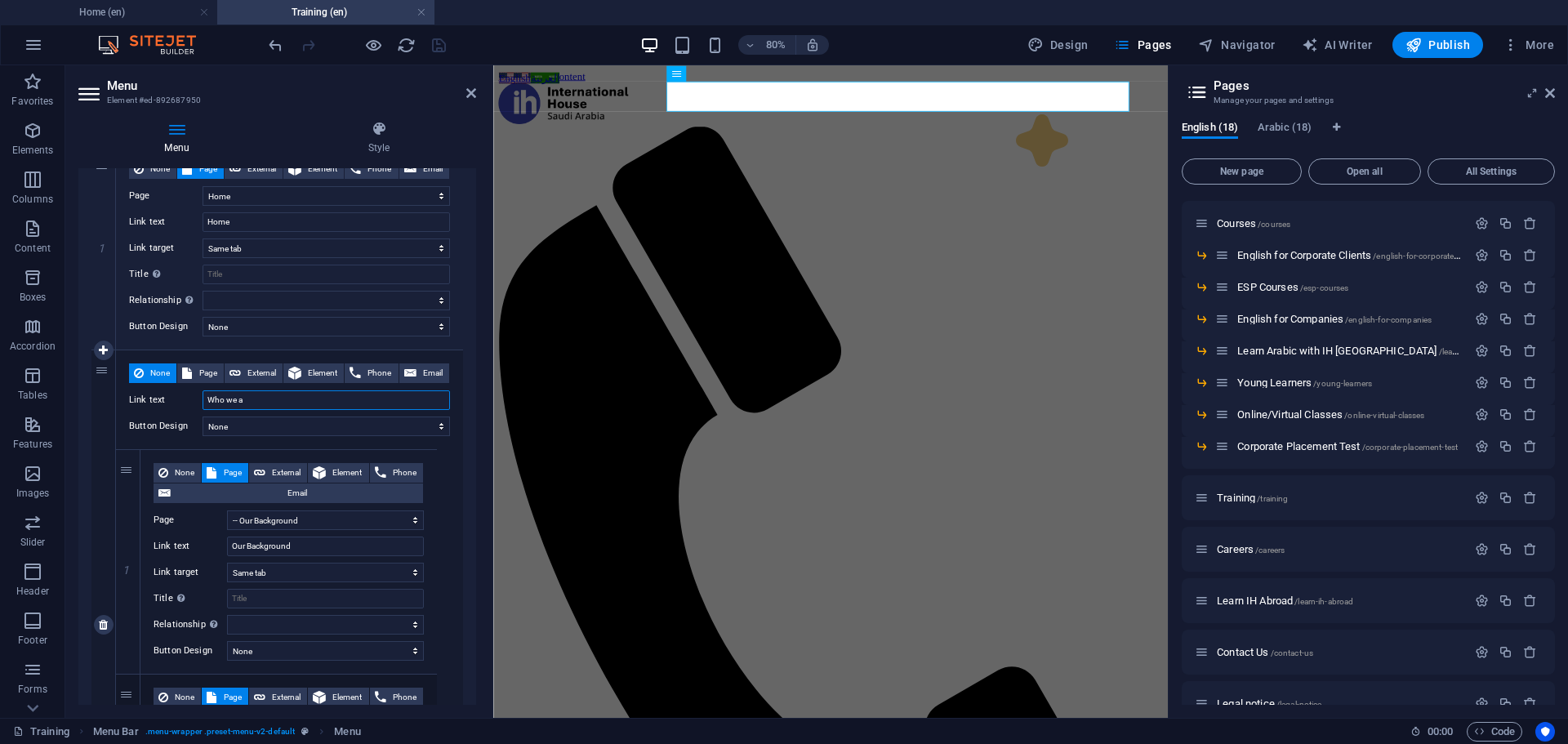
select select
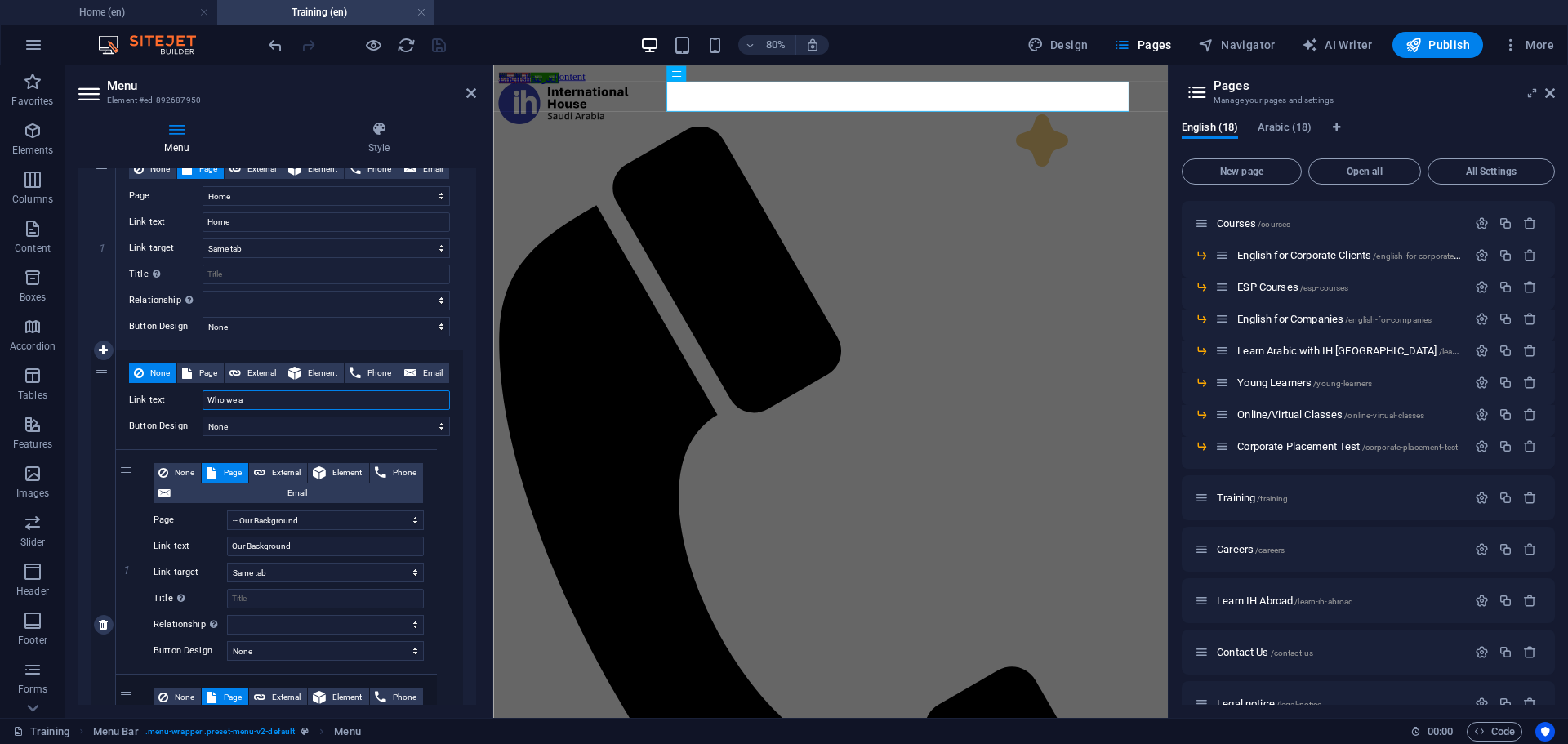
select select
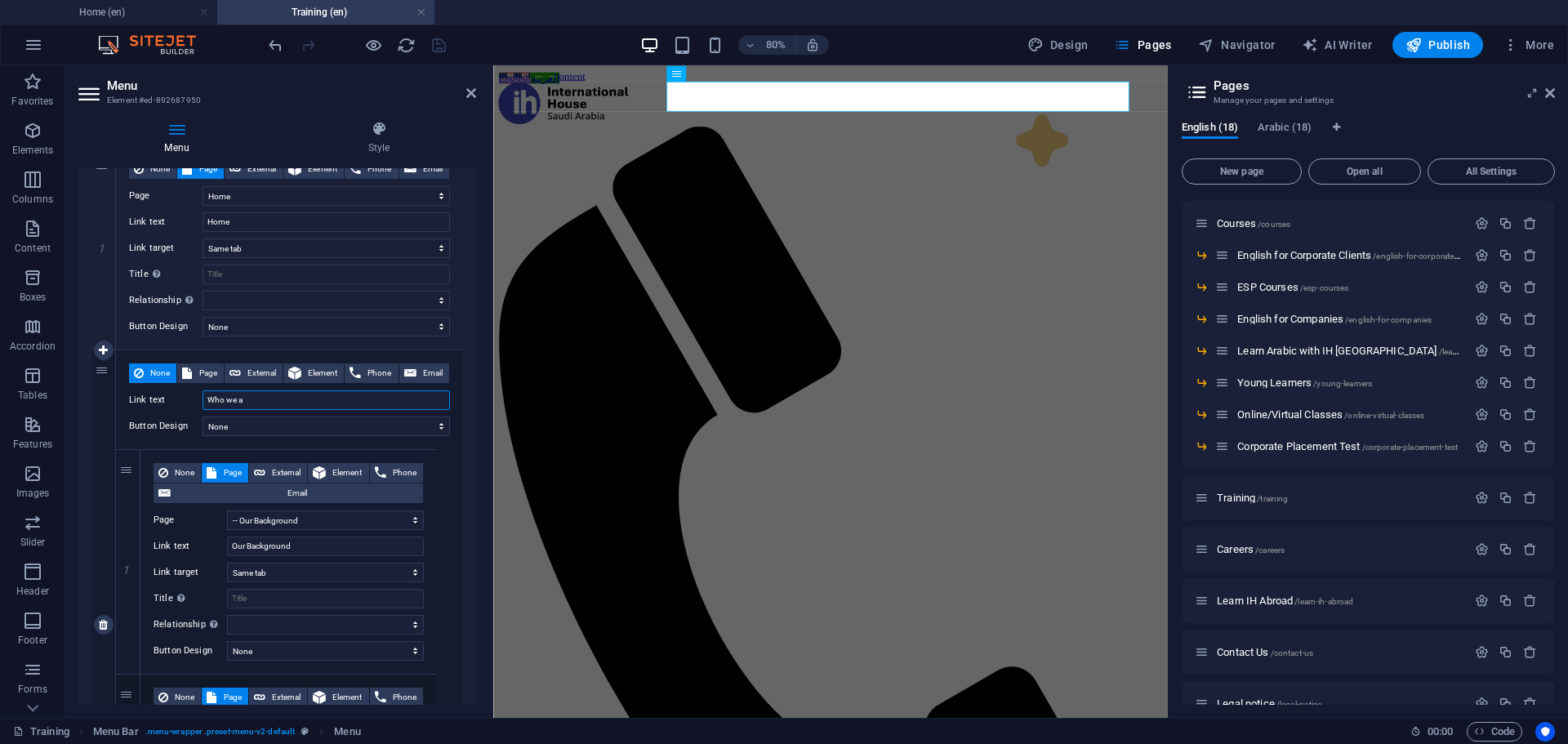
select select
type input "Who we are"
select select
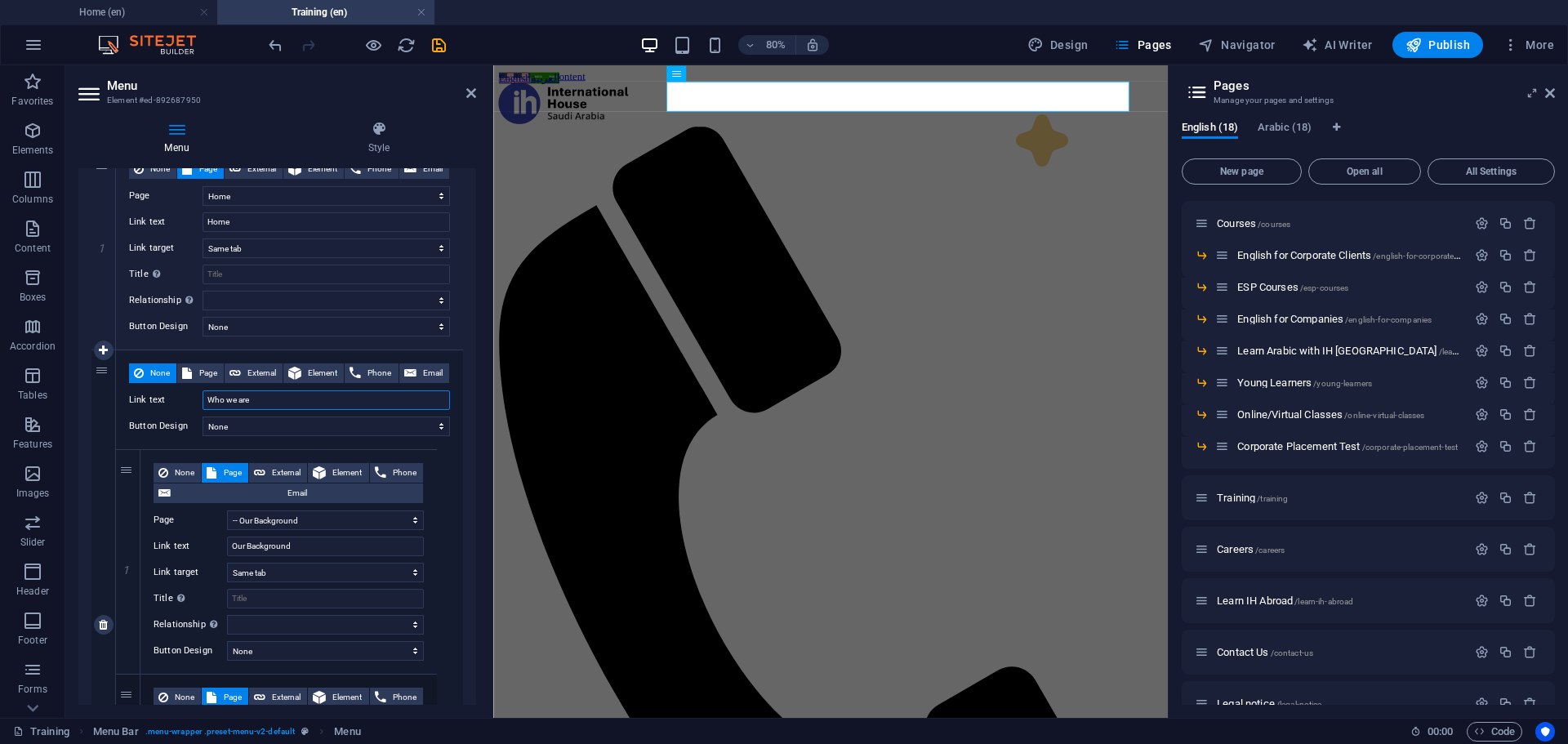
select select
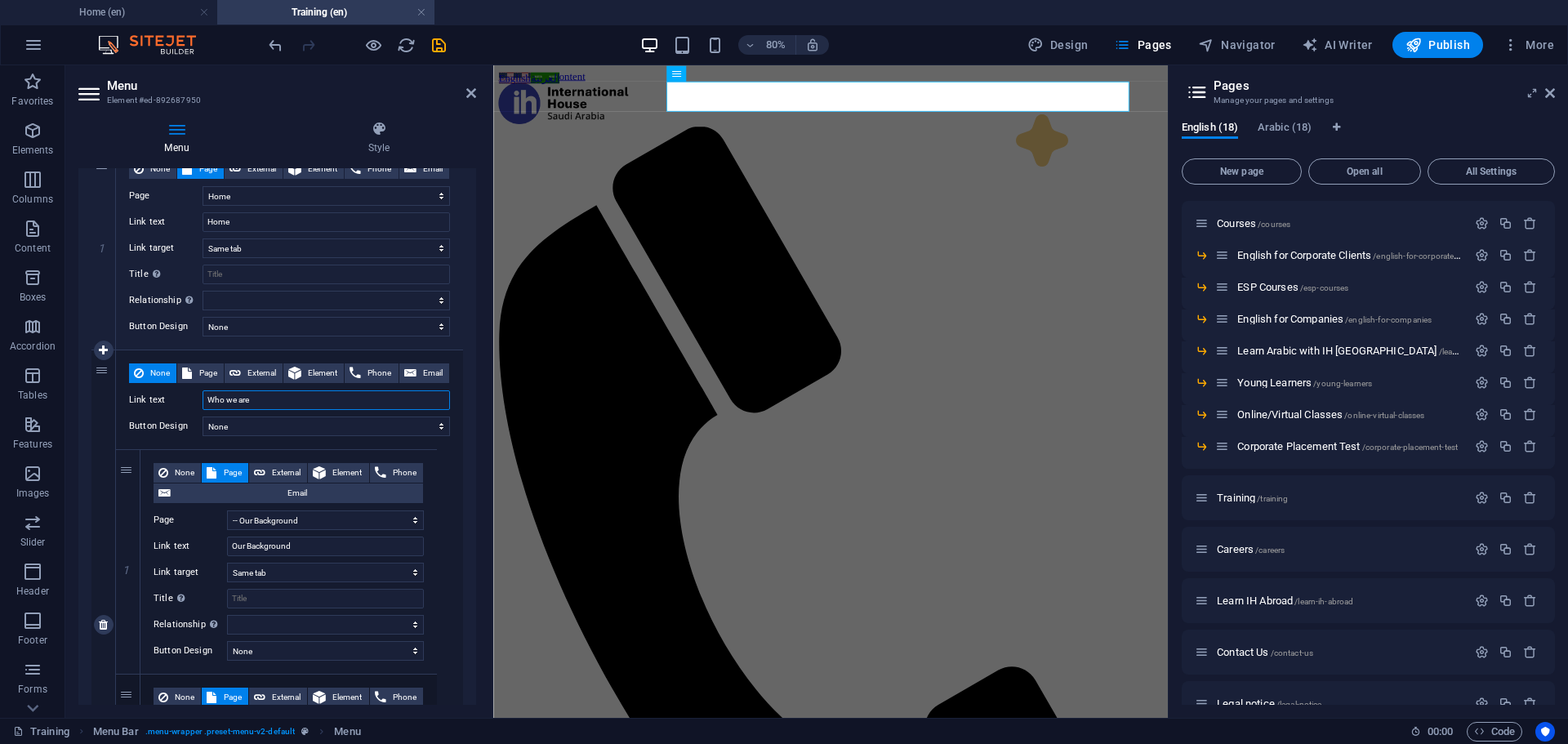
select select
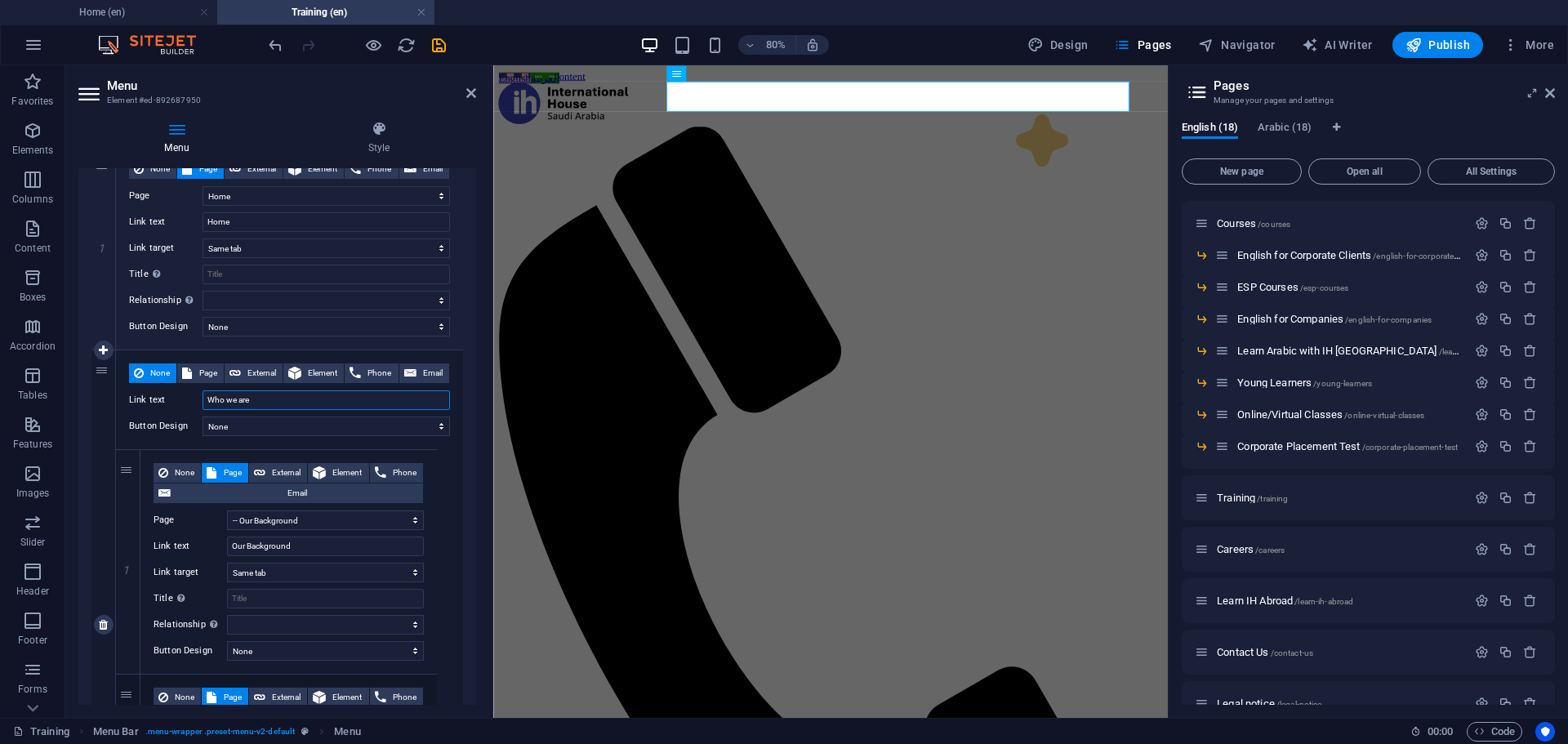
select select
type input "Who we are"
click at [249, 296] on select "alternate author bookmark external help license next nofollow noreferrer noopen…" at bounding box center [326, 300] width 247 height 19
click at [93, 280] on div "1" at bounding box center [103, 247] width 24 height 204
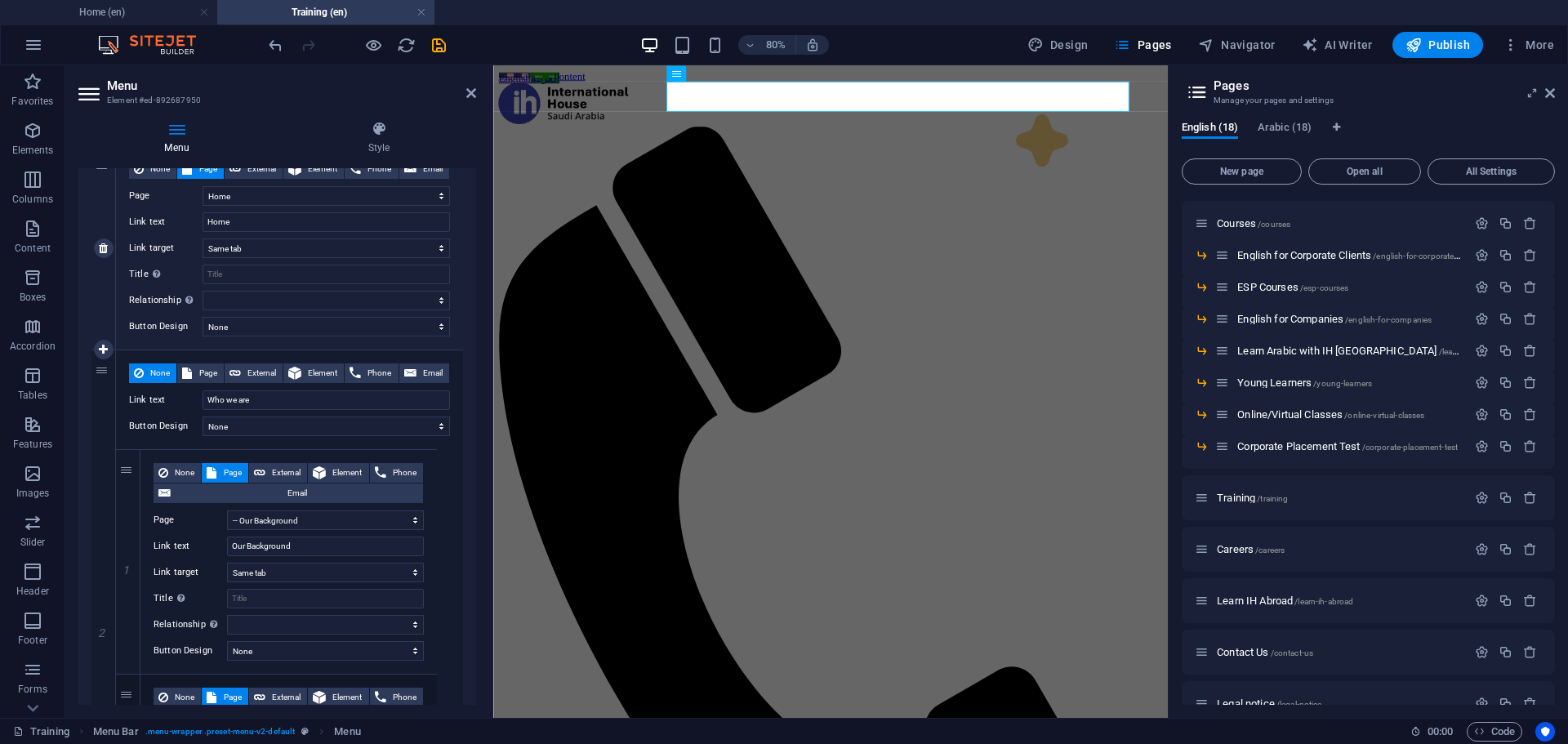
select select
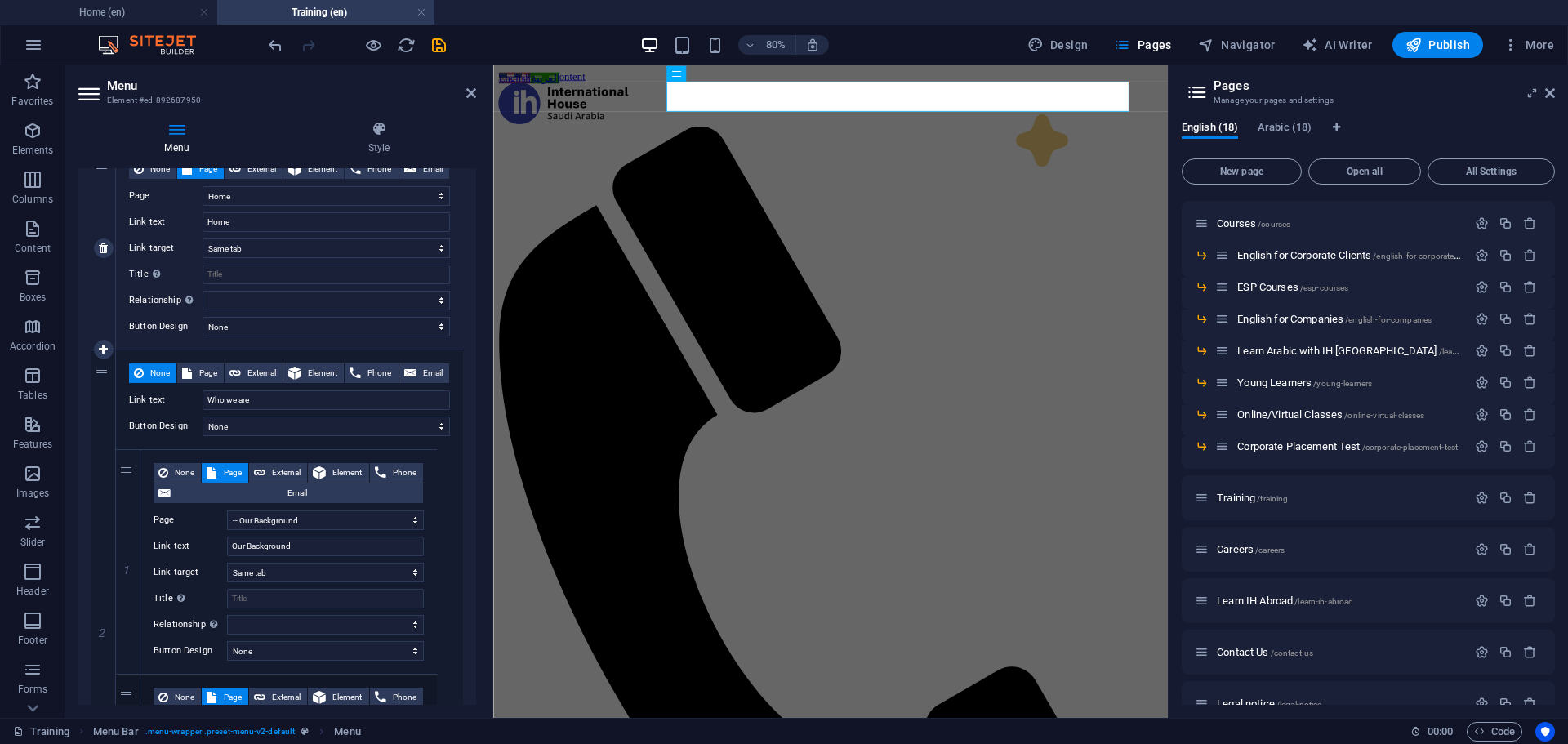
select select
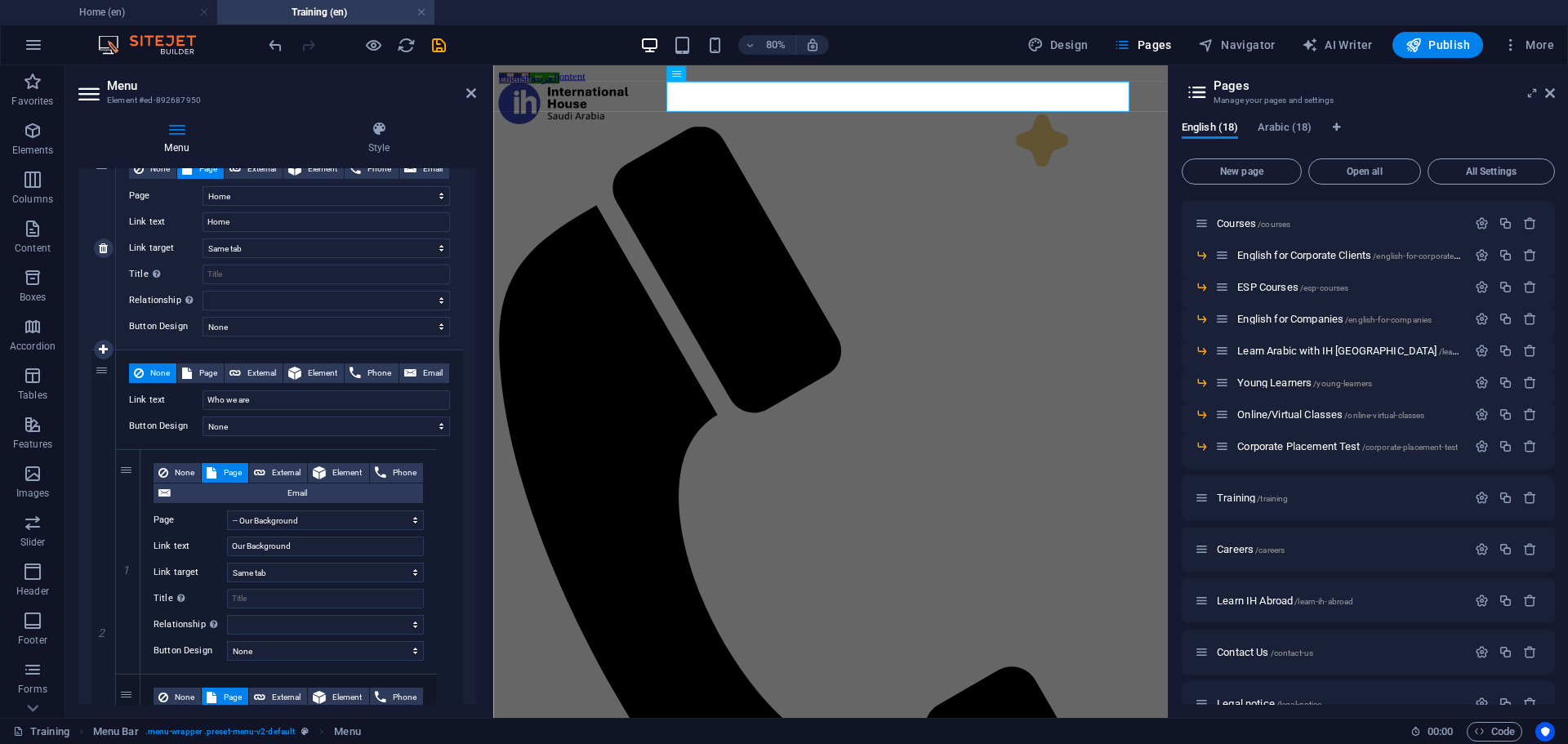
select select
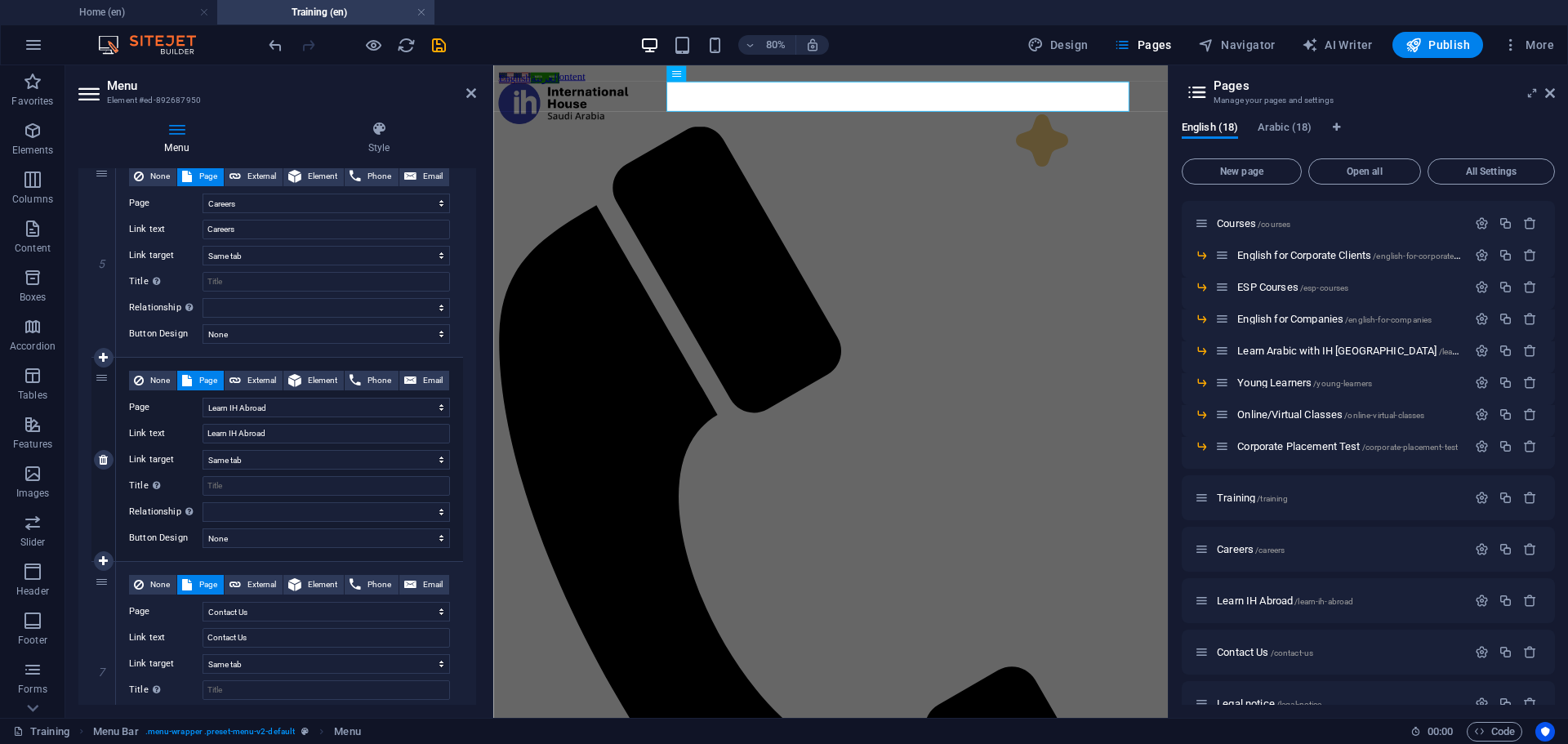
scroll to position [2890, 0]
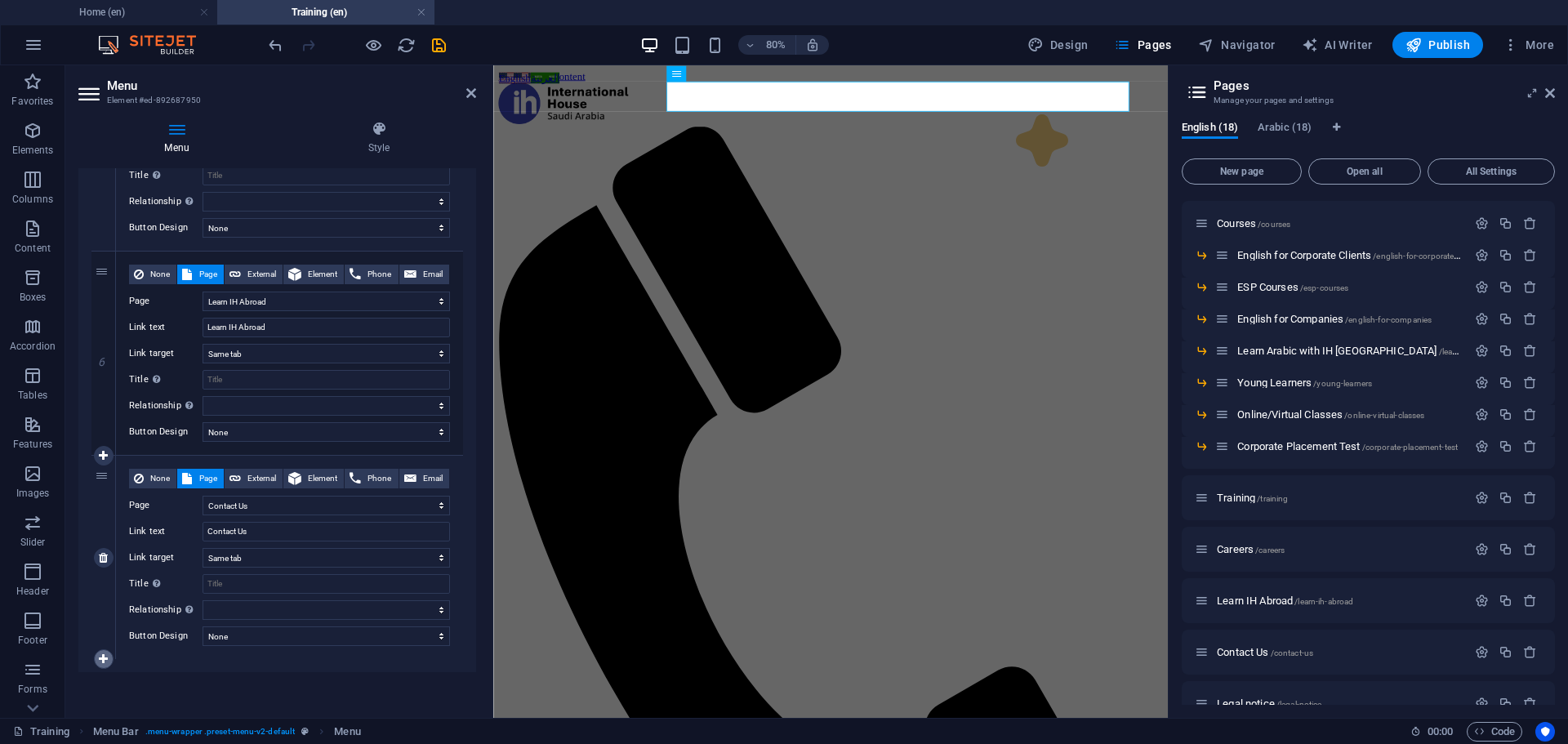
click at [103, 656] on icon at bounding box center [102, 659] width 9 height 12
select select
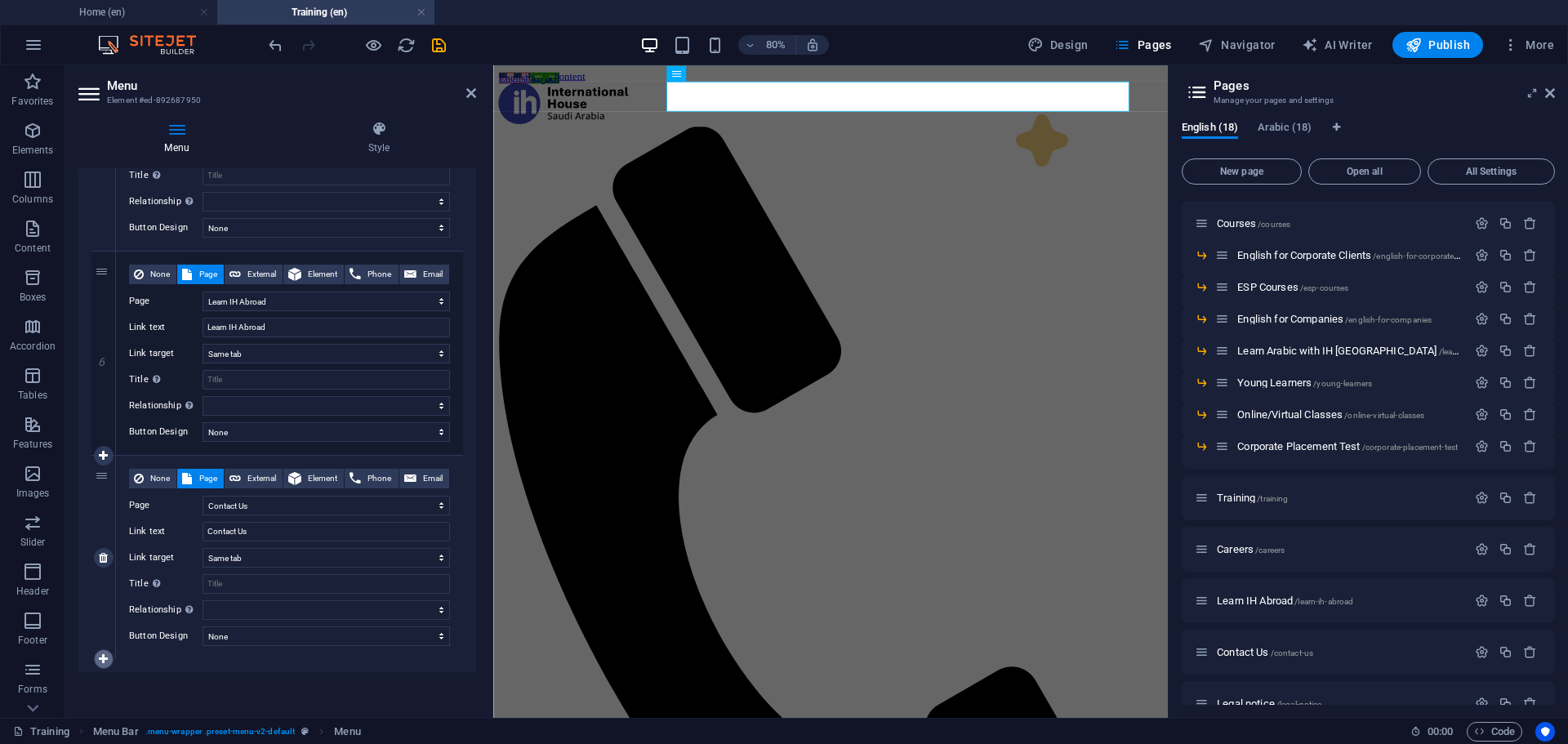
select select
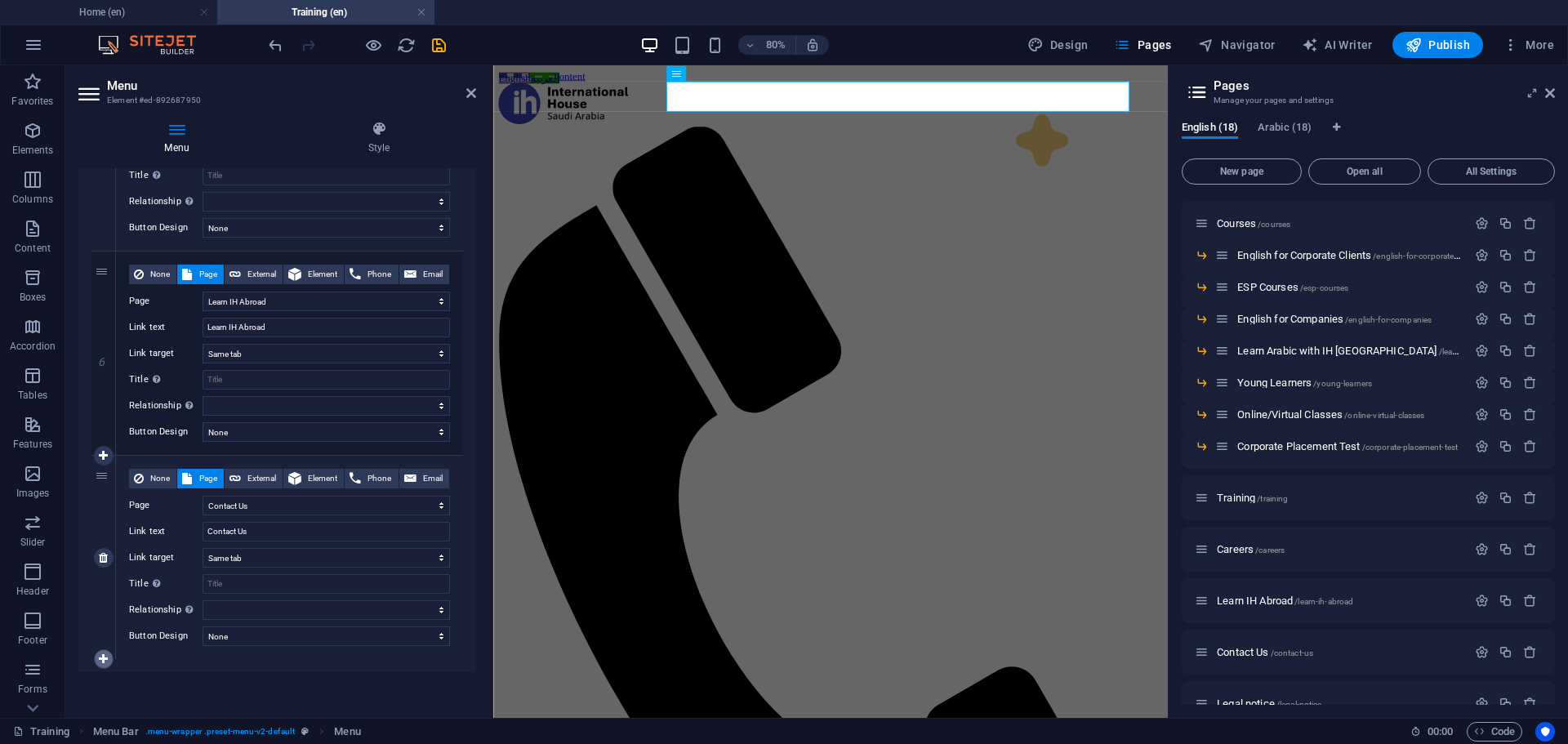
select select
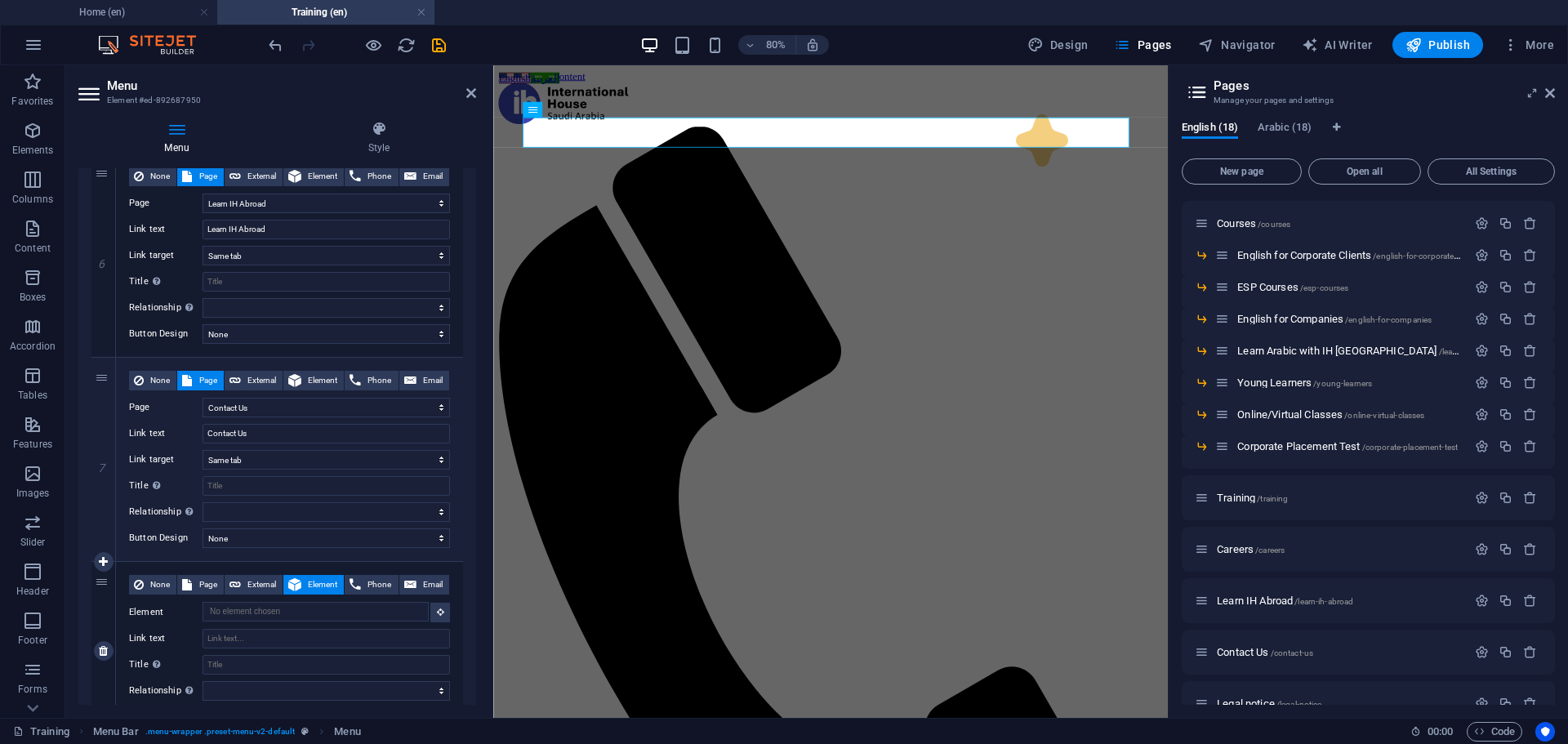
scroll to position [3053, 0]
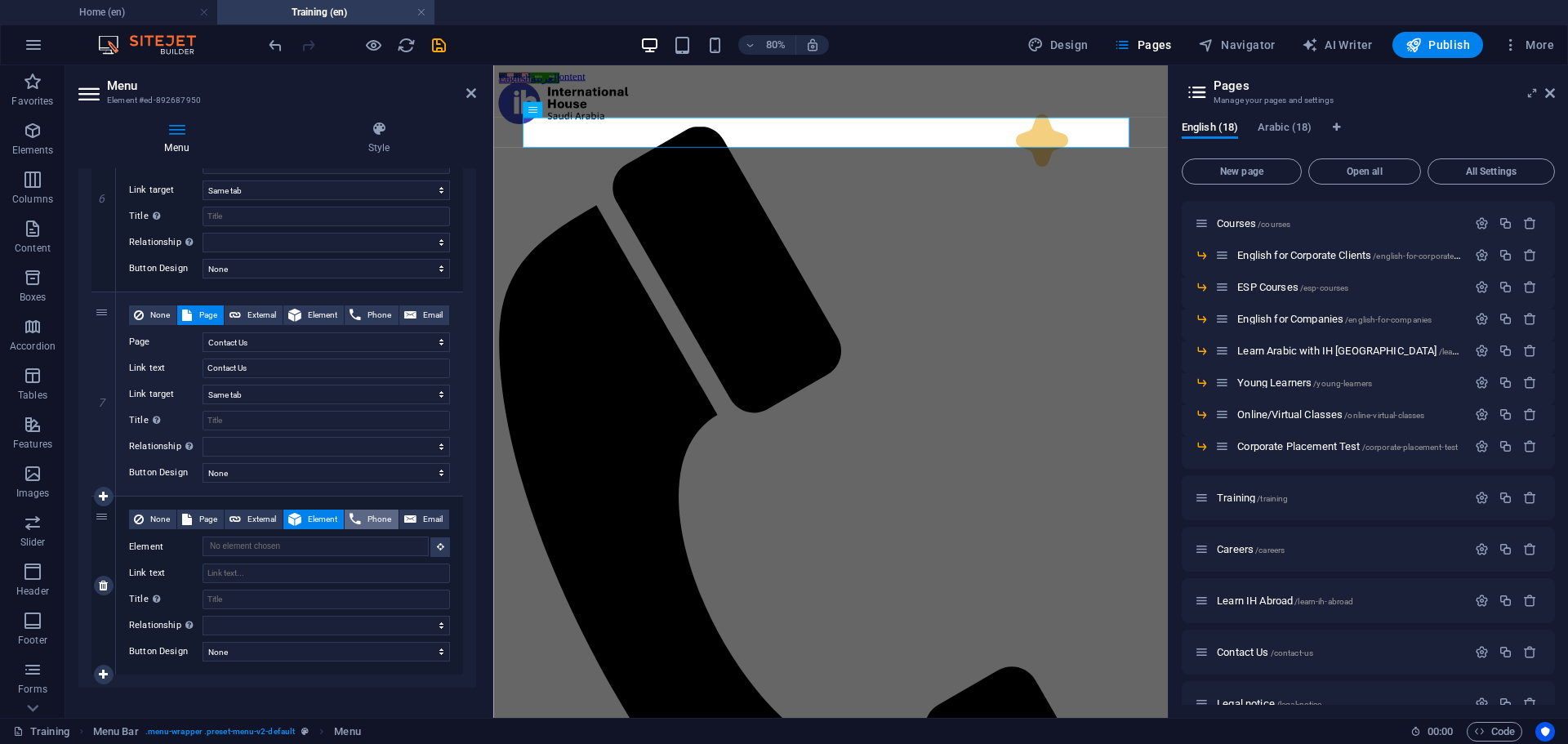
click at [369, 518] on span "Phone" at bounding box center [379, 519] width 27 height 19
select select
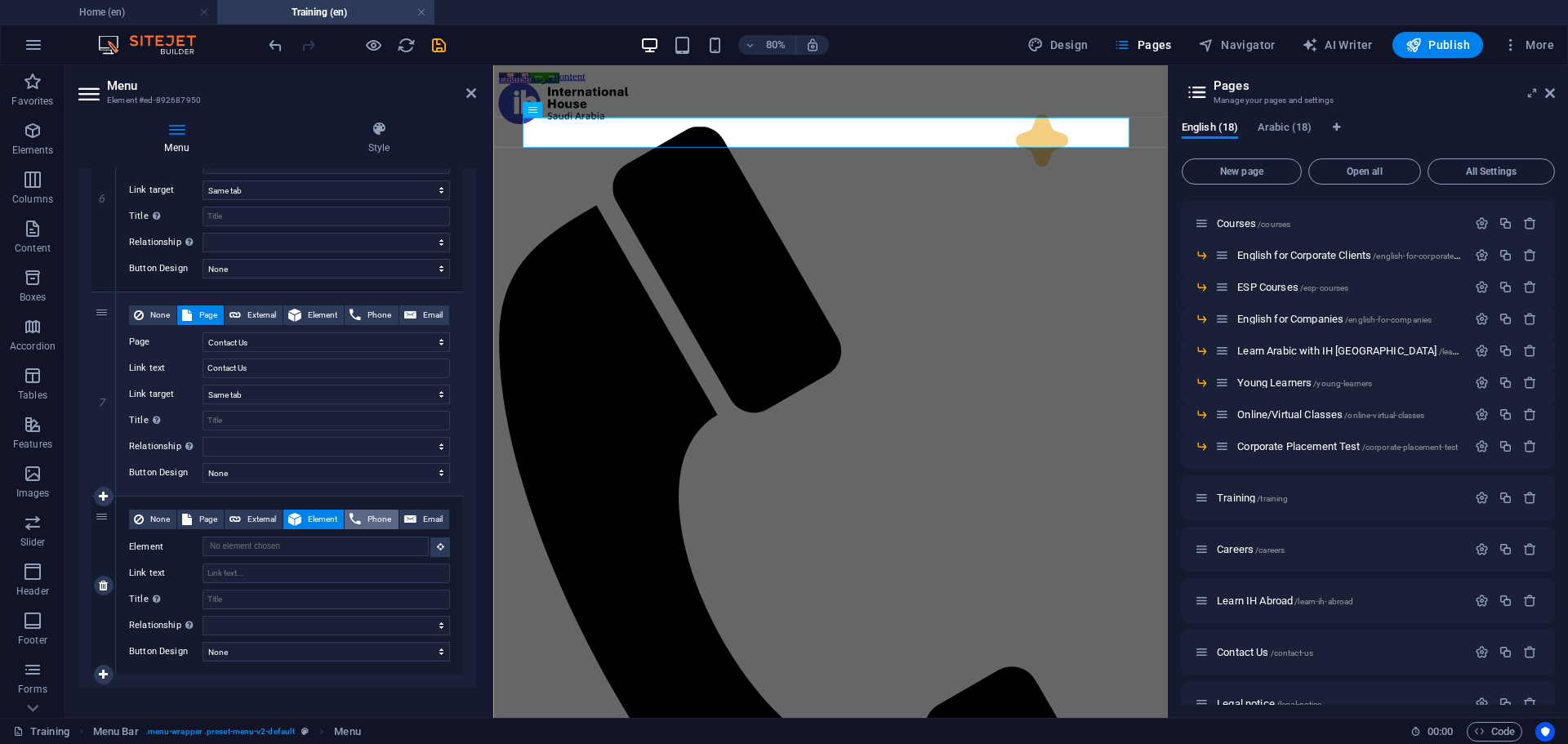
select select
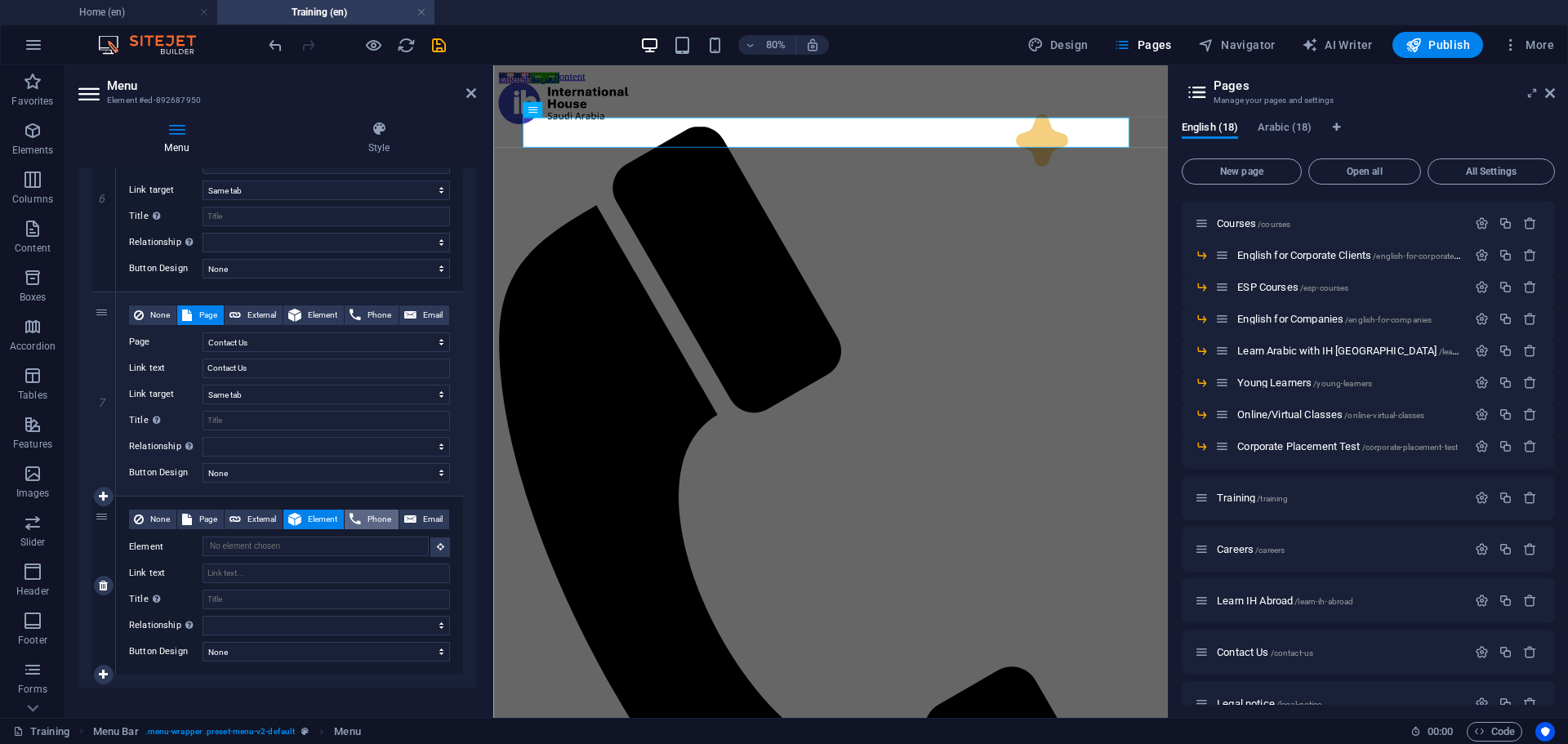
select select
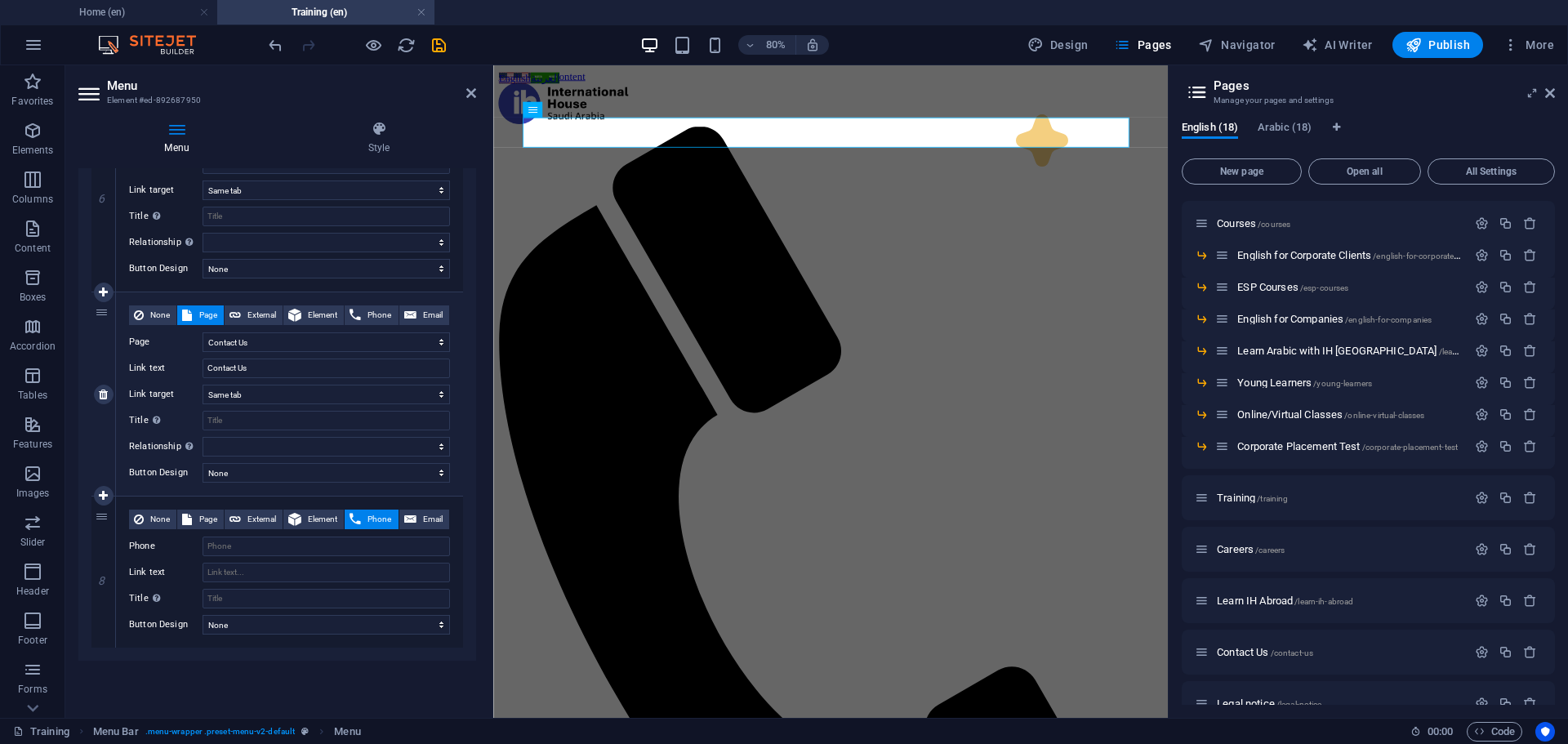
click at [0, 0] on link at bounding box center [0, 0] width 0 height 0
select select
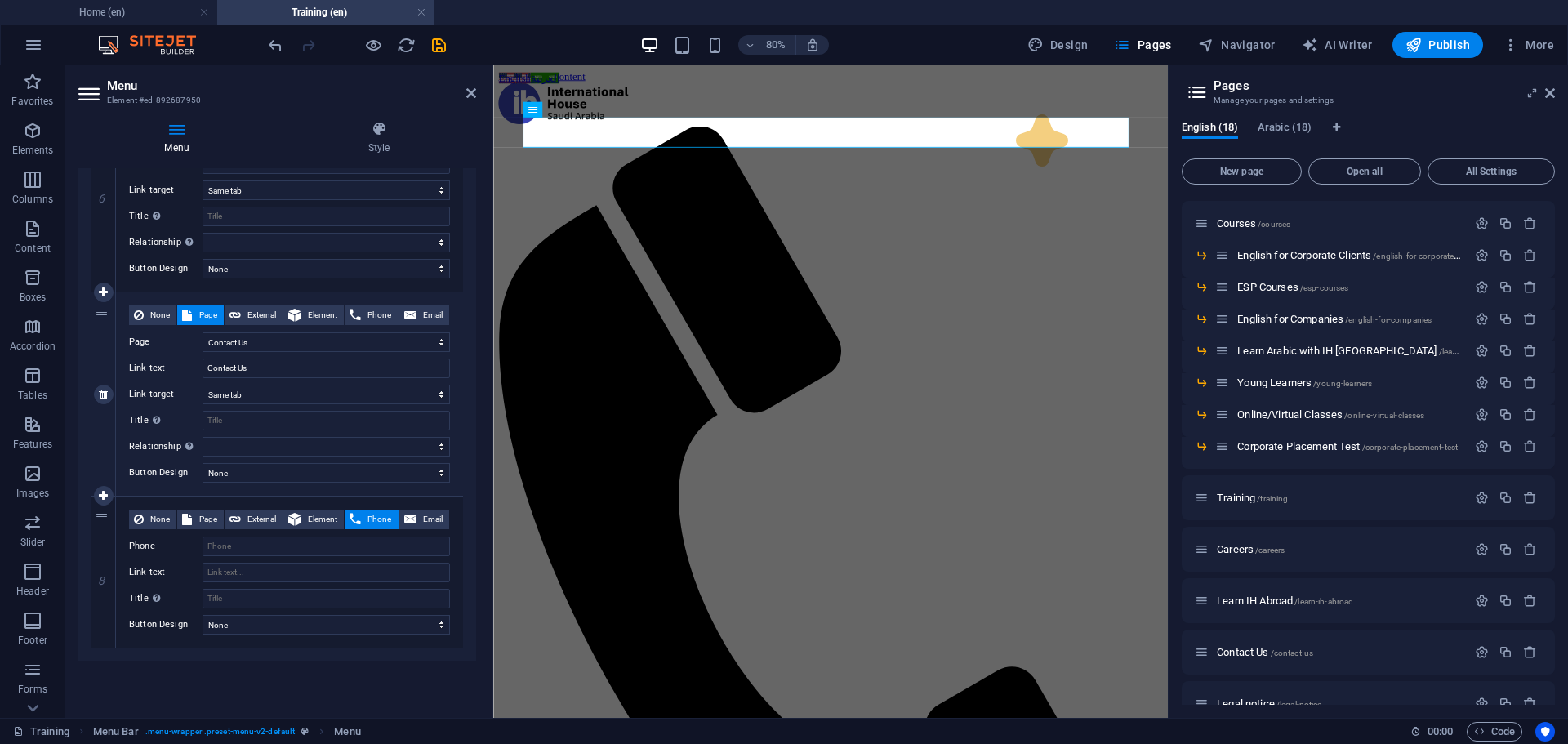
select select
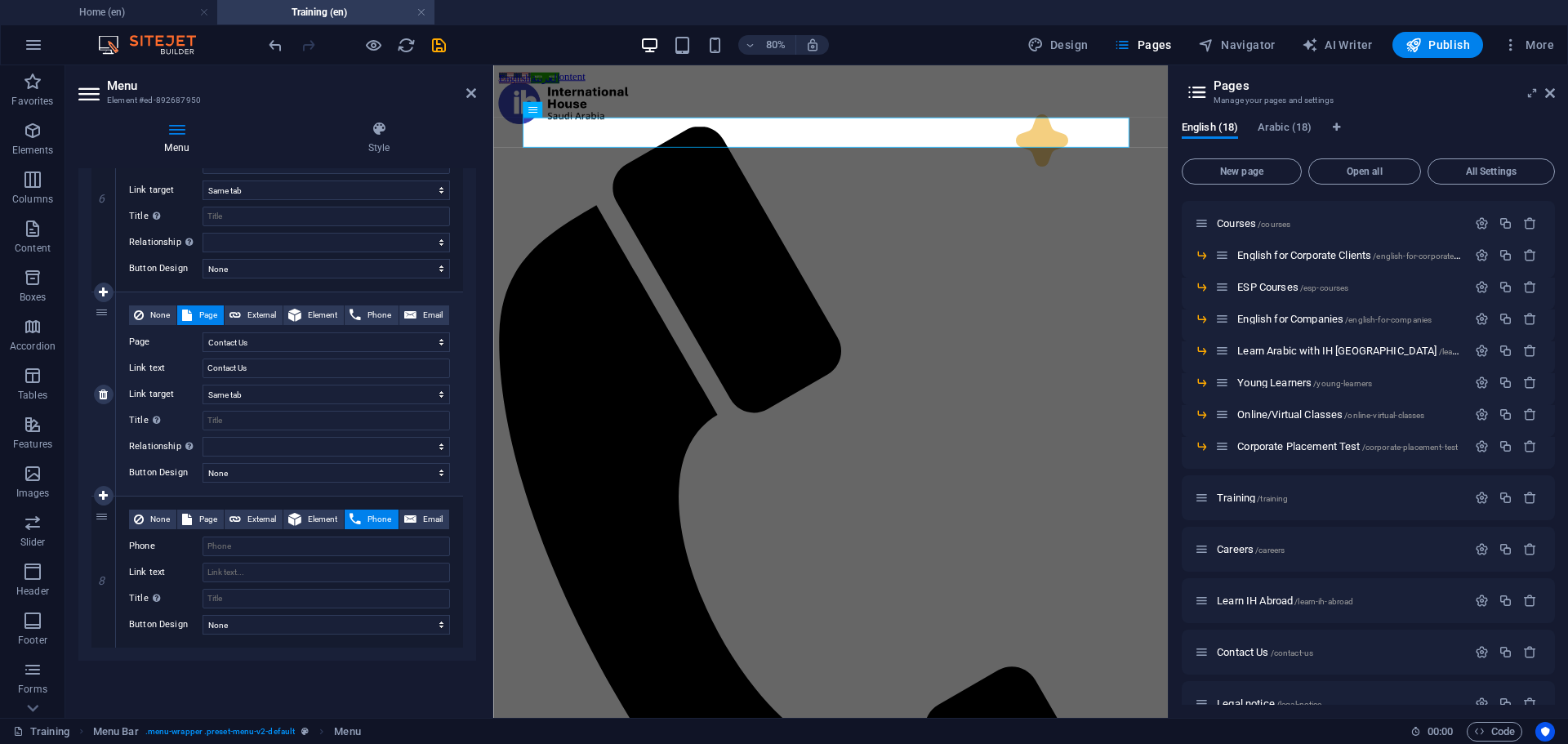
select select
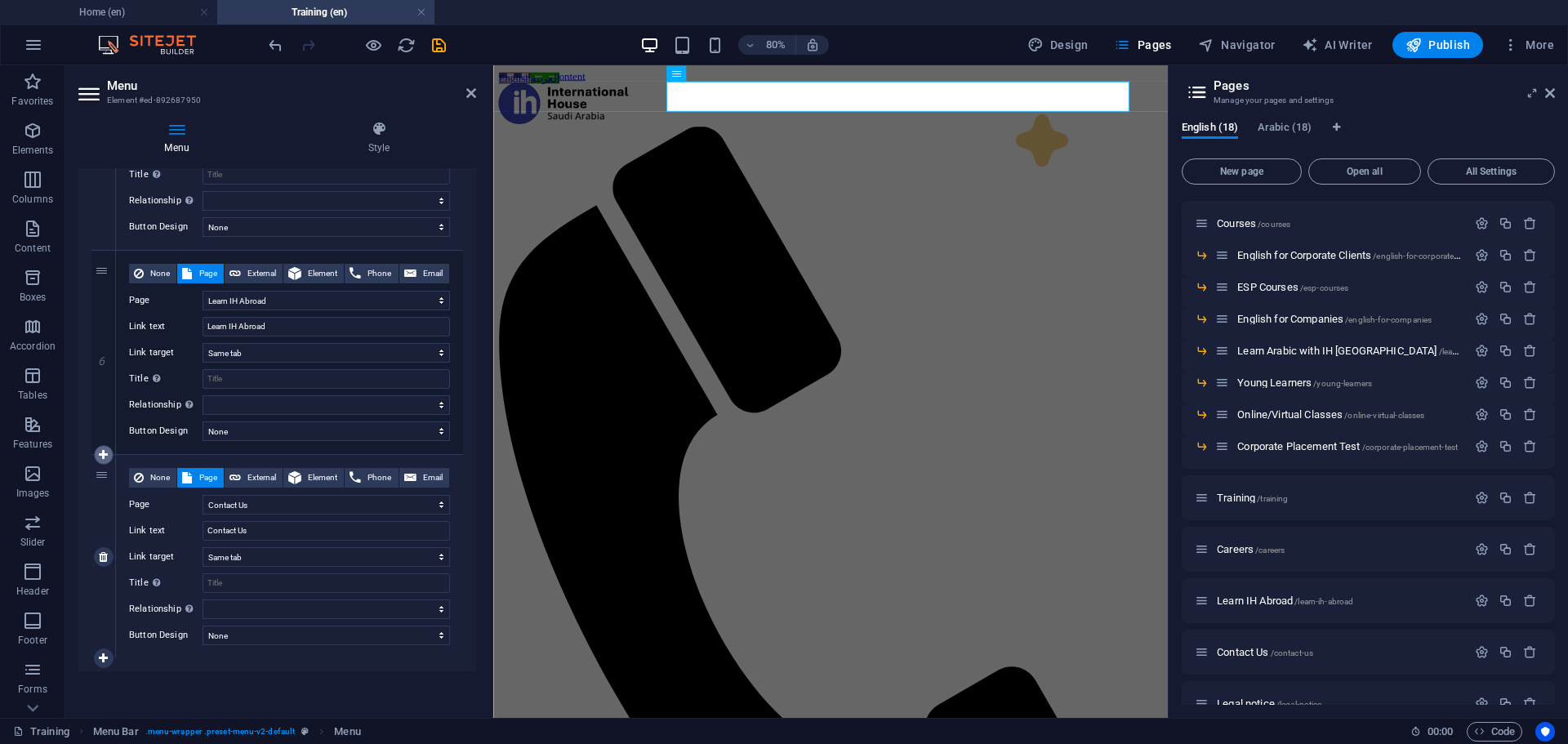
scroll to position [2891, 0]
click at [439, 43] on icon "save" at bounding box center [438, 44] width 18 height 18
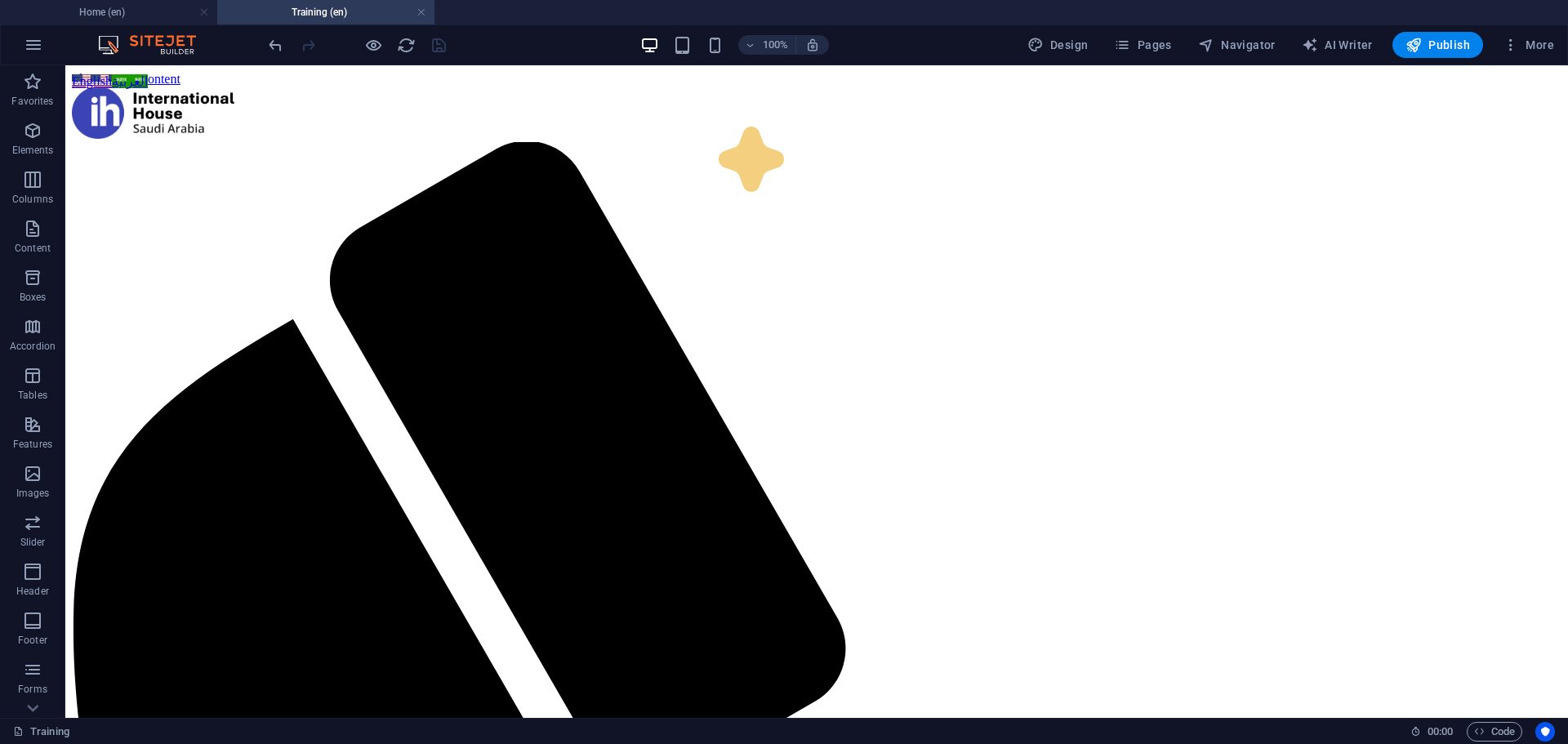
click at [353, 14] on h4 "Training (en)" at bounding box center [325, 12] width 217 height 18
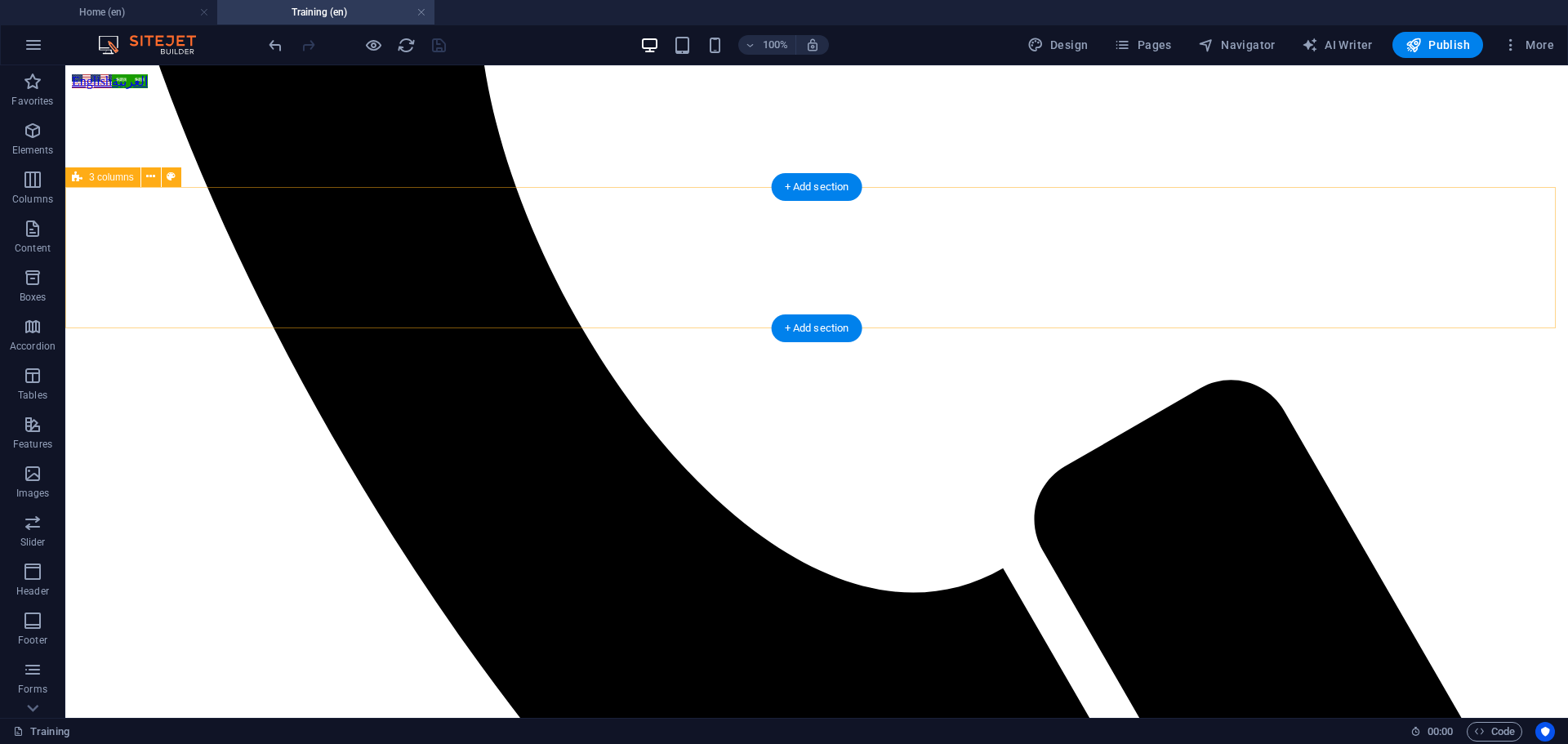
scroll to position [1433, 0]
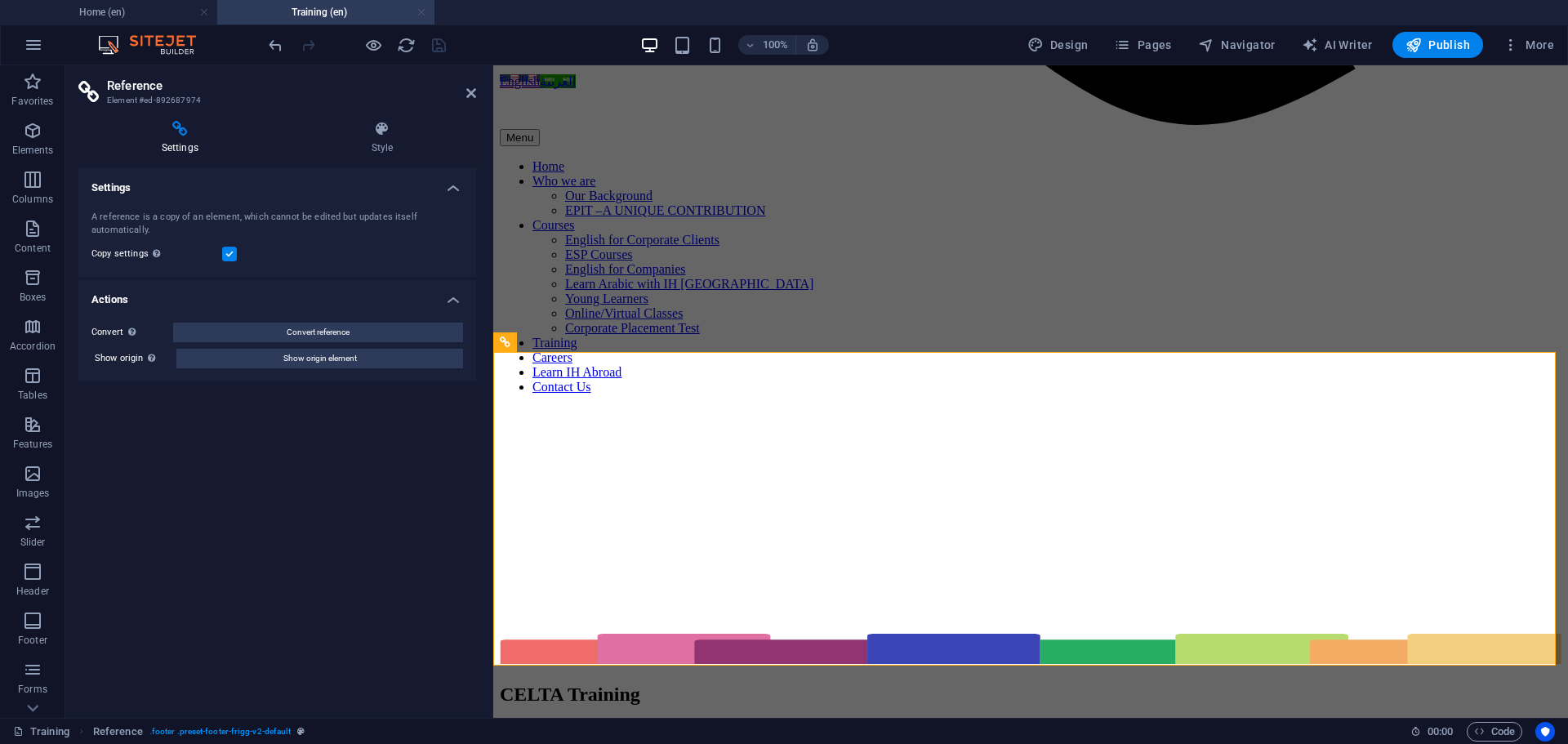
click at [426, 14] on link at bounding box center [422, 13] width 10 height 15
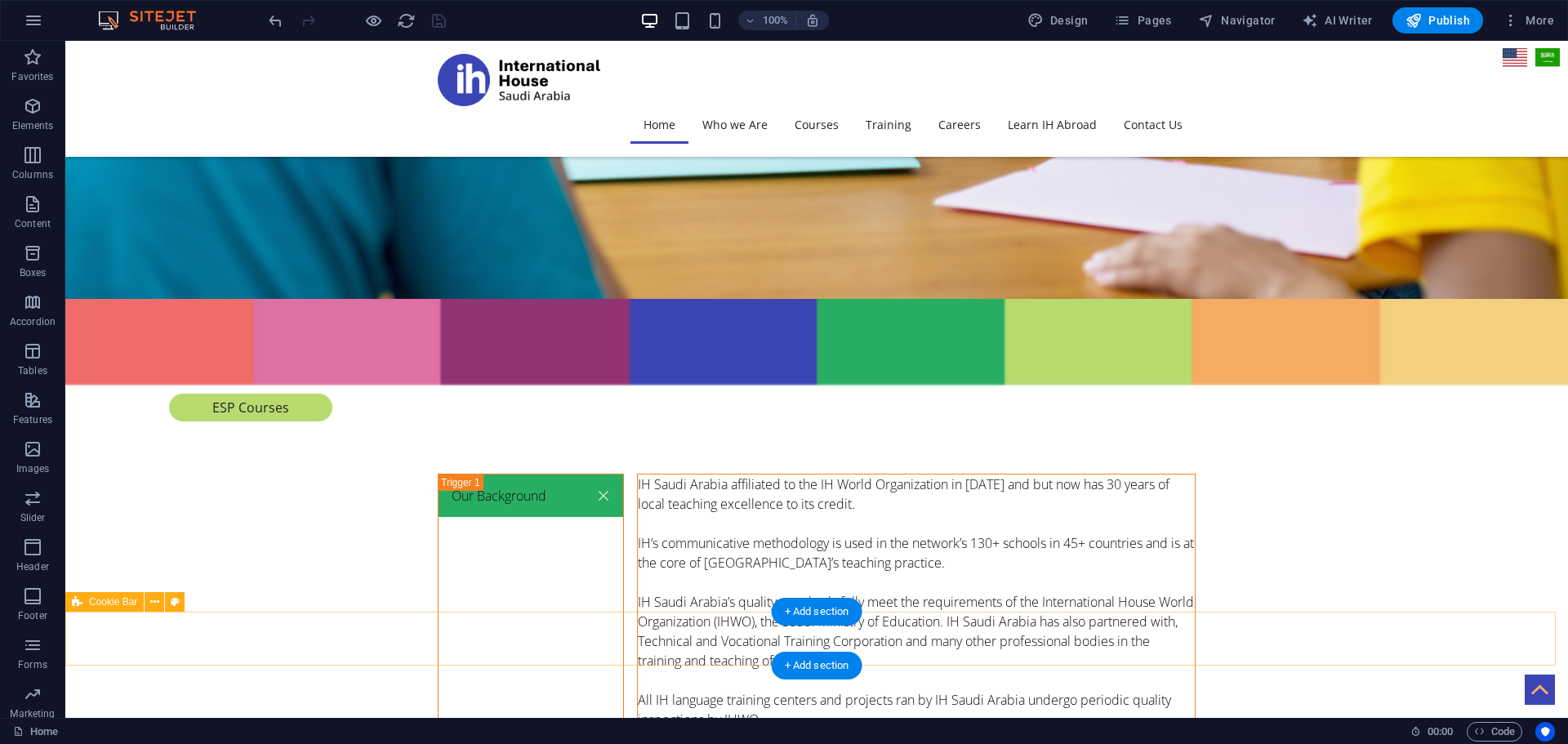
scroll to position [5659, 0]
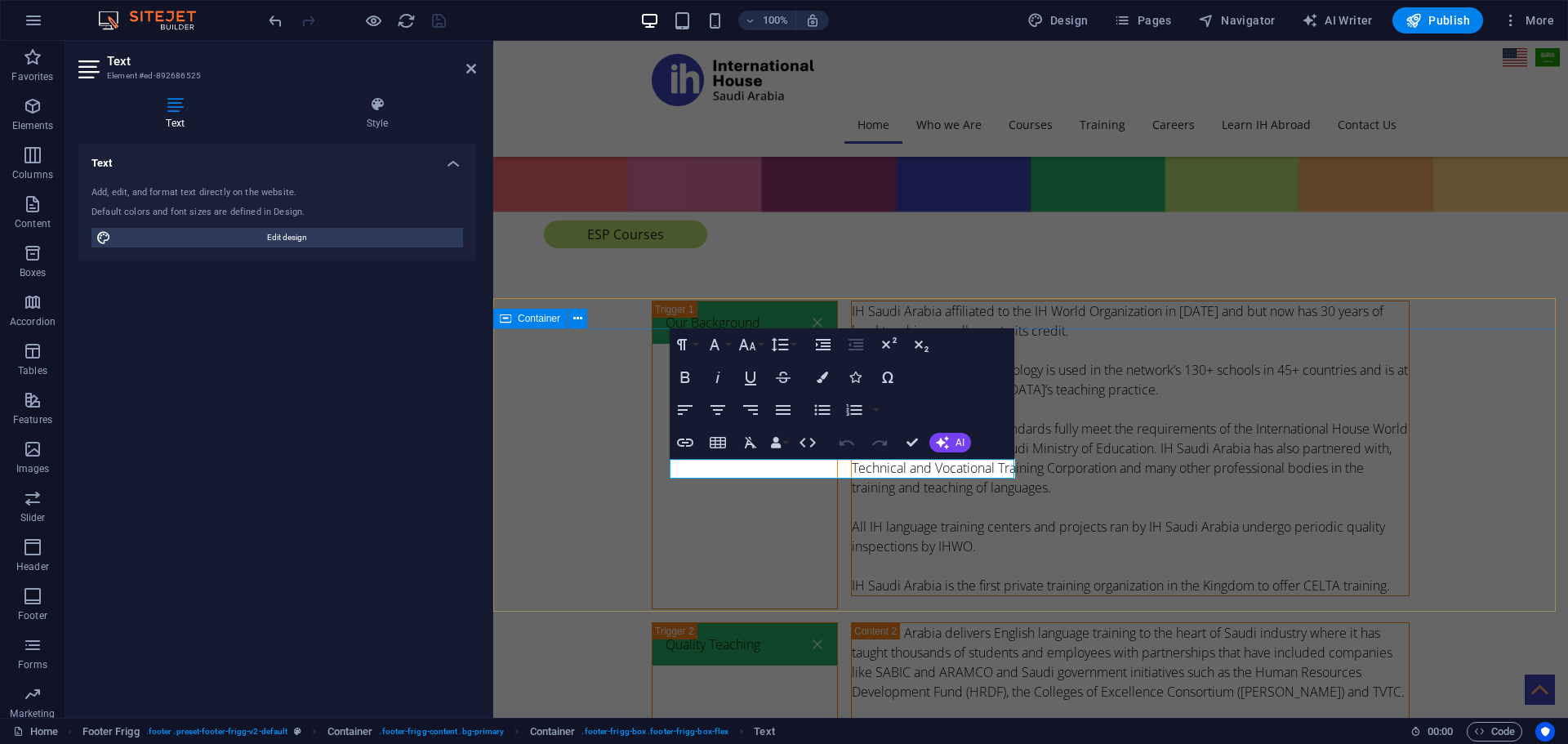
scroll to position [5800, 0]
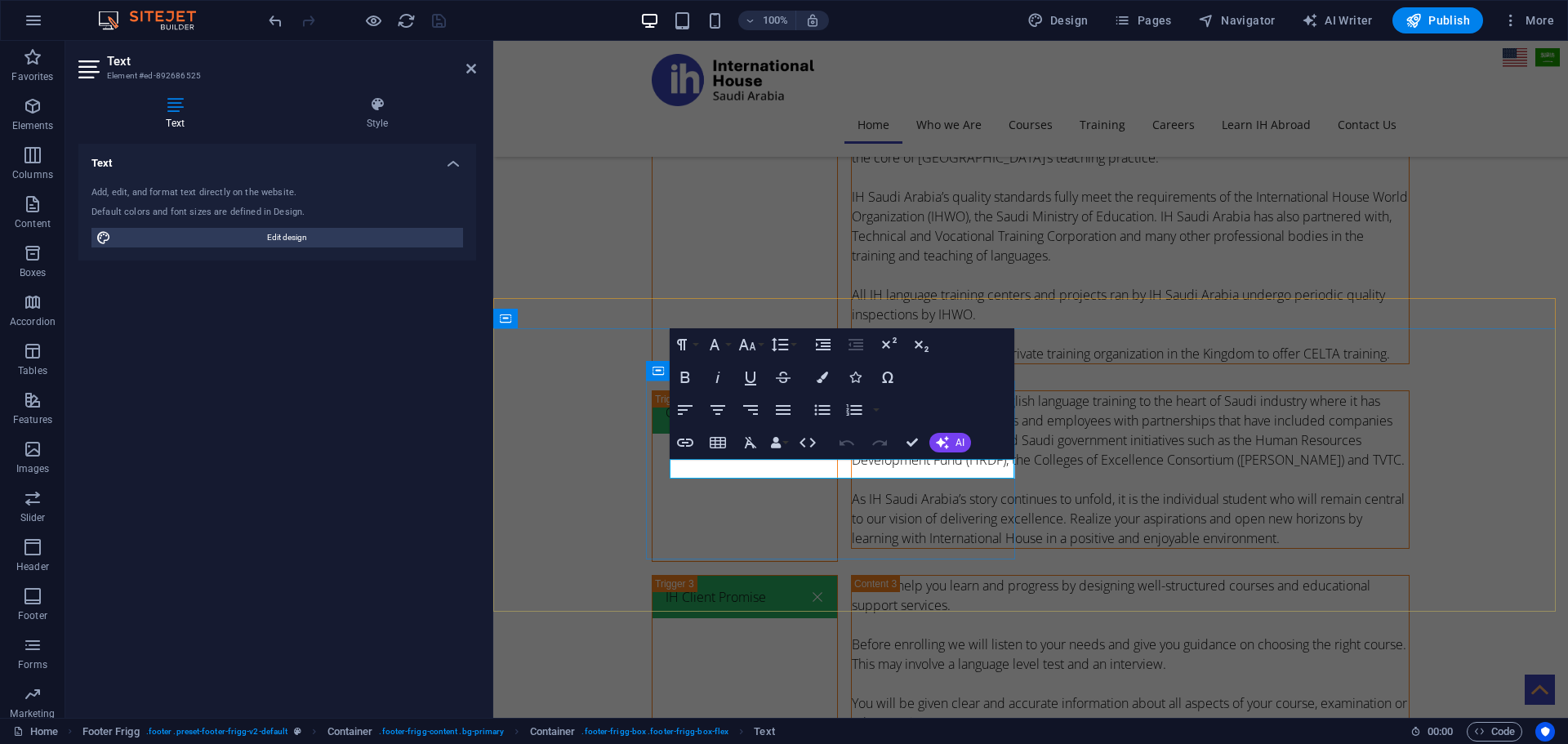
drag, startPoint x: 787, startPoint y: 469, endPoint x: 639, endPoint y: 462, distance: 148.2
copy span "[PHONE_NUMBER]"
click at [681, 442] on icon "button" at bounding box center [685, 442] width 19 height 19
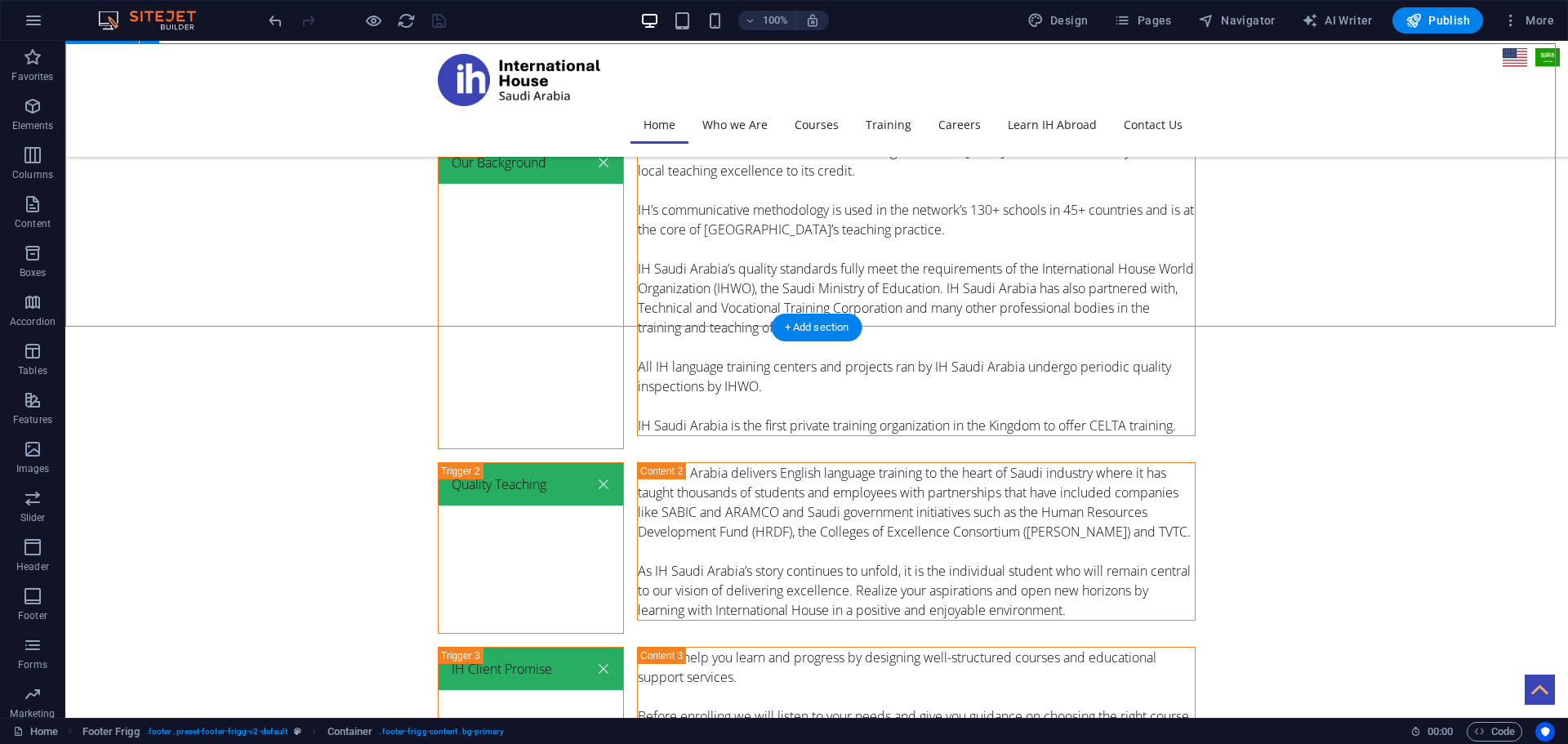
scroll to position [5647, 0]
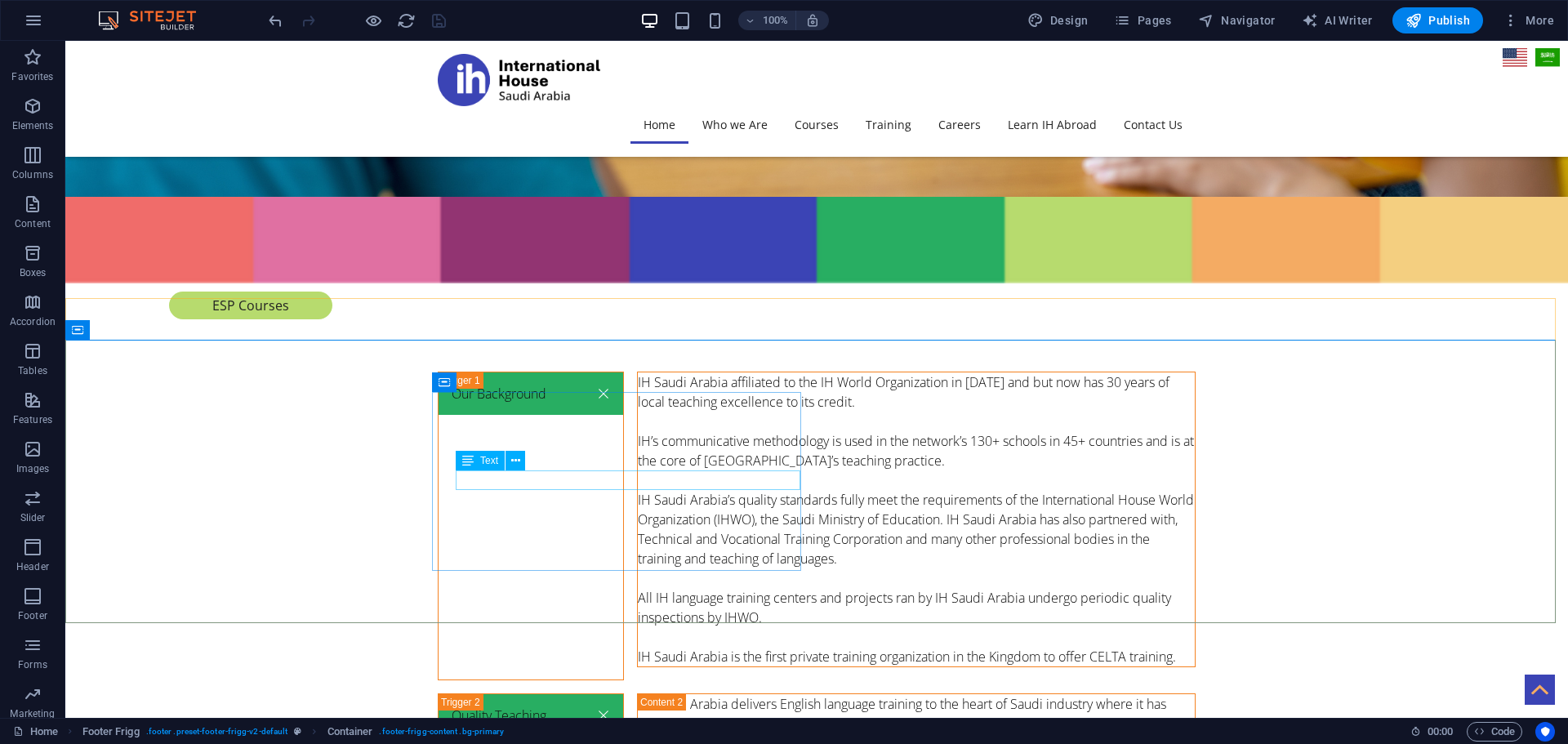
click at [477, 464] on div "Text" at bounding box center [480, 460] width 49 height 19
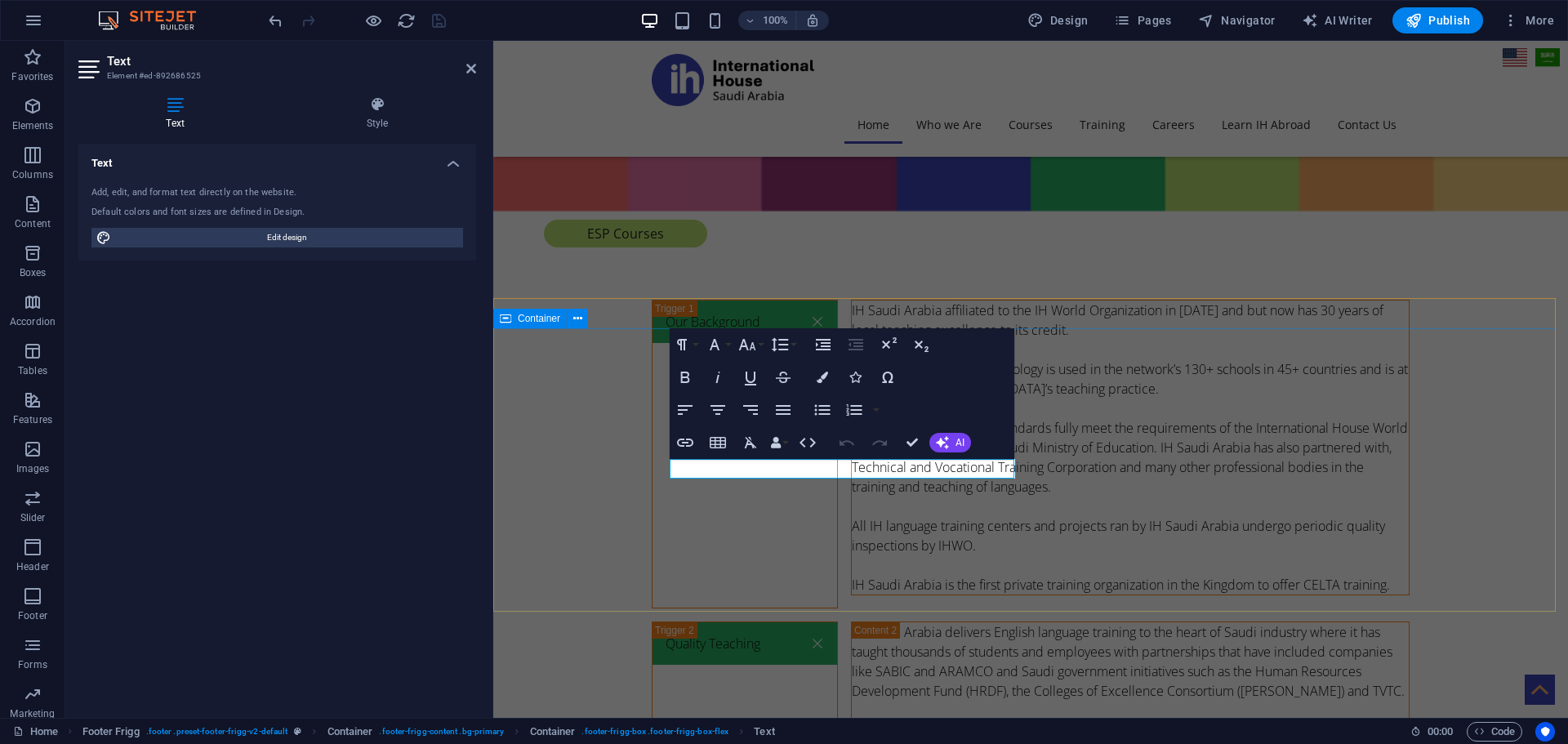
scroll to position [5800, 0]
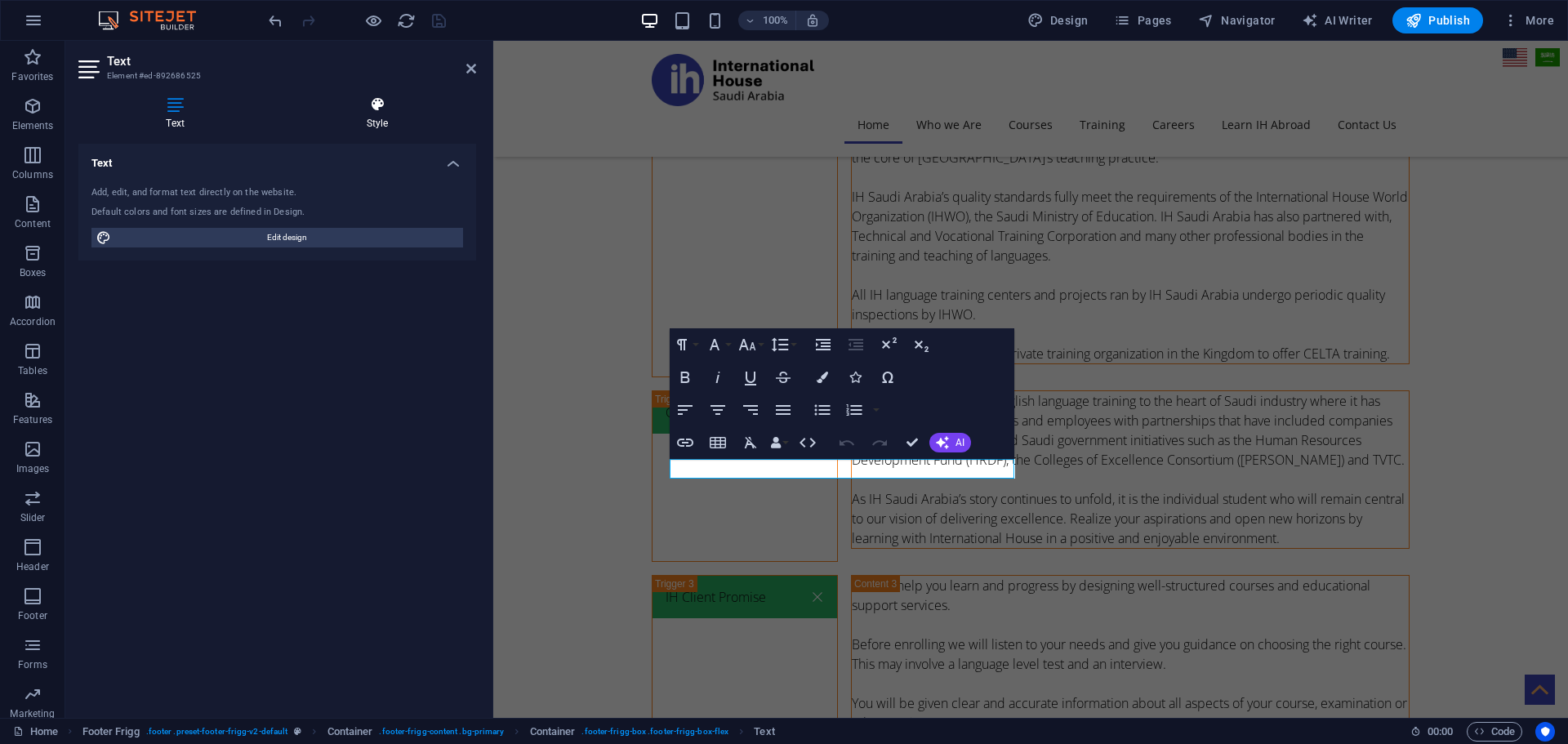
click at [383, 100] on icon at bounding box center [377, 104] width 198 height 16
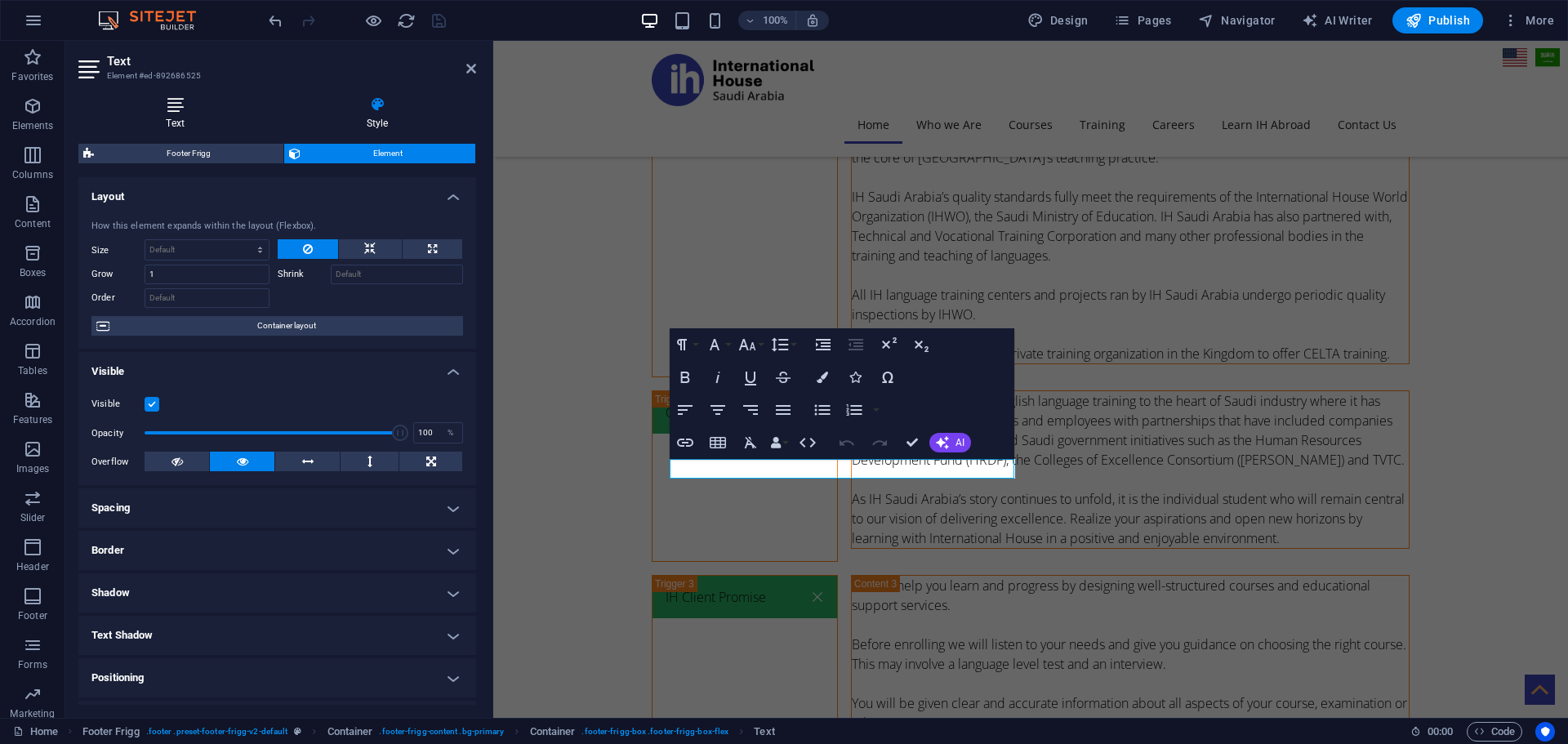
click at [147, 97] on icon at bounding box center [175, 104] width 194 height 16
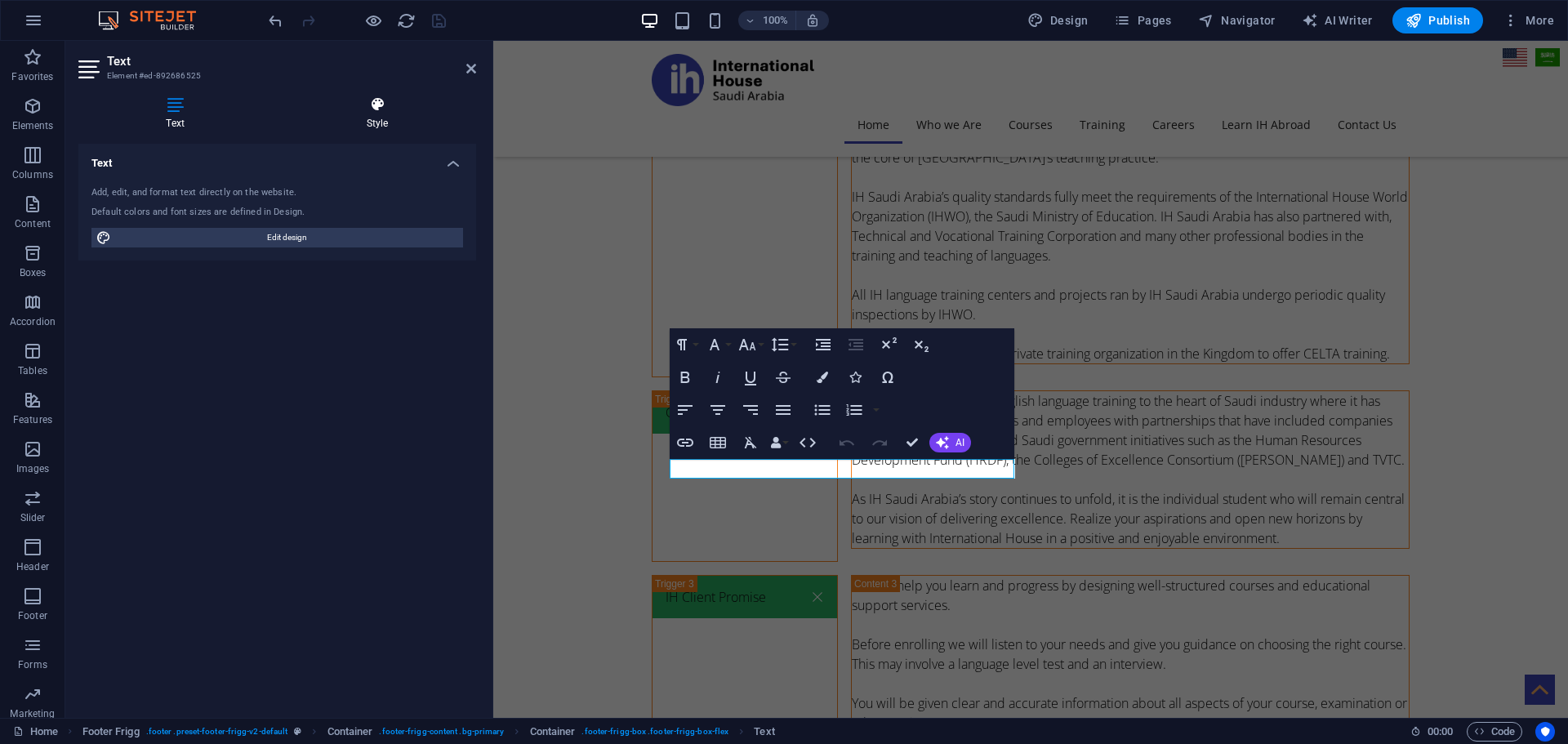
click at [377, 124] on h4 "Style" at bounding box center [377, 114] width 198 height 35
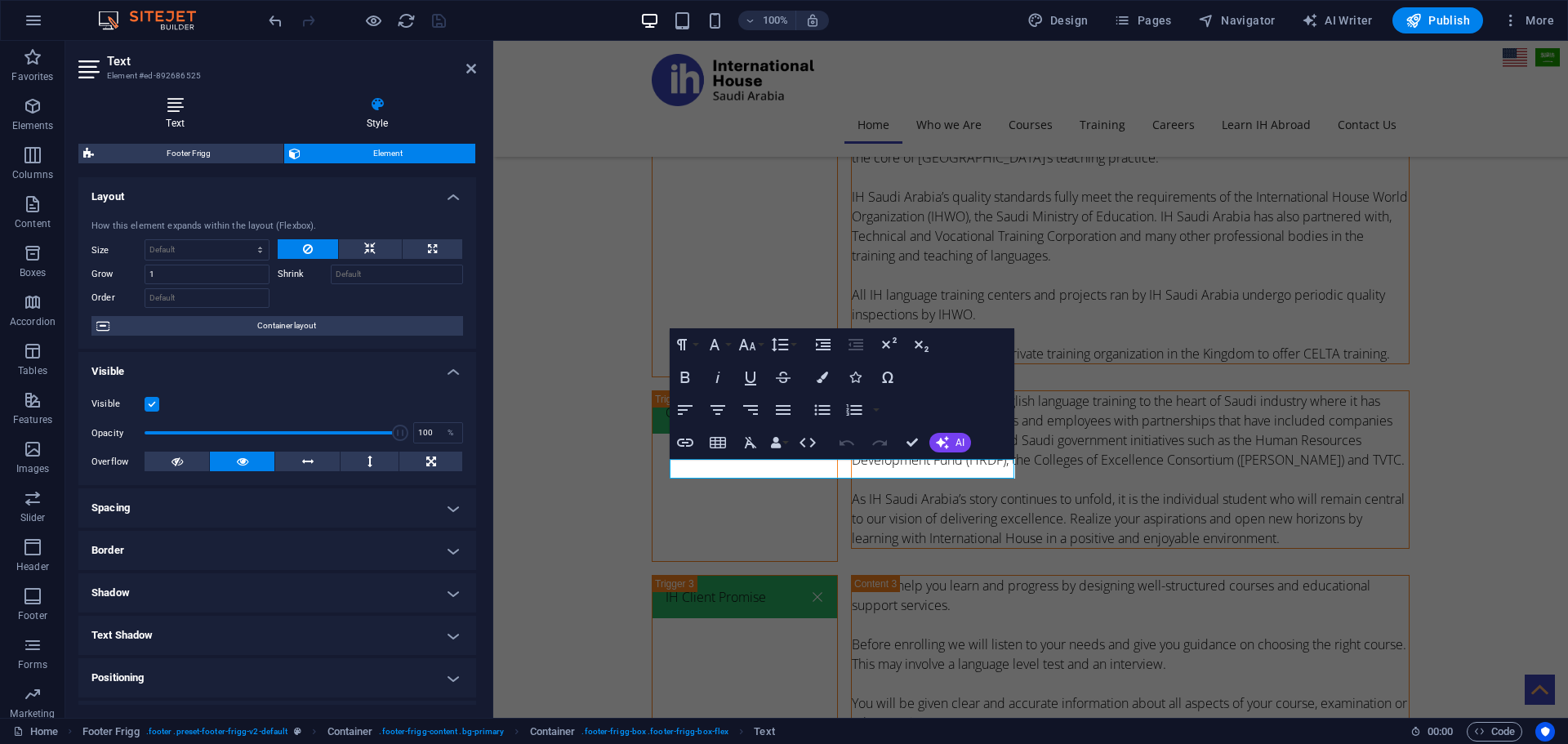
click at [196, 109] on icon at bounding box center [175, 104] width 194 height 16
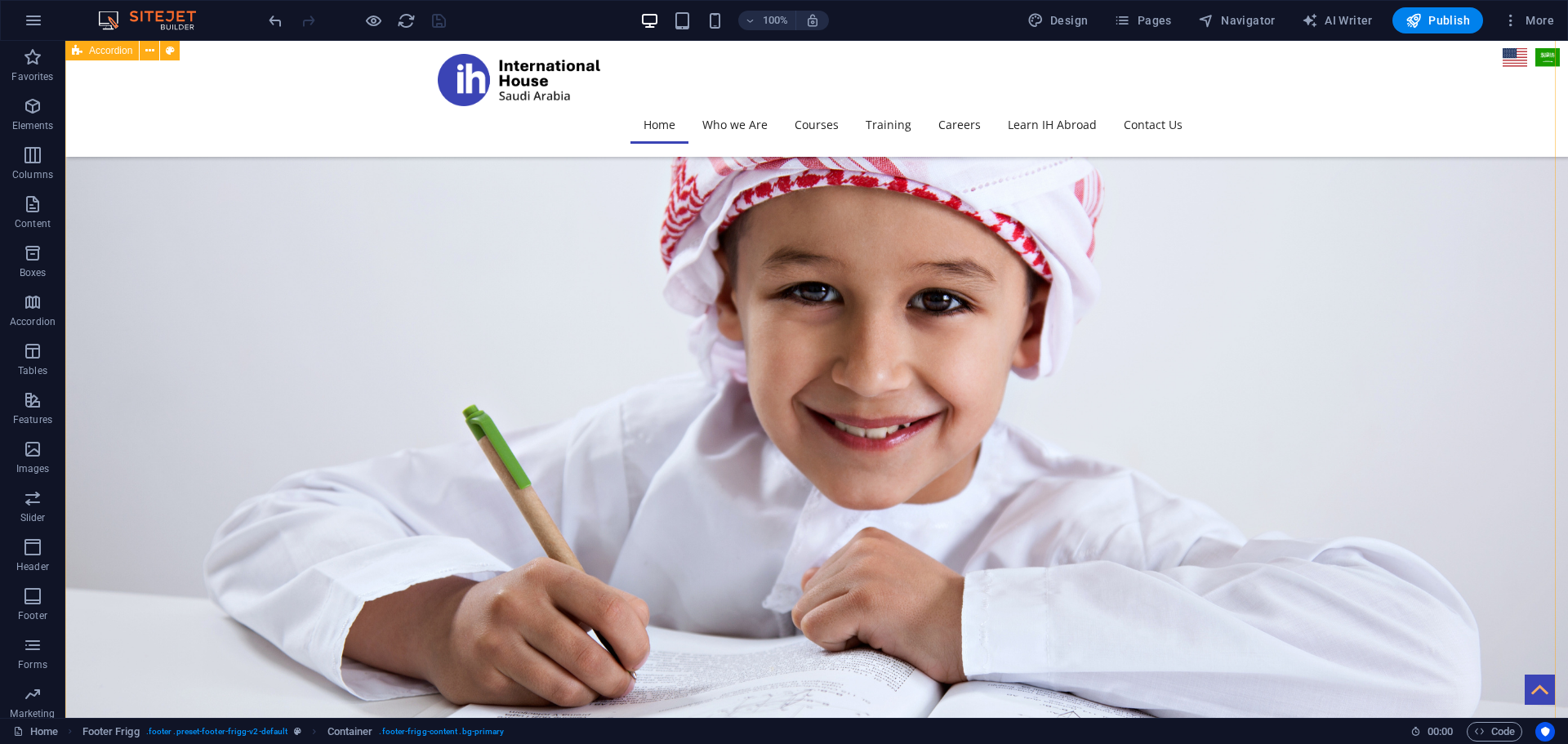
scroll to position [3688, 0]
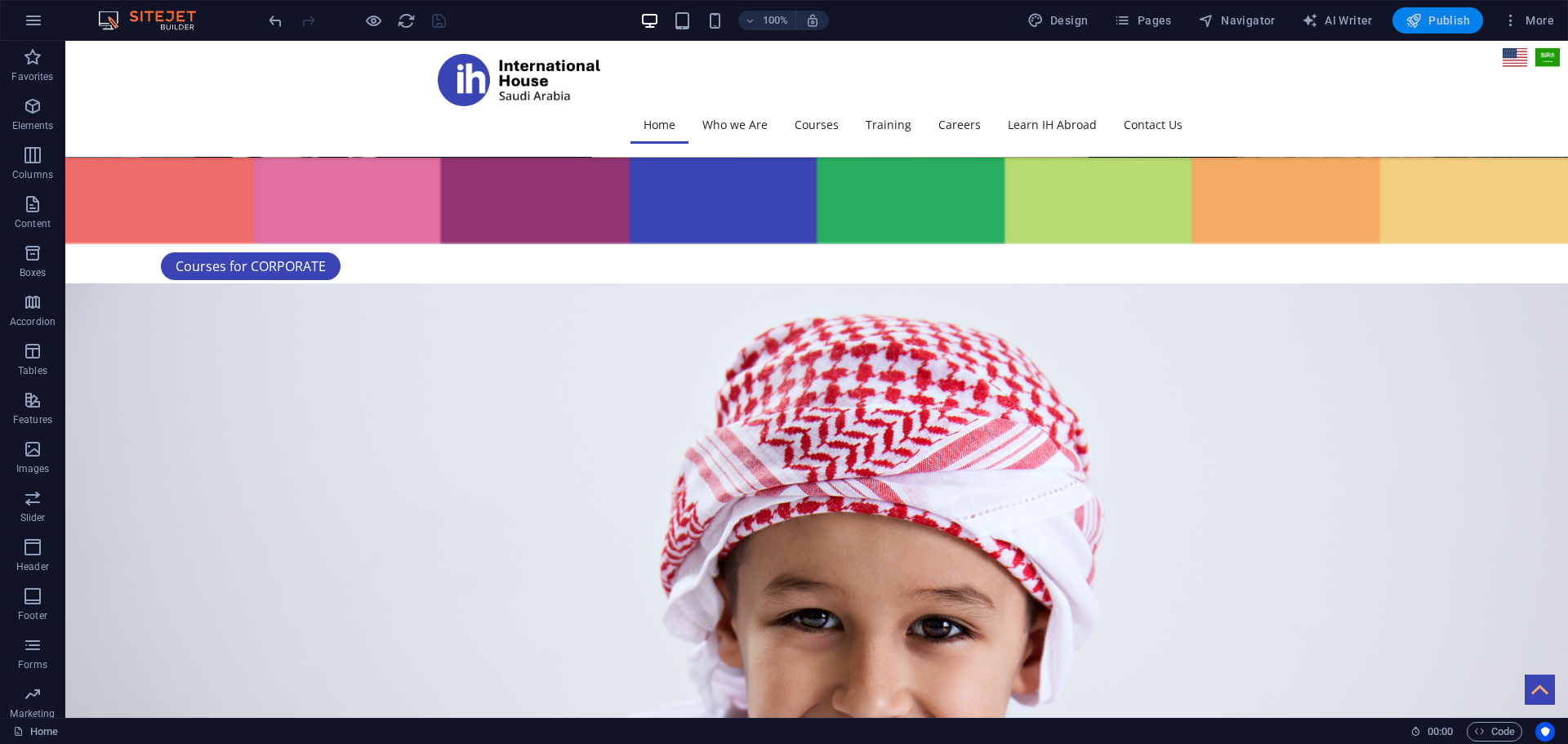
click at [1452, 20] on span "Publish" at bounding box center [1437, 20] width 65 height 16
